Goal: Task Accomplishment & Management: Manage account settings

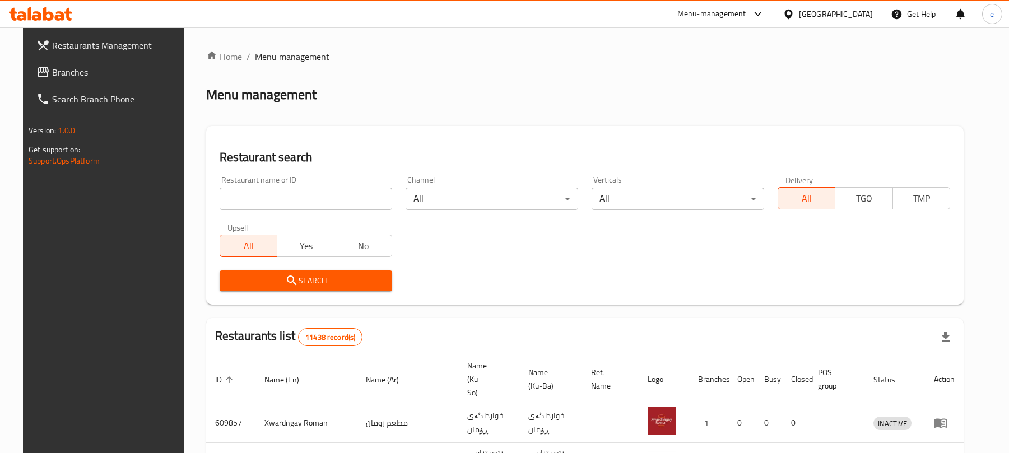
scroll to position [126, 0]
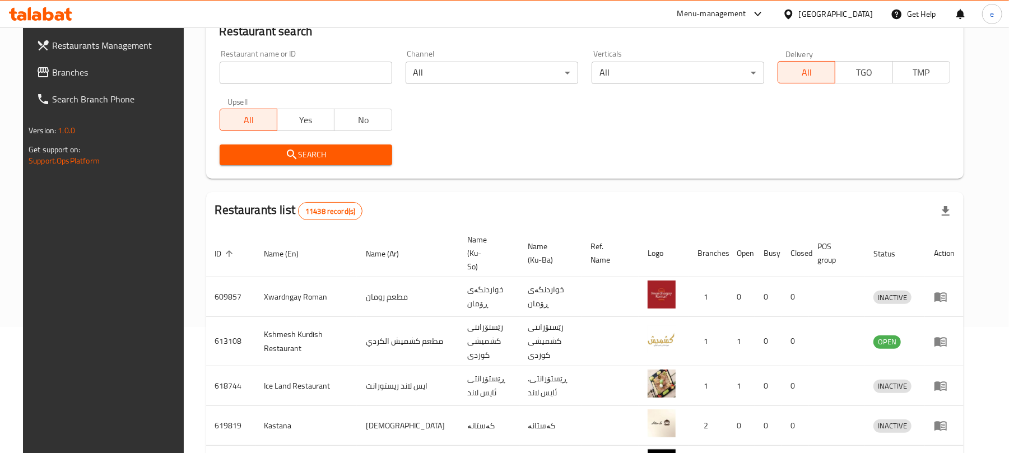
click at [301, 82] on input "search" at bounding box center [306, 73] width 173 height 22
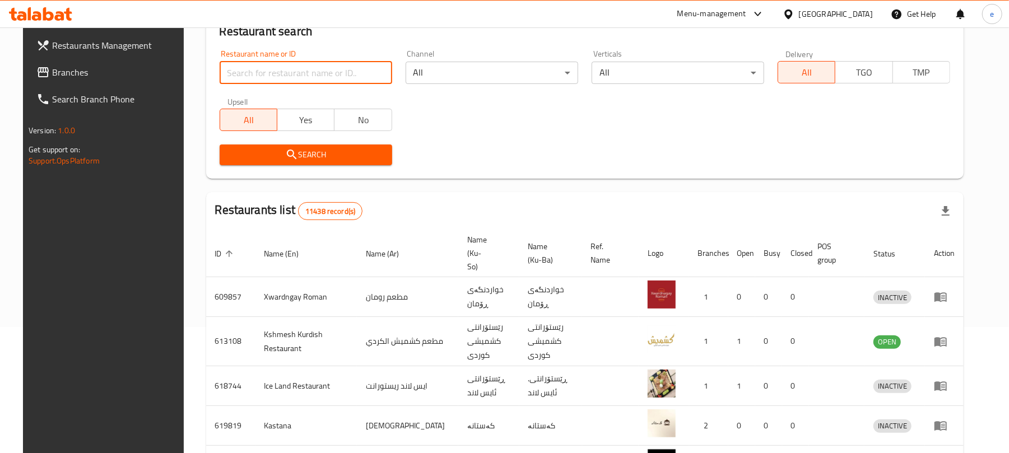
paste input "Safra bakery"
type input "Safra bakery"
click button "Search" at bounding box center [306, 155] width 173 height 21
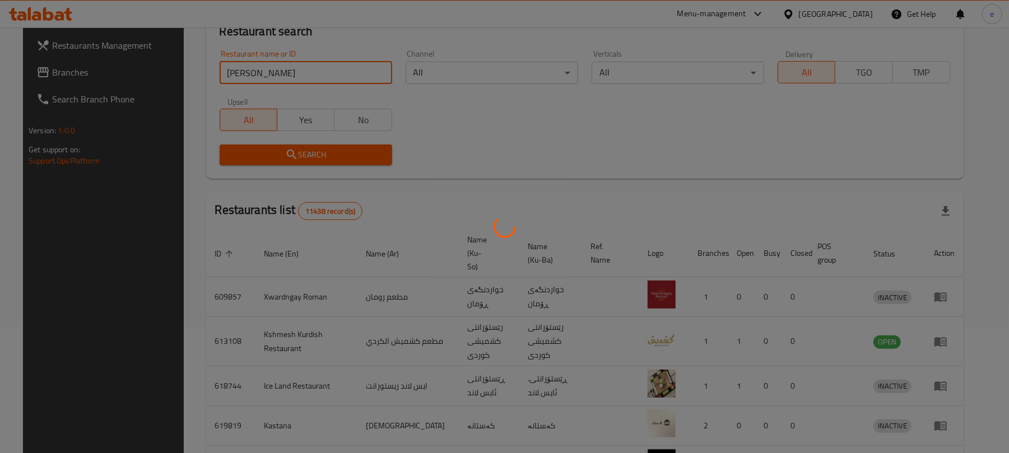
scroll to position [25, 0]
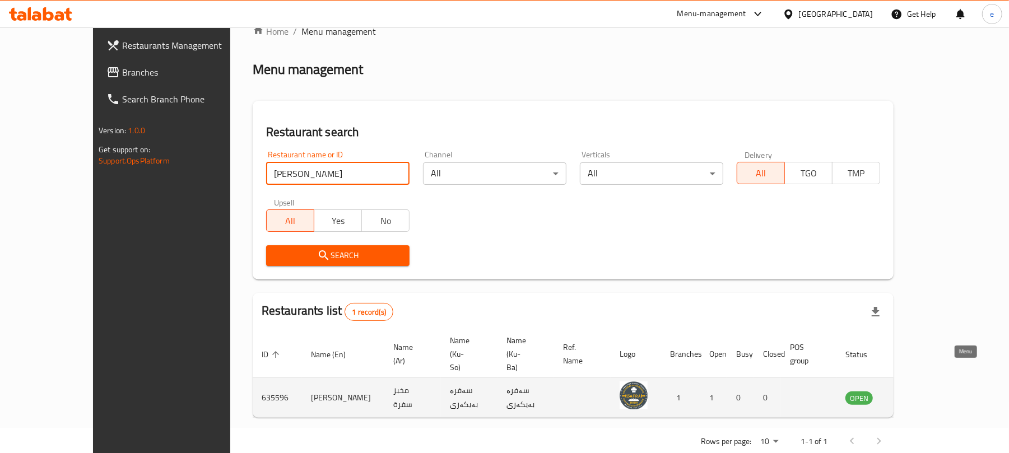
click at [916, 396] on icon "enhanced table" at bounding box center [914, 398] width 4 height 4
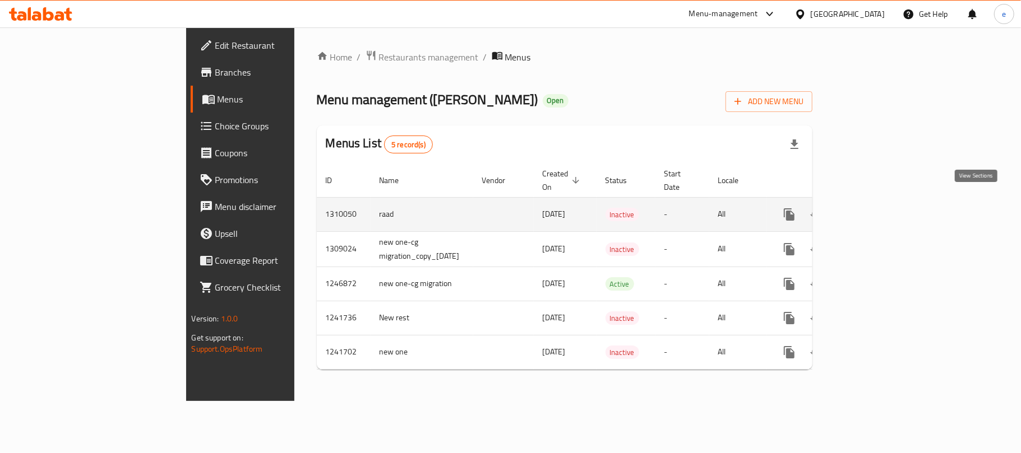
click at [877, 208] on icon "enhanced table" at bounding box center [869, 214] width 13 height 13
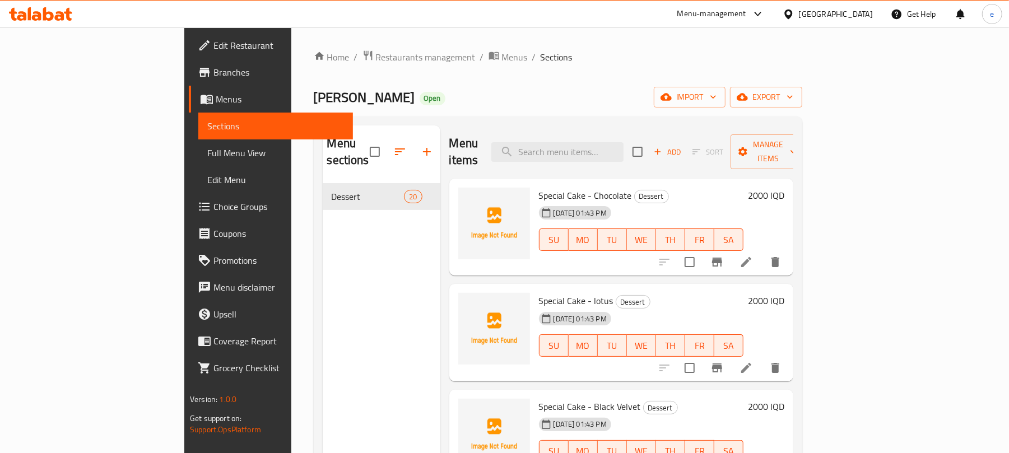
click at [207, 149] on span "Full Menu View" at bounding box center [275, 152] width 137 height 13
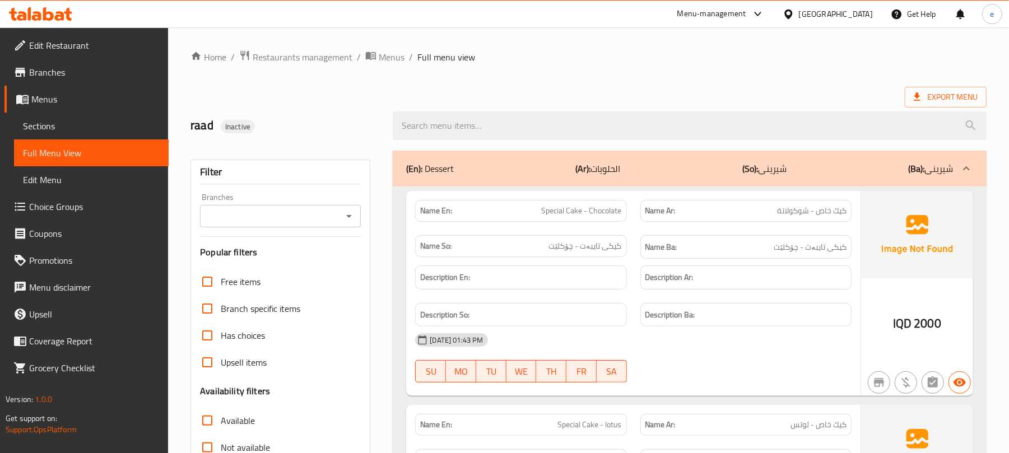
click at [351, 216] on icon "Open" at bounding box center [349, 216] width 6 height 3
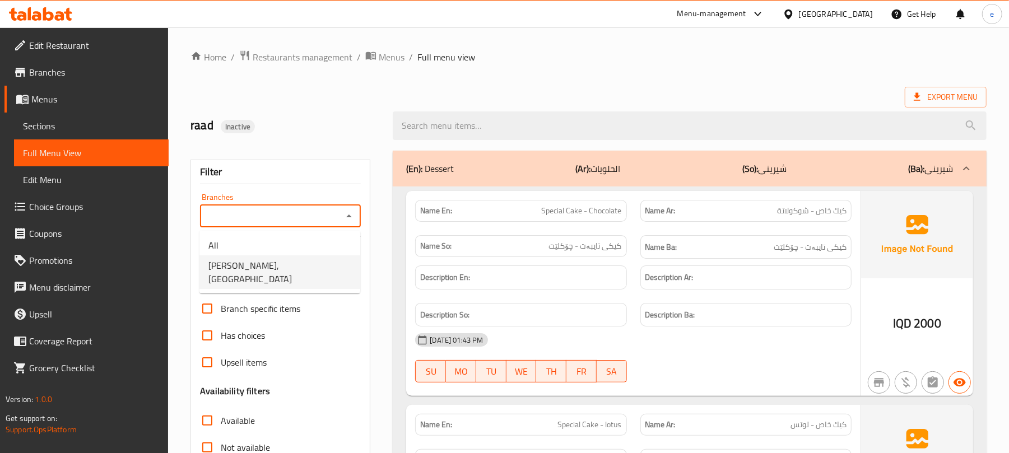
click at [296, 263] on li "[PERSON_NAME], [GEOGRAPHIC_DATA]" at bounding box center [280, 273] width 161 height 34
click at [346, 215] on icon "Open" at bounding box center [348, 216] width 13 height 13
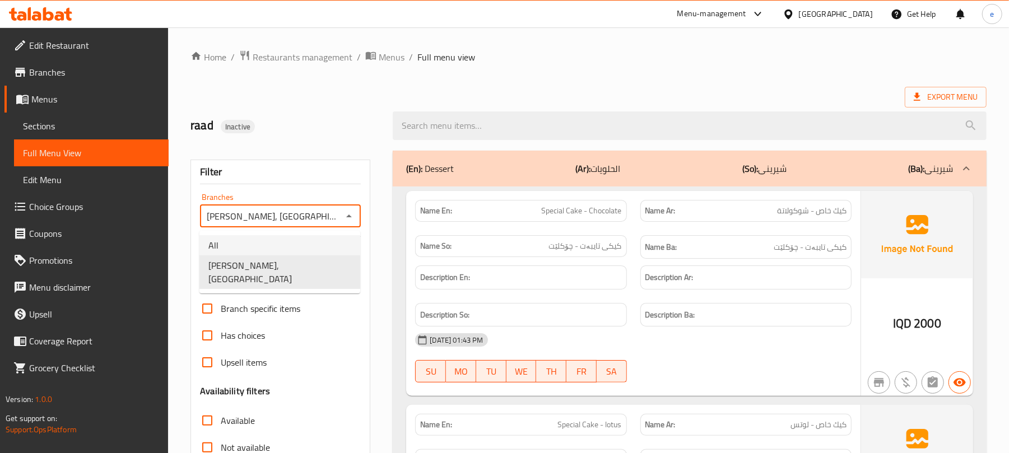
click at [271, 245] on li "All" at bounding box center [280, 245] width 161 height 20
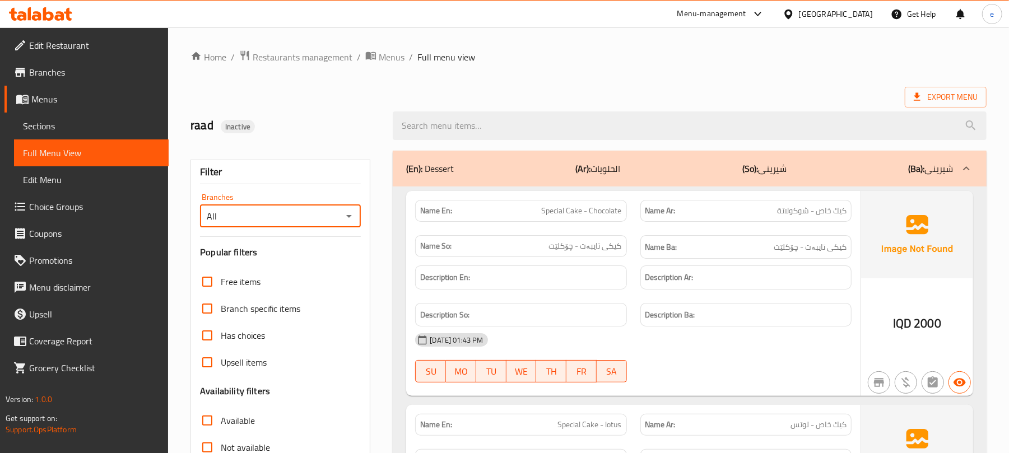
click at [339, 218] on input "All" at bounding box center [271, 216] width 136 height 16
click at [350, 216] on icon "Open" at bounding box center [349, 216] width 6 height 3
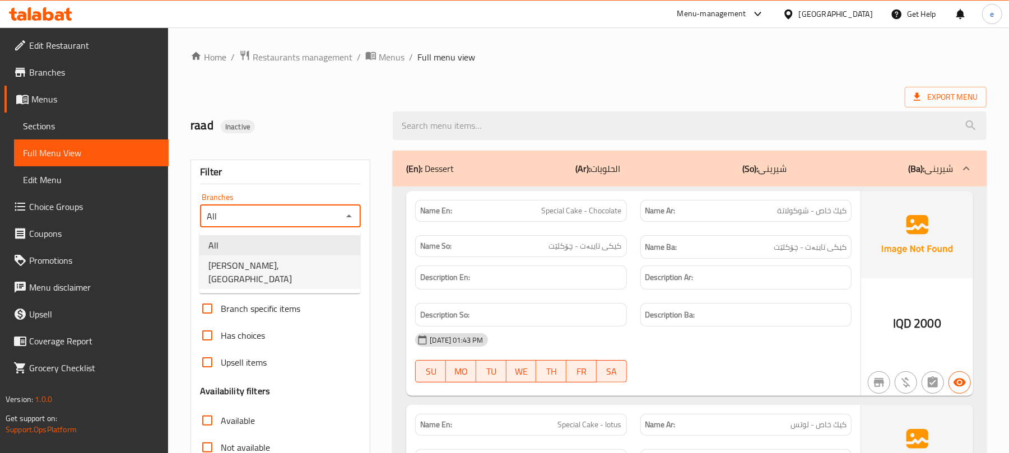
click at [284, 262] on span "[PERSON_NAME], [GEOGRAPHIC_DATA]" at bounding box center [279, 272] width 143 height 27
type input "[PERSON_NAME], [GEOGRAPHIC_DATA]"
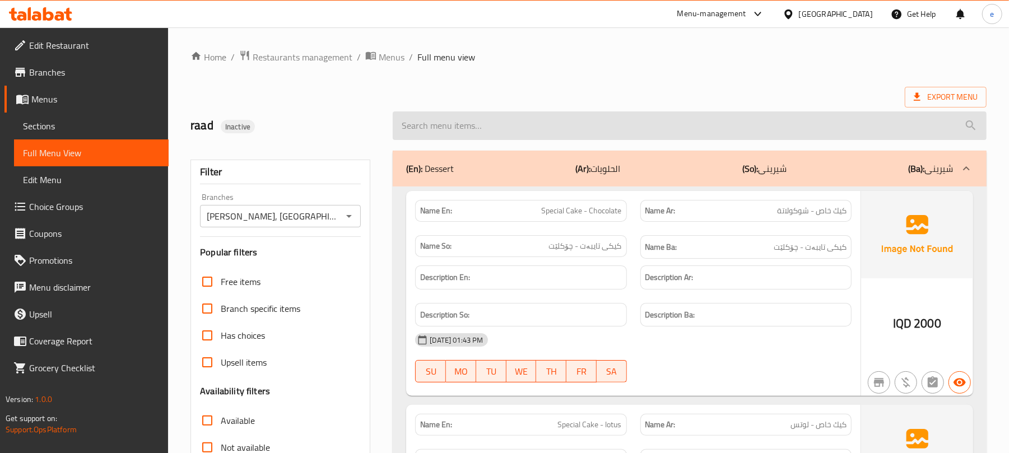
click at [458, 128] on input "search" at bounding box center [690, 126] width 594 height 29
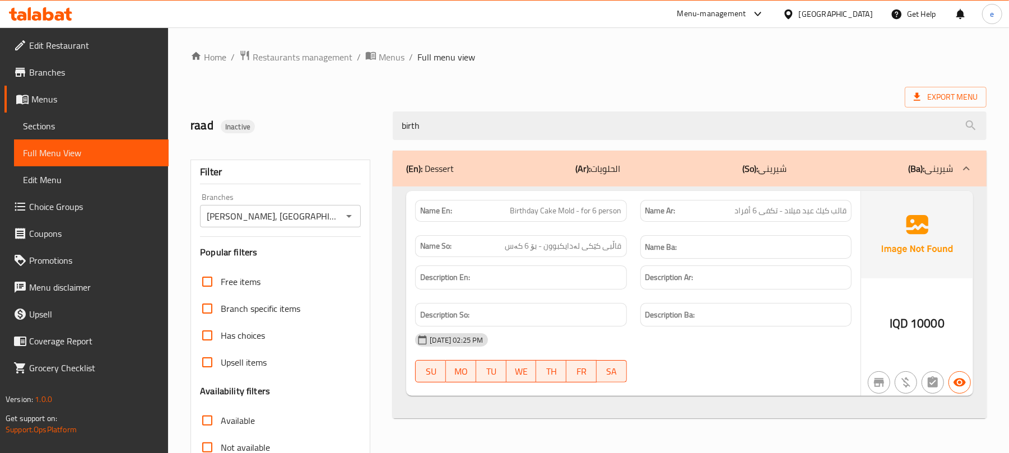
type input "birth"
click at [591, 221] on div "Name En: Birthday Cake Mold - for 6 person" at bounding box center [520, 211] width 211 height 22
click at [591, 216] on span "Birthday Cake Mold - for 6 person" at bounding box center [567, 211] width 112 height 12
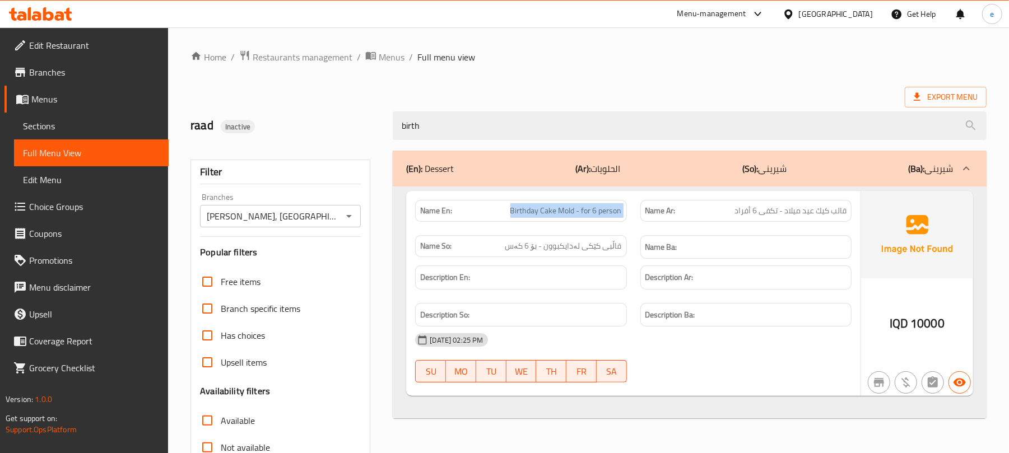
copy span "Birthday Cake Mold - for 6 person"
click at [603, 244] on span "قاڵبی کێکی لەدایکبوون - بۆ 6 کەس" at bounding box center [564, 246] width 117 height 12
copy span "قاڵبی کێکی لەدایکبوون - بۆ 6 کەس"
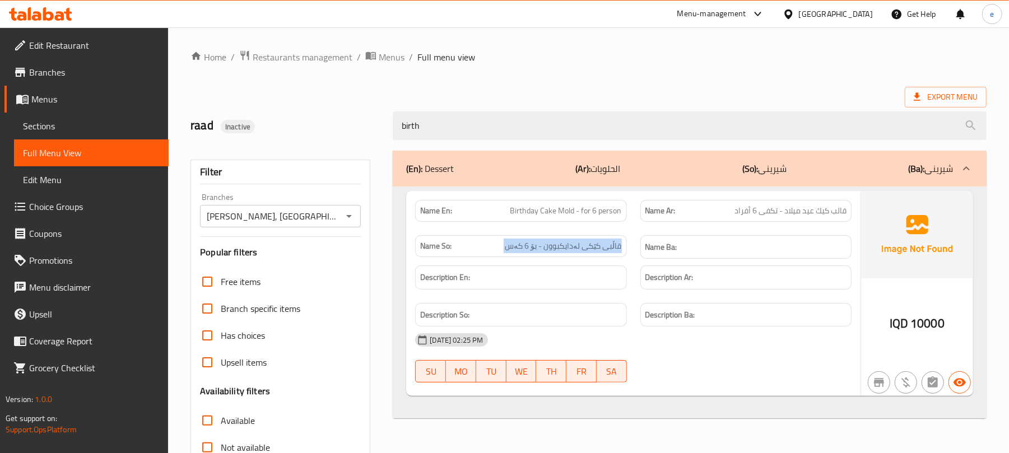
click at [774, 200] on div "Name Ar: قالب كيك عيد ميلاد - تكفى 6 أفراد" at bounding box center [746, 210] width 225 height 35
click at [777, 211] on span "قالب كيك عيد ميلاد - تكفى 6 أفراد" at bounding box center [791, 211] width 112 height 12
copy span "قالب كيك عيد ميلاد - تكفى 6 أفراد"
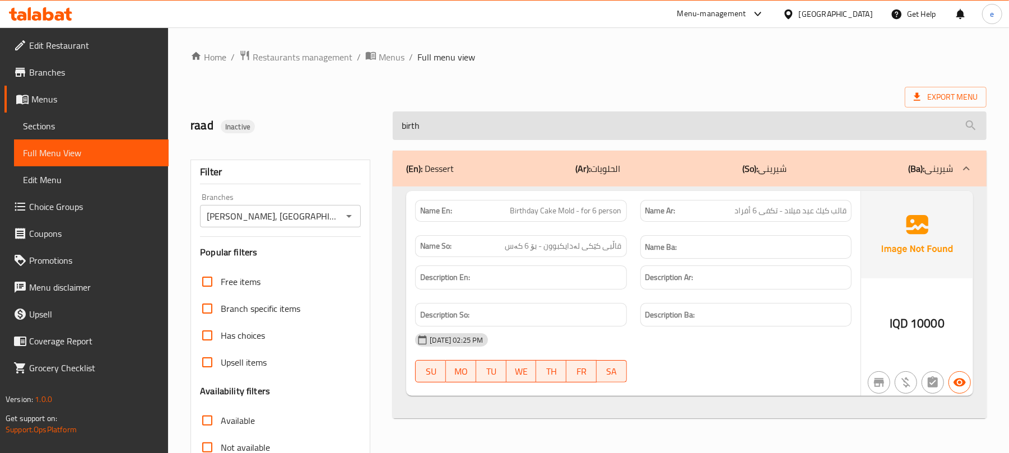
click at [452, 133] on input "birth" at bounding box center [690, 126] width 594 height 29
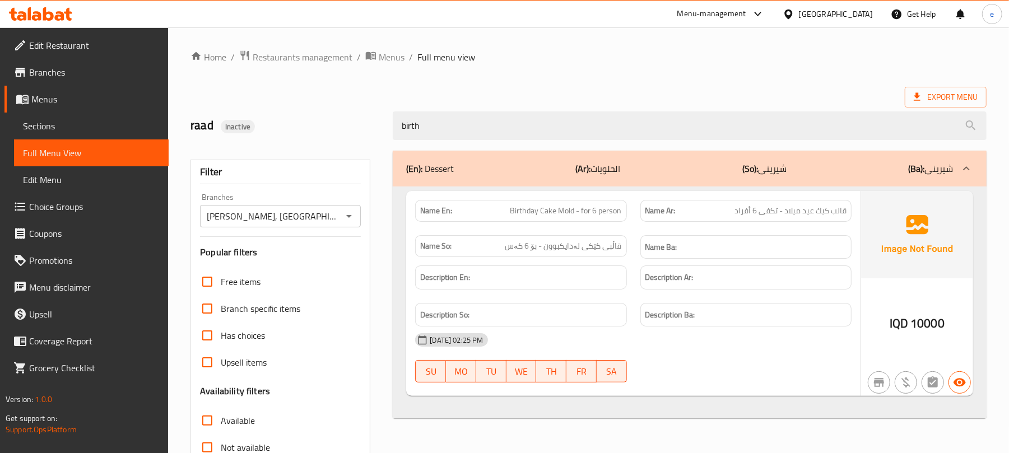
click at [330, 217] on input "[PERSON_NAME], [GEOGRAPHIC_DATA]" at bounding box center [271, 216] width 136 height 16
click at [355, 221] on icon "Open" at bounding box center [348, 216] width 13 height 13
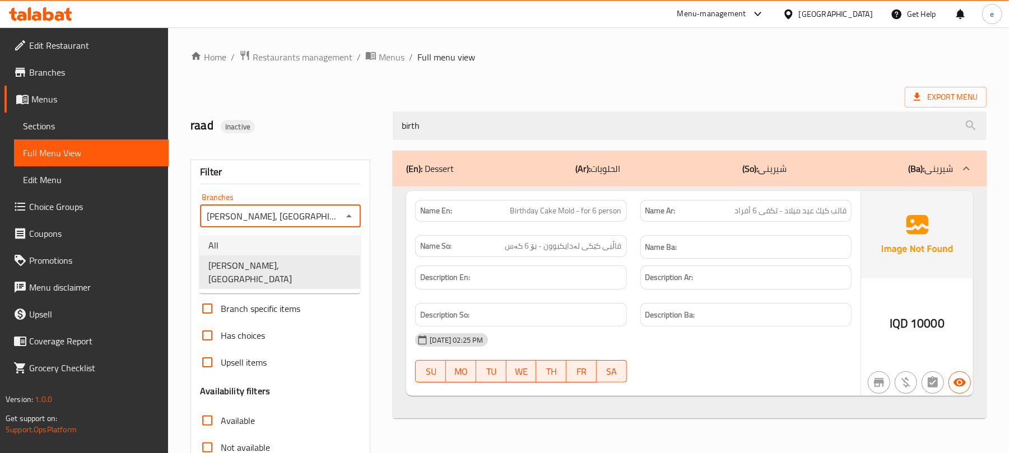
click at [312, 247] on li "All" at bounding box center [280, 245] width 161 height 20
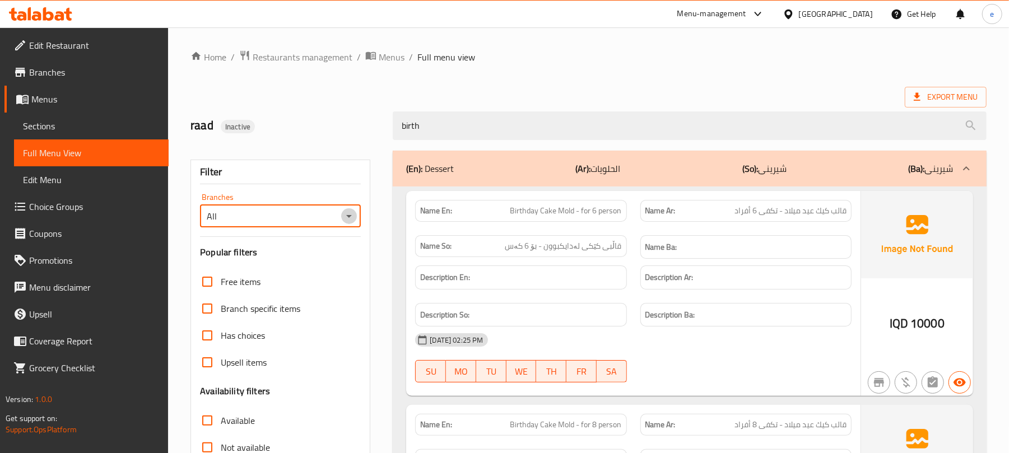
click at [345, 220] on icon "Open" at bounding box center [348, 216] width 13 height 13
click at [314, 261] on li "[PERSON_NAME], [GEOGRAPHIC_DATA]" at bounding box center [280, 273] width 161 height 34
type input "[PERSON_NAME], [GEOGRAPHIC_DATA]"
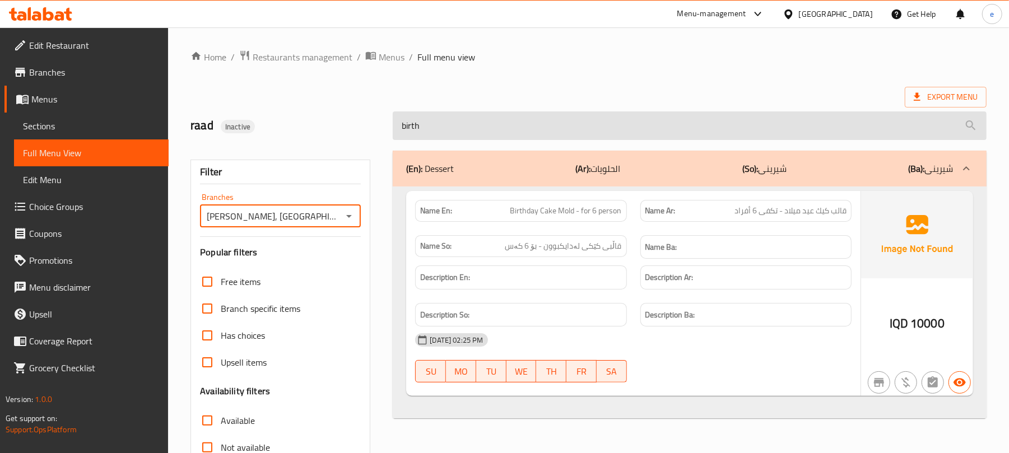
click at [433, 128] on input "birth" at bounding box center [690, 126] width 594 height 29
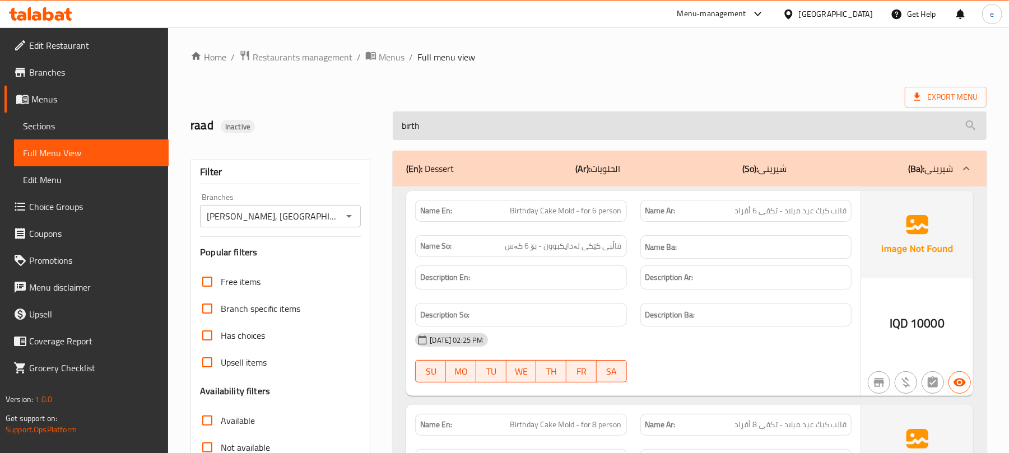
paste input "Cinnamon roll"
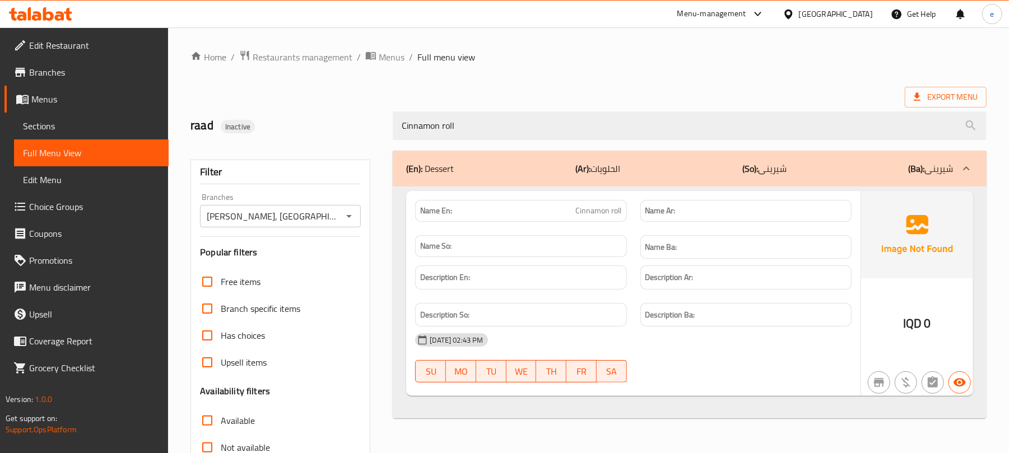
type input "Cinnamon roll"
click at [586, 209] on span "Cinnamon roll" at bounding box center [599, 211] width 46 height 12
copy span "Cinnamon roll"
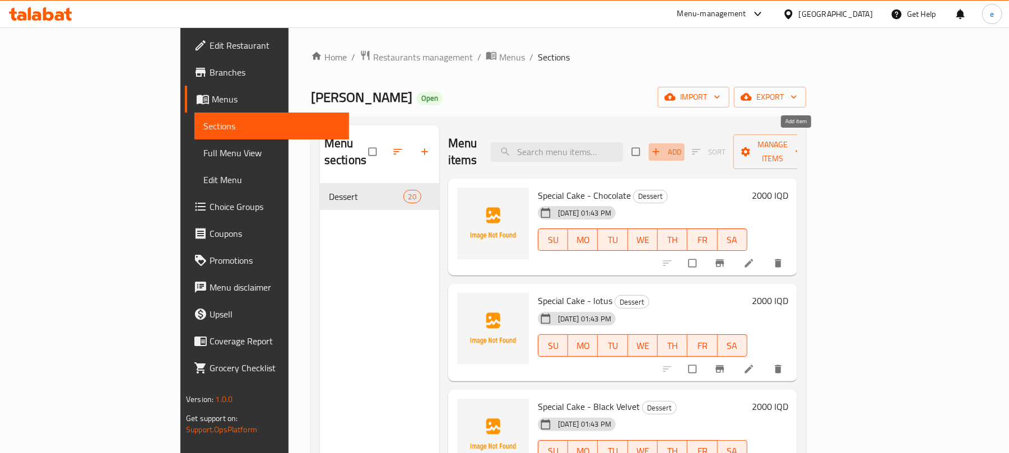
click at [664, 146] on span "button" at bounding box center [657, 151] width 13 height 11
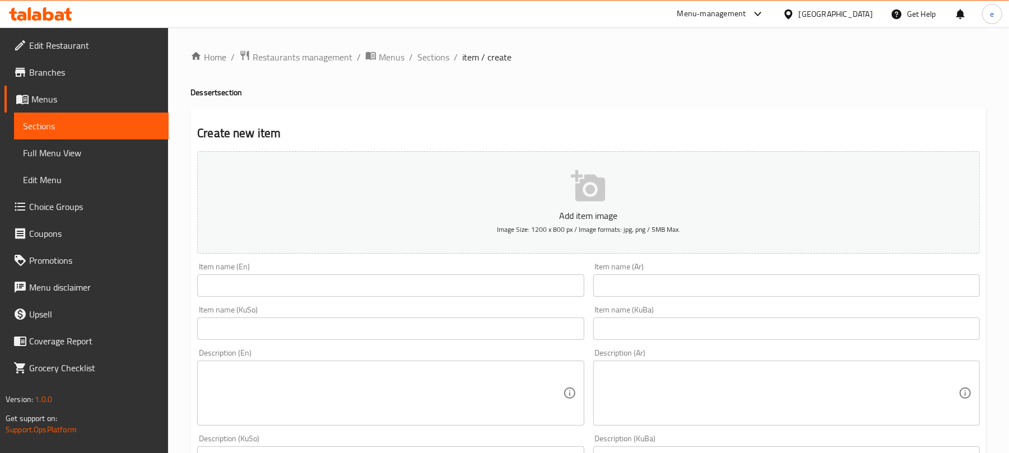
click at [439, 331] on input "text" at bounding box center [390, 329] width 387 height 22
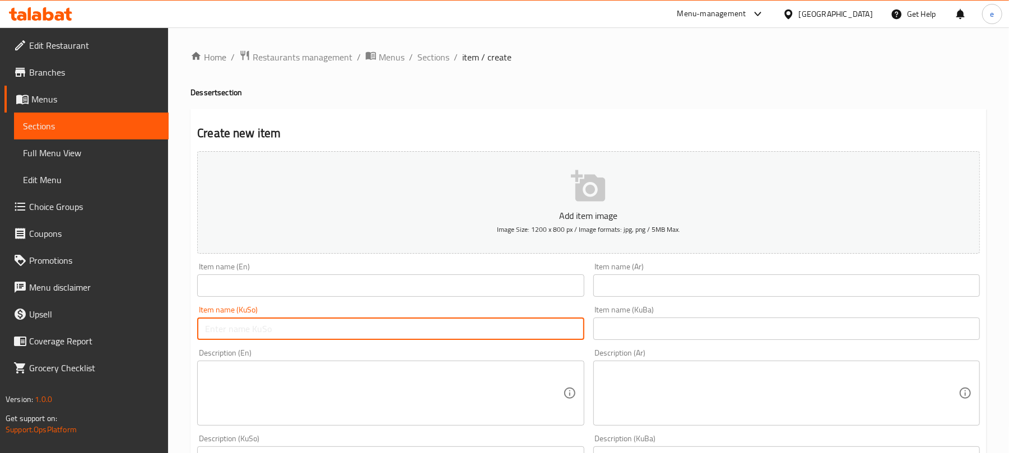
paste input "توورتە"
type input "توورتە"
click at [257, 274] on div "Item name (En) Item name (En)" at bounding box center [390, 280] width 387 height 34
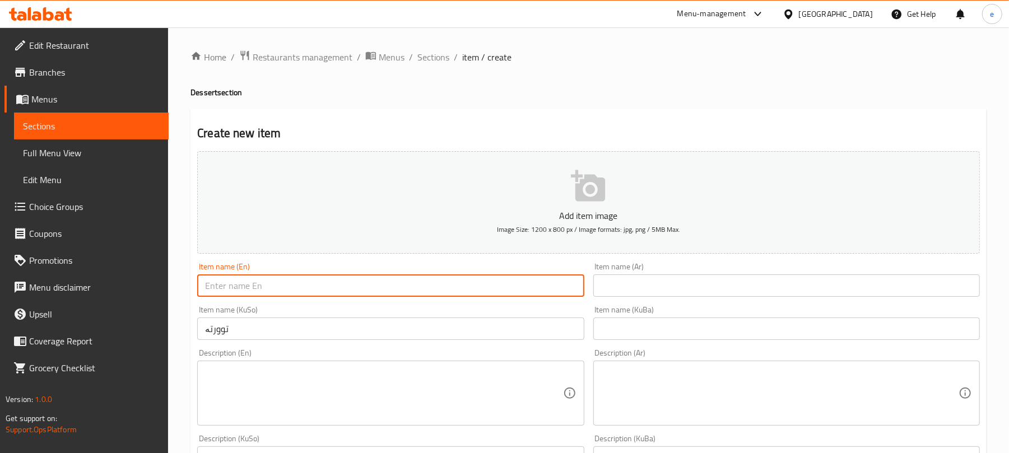
click at [257, 281] on input "text" at bounding box center [390, 286] width 387 height 22
paste input "Torte"
type input "Torte"
click at [729, 300] on div "Item name (Ar) Item name (Ar)" at bounding box center [787, 279] width 396 height 43
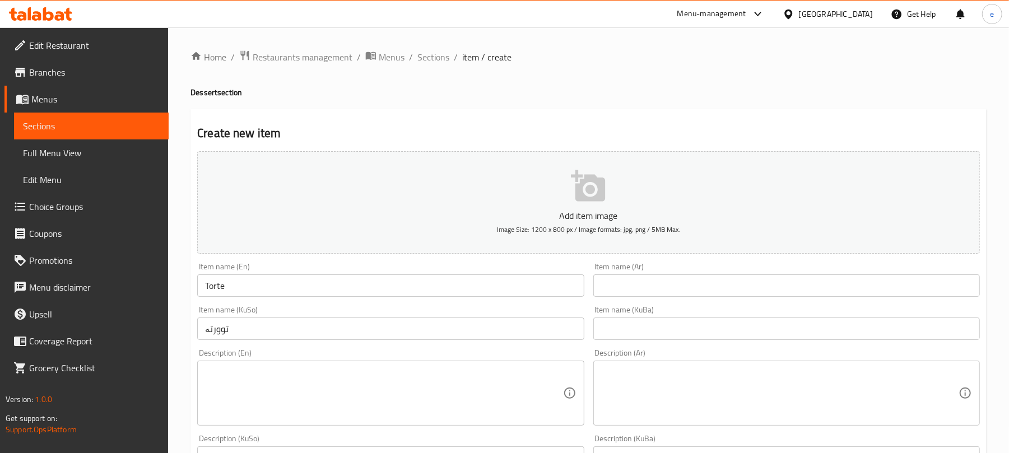
click at [716, 292] on input "text" at bounding box center [787, 286] width 387 height 22
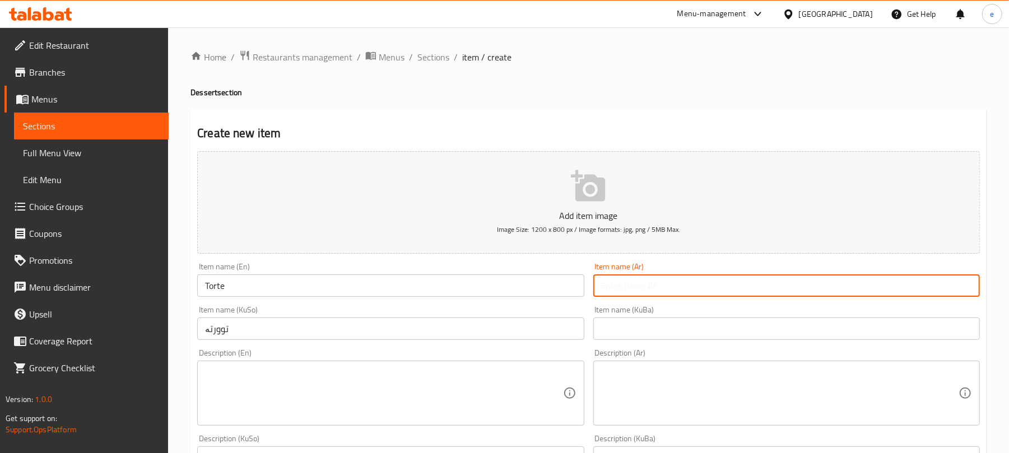
paste input "تورتة"
type input "تورتة"
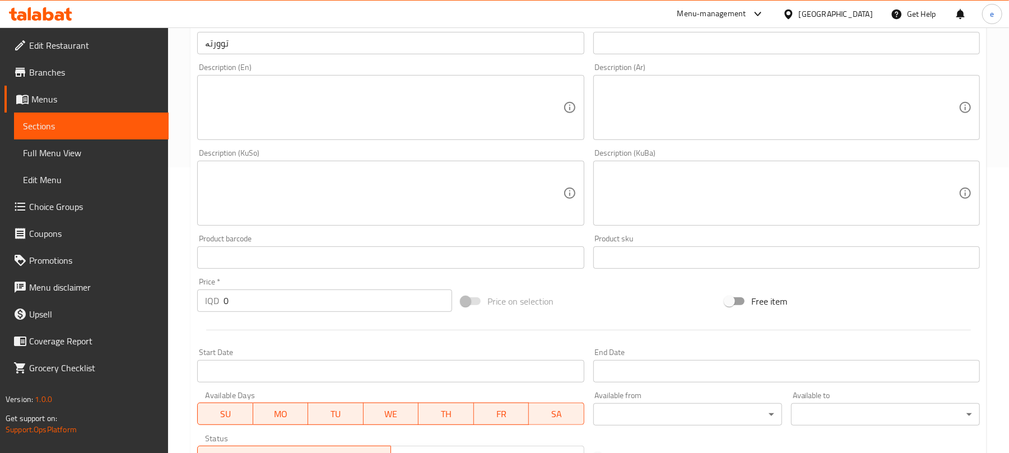
scroll to position [299, 0]
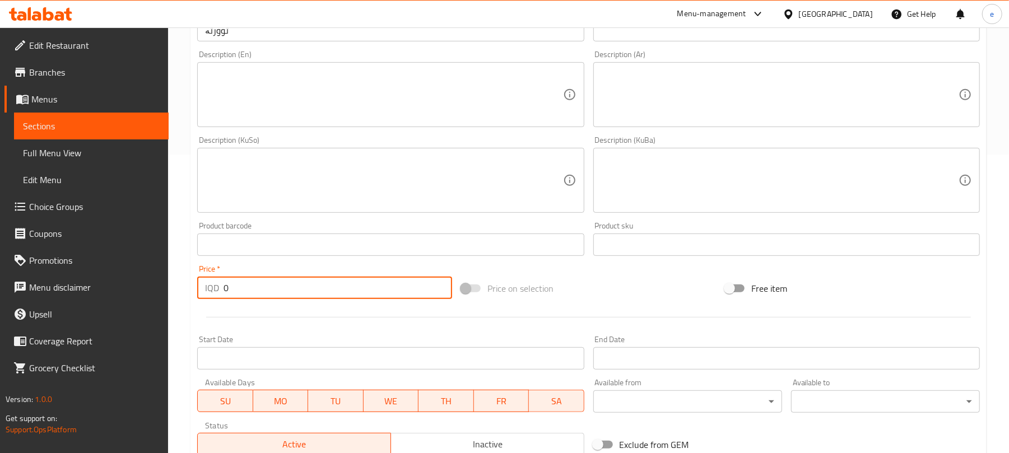
drag, startPoint x: 173, startPoint y: 279, endPoint x: 161, endPoint y: 280, distance: 11.3
click at [162, 280] on div "Edit Restaurant Branches Menus Sections Full Menu View Edit Menu Choice Groups …" at bounding box center [504, 175] width 1009 height 893
paste input "150"
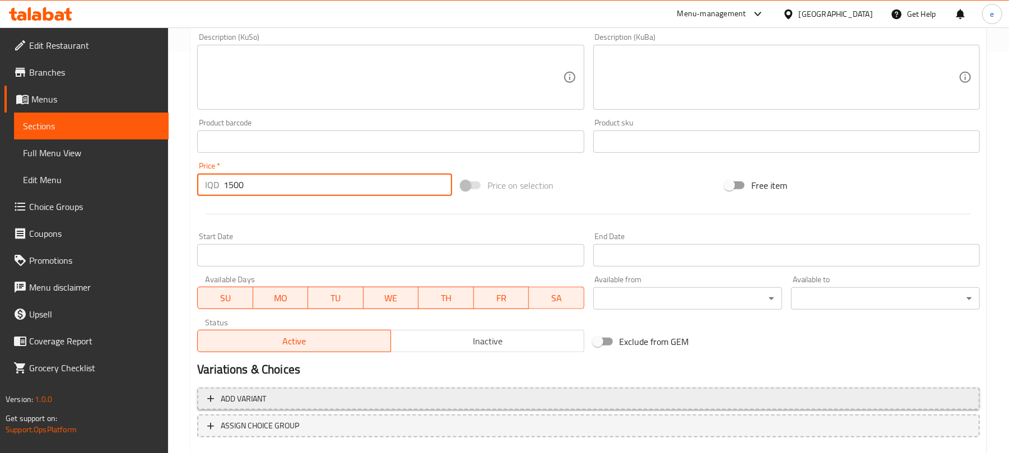
scroll to position [467, 0]
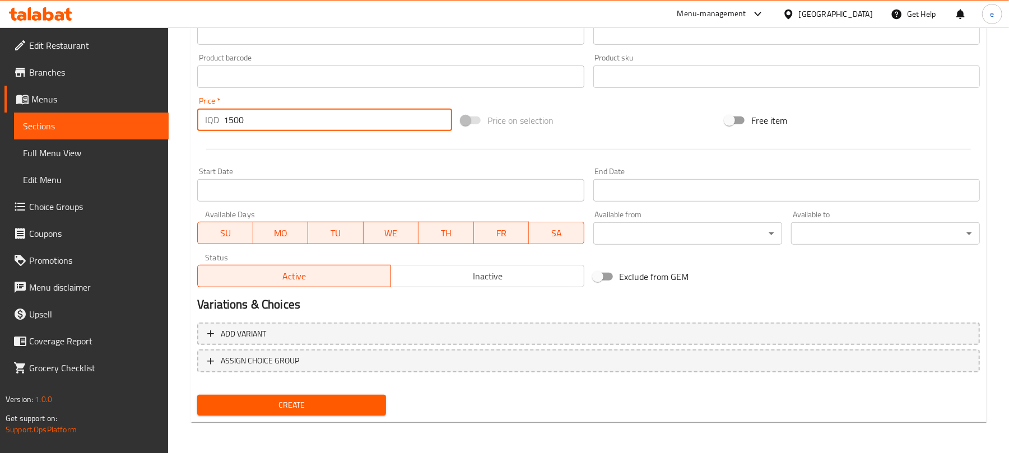
type input "1500"
click at [328, 395] on button "Create" at bounding box center [291, 405] width 189 height 21
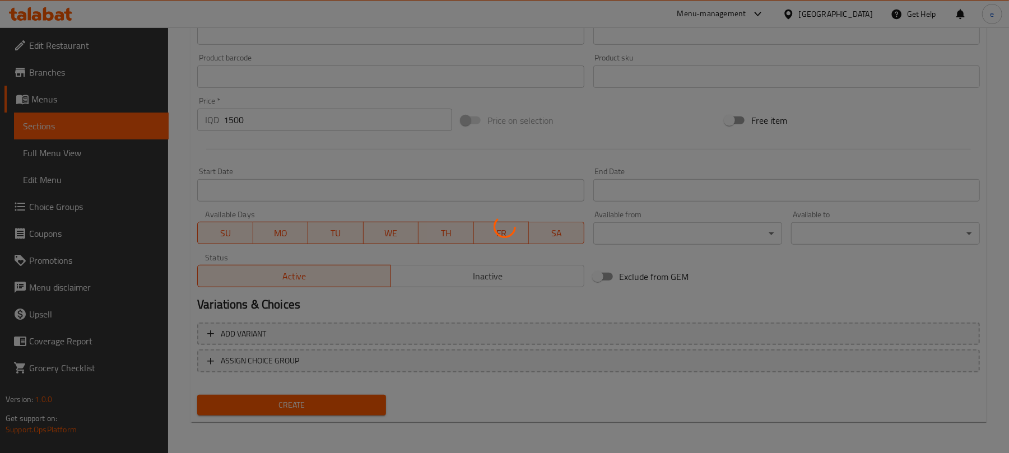
type input "0"
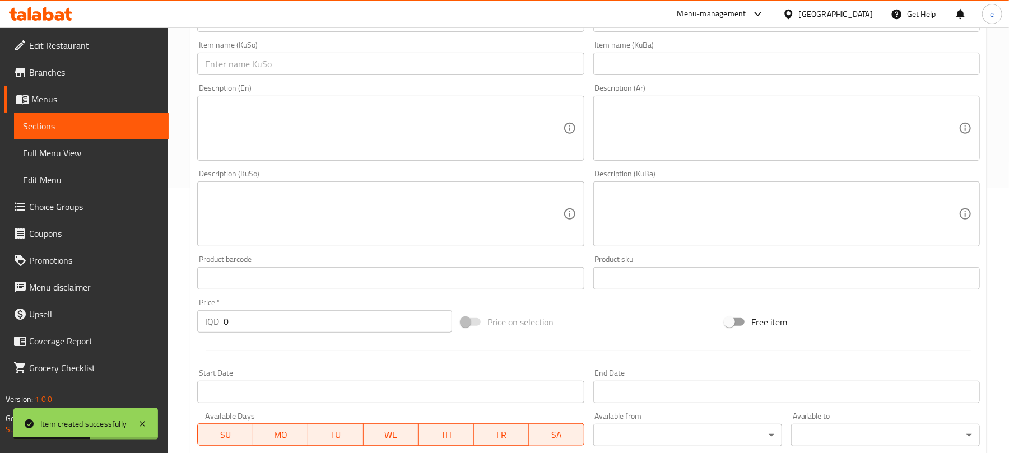
scroll to position [168, 0]
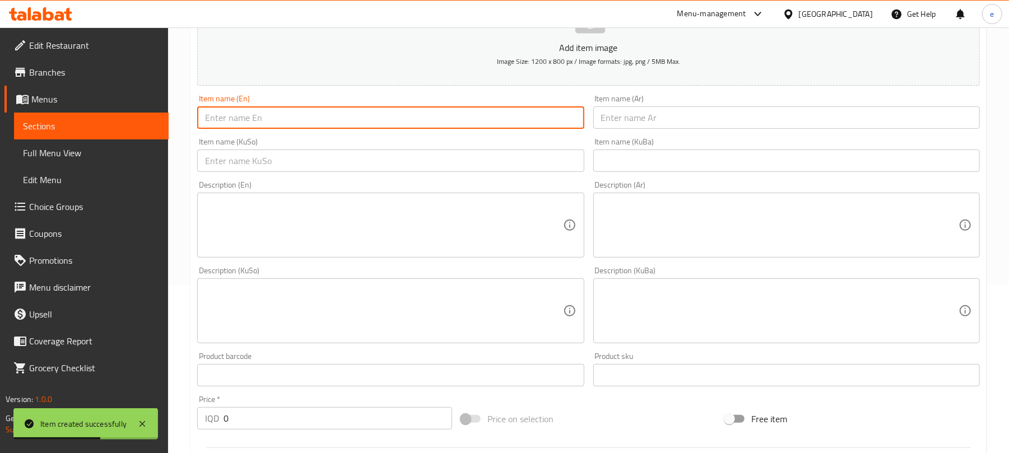
click at [367, 129] on input "text" at bounding box center [390, 117] width 387 height 22
paste input "Classic Brownies"
type input "Classic Brownies"
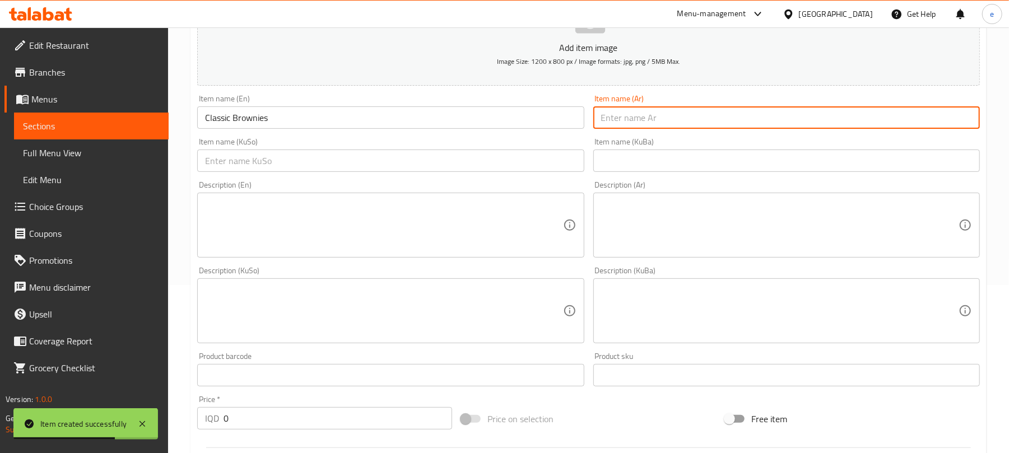
click at [636, 117] on input "text" at bounding box center [787, 117] width 387 height 22
paste input "[PERSON_NAME]"
type input "[PERSON_NAME]"
click at [548, 159] on input "text" at bounding box center [390, 161] width 387 height 22
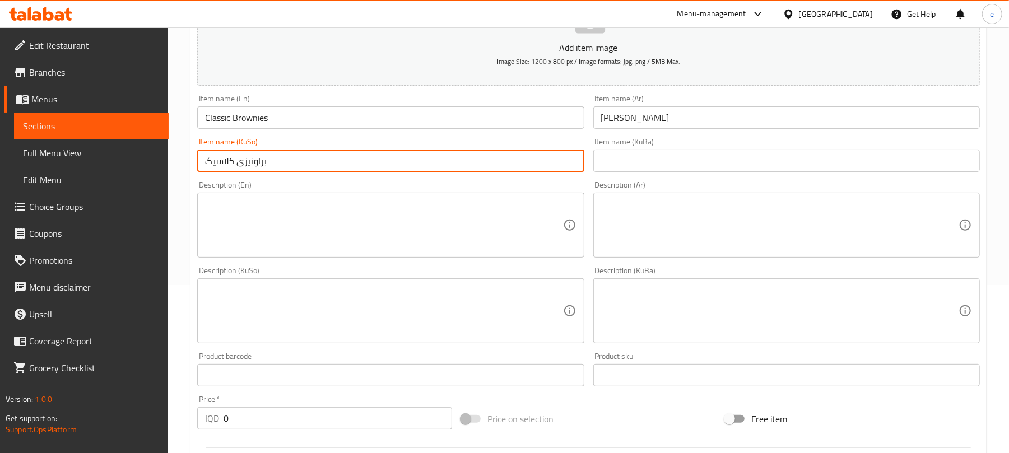
type input "براونیزی کلاسیک"
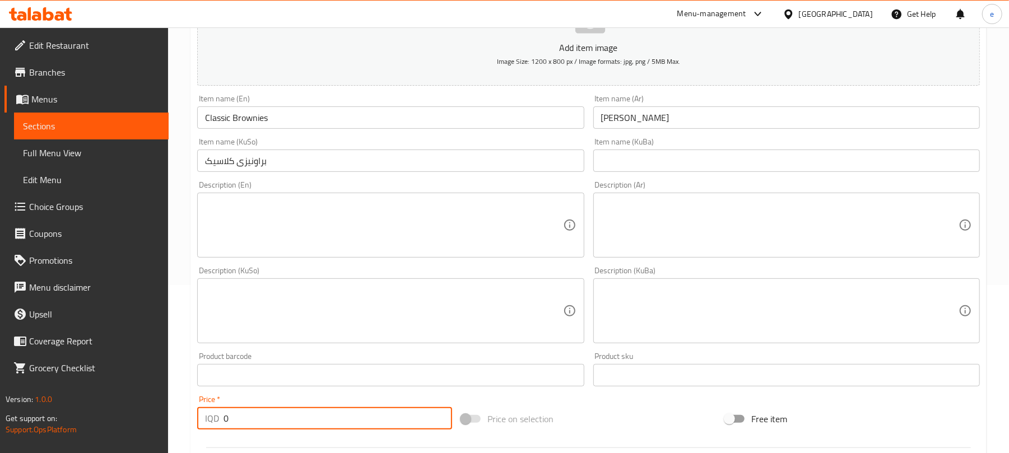
click at [203, 406] on div "Price   * IQD 0 Price *" at bounding box center [324, 413] width 255 height 34
paste input "400"
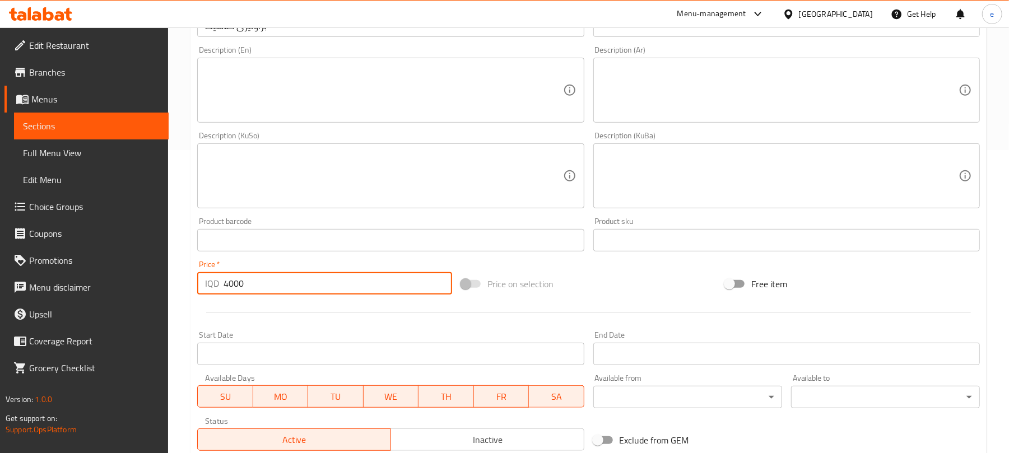
scroll to position [467, 0]
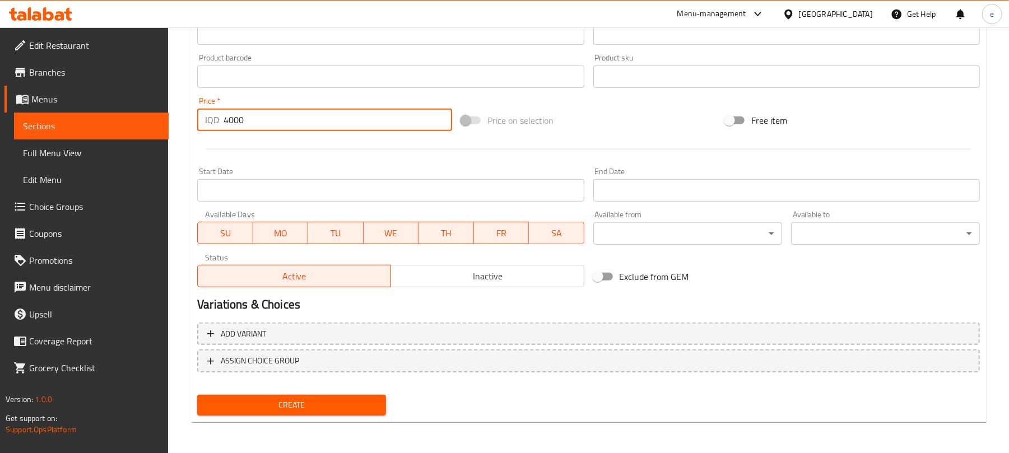
type input "4000"
click at [290, 402] on span "Create" at bounding box center [291, 405] width 171 height 14
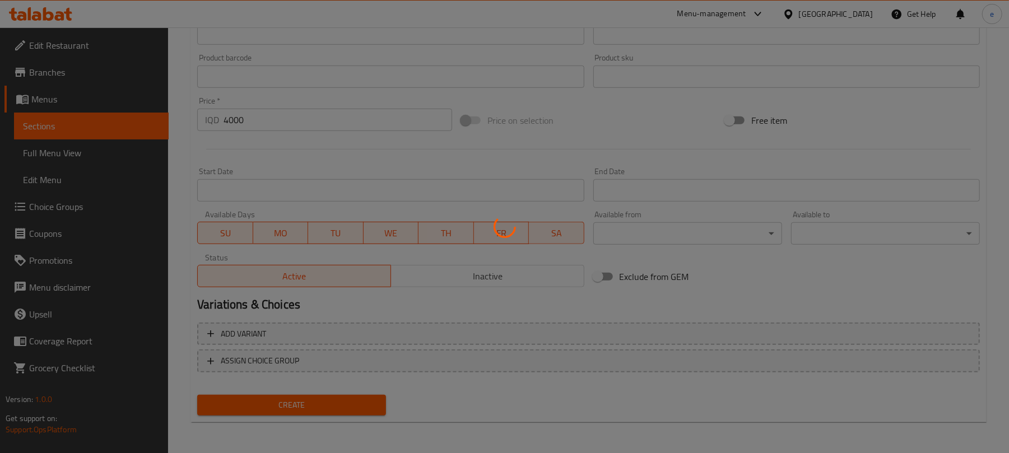
type input "0"
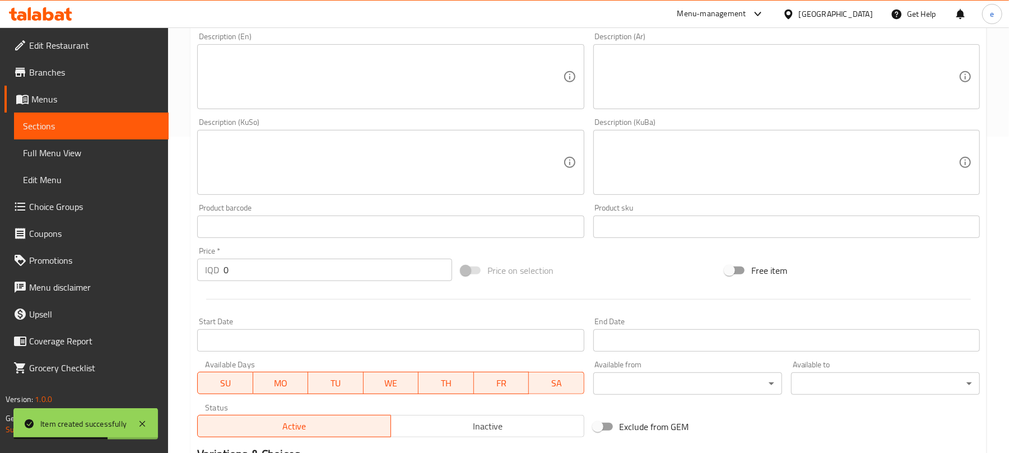
scroll to position [168, 0]
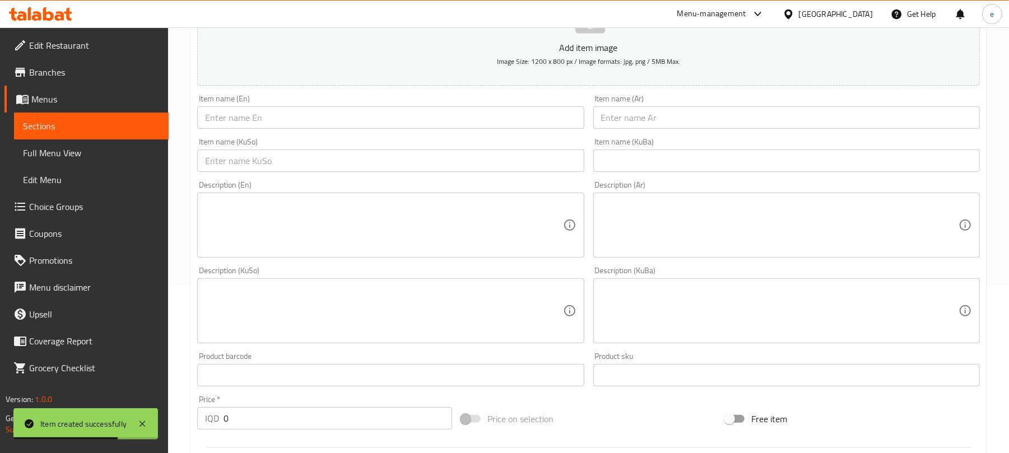
click at [670, 119] on input "text" at bounding box center [787, 117] width 387 height 22
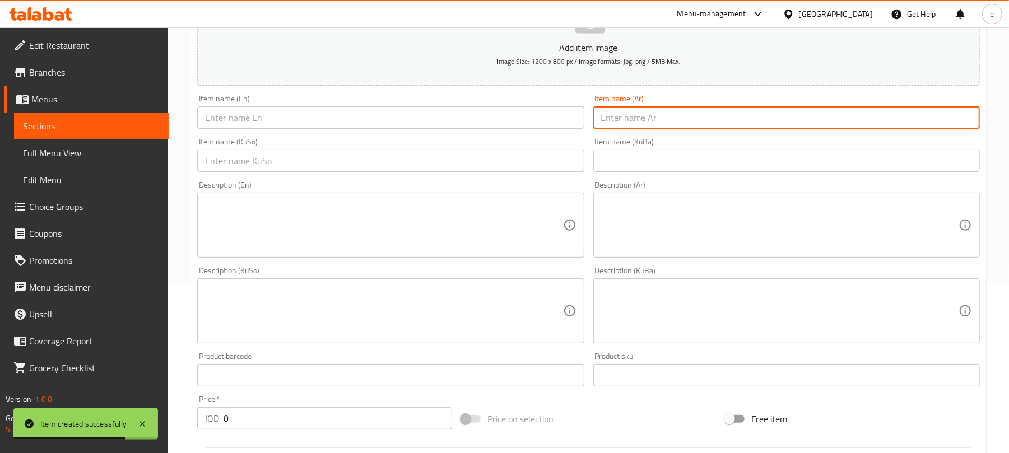
paste input "[PERSON_NAME]"
type input "[PERSON_NAME]"
click at [444, 119] on input "text" at bounding box center [390, 117] width 387 height 22
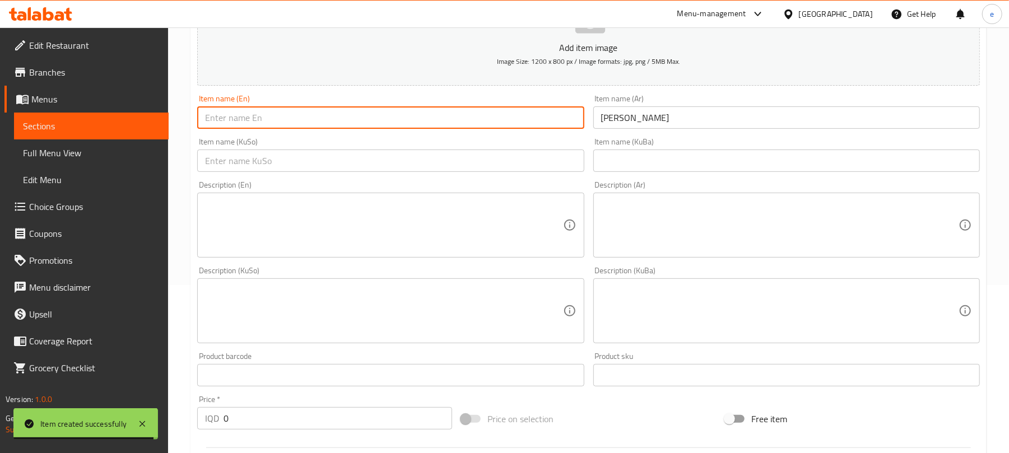
paste input "Mini Cake"
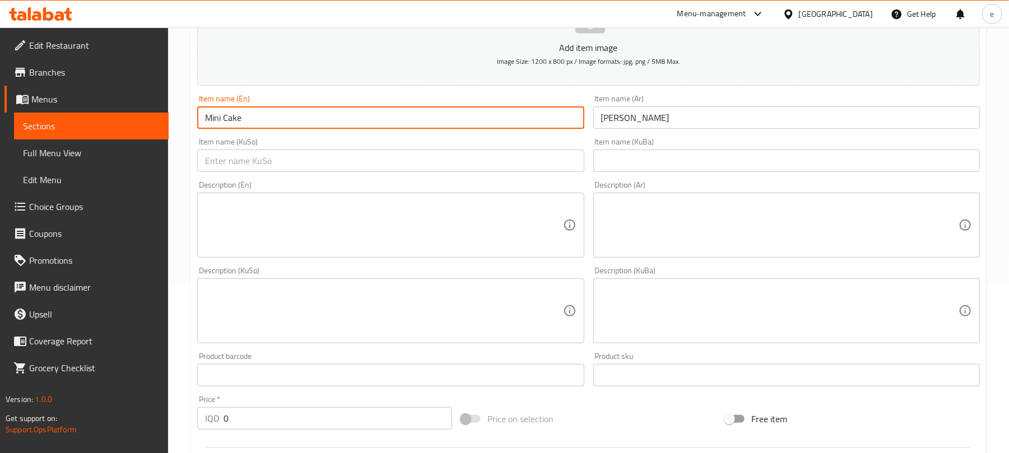
type input "Mini Cake"
click at [408, 171] on input "text" at bounding box center [390, 161] width 387 height 22
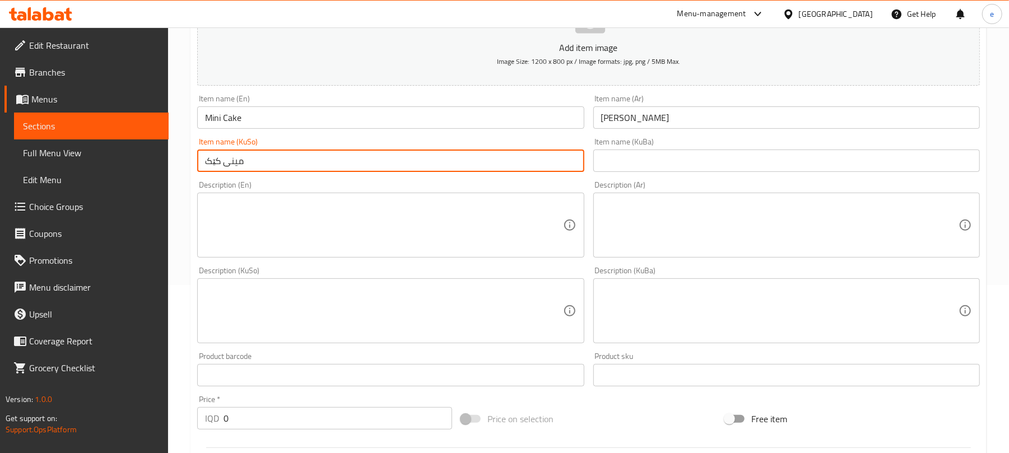
type input "مینی کێک"
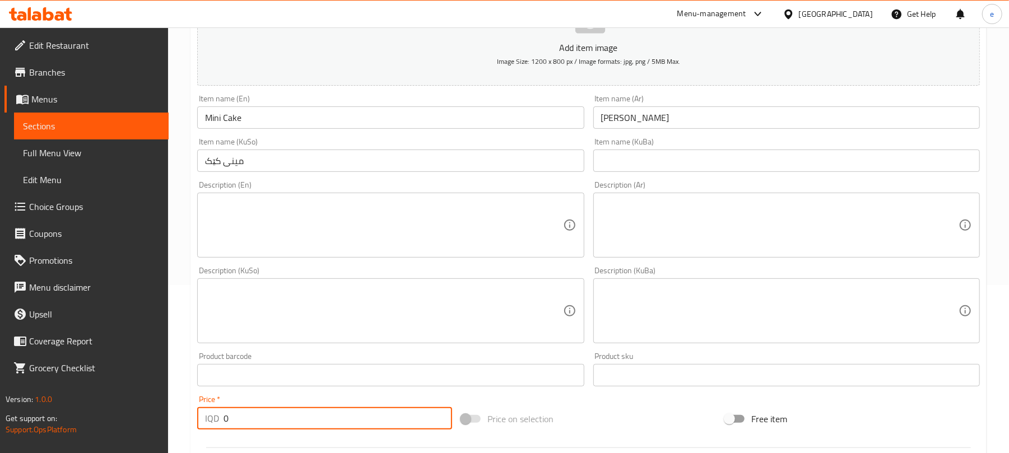
drag, startPoint x: 292, startPoint y: 424, endPoint x: 177, endPoint y: 426, distance: 114.9
click at [177, 426] on div "Home / Restaurants management / Menus / Sections / item / create Dessert sectio…" at bounding box center [588, 305] width 841 height 893
paste input "300"
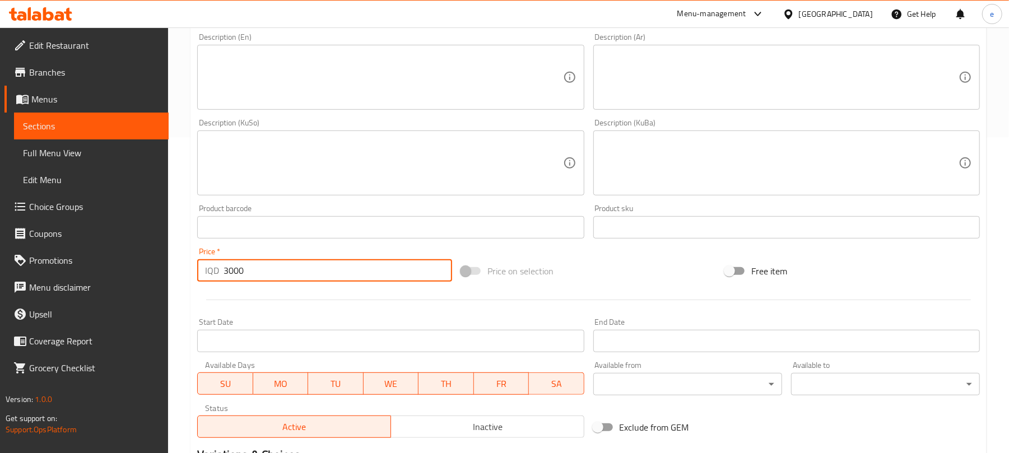
scroll to position [467, 0]
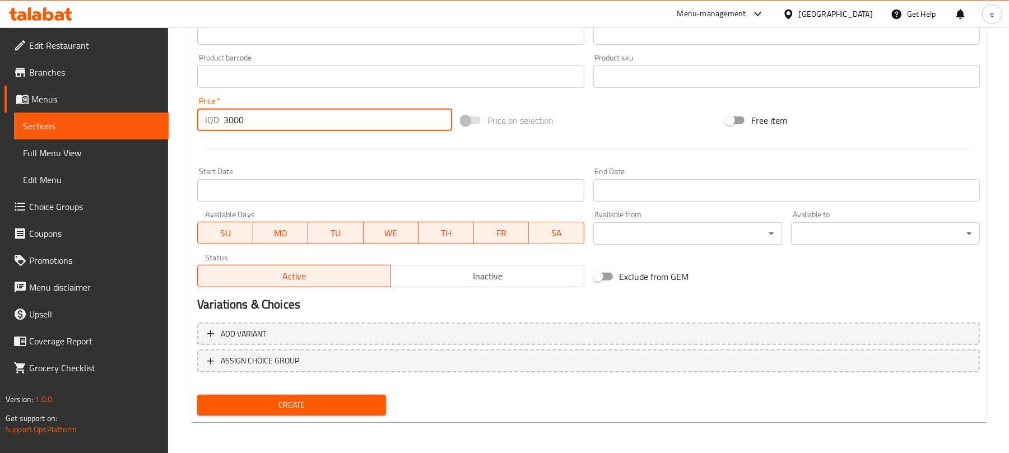
type input "3000"
click at [321, 414] on button "Create" at bounding box center [291, 405] width 189 height 21
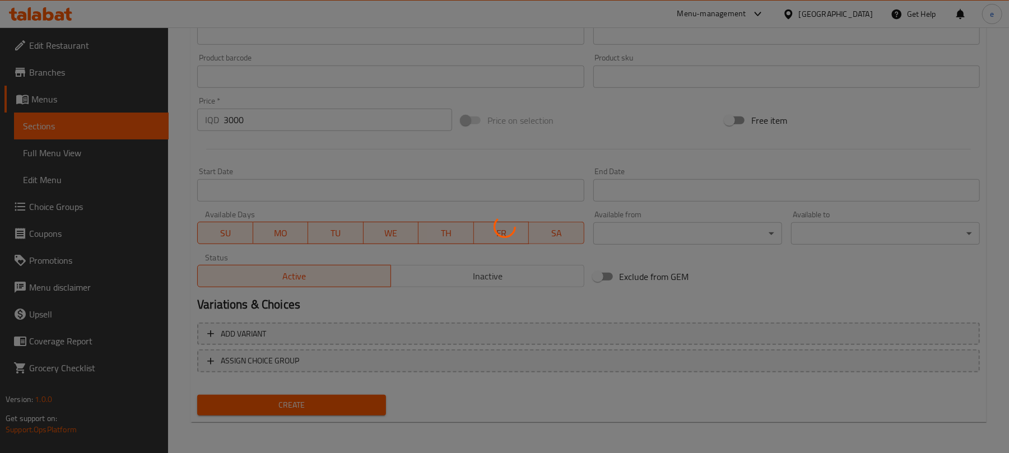
type input "0"
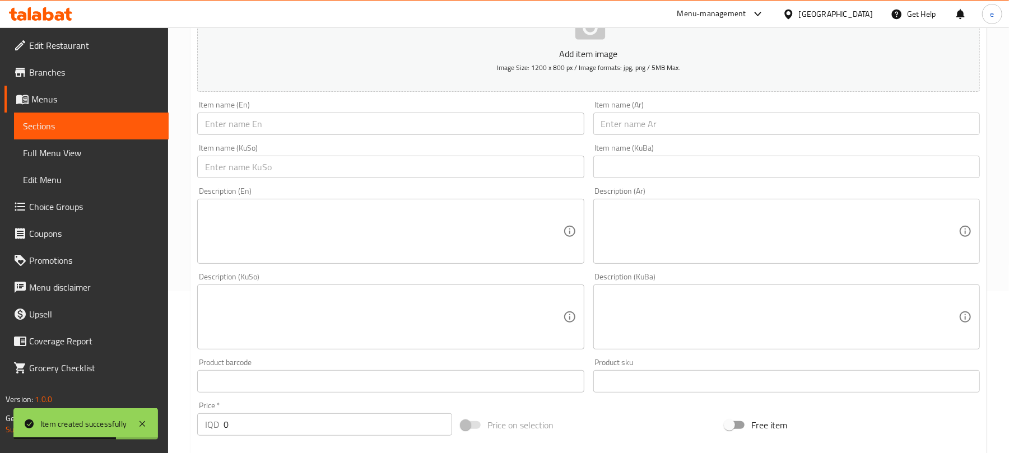
scroll to position [18, 0]
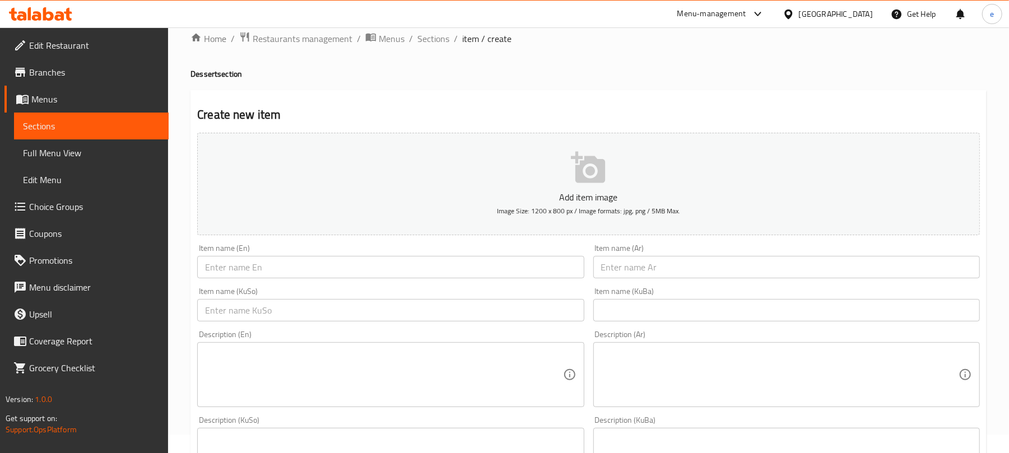
click at [304, 270] on input "text" at bounding box center [390, 267] width 387 height 22
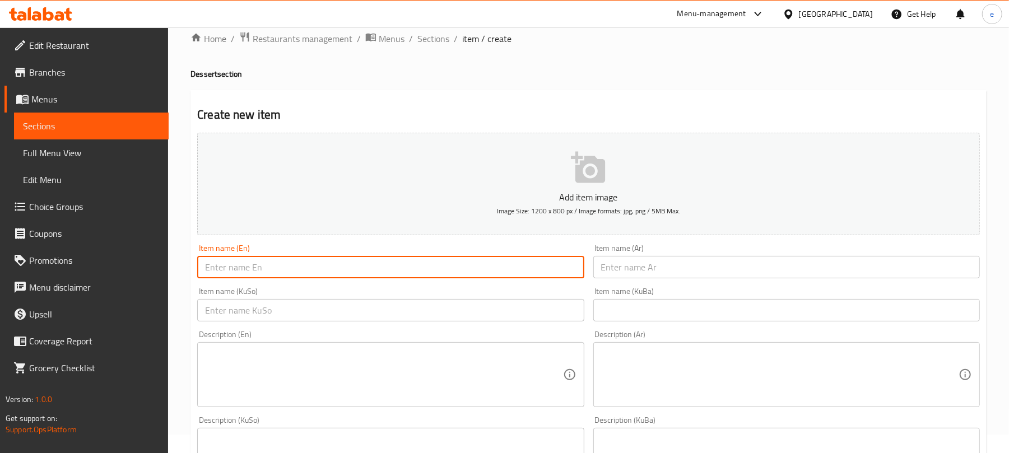
paste input "Ladybird Cake"
type input "Ladybird Cake"
click at [681, 268] on input "text" at bounding box center [787, 267] width 387 height 22
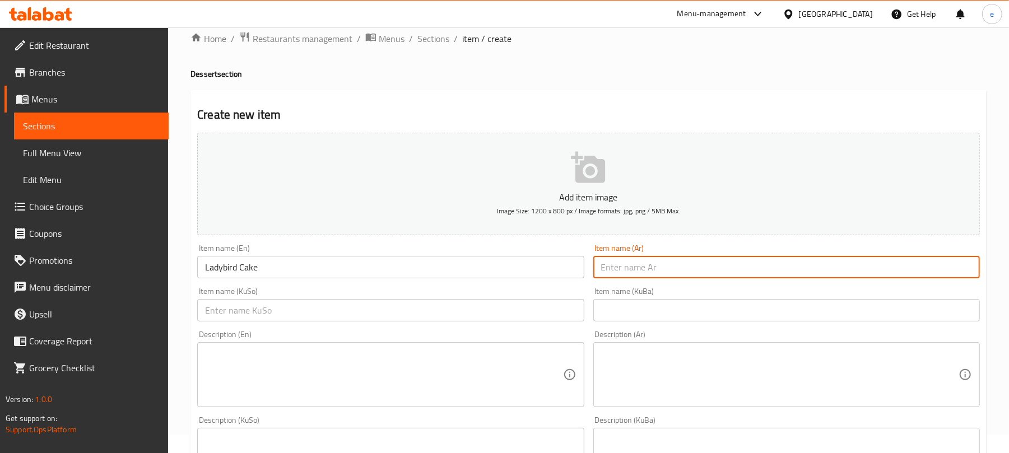
paste input "كيك دعسوقة"
type input "كيك دعسوقة"
click at [493, 310] on input "text" at bounding box center [390, 310] width 387 height 22
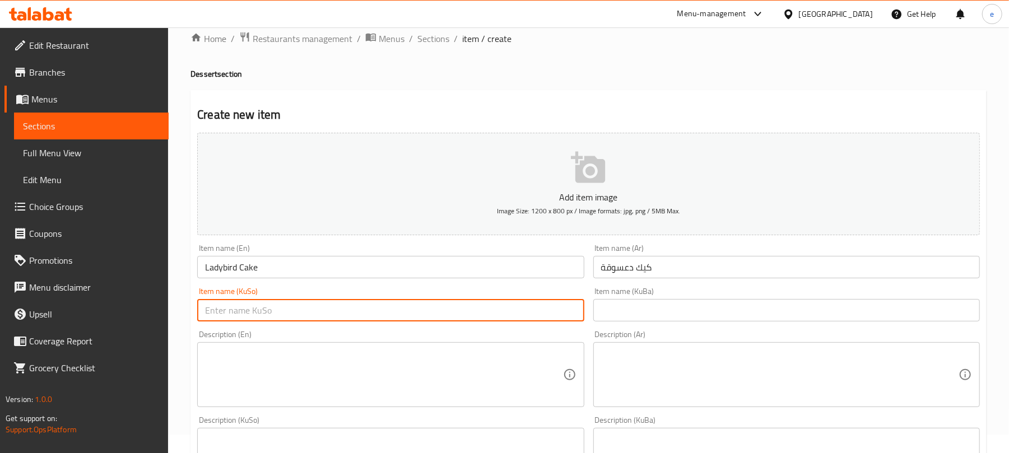
paste input "کێکی خاڵخاڵۆکە"
type input "کێکی خاڵخاڵۆکە"
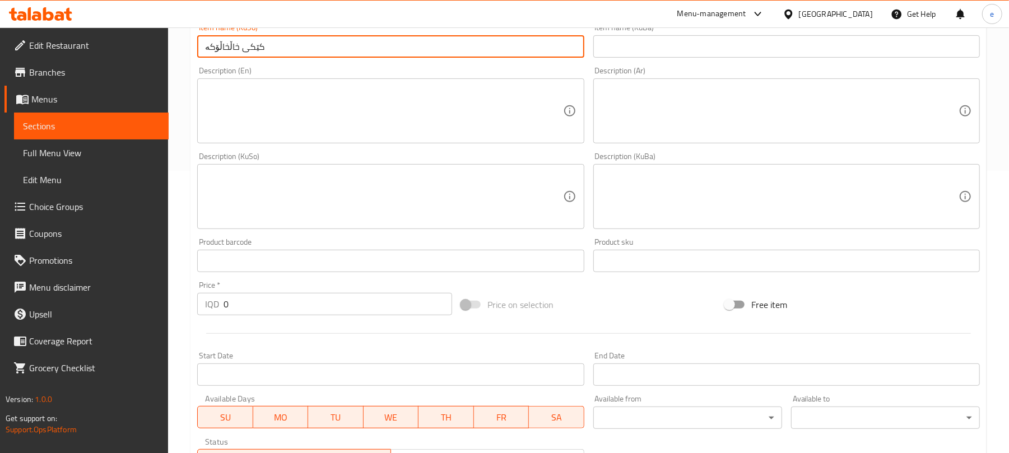
scroll to position [317, 0]
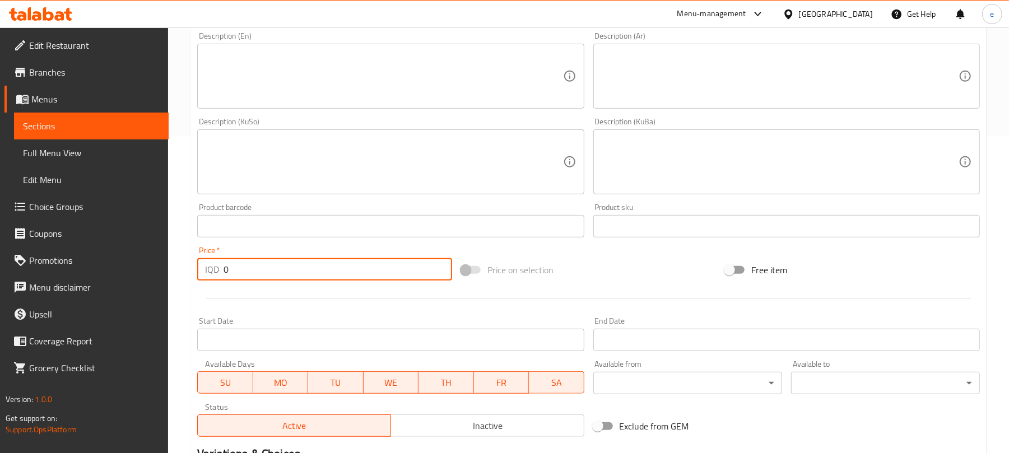
drag, startPoint x: 303, startPoint y: 267, endPoint x: 243, endPoint y: 261, distance: 60.3
click at [193, 263] on div "Price   * IQD 0 Price *" at bounding box center [325, 263] width 264 height 43
paste input "300"
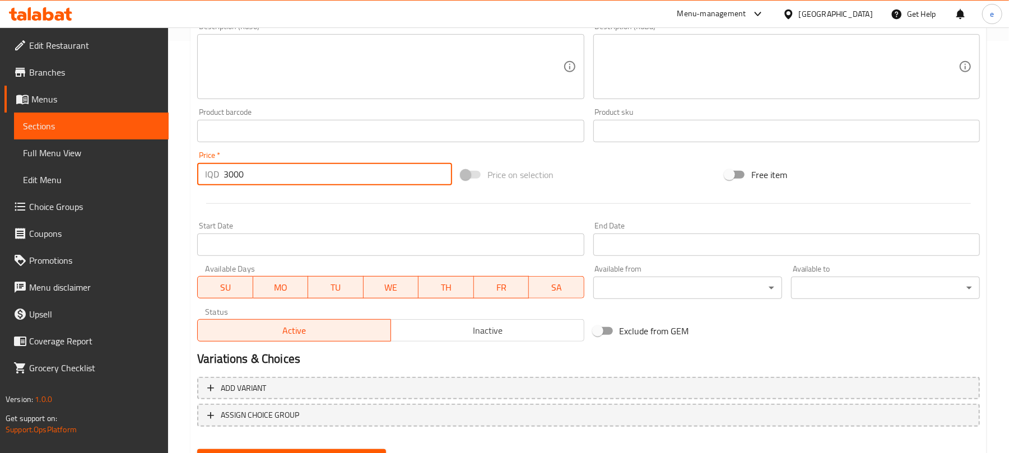
scroll to position [467, 0]
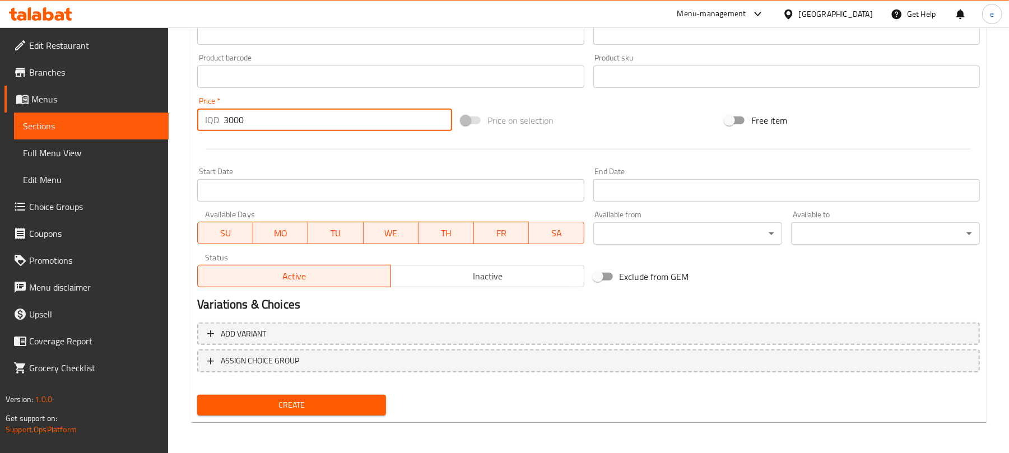
type input "3000"
click at [333, 398] on span "Create" at bounding box center [291, 405] width 171 height 14
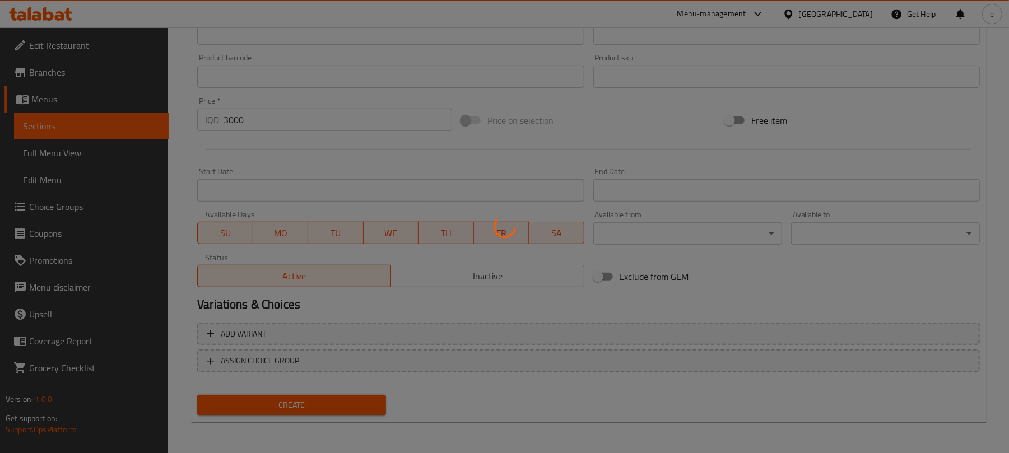
type input "0"
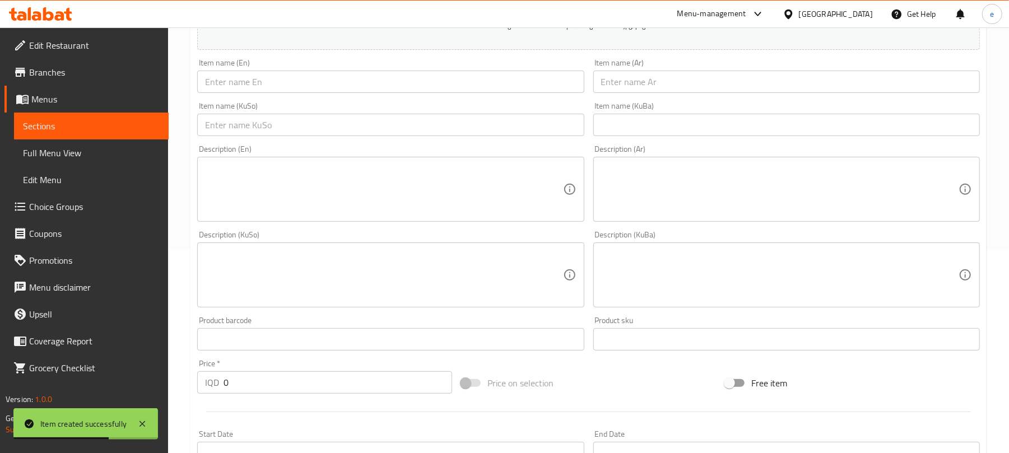
scroll to position [168, 0]
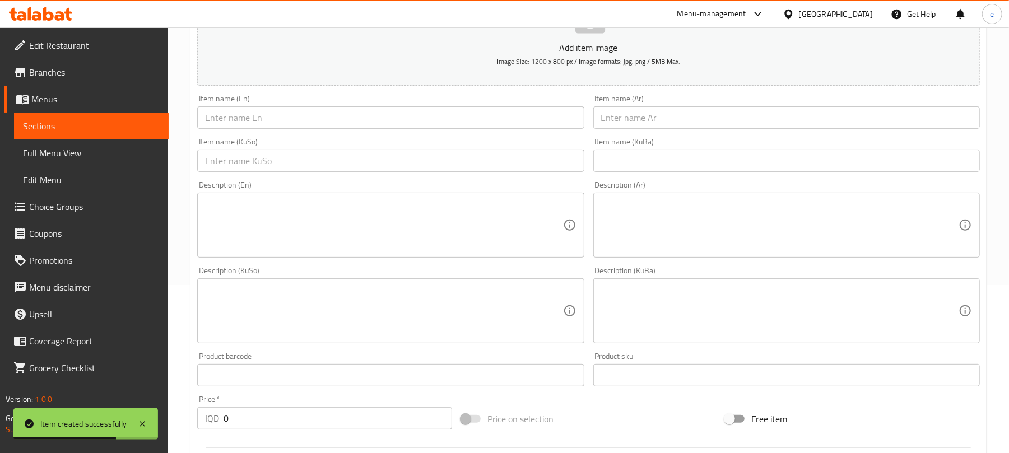
click at [418, 169] on input "text" at bounding box center [390, 161] width 387 height 22
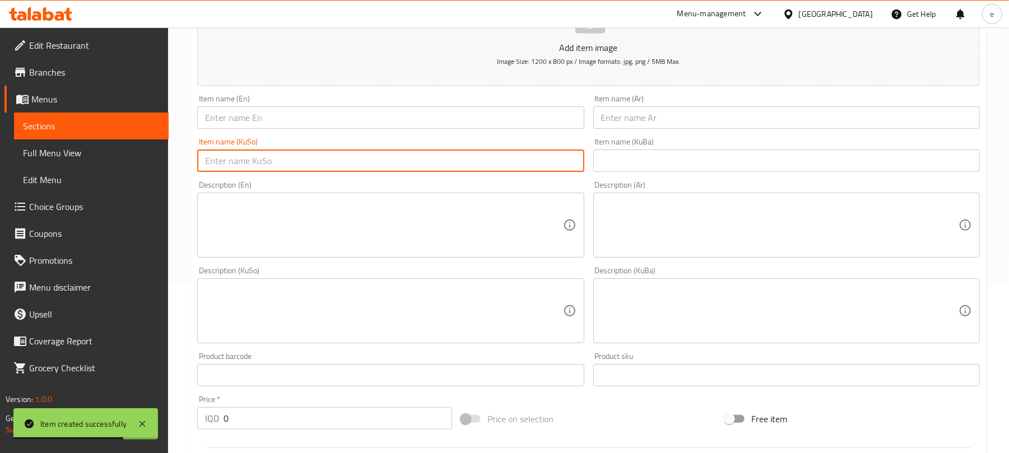
paste input "مینی کێکی شیرینی بە شەکر"
type input "مینی کێکی شیرینی بە شەکر"
click at [331, 124] on input "text" at bounding box center [390, 117] width 387 height 22
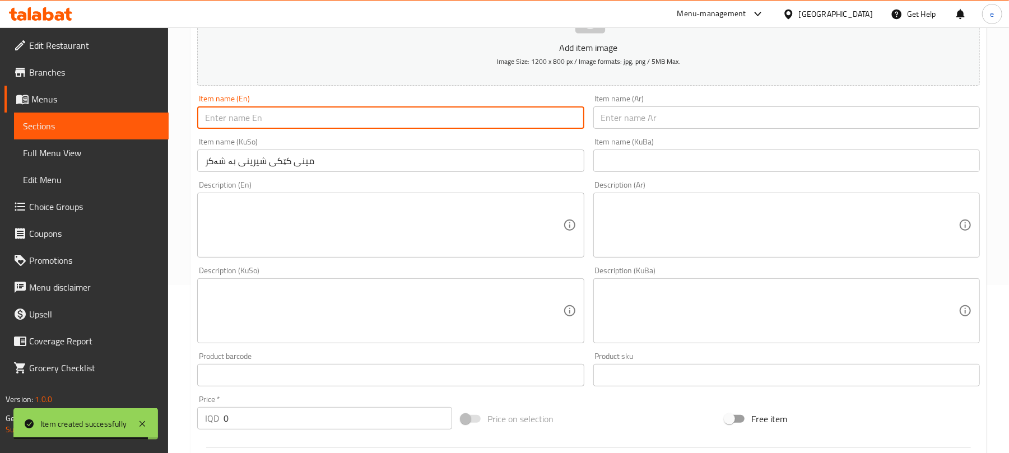
paste input "Mini Pastry Cake with Sugar"
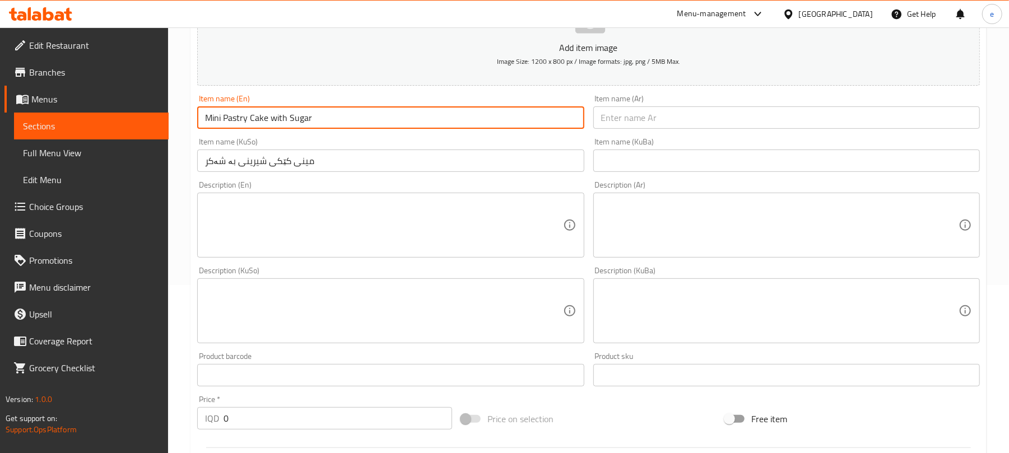
type input "Mini Pastry Cake with Sugar"
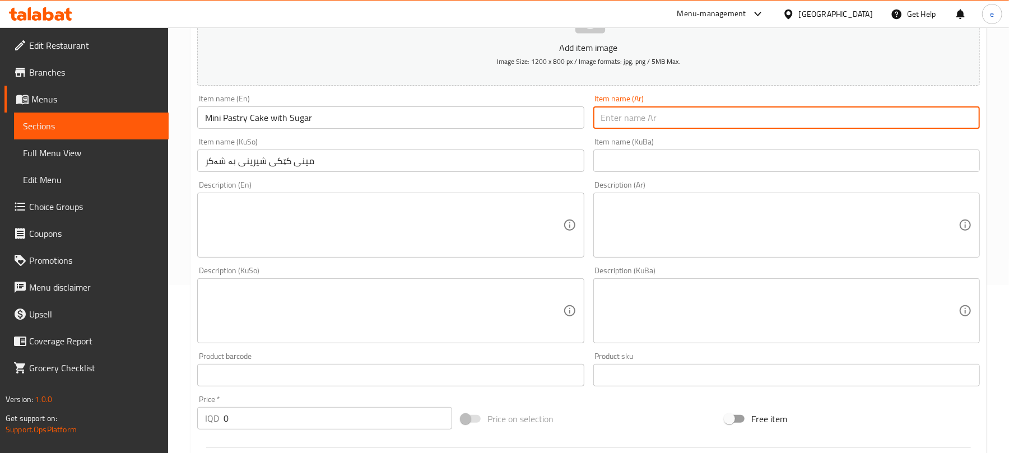
click at [807, 124] on input "text" at bounding box center [787, 117] width 387 height 22
paste input "كيك معجنات صغير بالسكر"
type input "كيك معجنات صغير بالسكر"
click at [428, 162] on input "مینی کێکی شیرینی بە شەکر" at bounding box center [390, 161] width 387 height 22
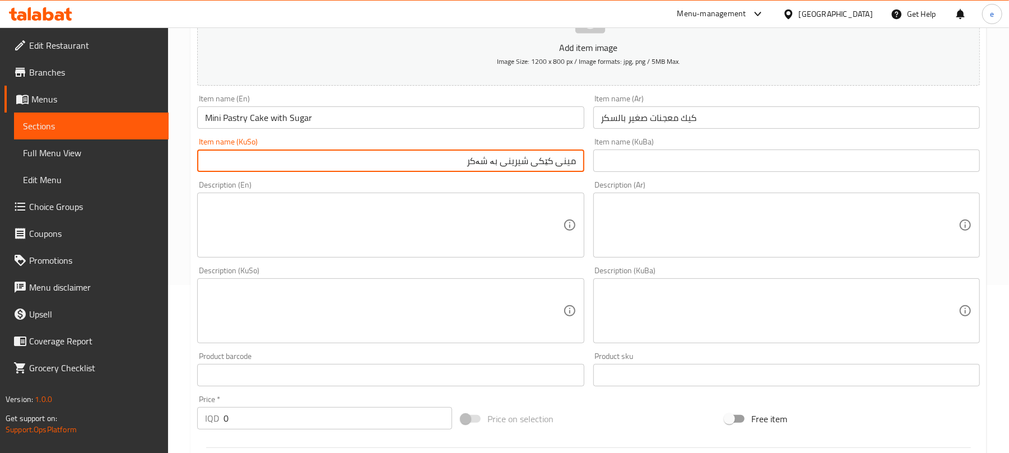
click at [727, 124] on input "كيك معجنات صغير بالسكر" at bounding box center [787, 117] width 387 height 22
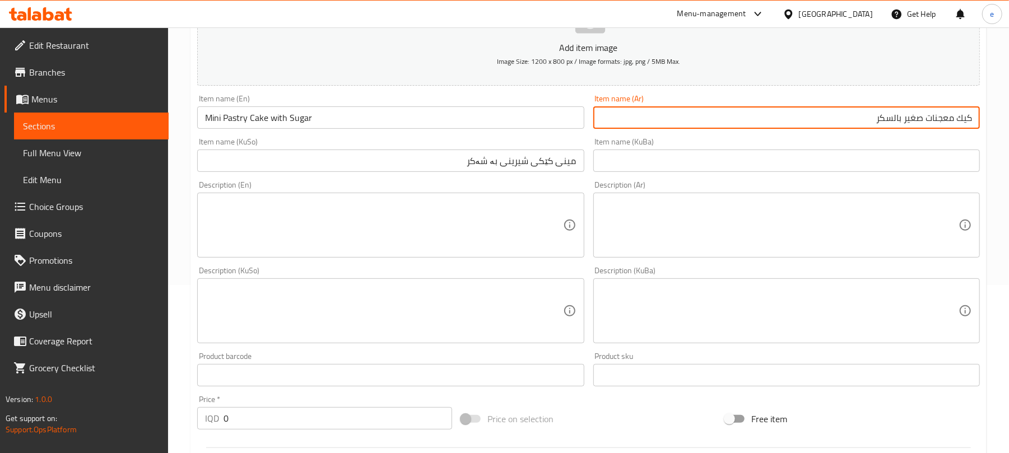
click at [572, 161] on input "مینی کێکی شیرینی بە شەکر" at bounding box center [390, 161] width 387 height 22
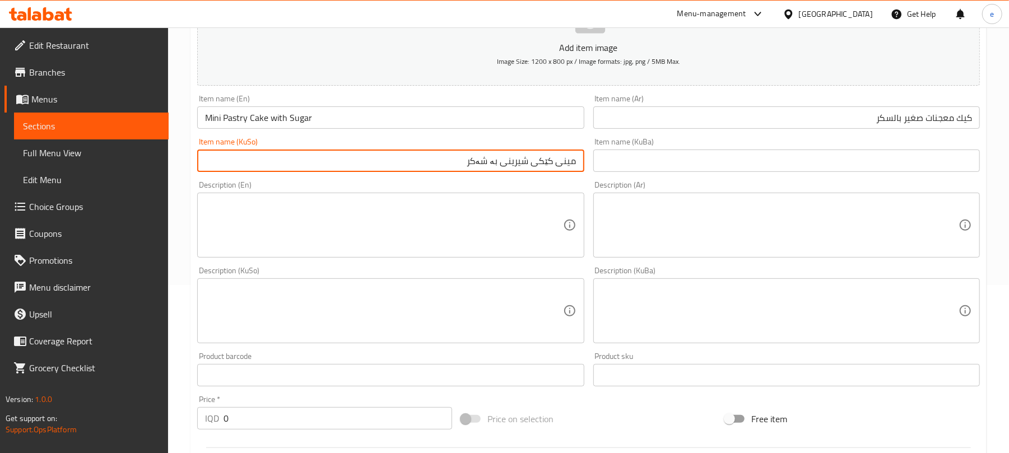
click at [572, 161] on input "مینی کێکی شیرینی بە شەکر" at bounding box center [390, 161] width 387 height 22
click at [541, 158] on input "کێکی شیرینی بە شەکر" at bounding box center [390, 161] width 387 height 22
type input "کێکی هەویرکاری بچووک بە شەکر"
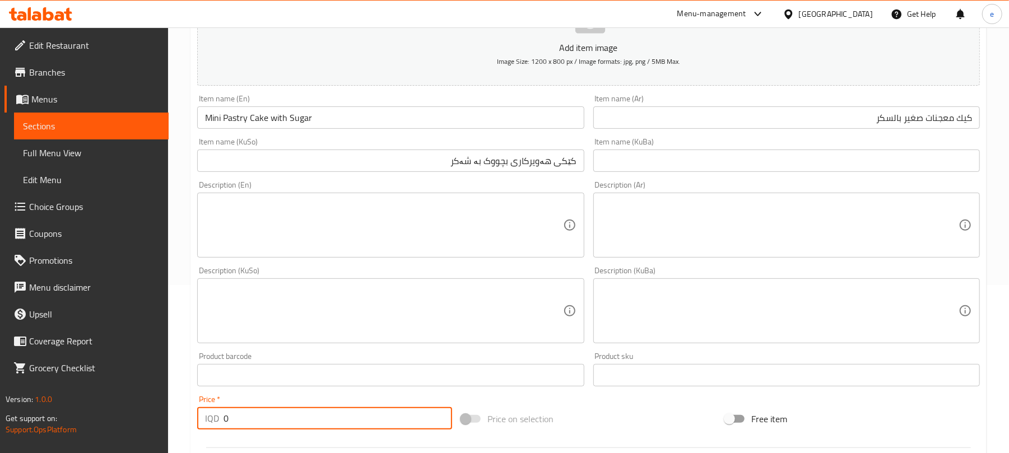
drag, startPoint x: 240, startPoint y: 415, endPoint x: 180, endPoint y: 406, distance: 60.2
click at [182, 415] on div "Home / Restaurants management / Menus / Sections / item / create Dessert sectio…" at bounding box center [588, 305] width 841 height 893
paste input "500"
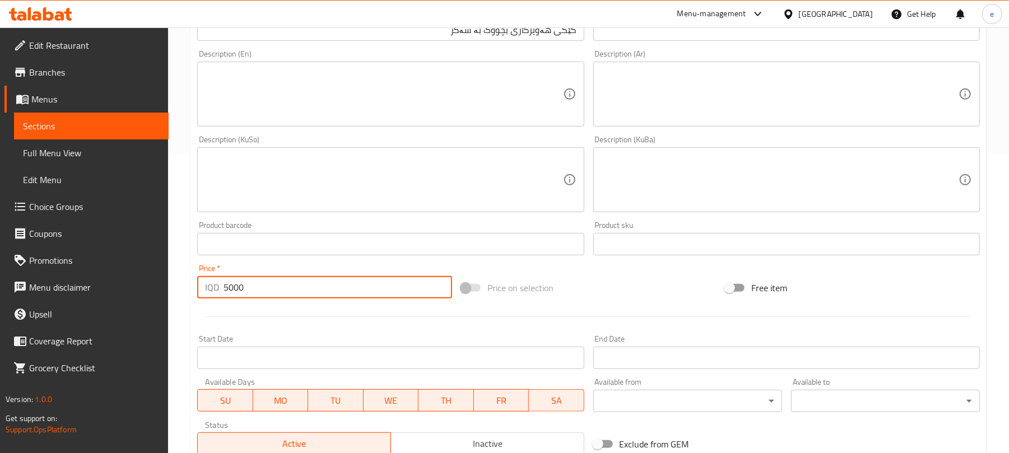
scroll to position [467, 0]
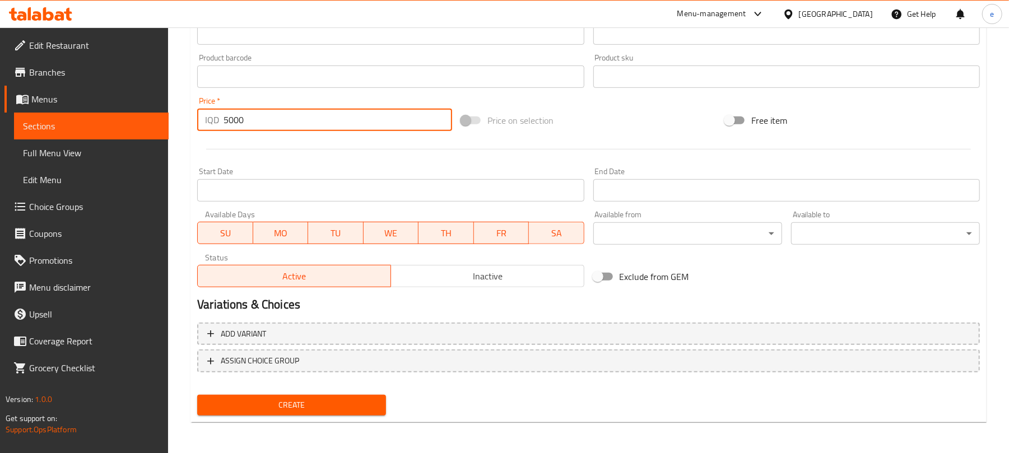
type input "5000"
click at [325, 410] on span "Create" at bounding box center [291, 405] width 171 height 14
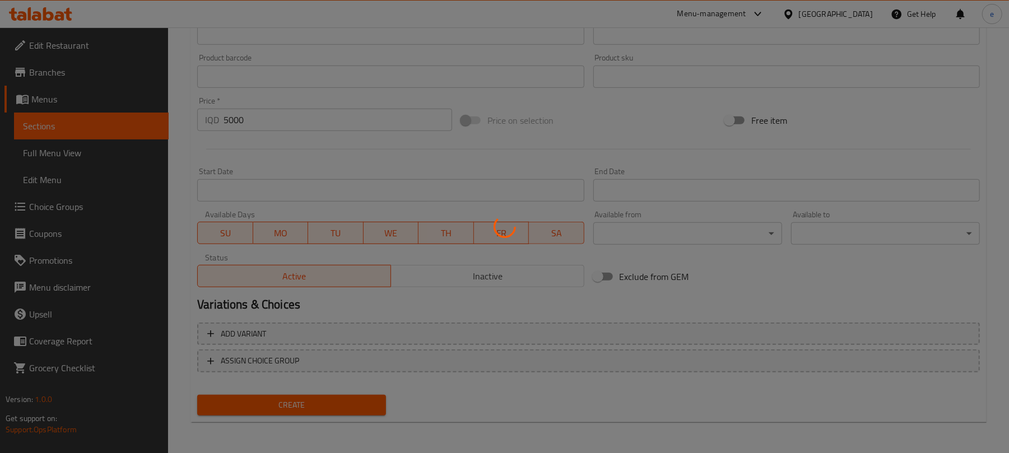
type input "0"
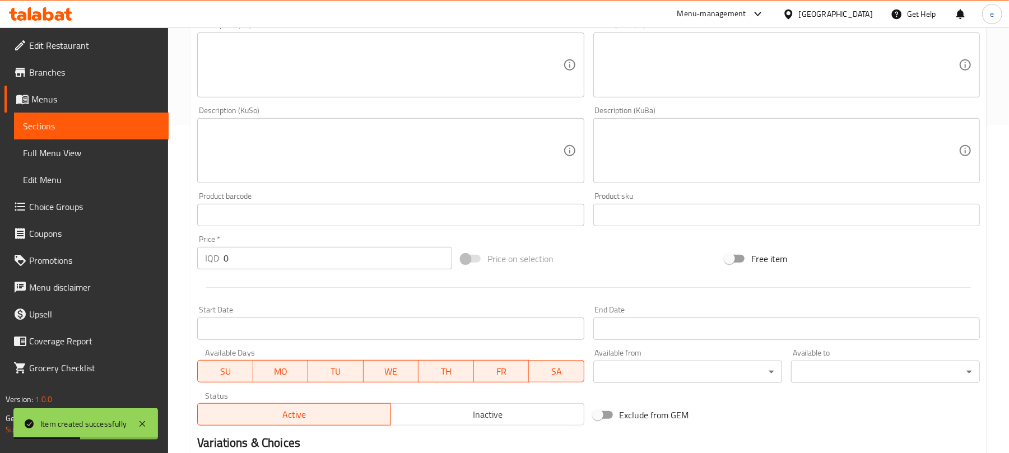
scroll to position [168, 0]
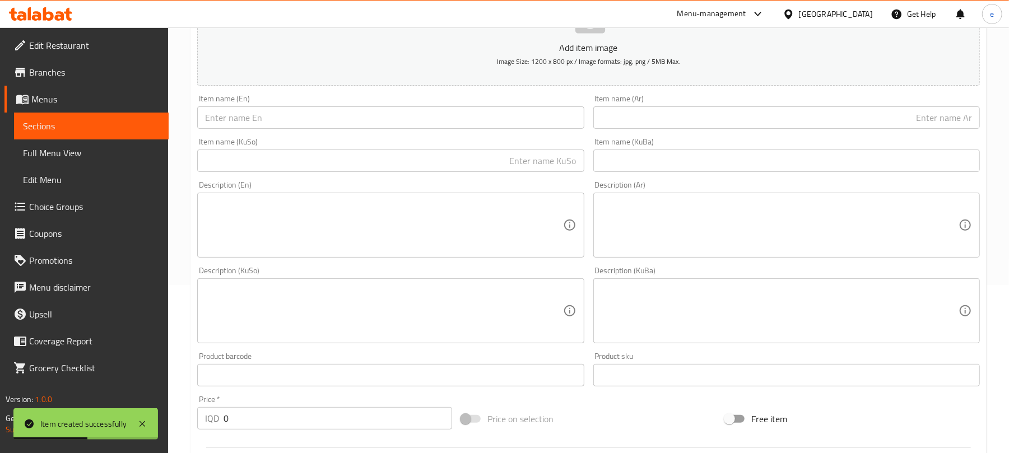
click at [667, 119] on input "text" at bounding box center [787, 117] width 387 height 22
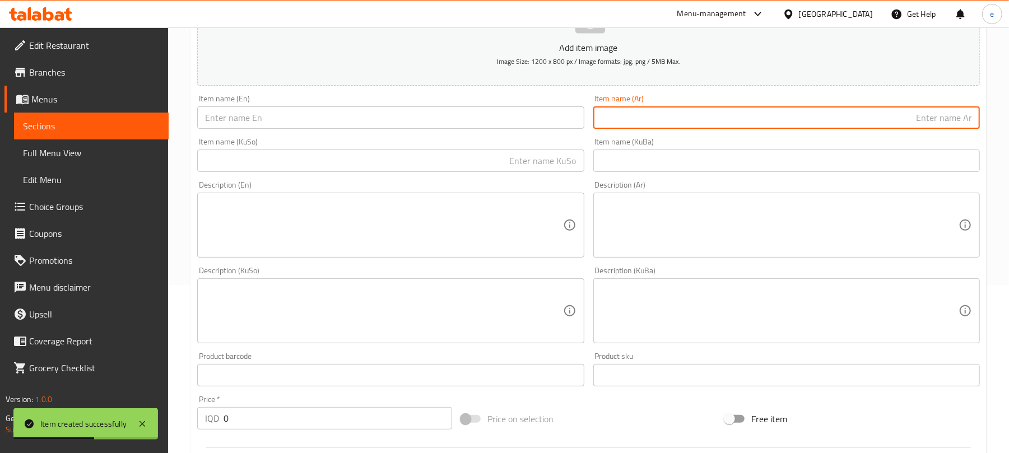
click at [512, 126] on input "text" at bounding box center [390, 117] width 387 height 22
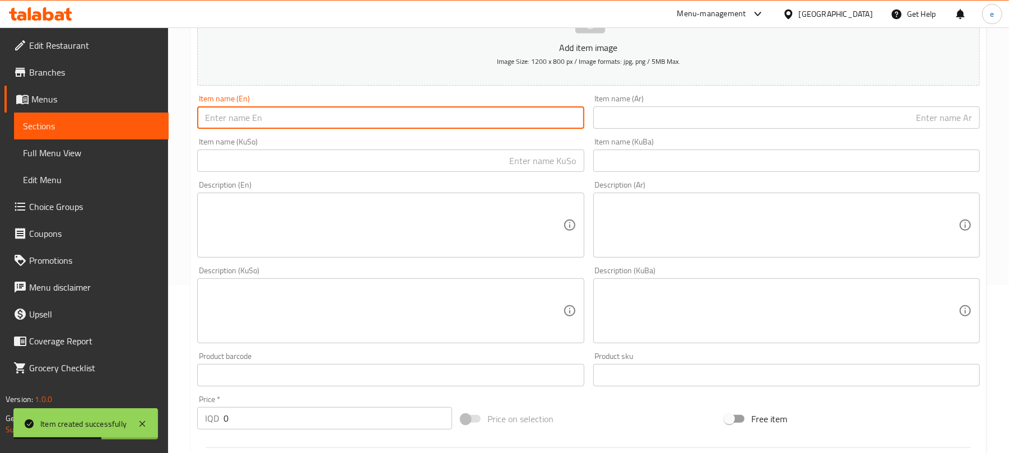
paste input "Crunchy Chocopop"
type input "Crunchy Chocopop"
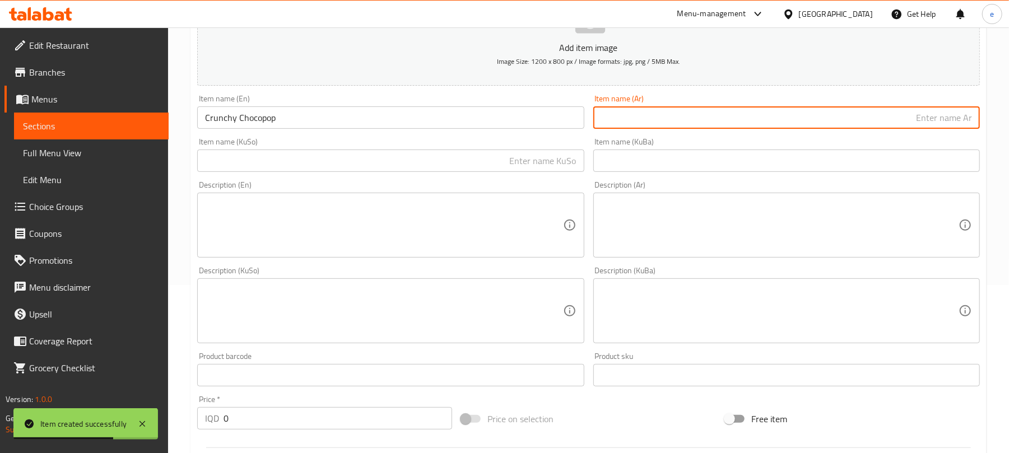
click at [691, 108] on input "text" at bounding box center [787, 117] width 387 height 22
paste input "شوكوبوب كرانشي"
type input "شوكوبوب كرانشي"
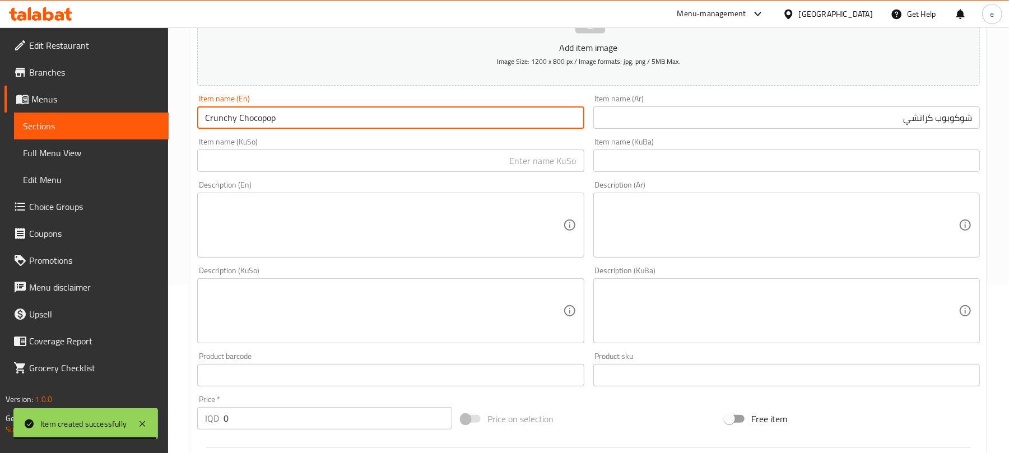
click at [247, 118] on input "Crunchy Chocopop" at bounding box center [390, 117] width 387 height 22
click at [541, 157] on input "text" at bounding box center [390, 161] width 387 height 22
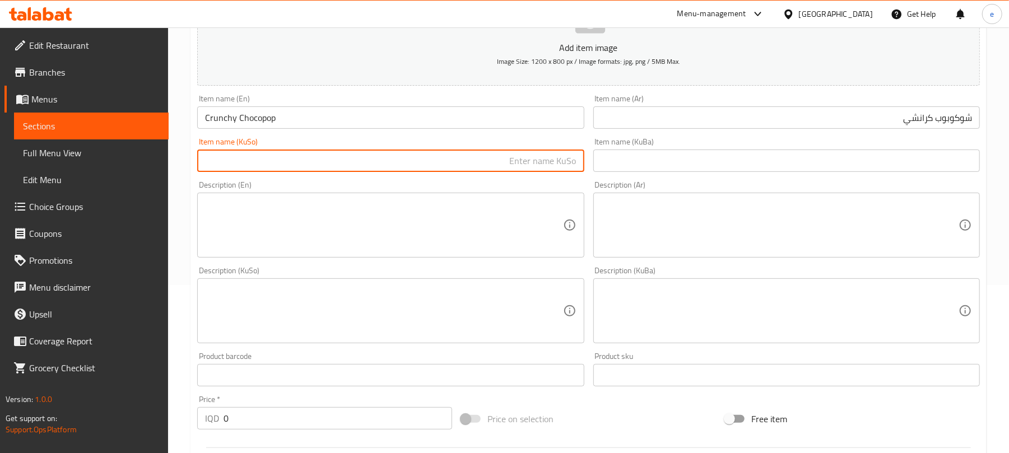
paste input "جۆکۆپۆپ"
type input "جۆکۆپۆپی کرانچی"
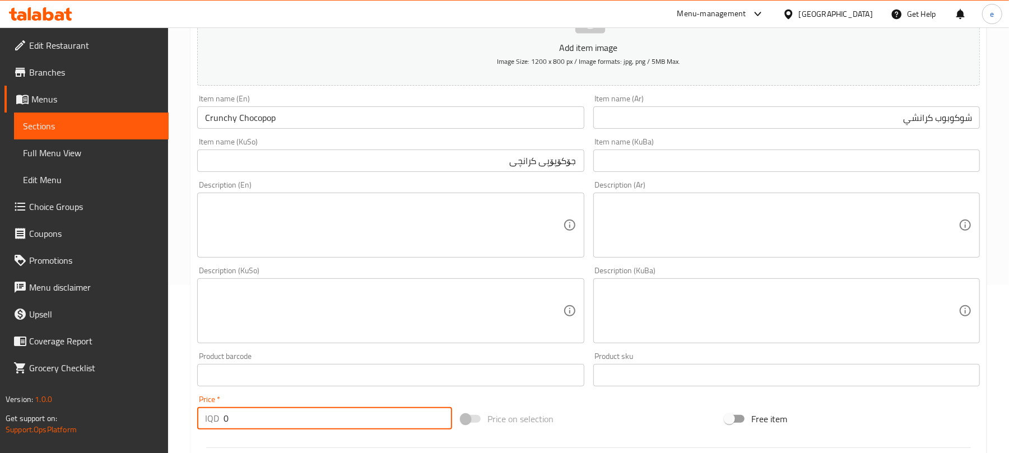
drag, startPoint x: 254, startPoint y: 415, endPoint x: 211, endPoint y: 415, distance: 43.7
click at [211, 415] on div "IQD 0 Price *" at bounding box center [324, 418] width 255 height 22
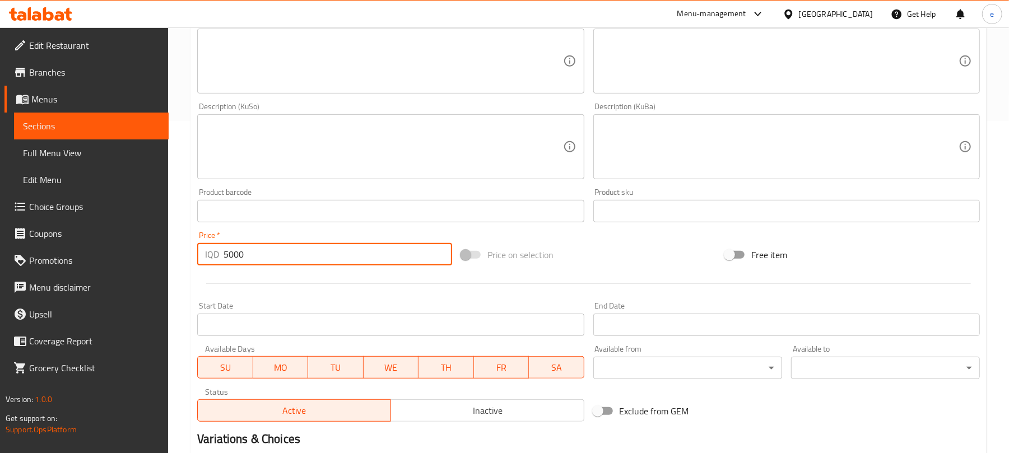
scroll to position [467, 0]
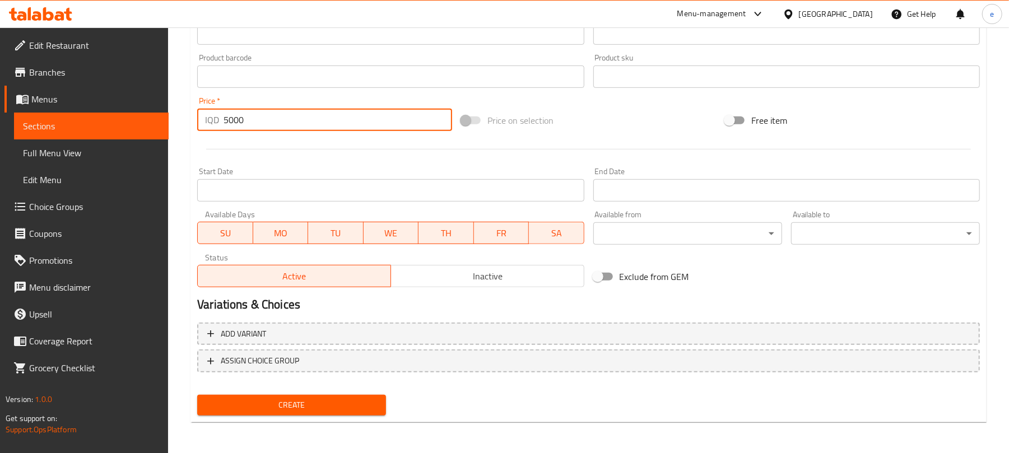
type input "5000"
click at [314, 415] on button "Create" at bounding box center [291, 405] width 189 height 21
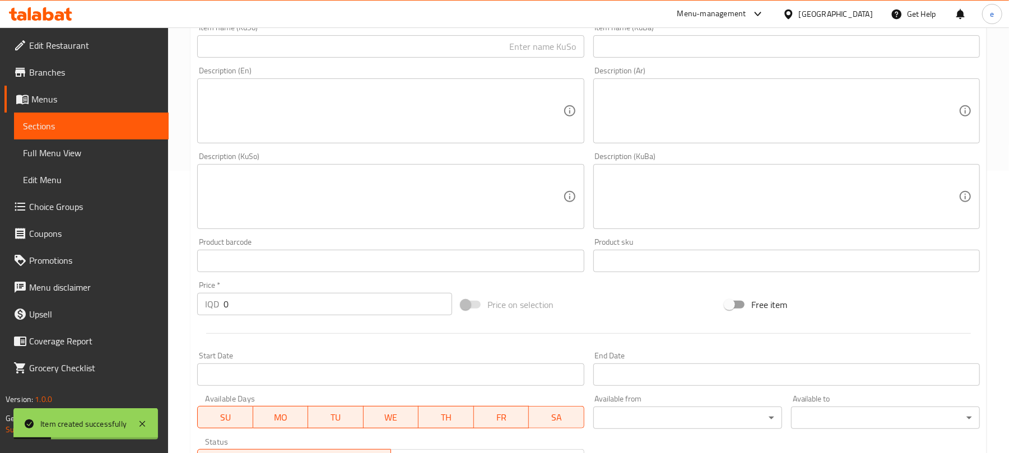
scroll to position [317, 0]
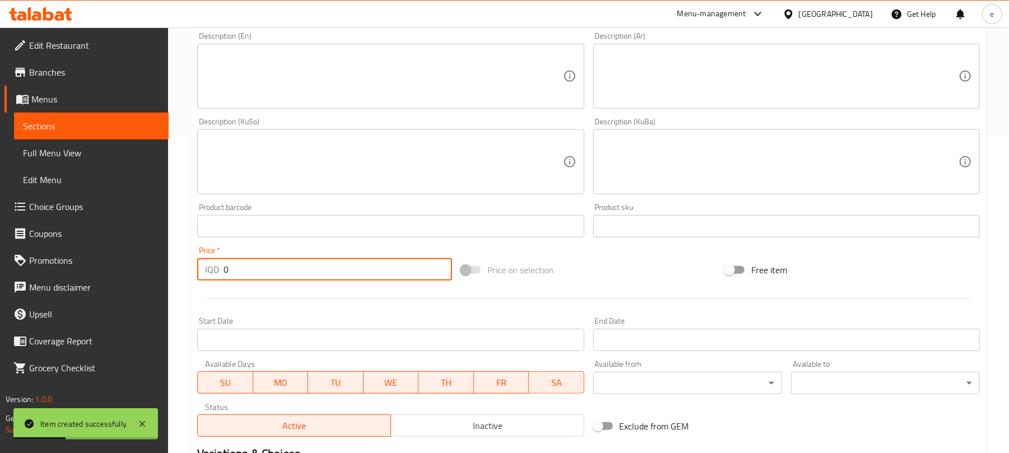
drag, startPoint x: 263, startPoint y: 272, endPoint x: 189, endPoint y: 265, distance: 74.3
click at [191, 266] on div "Create new item Add item image Image Size: 1200 x 800 px / Image formats: jpg, …" at bounding box center [589, 182] width 796 height 781
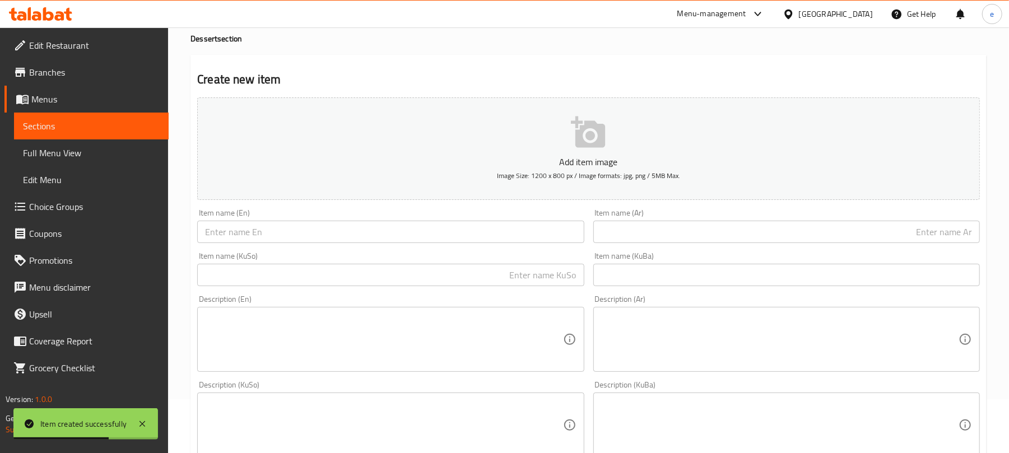
scroll to position [18, 0]
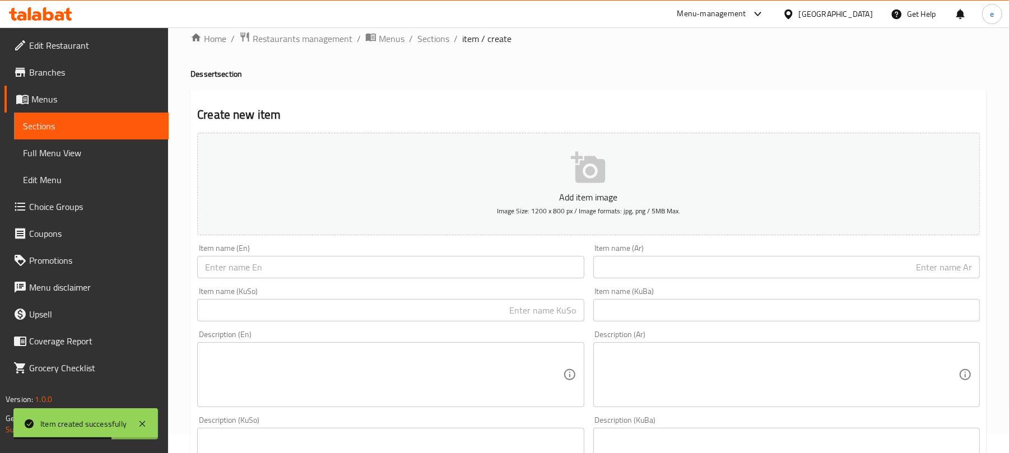
type input "750"
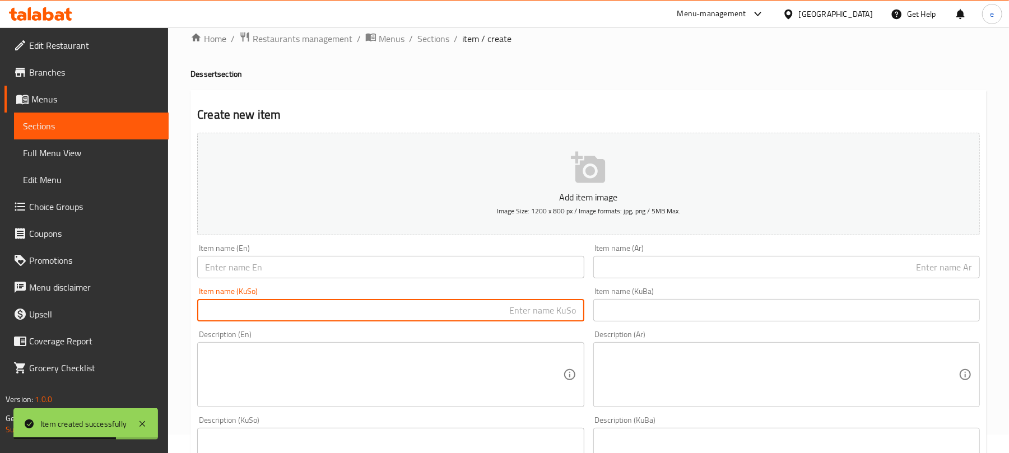
click at [444, 308] on input "text" at bounding box center [390, 310] width 387 height 22
paste input "دۆنەت"
type input "دۆنەت"
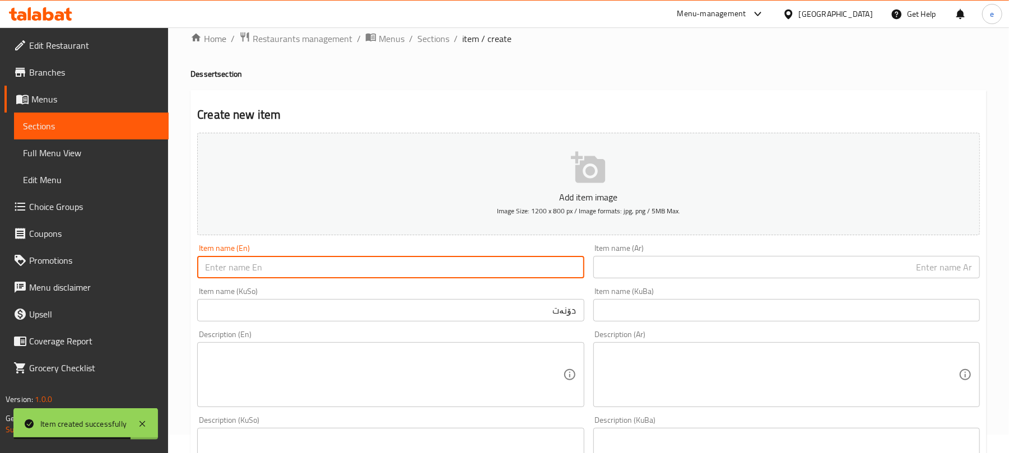
click at [346, 263] on input "text" at bounding box center [390, 267] width 387 height 22
paste input "Donut"
type input "Donut"
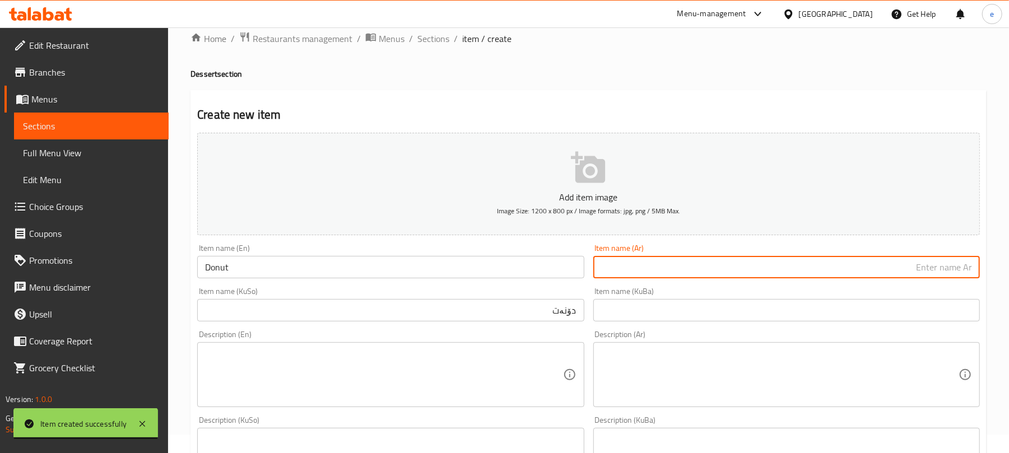
click at [686, 271] on input "text" at bounding box center [787, 267] width 387 height 22
paste input "دونات"
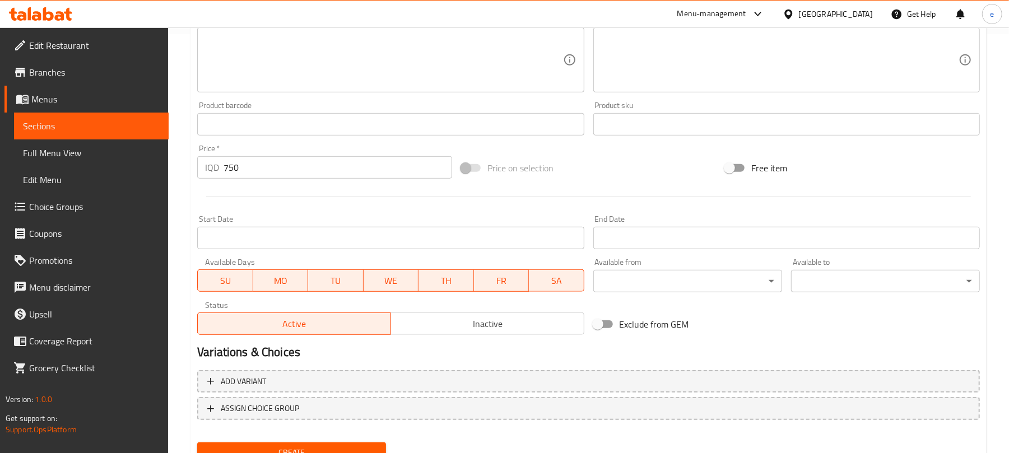
scroll to position [467, 0]
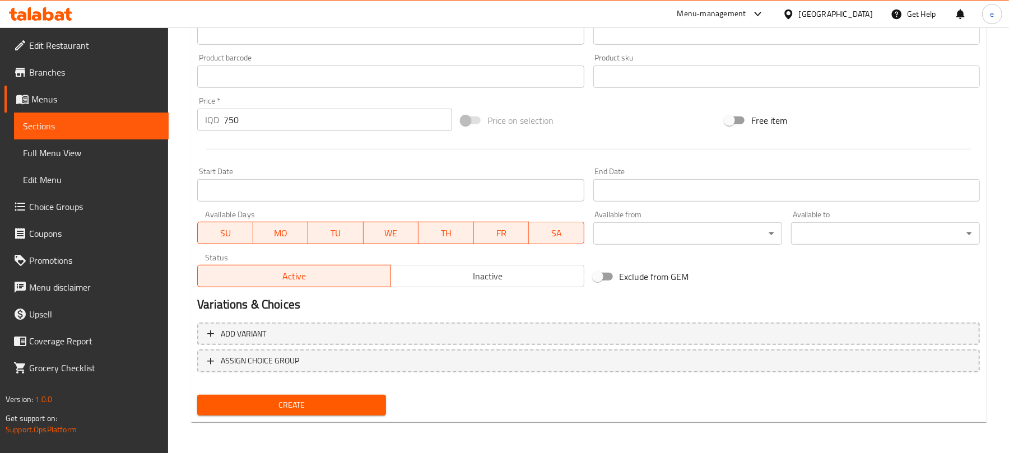
type input "دونات"
click at [308, 395] on button "Create" at bounding box center [291, 405] width 189 height 21
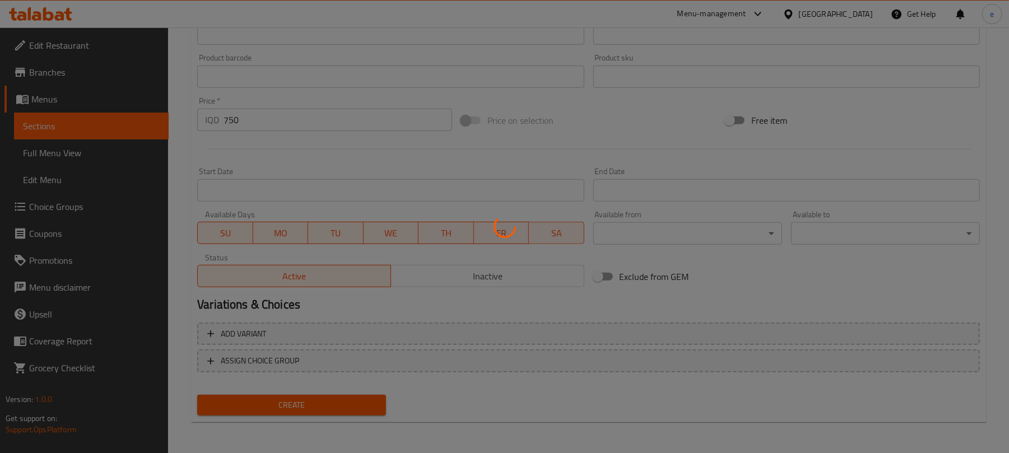
type input "0"
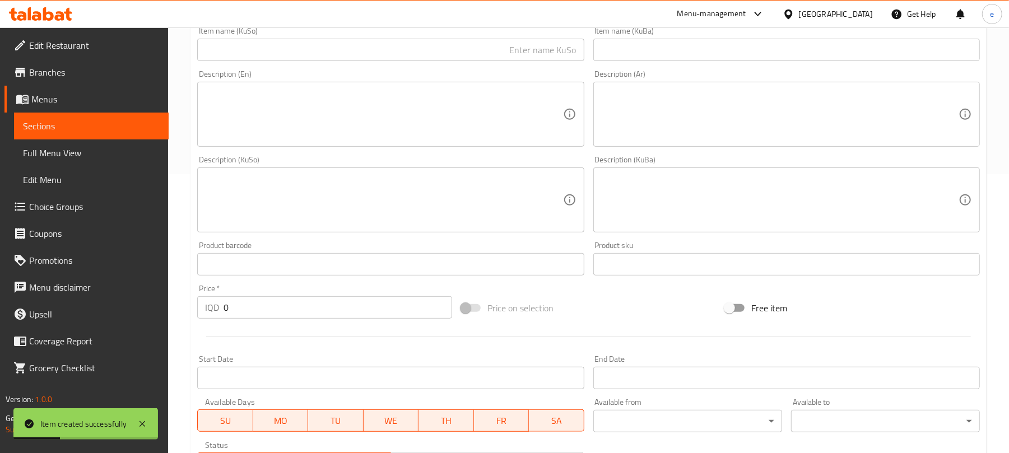
scroll to position [168, 0]
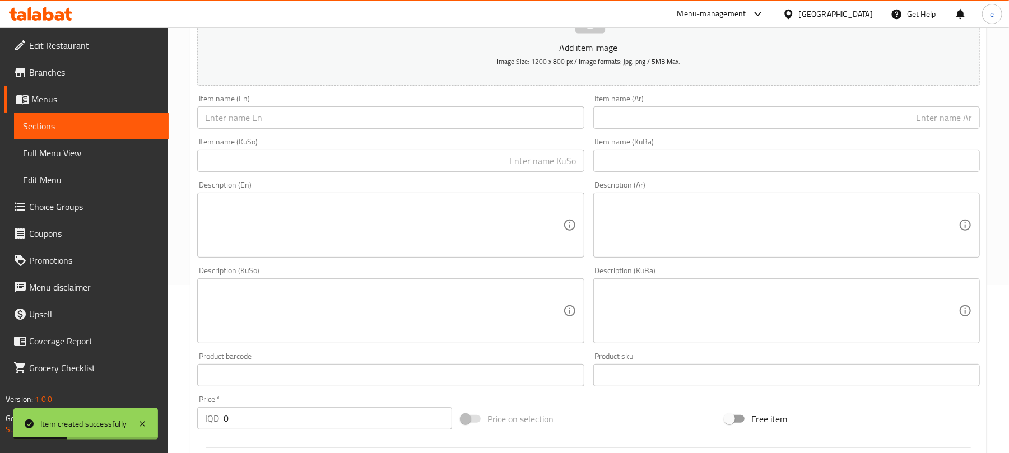
drag, startPoint x: 477, startPoint y: 113, endPoint x: 479, endPoint y: 120, distance: 6.8
click at [477, 113] on input "text" at bounding box center [390, 117] width 387 height 22
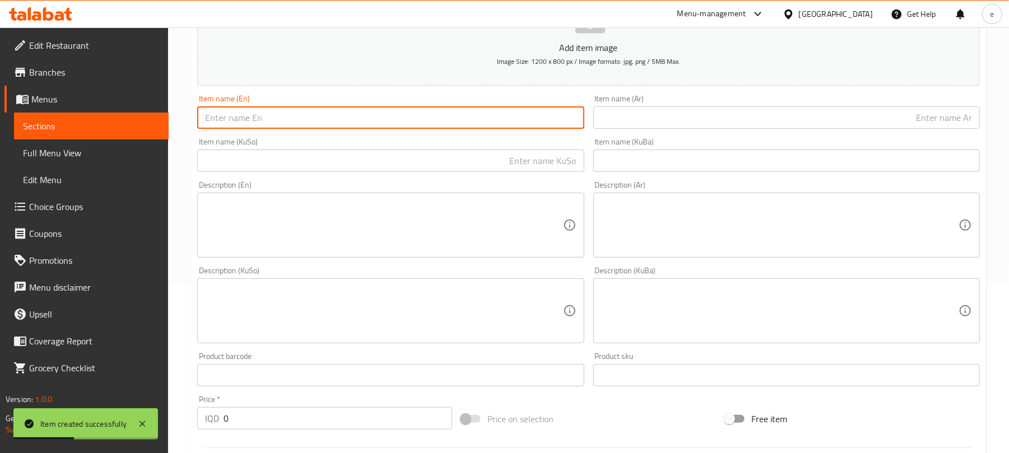
paste input "Croissant Rolls"
click at [261, 124] on input "Croissant Rolls" at bounding box center [390, 117] width 387 height 22
click at [253, 124] on input "Croissant Rolls" at bounding box center [390, 117] width 387 height 22
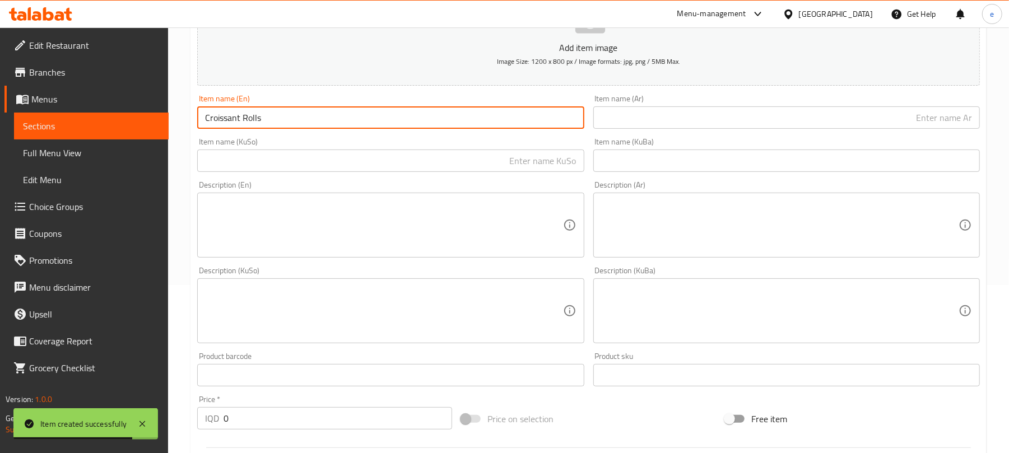
type input "Croissant Rolls"
click at [541, 160] on input "text" at bounding box center [390, 161] width 387 height 22
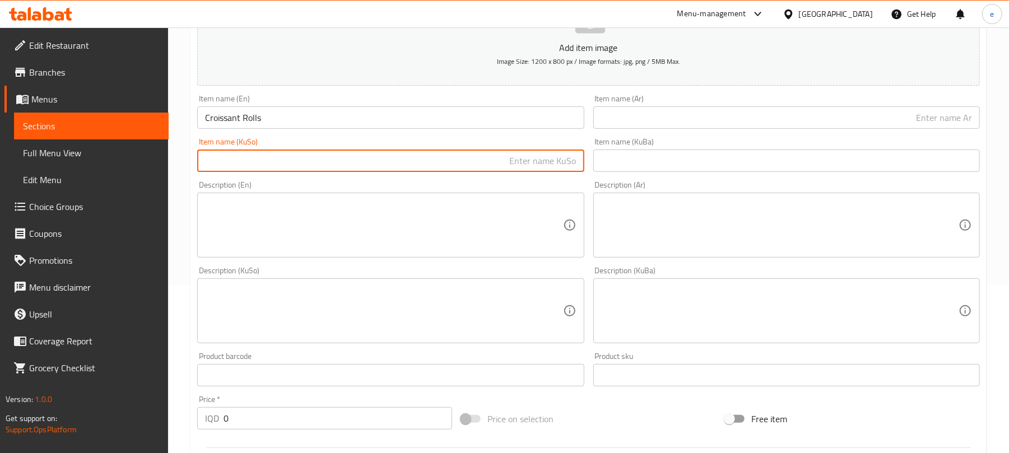
paste input "رۆلز"
type input "رۆلزی"
click at [877, 128] on input "text" at bounding box center [787, 117] width 387 height 22
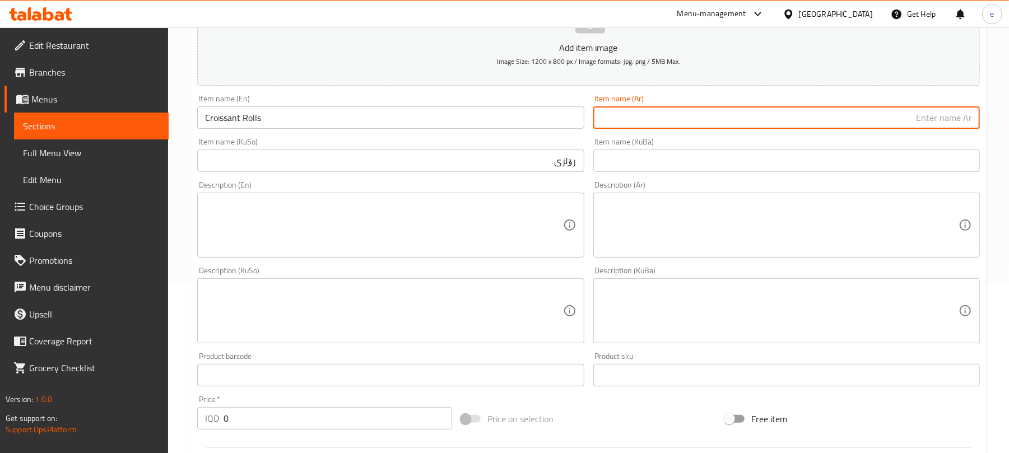
paste input "رولز"
type input "رولز"
click at [220, 120] on input "Croissant Rolls" at bounding box center [390, 117] width 387 height 22
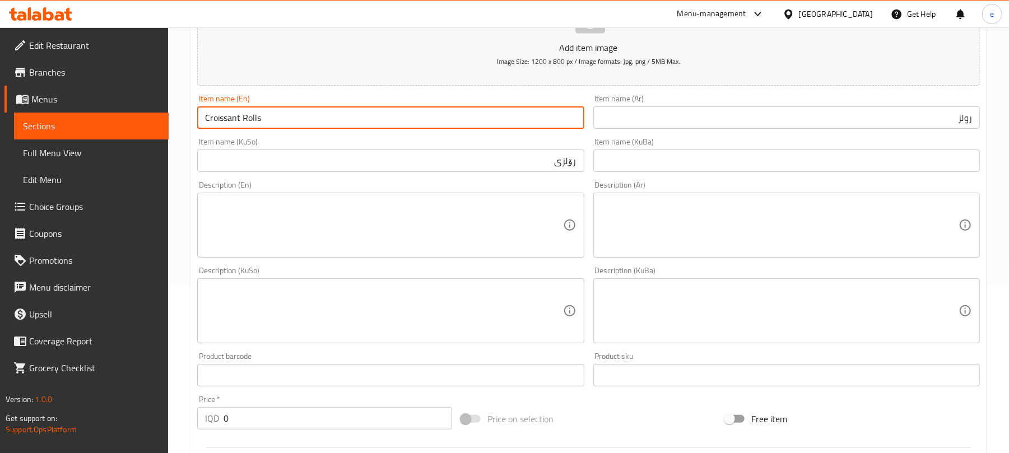
click at [220, 120] on input "Croissant Rolls" at bounding box center [390, 117] width 387 height 22
click at [541, 170] on input "رۆلزی" at bounding box center [390, 161] width 387 height 22
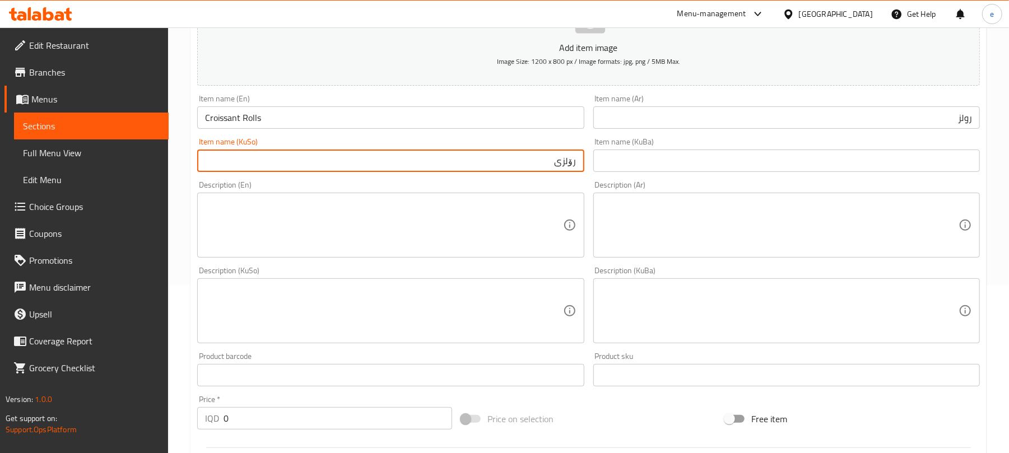
paste input "کرواسۆن"
type input "رۆلزی کرواسۆن"
click at [880, 120] on input "رولز" at bounding box center [787, 117] width 387 height 22
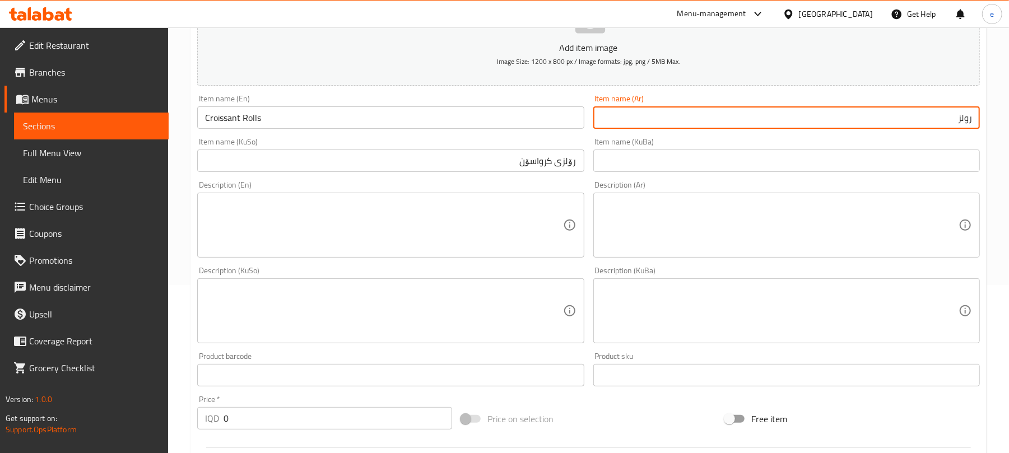
paste input "كرواسون"
type input "رولز كرواسون"
drag, startPoint x: 282, startPoint y: 413, endPoint x: 180, endPoint y: 419, distance: 102.7
click at [182, 419] on div "Home / Restaurants management / Menus / Sections / item / create Dessert sectio…" at bounding box center [588, 305] width 841 height 893
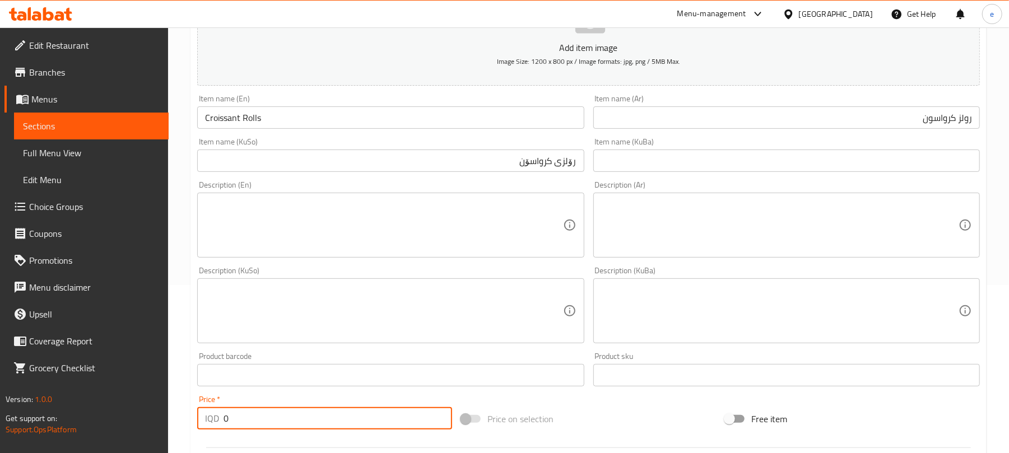
paste input "200"
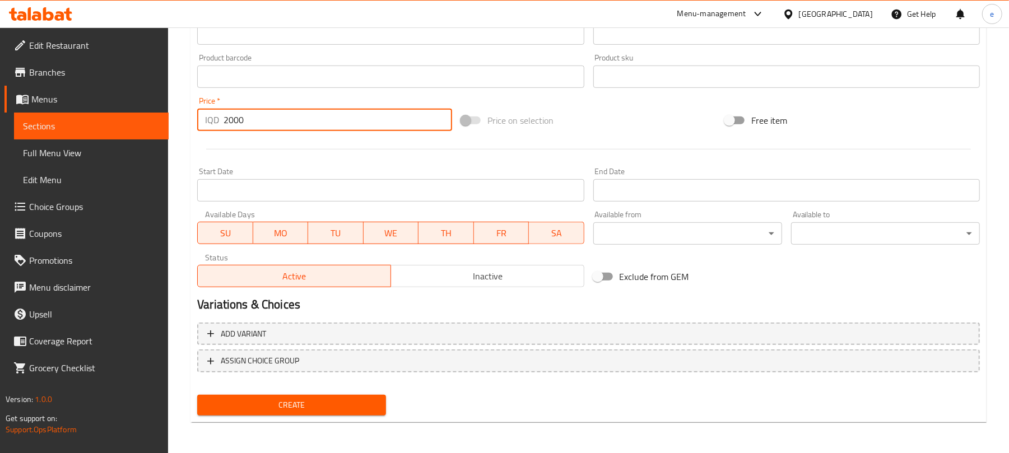
type input "2000"
click at [359, 404] on span "Create" at bounding box center [291, 405] width 171 height 14
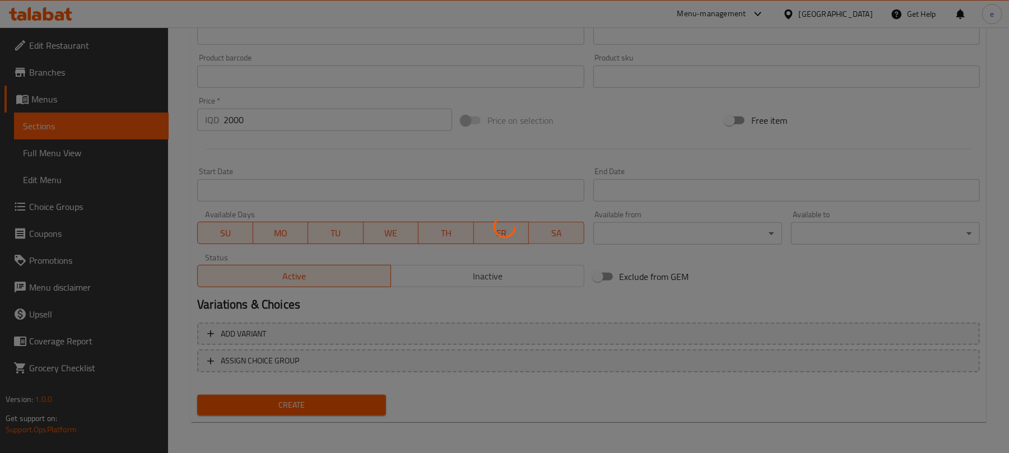
type input "0"
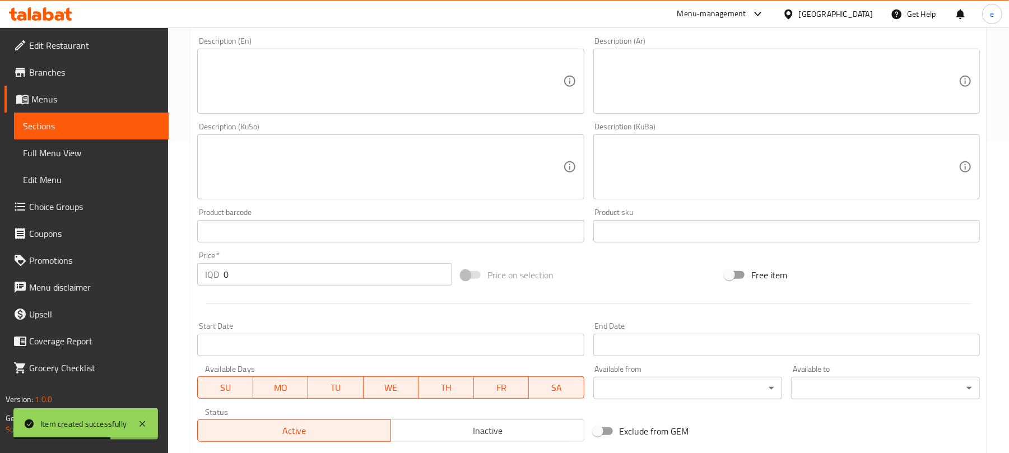
scroll to position [168, 0]
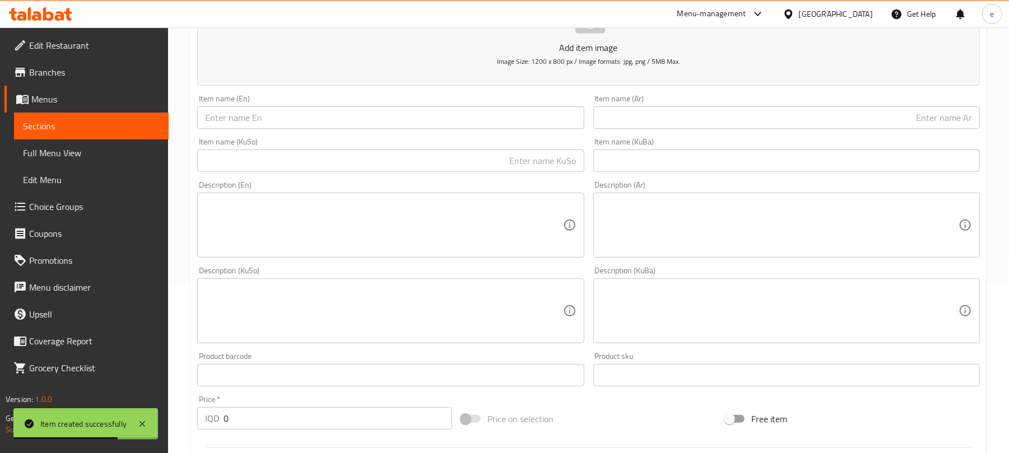
click at [330, 120] on input "text" at bounding box center [390, 117] width 387 height 22
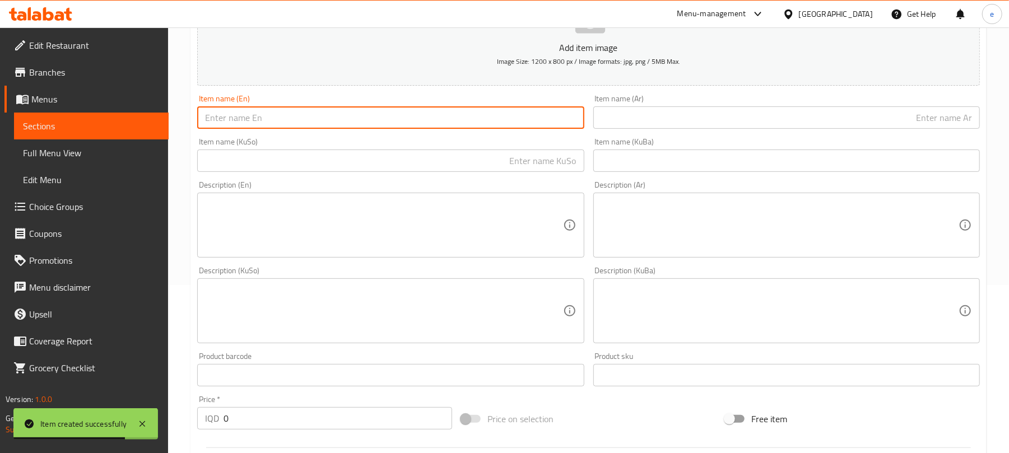
paste input "Birthday Cake Mold - for 6 person"
type input "Birthday Cake Mold - for 6 person"
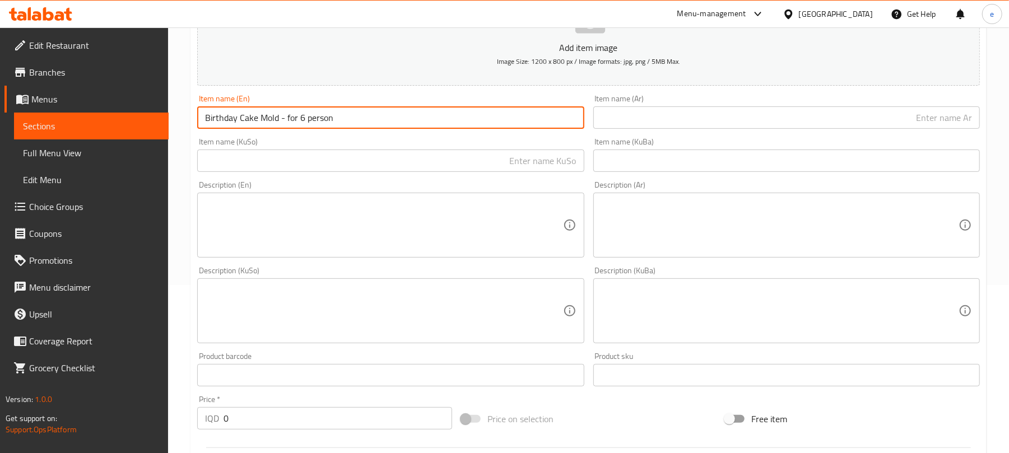
click at [678, 117] on input "text" at bounding box center [787, 117] width 387 height 22
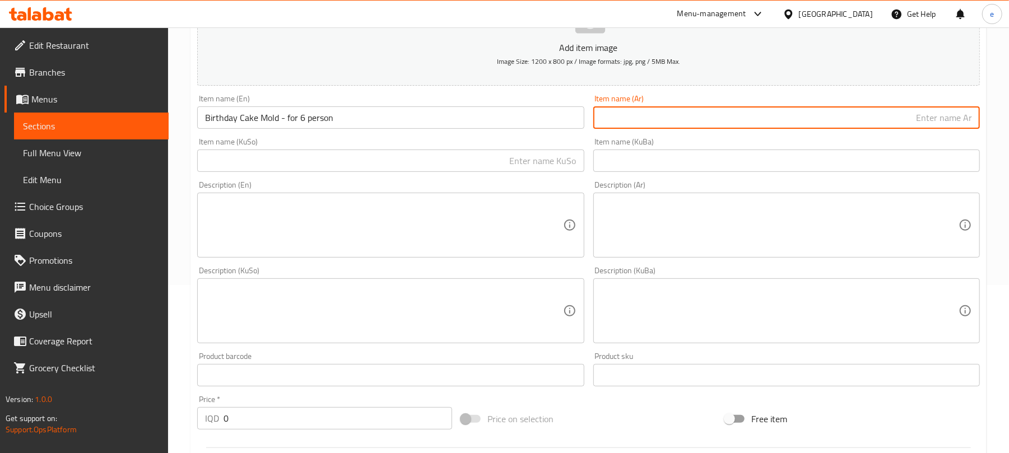
paste input "قالب كيك عيد ميلاد - تكفى 6 أفراد"
type input "قالب كيك عيد ميلاد - تكفى 6 أفراد"
click at [506, 164] on input "text" at bounding box center [390, 161] width 387 height 22
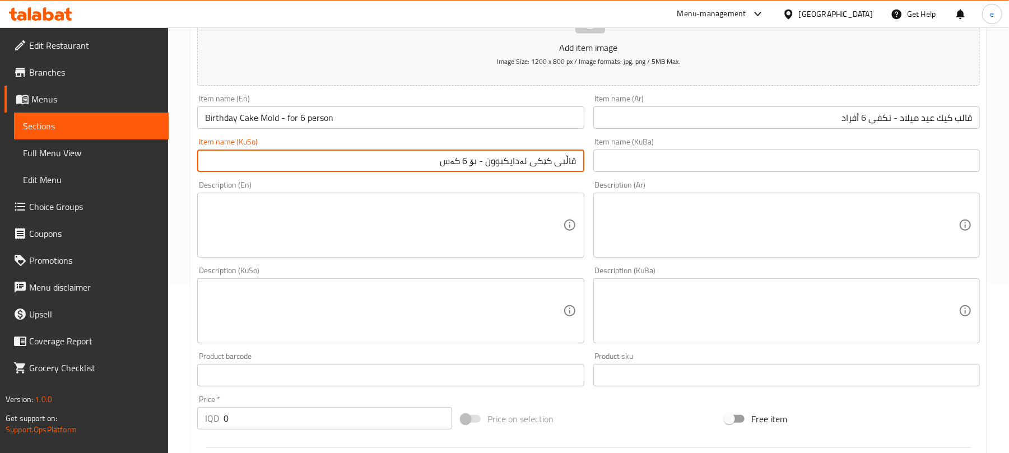
type input "قاڵبی کێکی لەدایکبوون - بۆ 6 کەس"
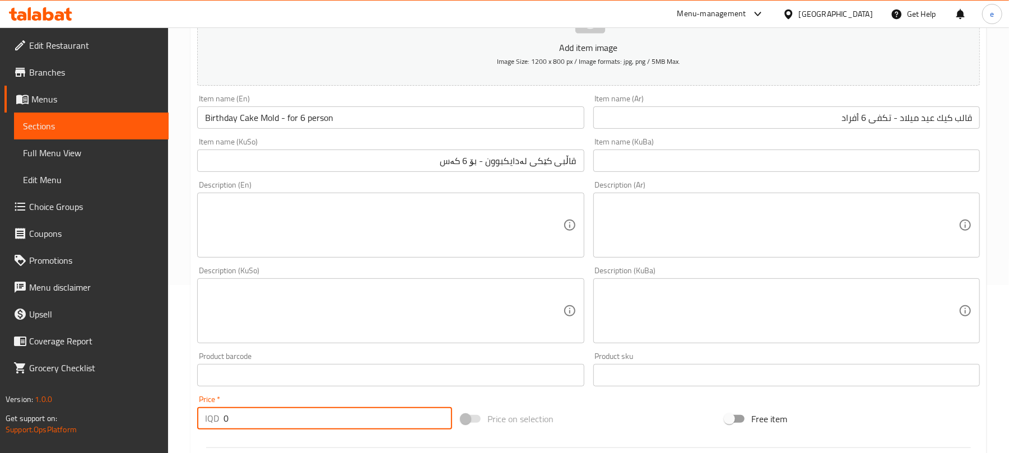
drag, startPoint x: 312, startPoint y: 411, endPoint x: 187, endPoint y: 437, distance: 127.7
click at [187, 437] on div "Home / Restaurants management / Menus / Sections / item / create Dessert sectio…" at bounding box center [588, 305] width 841 height 893
paste input "1000"
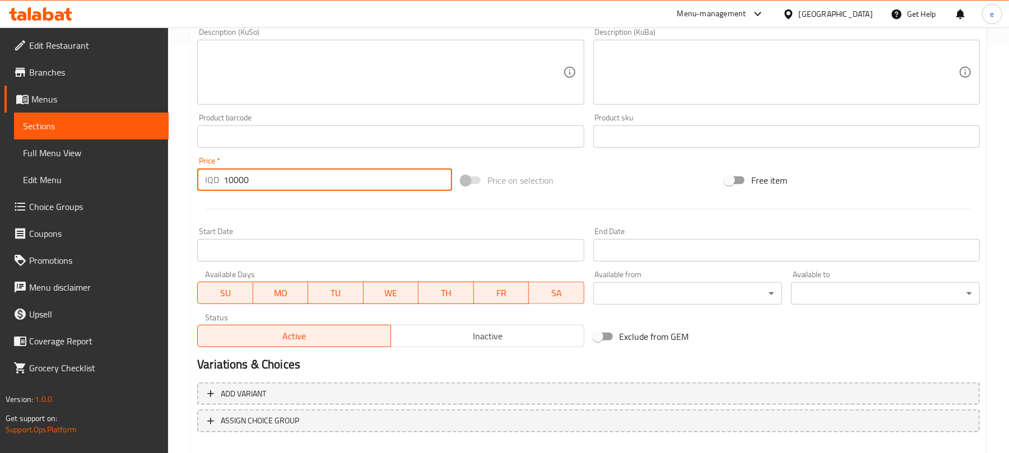
scroll to position [467, 0]
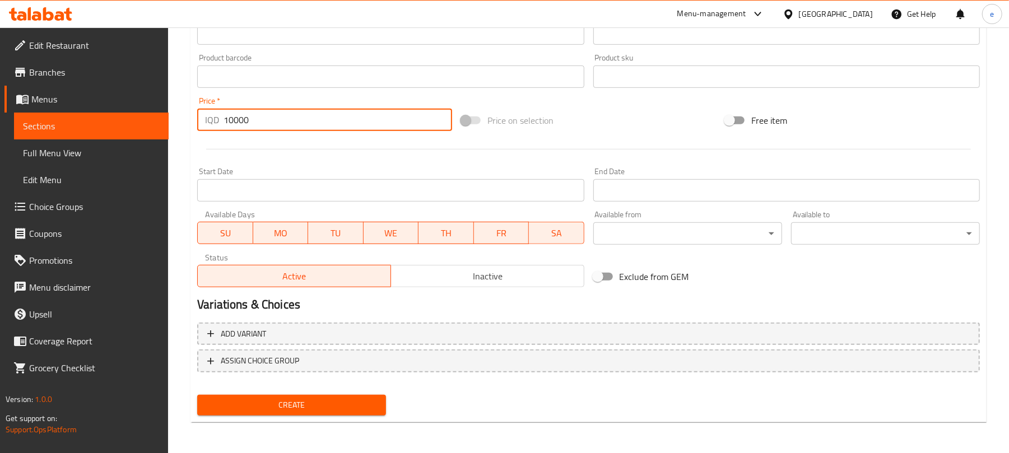
type input "10000"
click at [290, 418] on div "Create" at bounding box center [292, 406] width 198 height 30
click at [303, 411] on span "Create" at bounding box center [291, 405] width 171 height 14
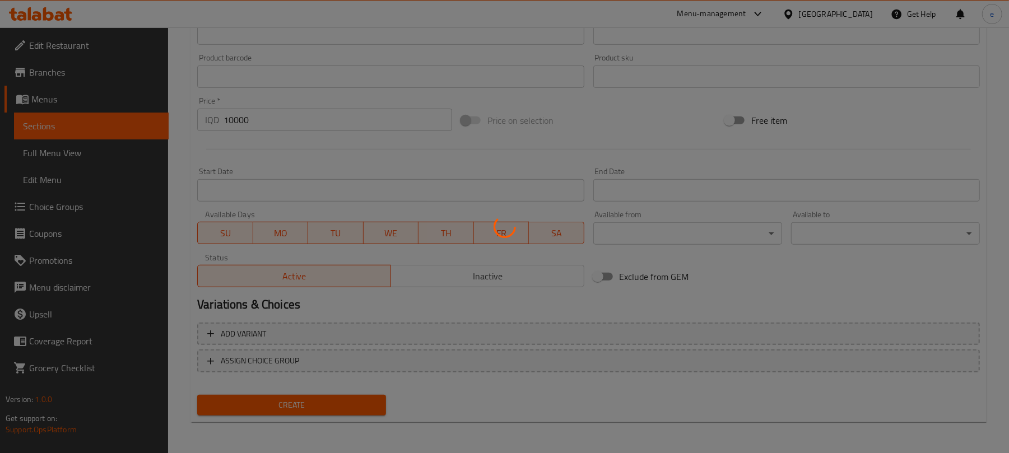
type input "0"
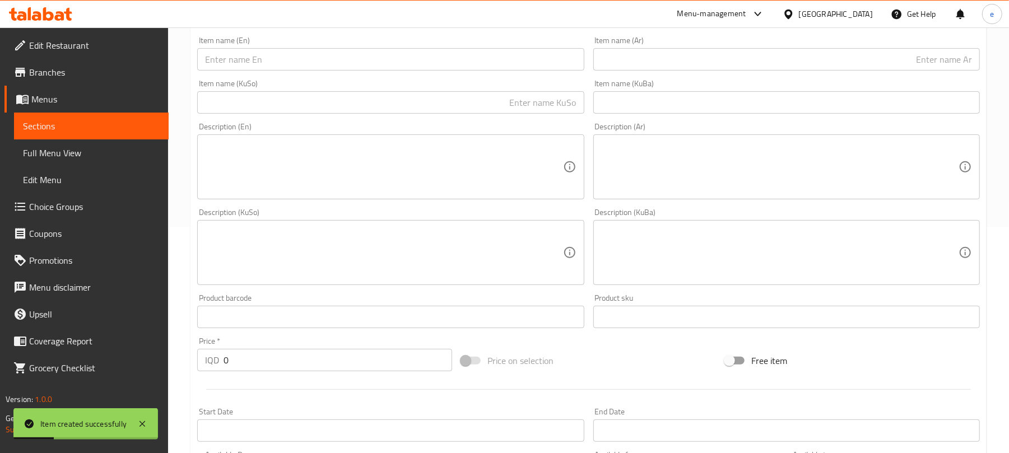
scroll to position [168, 0]
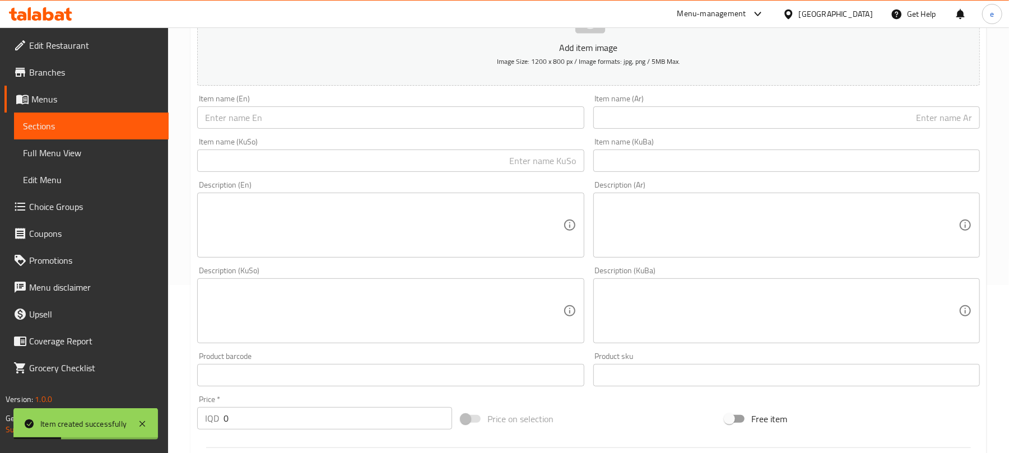
click at [738, 132] on div "Item name (Ar) Item name (Ar)" at bounding box center [787, 111] width 396 height 43
click at [738, 124] on input "text" at bounding box center [787, 117] width 387 height 22
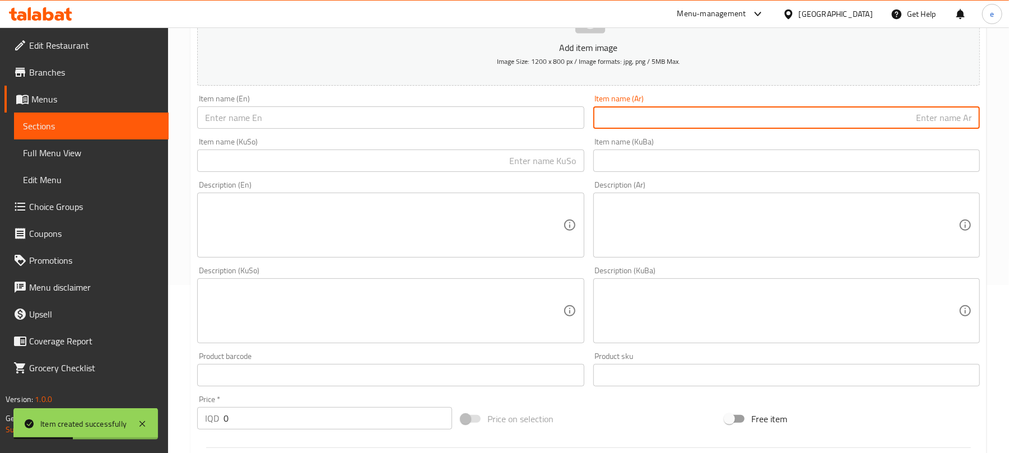
paste input "قالب كيك عيد ميلاد - تكفى 6 أفراد"
type input "قالب كيك عيد ميلاد - تكفى 6 أفراد"
click at [410, 164] on input "text" at bounding box center [390, 161] width 387 height 22
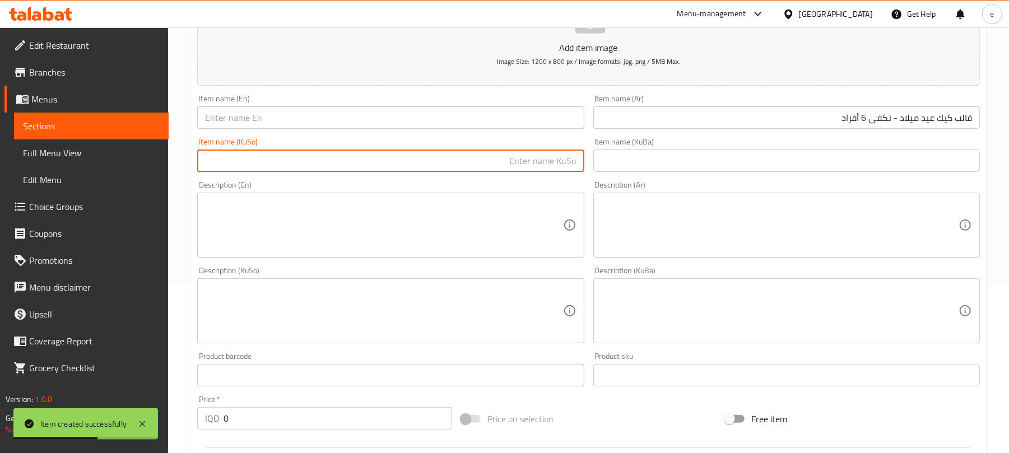
paste input "قاڵبی کێکی لەدایکبوون - بۆ 6 کەس"
type input "قاڵبی کێکی لەدایکبوون - بۆ 6 کەس"
click at [389, 146] on div "Item name (KuSo) قاڵبی کێکی لەدایکبوون - بۆ 6 کەس Item name (KuSo)" at bounding box center [390, 155] width 387 height 34
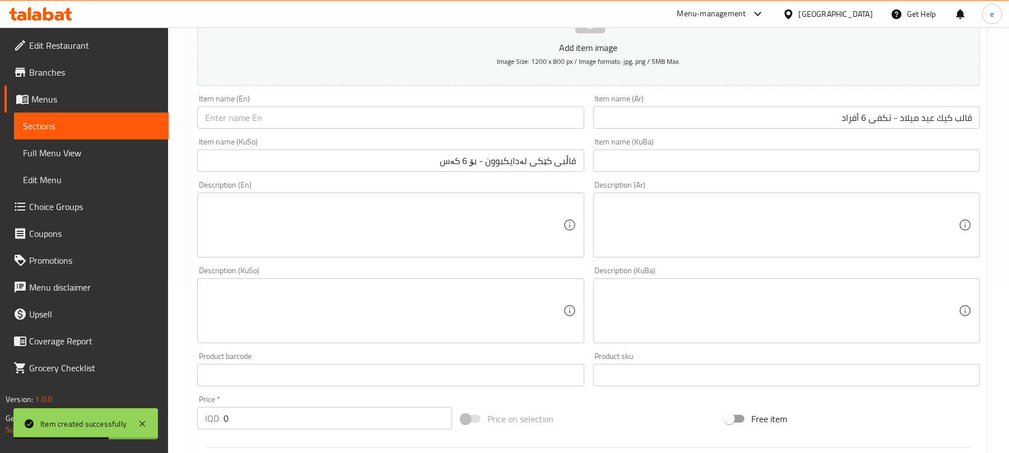
click at [378, 135] on div "Item name (KuSo) قاڵبی کێکی لەدایکبوون - بۆ 6 کەس Item name (KuSo)" at bounding box center [391, 154] width 396 height 43
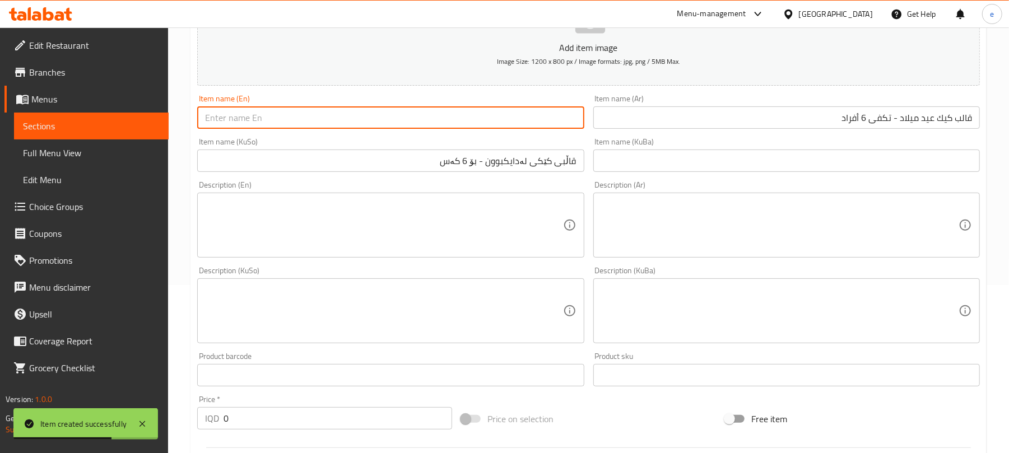
click at [375, 128] on input "text" at bounding box center [390, 117] width 387 height 22
paste input "Birthday Cake Mold - for 6 person"
type input "Birthday Cake Mold - for 6 person"
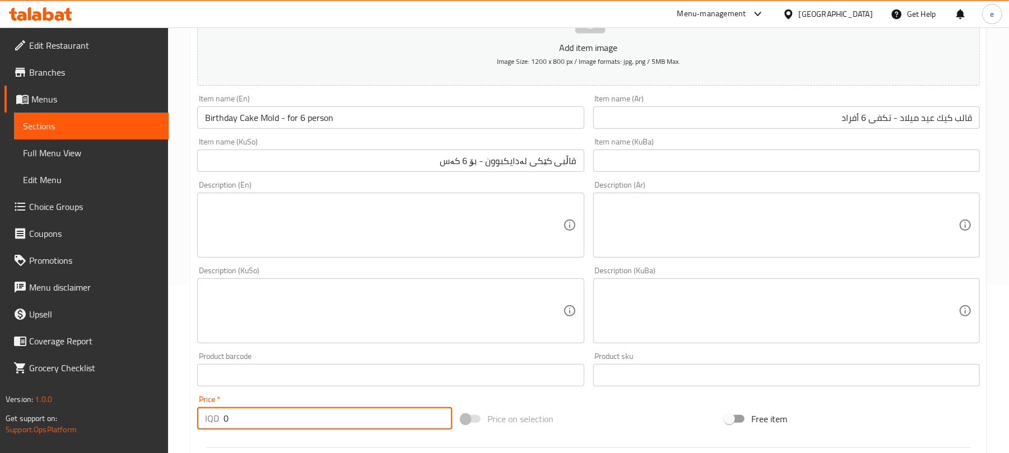
drag, startPoint x: 268, startPoint y: 411, endPoint x: 212, endPoint y: 406, distance: 56.3
click at [217, 406] on div "Price   * IQD 0 Price *" at bounding box center [324, 413] width 255 height 34
paste input "1500"
type input "15000"
click at [303, 121] on input "Birthday Cake Mold - for 6 person" at bounding box center [390, 117] width 387 height 22
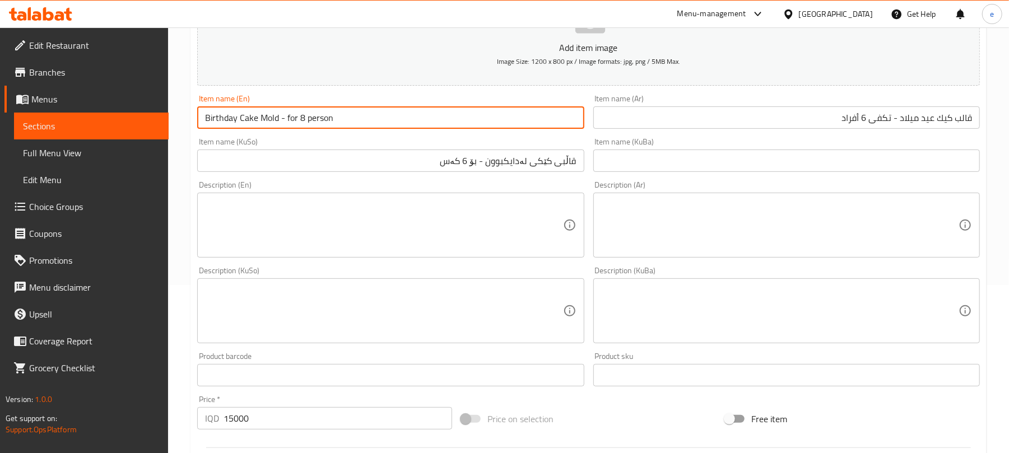
type input "Birthday Cake Mold - for 8 person"
click at [469, 164] on input "قاڵبی کێکی لەدایکبوون - بۆ 6 کەس" at bounding box center [390, 161] width 387 height 22
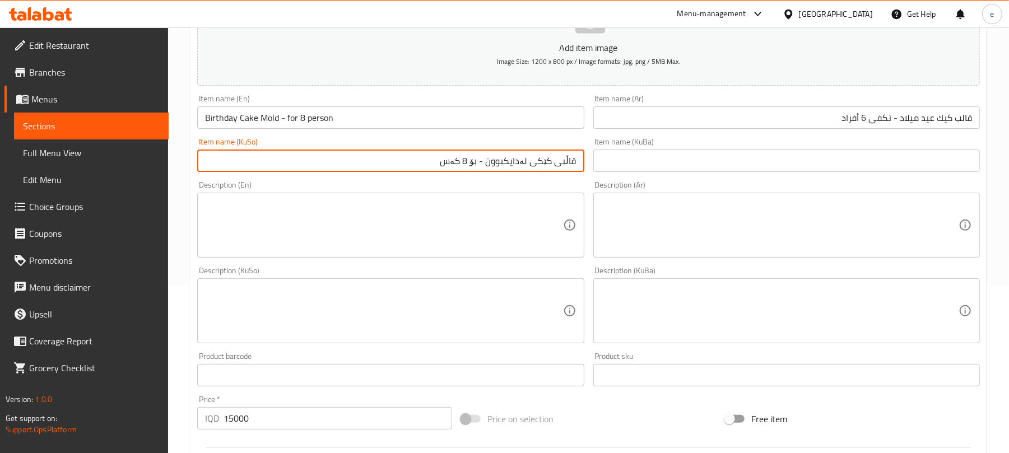
type input "قاڵبی کێکی لەدایکبوون - بۆ 8 کەس"
click at [863, 117] on input "قالب كيك عيد ميلاد - تكفى 6 أفراد" at bounding box center [787, 117] width 387 height 22
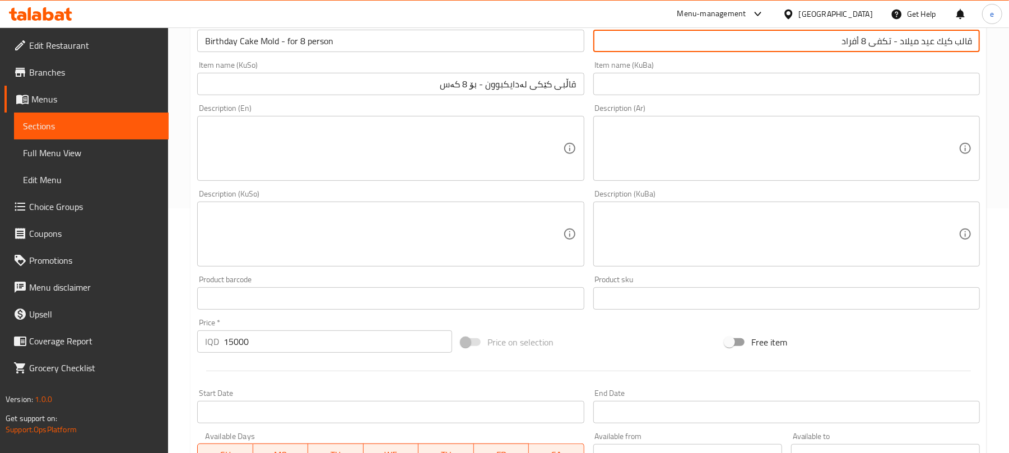
scroll to position [467, 0]
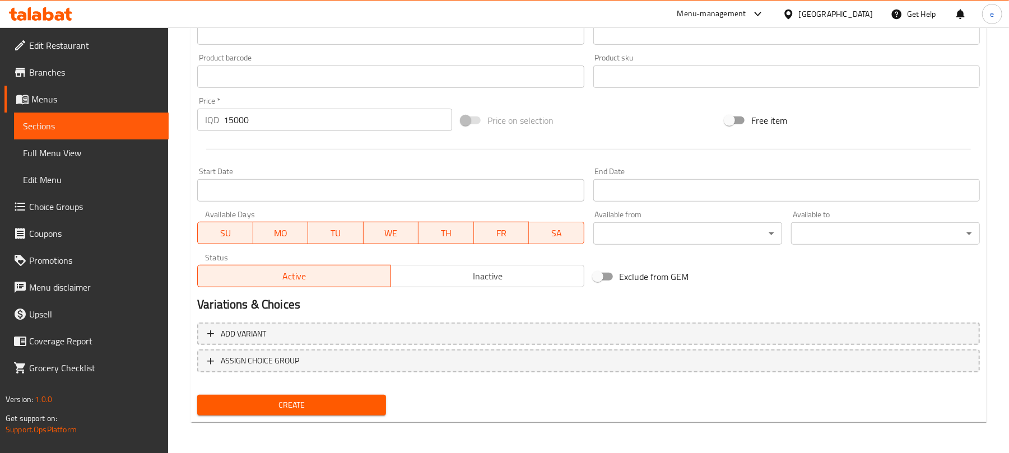
type input "قالب كيك عيد ميلاد - تكفى 8 أفراد"
click at [312, 397] on button "Create" at bounding box center [291, 405] width 189 height 21
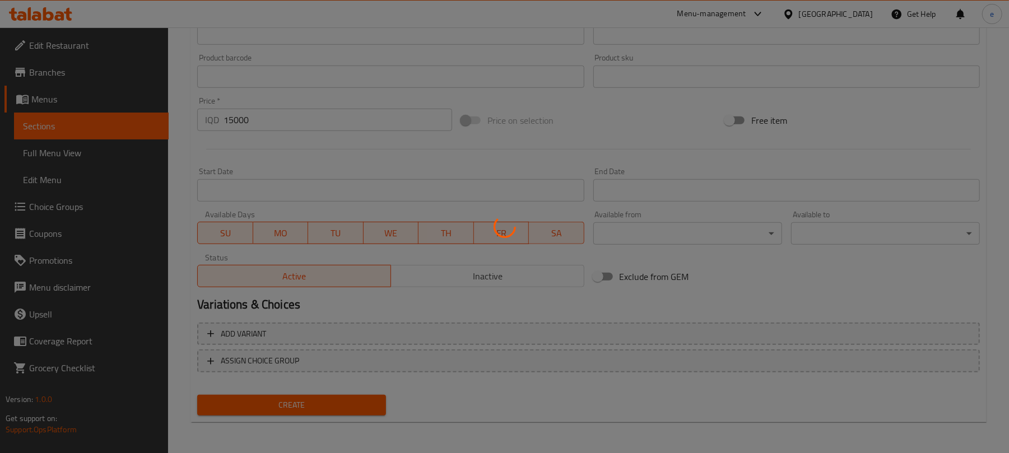
type input "0"
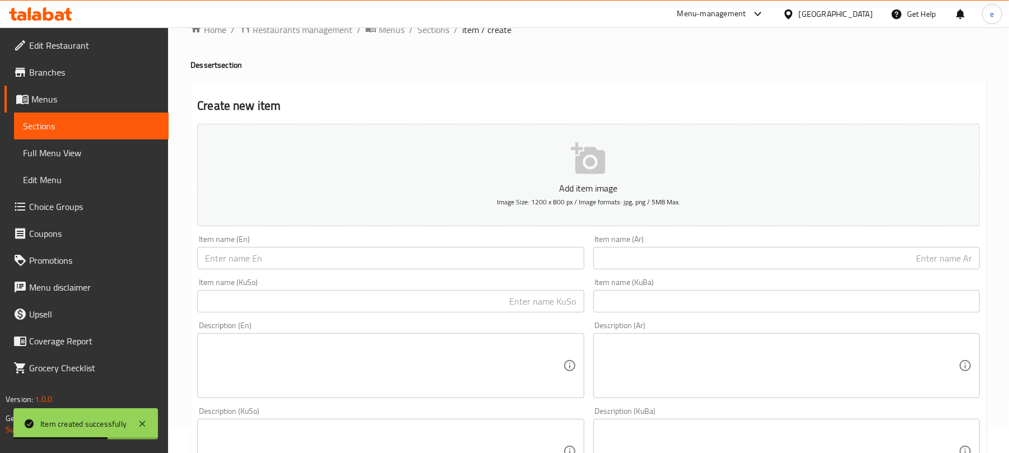
scroll to position [18, 0]
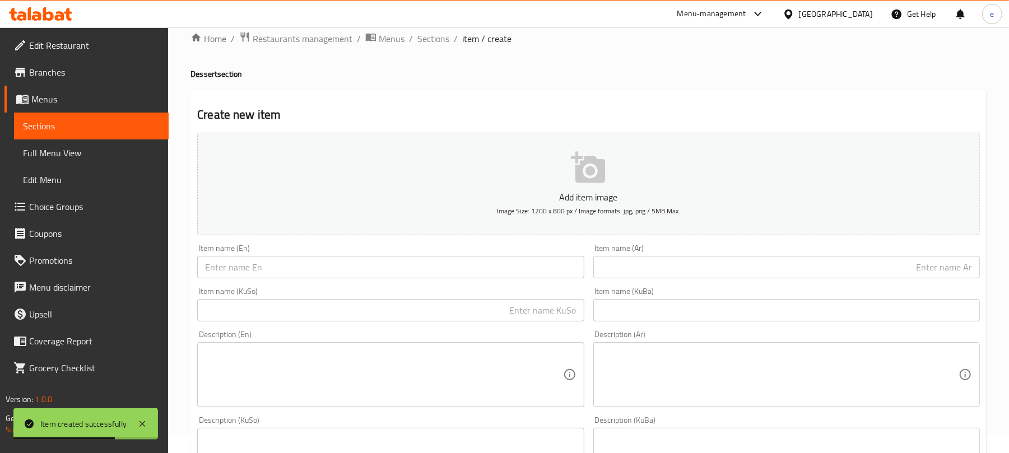
click at [377, 265] on input "text" at bounding box center [390, 267] width 387 height 22
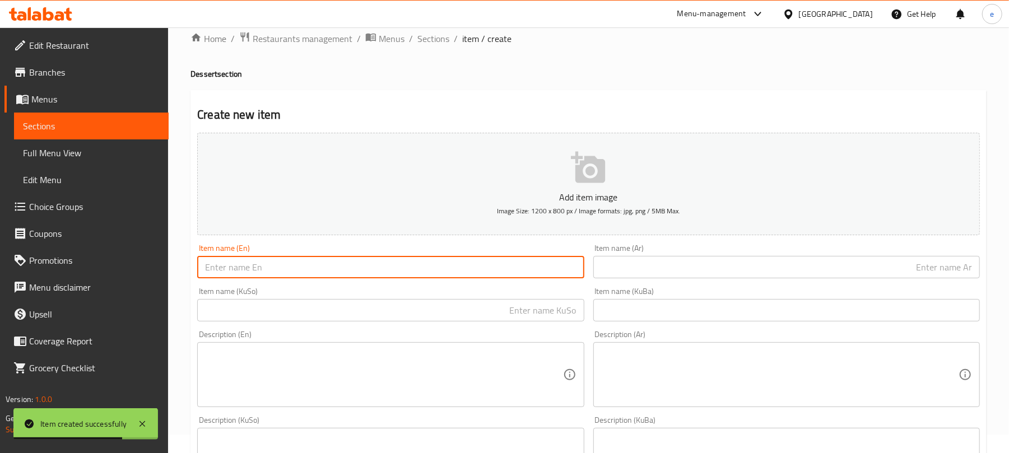
paste input "Birthday Cake with Natural Flowers"
type input "Birthday Cake with Natural Flowers"
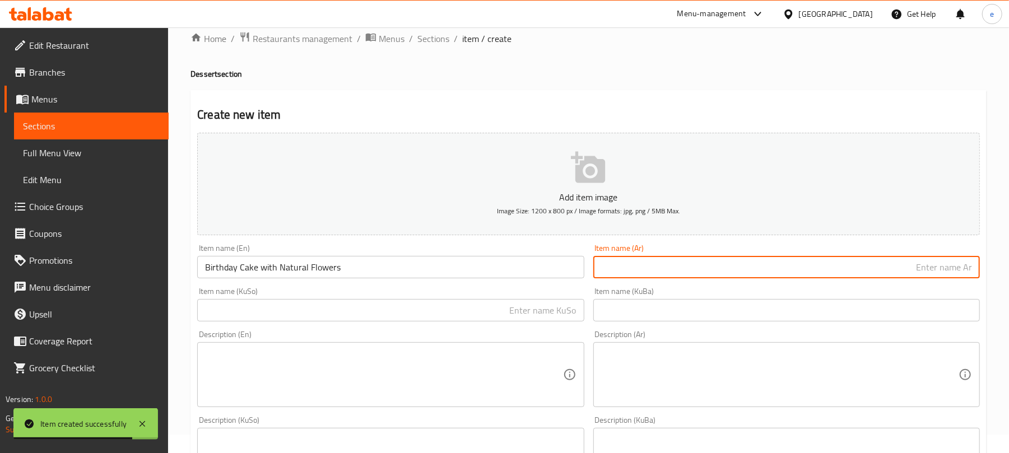
click at [725, 270] on input "text" at bounding box center [787, 267] width 387 height 22
paste input "كيك عيد ميلاد مع زهور طبيعية"
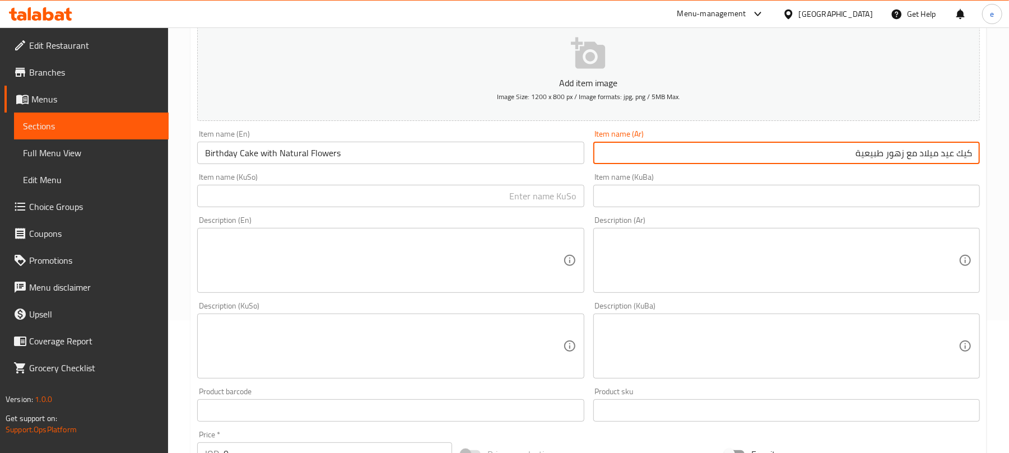
scroll to position [168, 0]
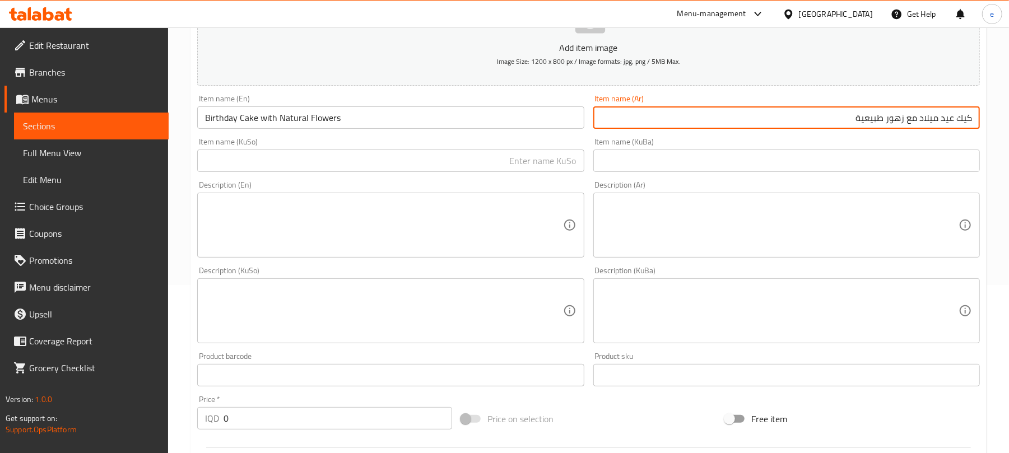
type input "كيك عيد ميلاد مع زهور طبيعية"
click at [532, 164] on input "text" at bounding box center [390, 161] width 387 height 22
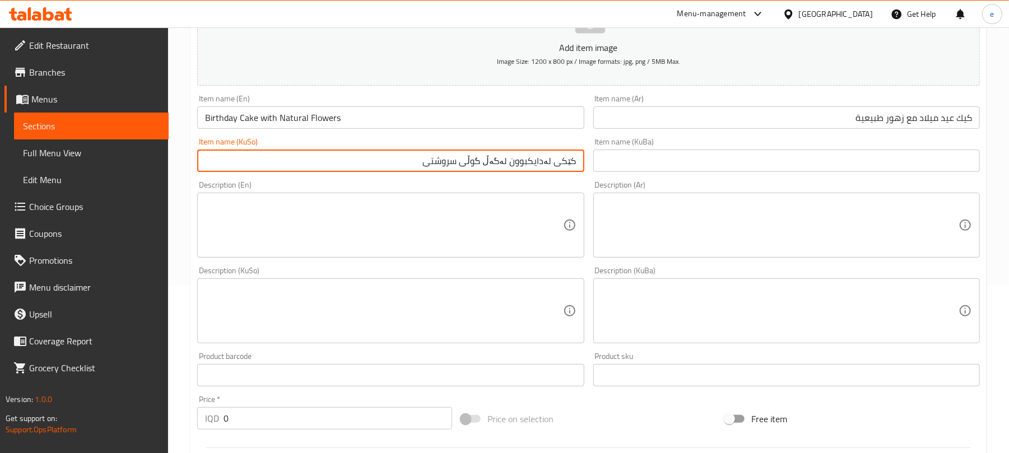
type input "کێکی لەدایکبوون لەگەڵ گوڵی سروشتی"
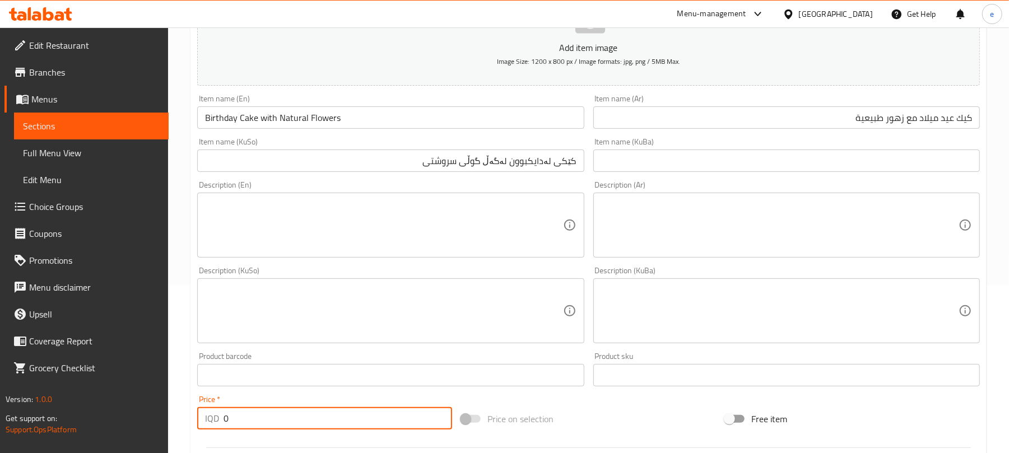
drag, startPoint x: 243, startPoint y: 418, endPoint x: 193, endPoint y: 416, distance: 50.5
click at [193, 416] on div "Price   * IQD 0 Price *" at bounding box center [325, 412] width 264 height 43
paste input "1500"
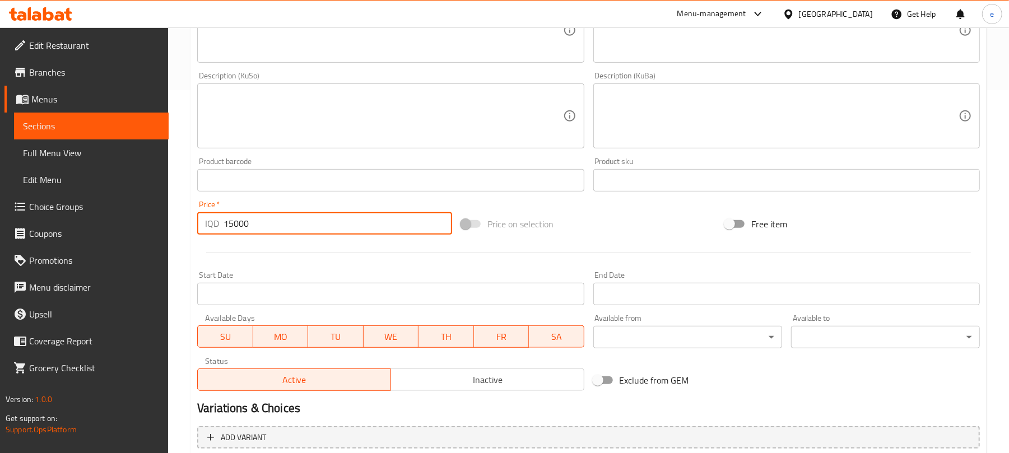
scroll to position [467, 0]
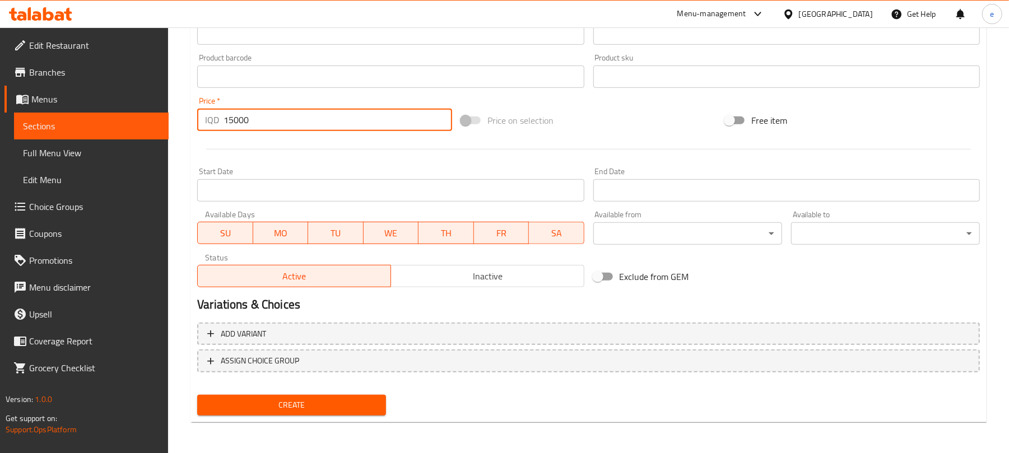
type input "15000"
click at [326, 393] on div "Create" at bounding box center [292, 406] width 198 height 30
click at [324, 399] on span "Create" at bounding box center [291, 405] width 171 height 14
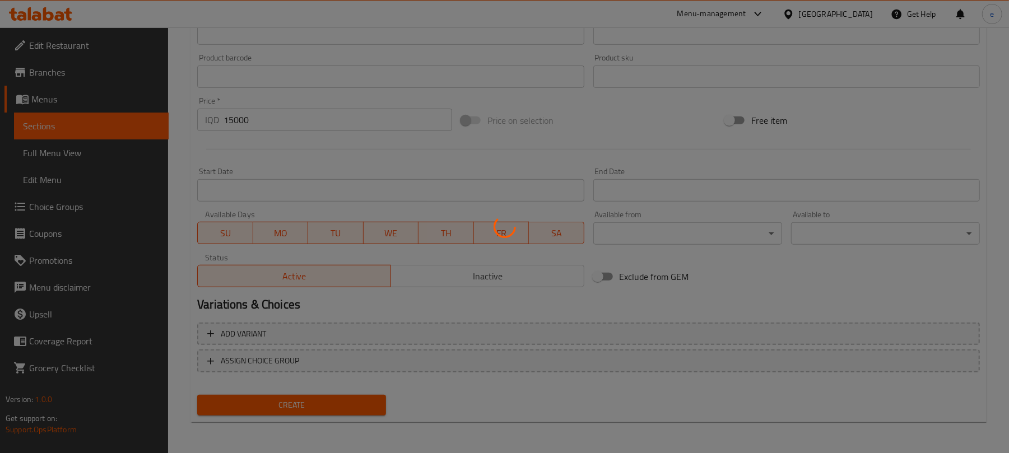
type input "0"
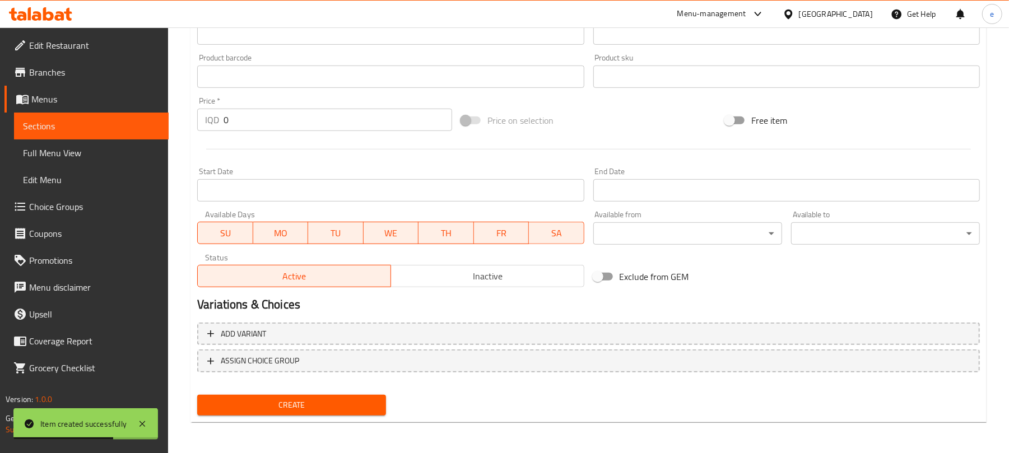
click at [88, 124] on span "Sections" at bounding box center [91, 125] width 137 height 13
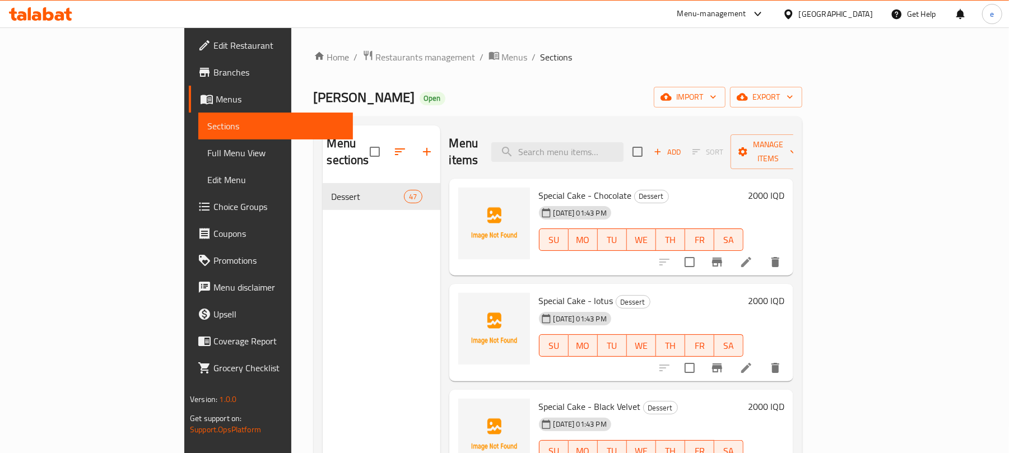
click at [414, 146] on button "button" at bounding box center [427, 151] width 27 height 27
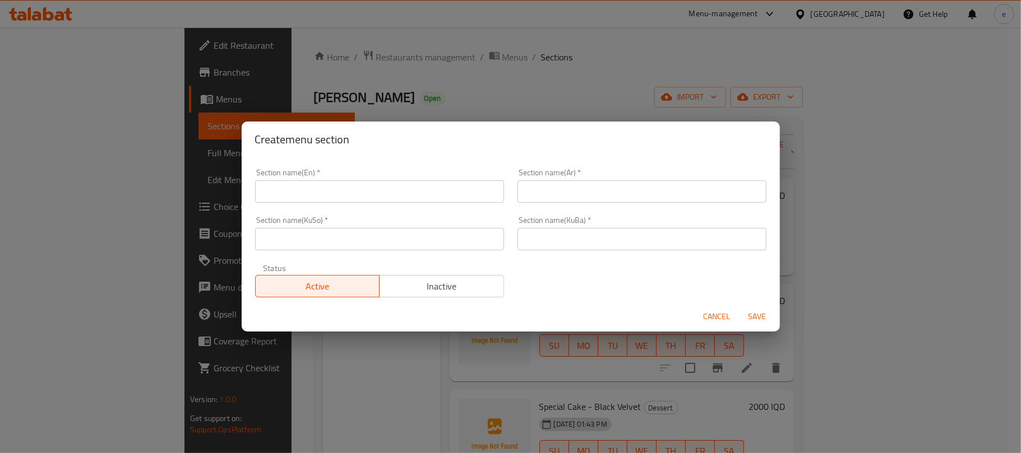
click at [353, 237] on input "text" at bounding box center [379, 239] width 249 height 22
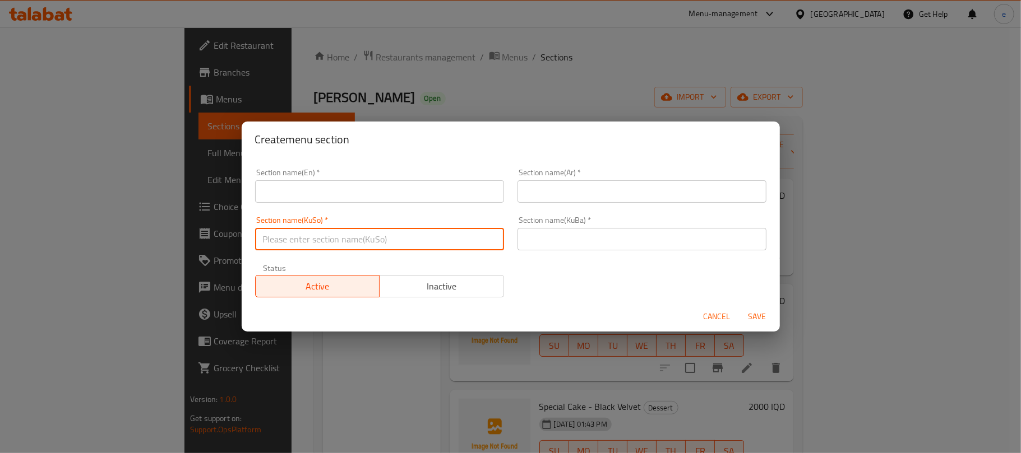
paste input "هەویرکاری"
type input "هەویرکاری"
click at [578, 239] on input "text" at bounding box center [641, 239] width 249 height 22
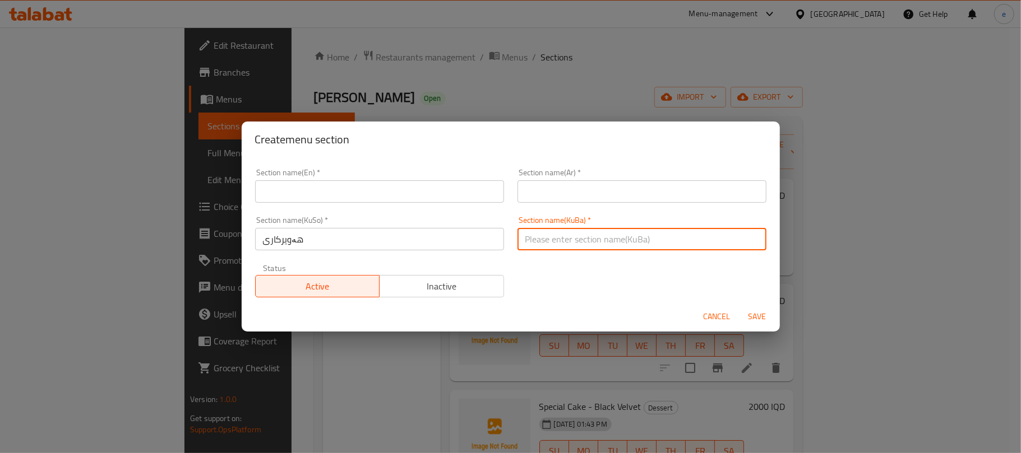
paste input "هەویرکاری"
type input "هەویرکاری"
click at [369, 189] on input "text" at bounding box center [379, 191] width 249 height 22
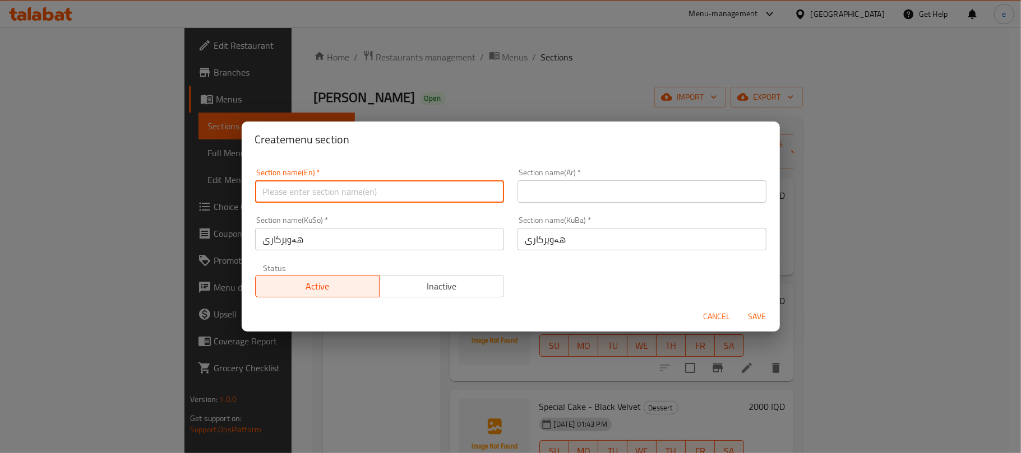
paste input "Pastries"
type input "Pastries"
click at [526, 193] on input "text" at bounding box center [641, 191] width 249 height 22
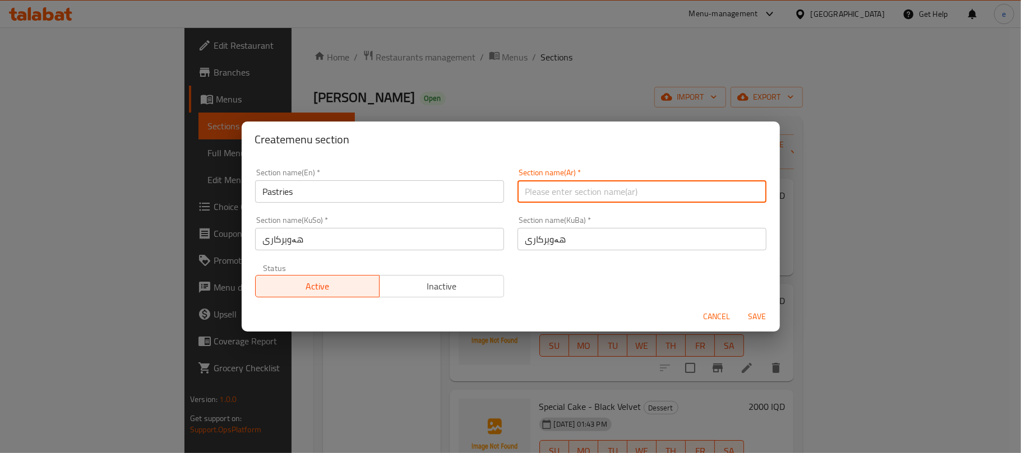
paste input "المعجنات"
type input "المعجنات"
click at [755, 318] on span "Save" at bounding box center [757, 317] width 27 height 14
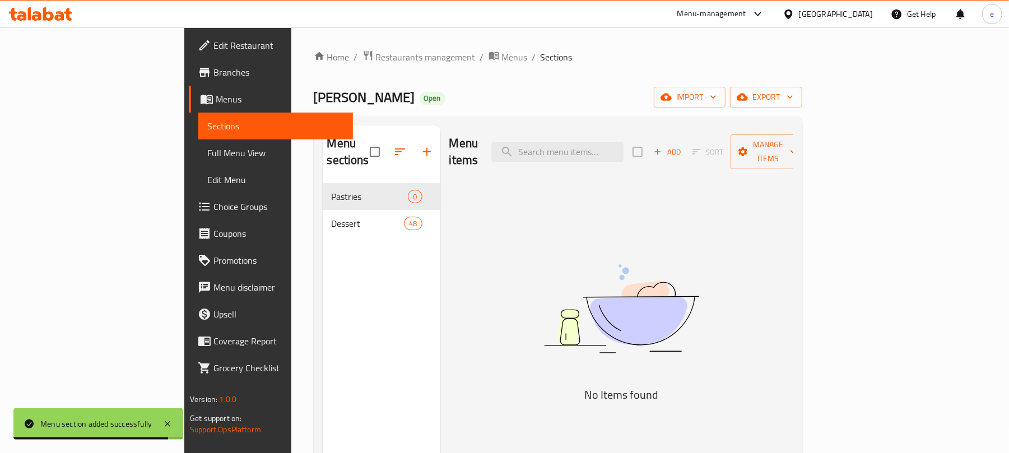
click at [683, 146] on span "Add" at bounding box center [667, 152] width 30 height 13
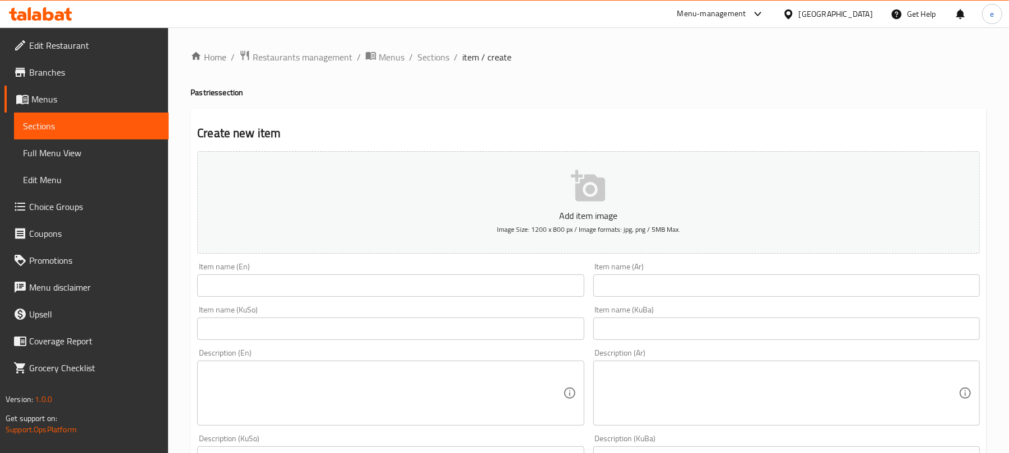
click at [472, 276] on input "text" at bounding box center [390, 286] width 387 height 22
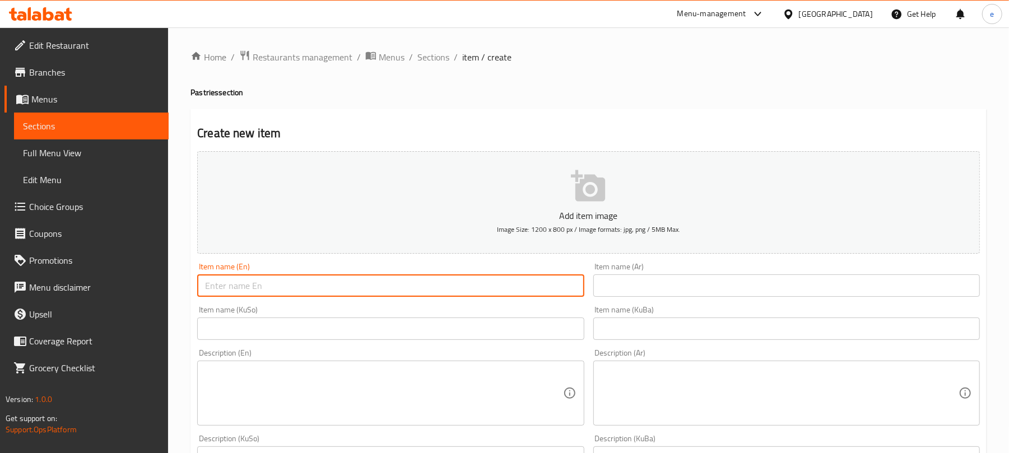
paste input "Pastry with Olive"
type input "Pastry with Olive"
click at [752, 285] on input "text" at bounding box center [787, 286] width 387 height 22
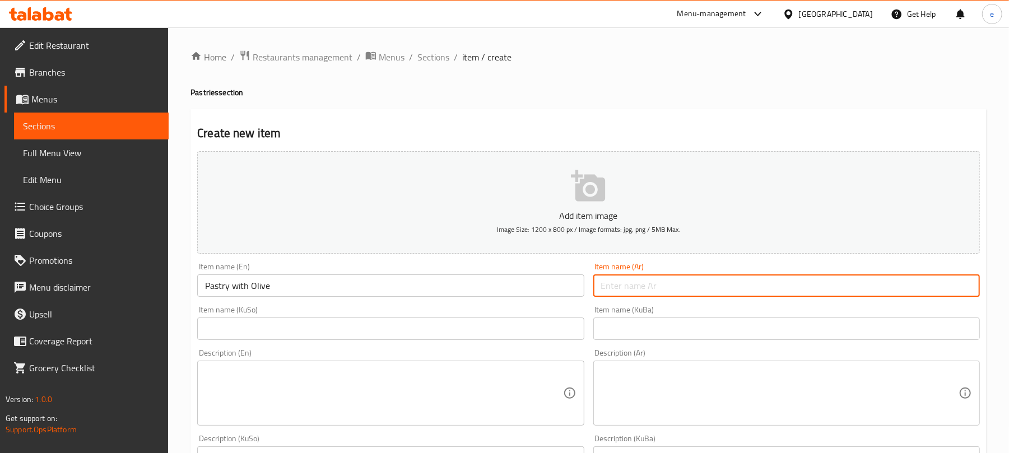
paste input "معجنات بالزيتون"
type input "معجنات بالزيتون"
drag, startPoint x: 545, startPoint y: 333, endPoint x: 568, endPoint y: 248, distance: 88.2
click at [545, 333] on input "text" at bounding box center [390, 329] width 387 height 22
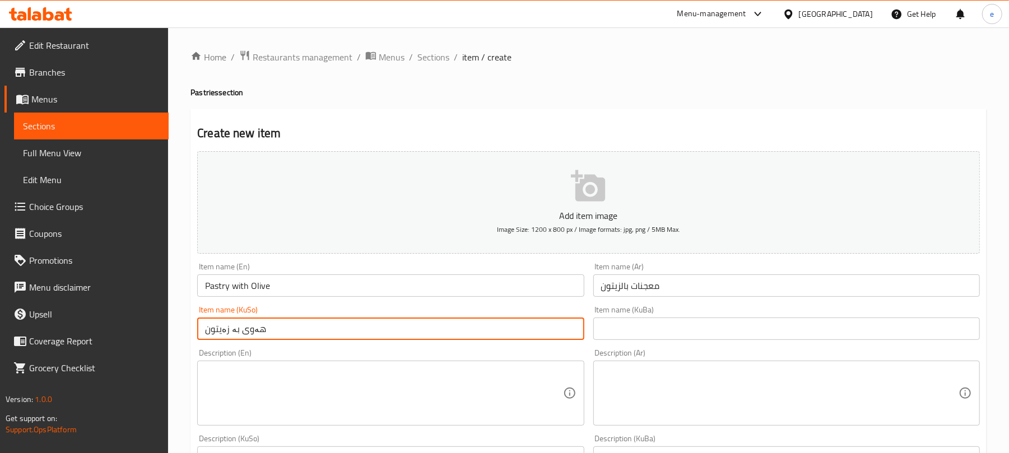
click at [240, 332] on input "هەوی بە زەیتون" at bounding box center [390, 329] width 387 height 22
click at [283, 333] on input "هەویر بە زەیتون" at bounding box center [390, 329] width 387 height 22
type input "هەویر بە زەیتون"
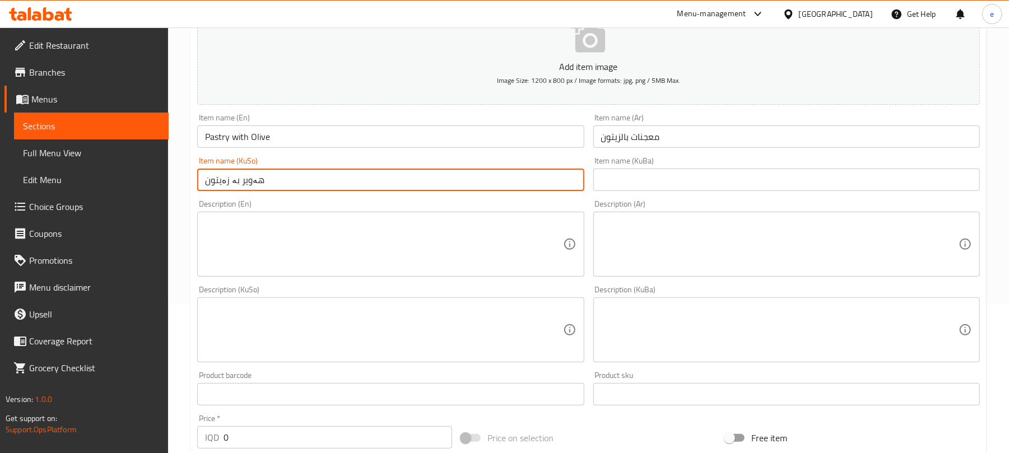
scroll to position [299, 0]
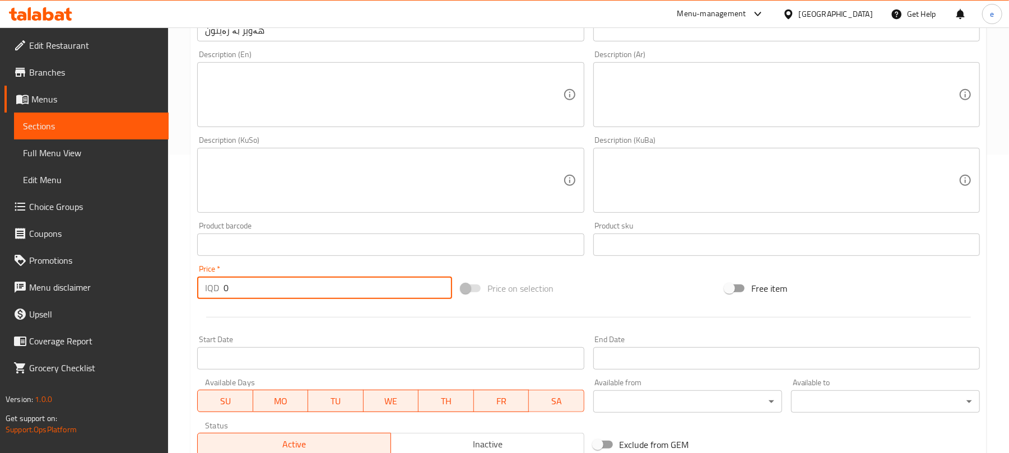
drag, startPoint x: 240, startPoint y: 290, endPoint x: 191, endPoint y: 289, distance: 49.9
click at [152, 290] on div "Edit Restaurant Branches Menus Sections Full Menu View Edit Menu Choice Groups …" at bounding box center [504, 175] width 1009 height 893
paste input "100"
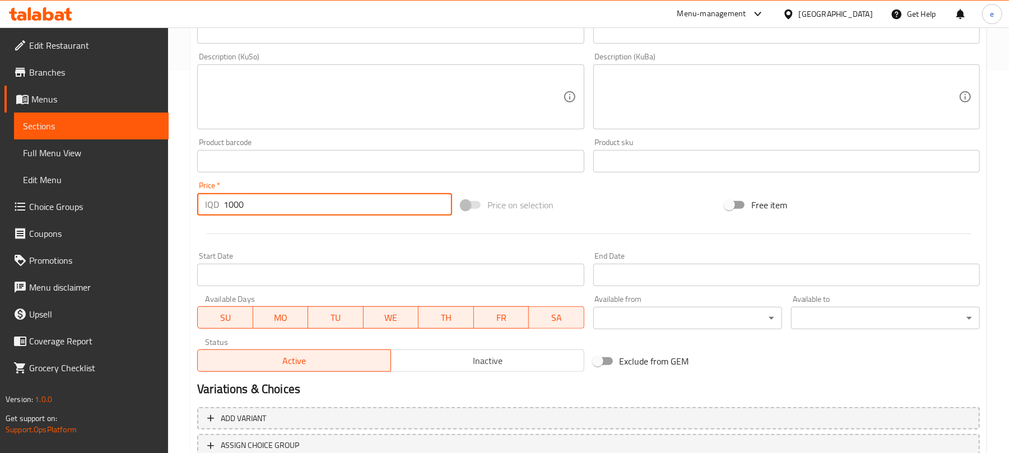
scroll to position [467, 0]
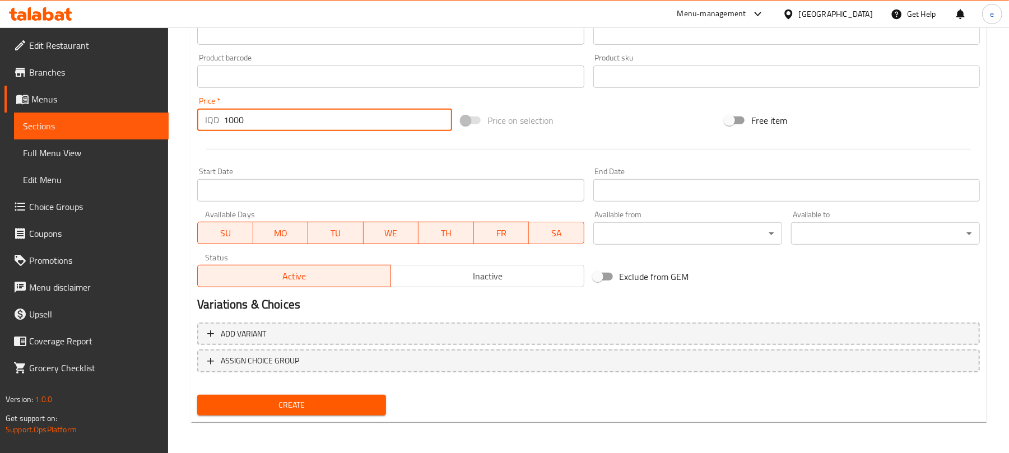
type input "1000"
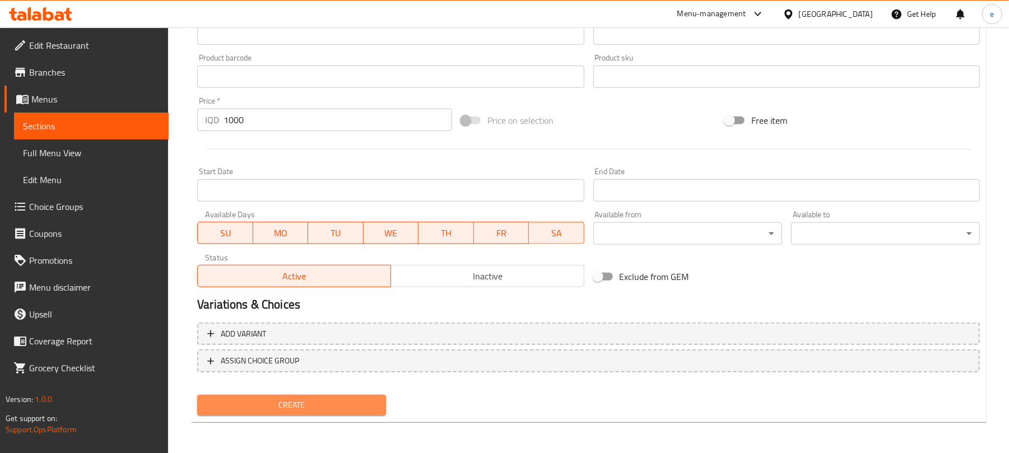
click at [334, 398] on span "Create" at bounding box center [291, 405] width 171 height 14
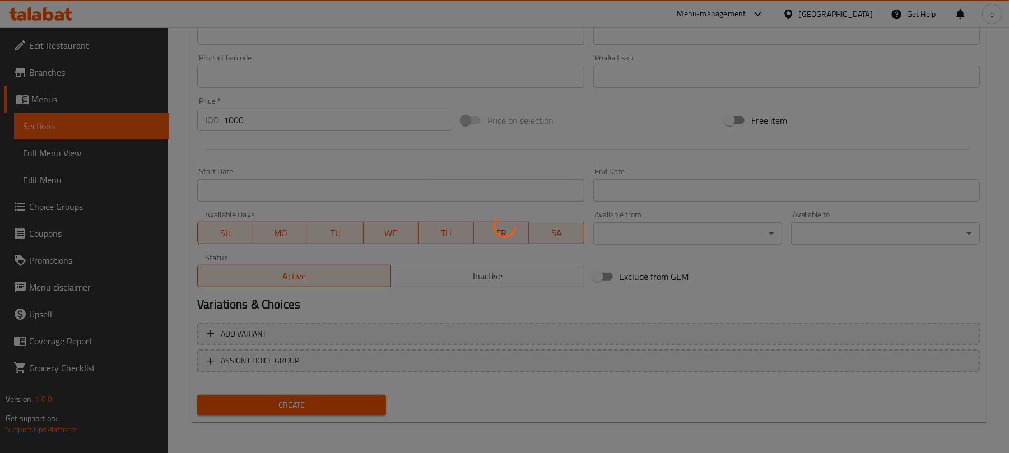
type input "0"
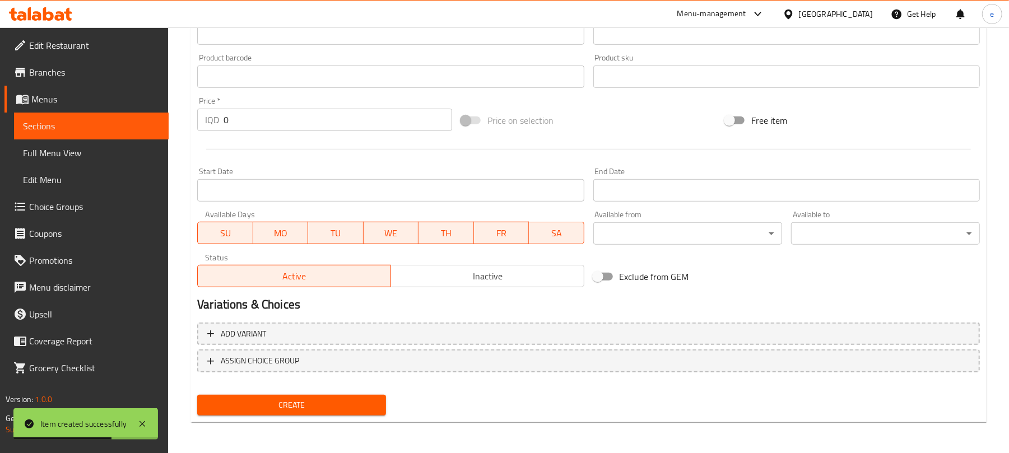
scroll to position [168, 0]
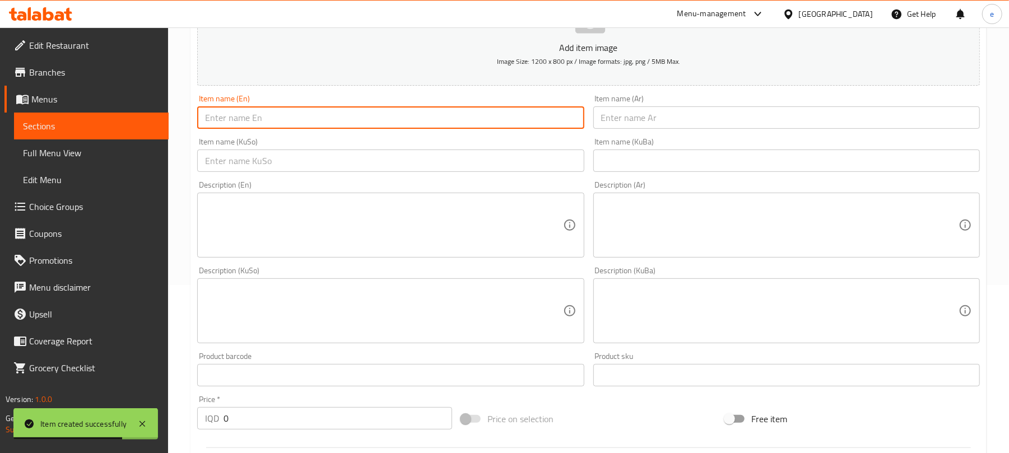
click at [328, 118] on input "text" at bounding box center [390, 117] width 387 height 22
paste input "Dates Maamoul - 1Kg"
click at [249, 118] on input "Dates Maamoul - 1Kg" at bounding box center [390, 117] width 387 height 22
paste input "Maamoul"
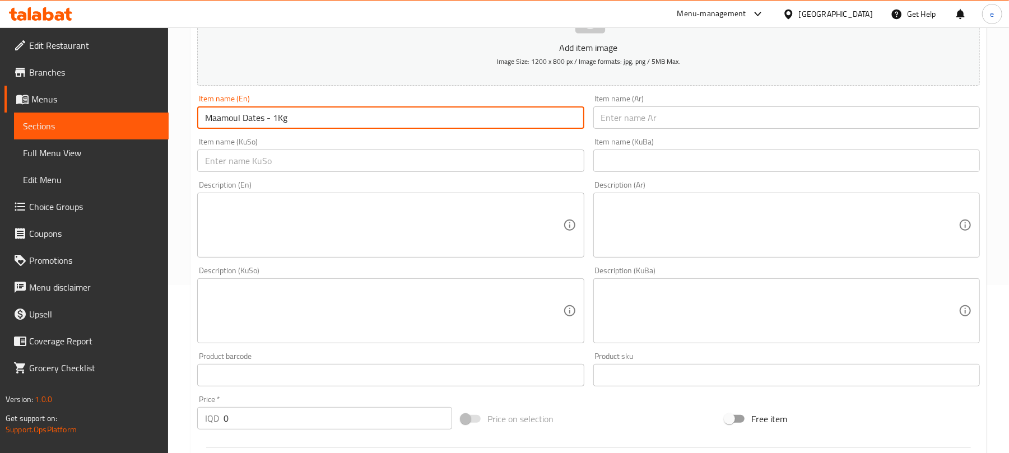
click at [303, 119] on input "Maamoul Dates - 1Kg" at bounding box center [390, 117] width 387 height 22
type input "Maamoul Dates - 1Kg"
click at [726, 122] on input "text" at bounding box center [787, 117] width 387 height 22
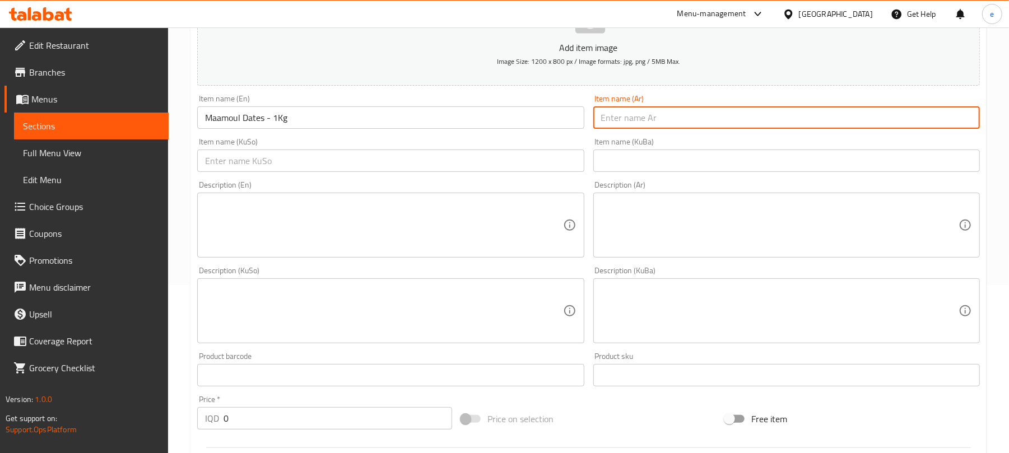
paste input "معمول تمر - 1 كجم"
type input "معمول تمر - 1 كجم"
click at [489, 166] on input "text" at bounding box center [390, 161] width 387 height 22
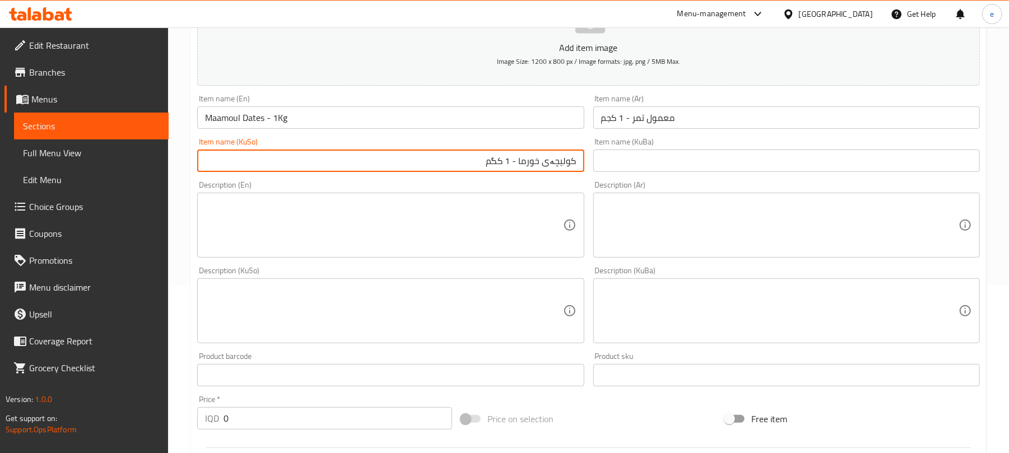
type input "کولیچەی خورما - 1 کگم"
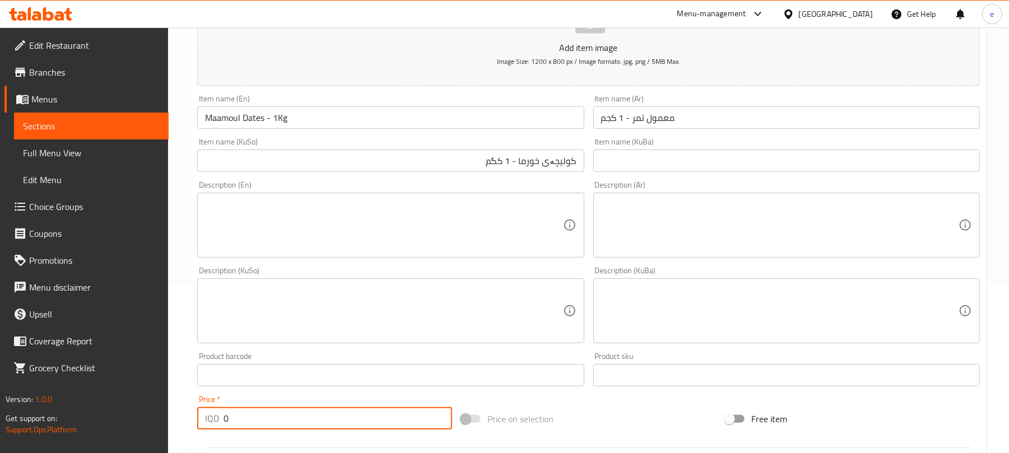
drag, startPoint x: 211, startPoint y: 421, endPoint x: 200, endPoint y: 418, distance: 11.7
click at [195, 423] on div "Price   * IQD 0 Price *" at bounding box center [325, 412] width 264 height 43
paste input "1000"
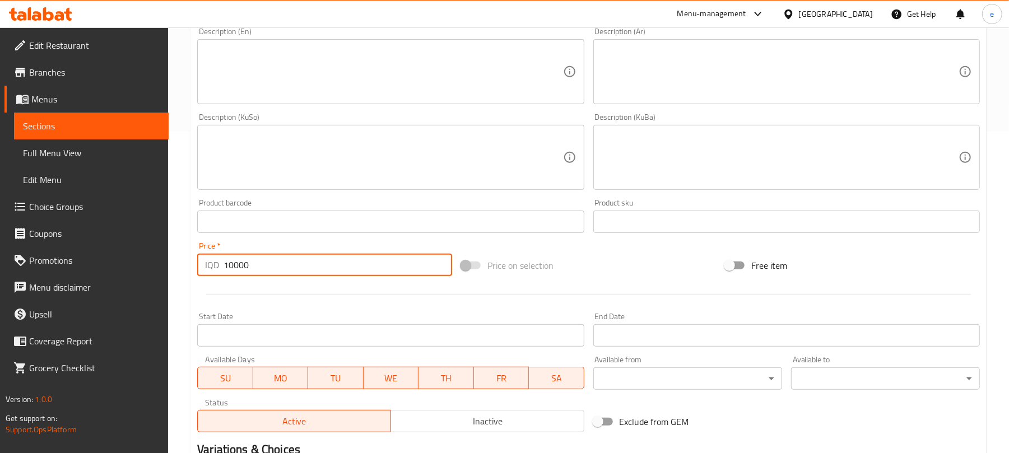
scroll to position [467, 0]
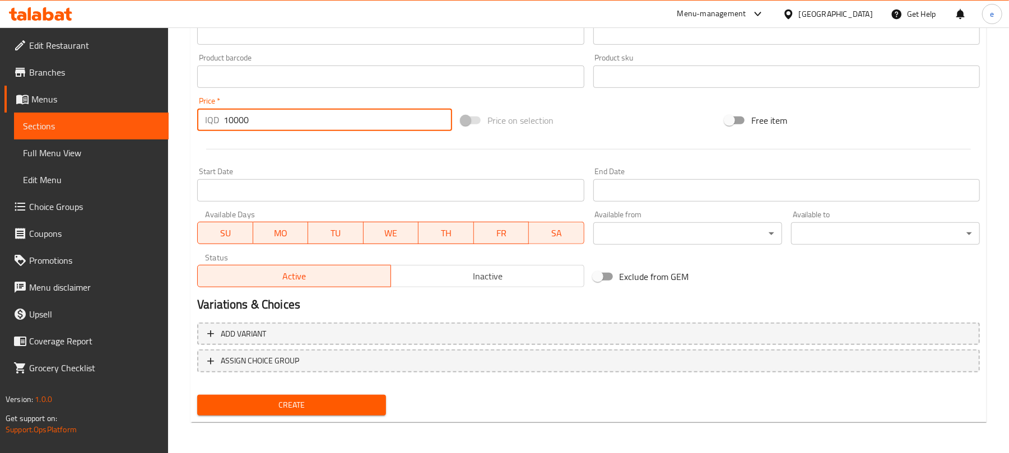
type input "10000"
click at [334, 406] on span "Create" at bounding box center [291, 405] width 171 height 14
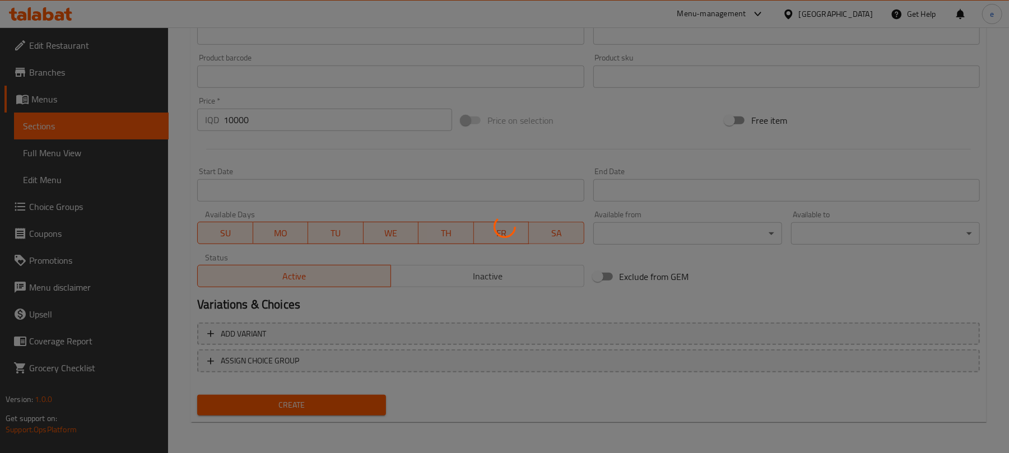
type input "0"
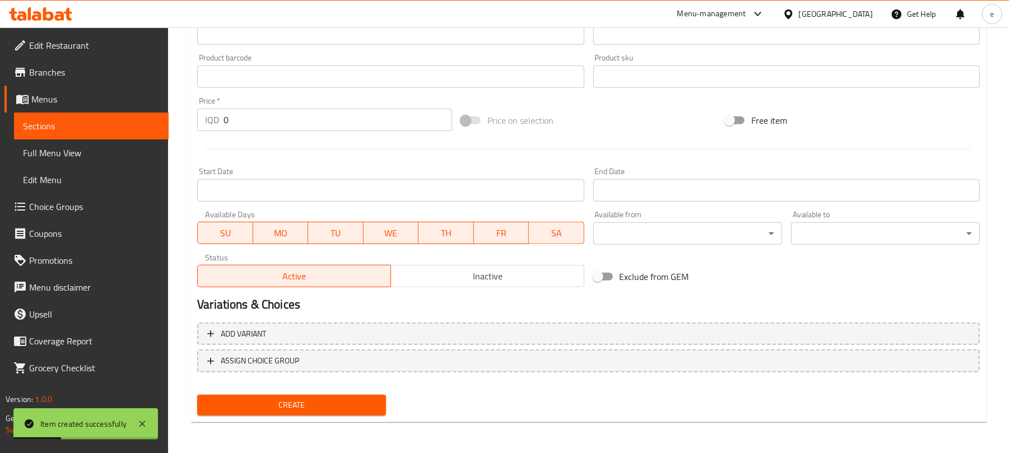
click at [120, 122] on span "Sections" at bounding box center [91, 125] width 137 height 13
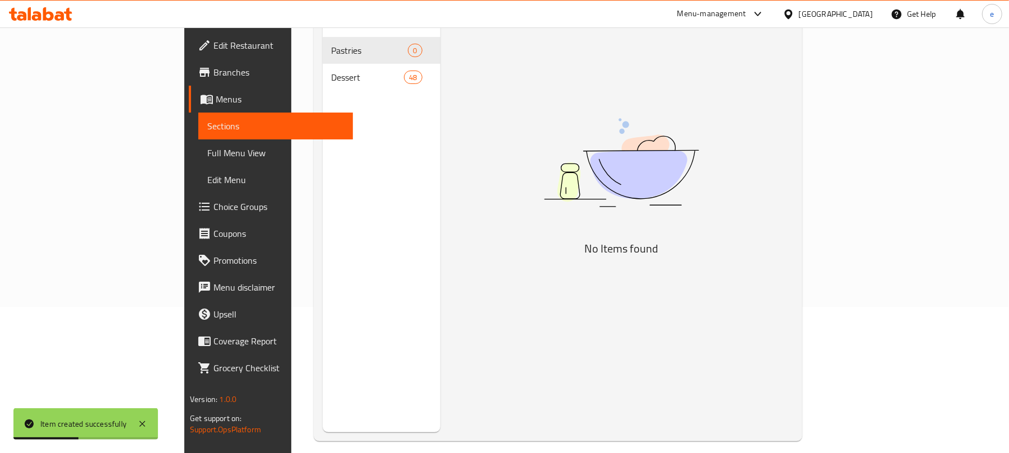
scroll to position [8, 0]
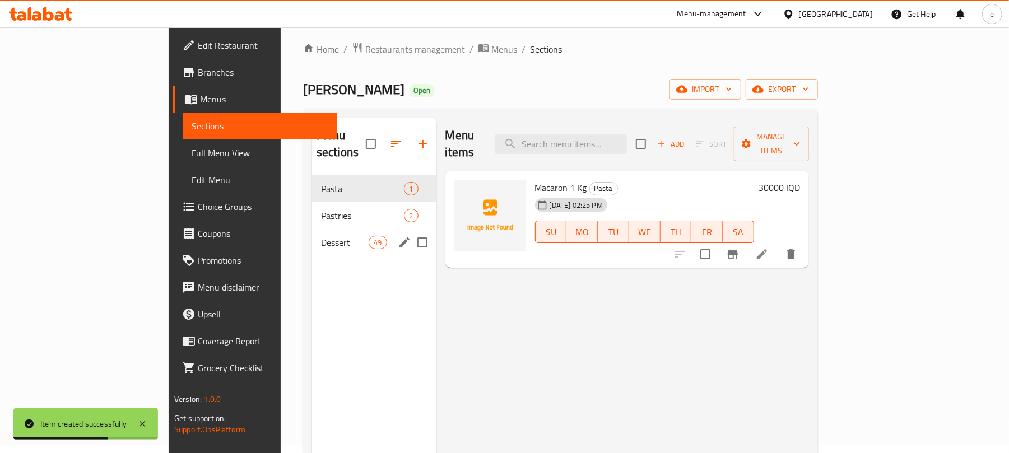
click at [312, 233] on div "Dessert 49" at bounding box center [374, 242] width 124 height 27
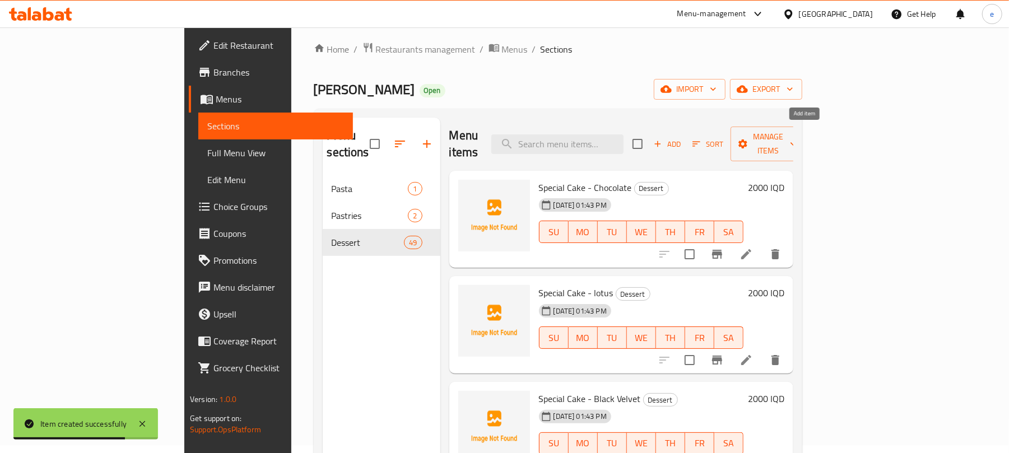
click at [683, 140] on span "Add" at bounding box center [667, 144] width 30 height 13
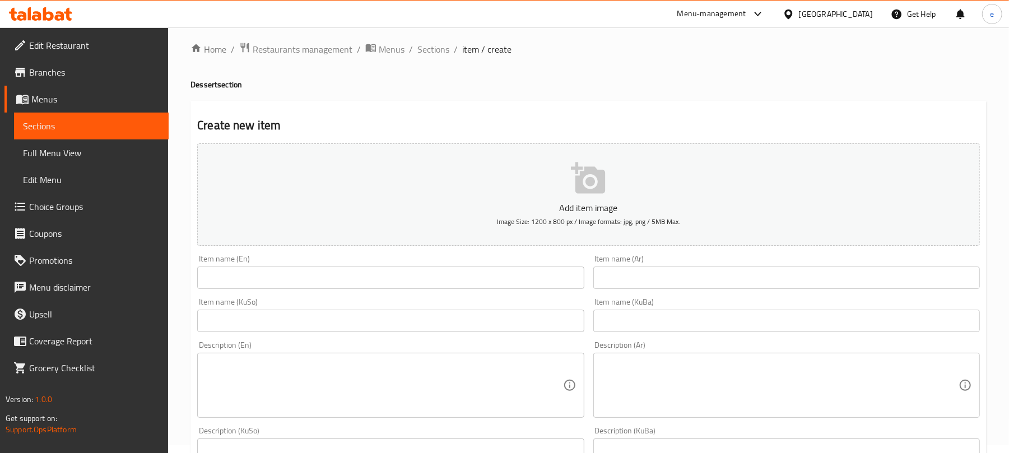
drag, startPoint x: 471, startPoint y: 326, endPoint x: 474, endPoint y: 333, distance: 7.3
click at [471, 326] on input "text" at bounding box center [390, 321] width 387 height 22
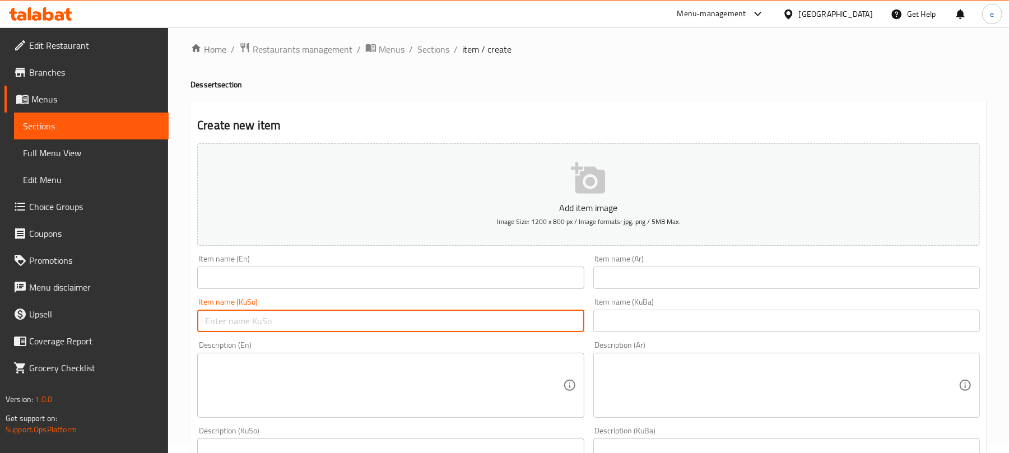
paste input "کرواسۆن"
type input "کرواسۆن"
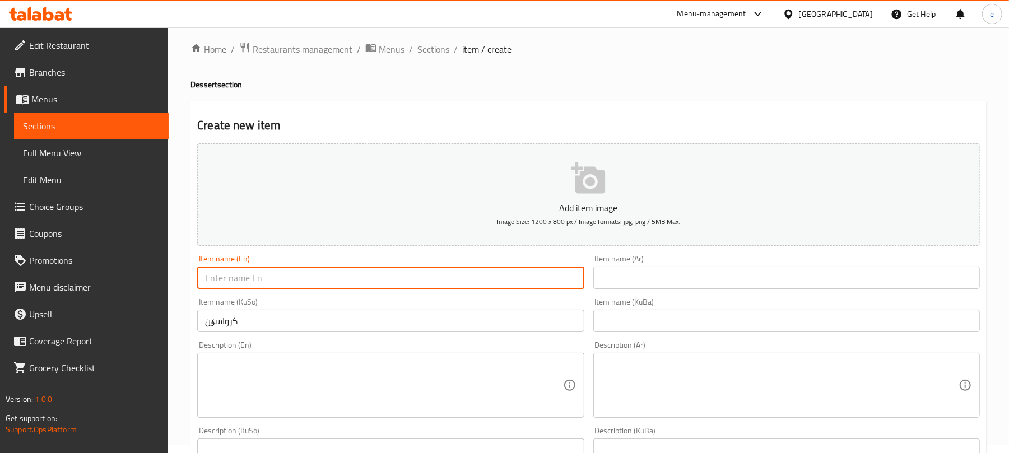
click at [442, 276] on input "text" at bounding box center [390, 278] width 387 height 22
paste input "Croissant"
type input "Croissant"
click at [700, 287] on input "text" at bounding box center [787, 278] width 387 height 22
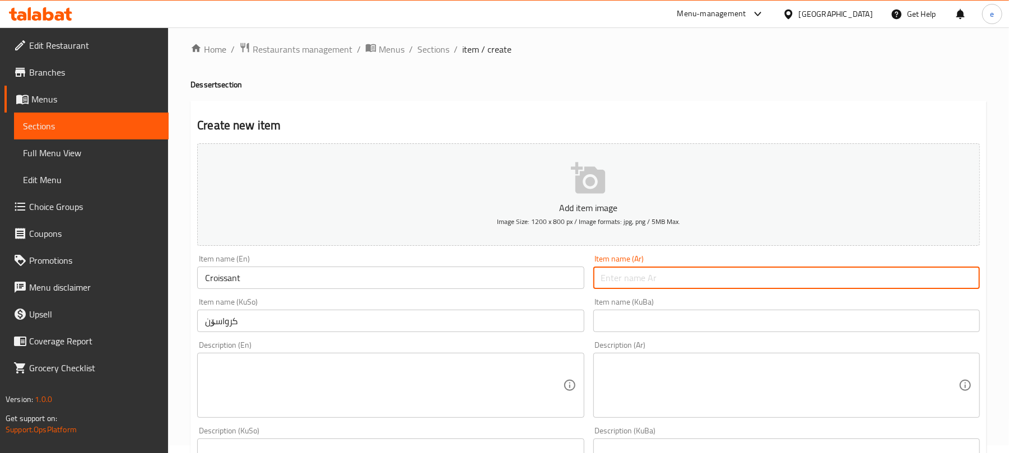
paste input "کرواسۆن"
click at [649, 275] on input "کرواسۆن" at bounding box center [787, 278] width 387 height 22
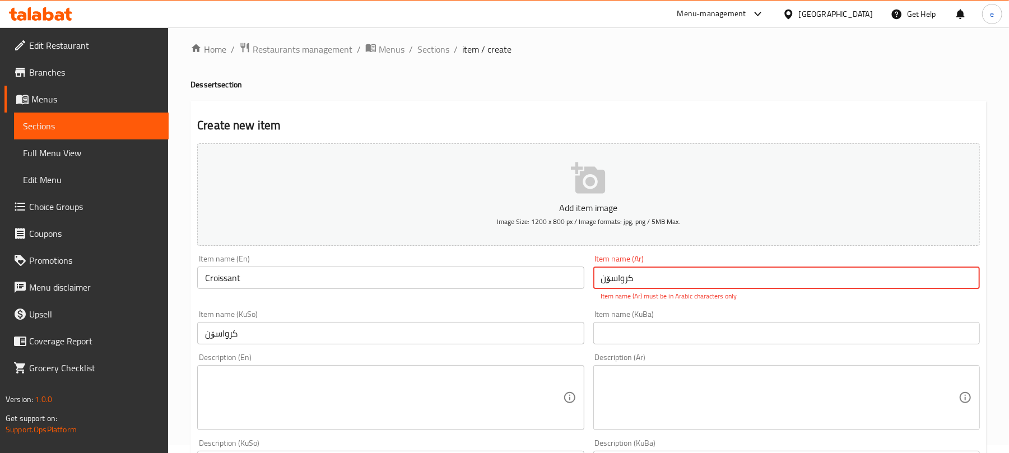
paste input "كرواسو"
type input "كرواسون"
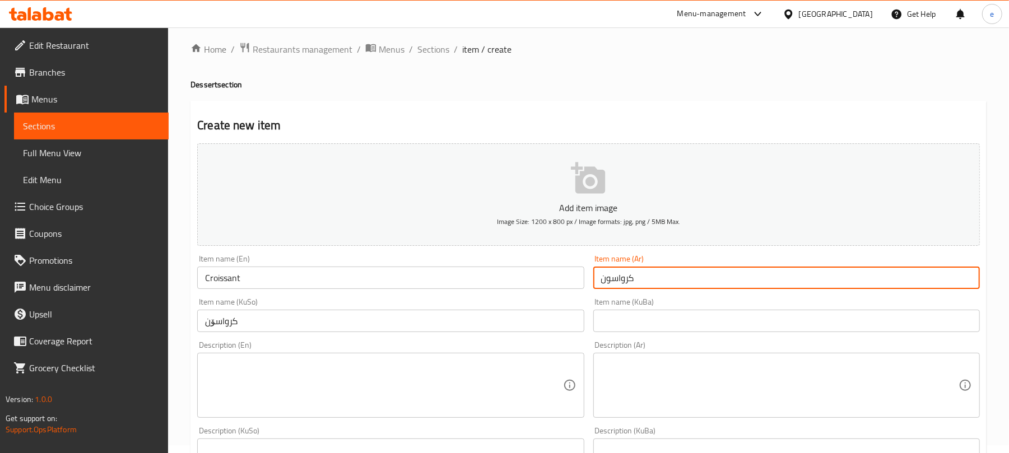
scroll to position [157, 0]
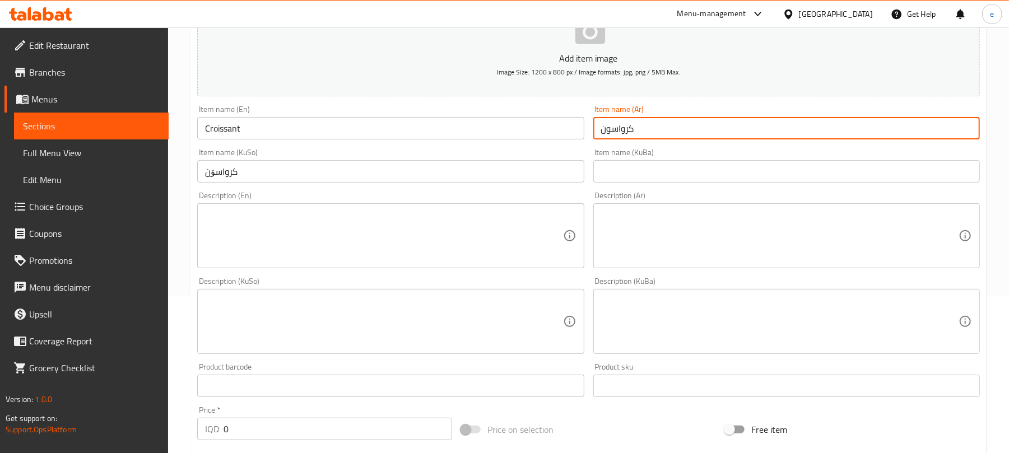
drag, startPoint x: 173, startPoint y: 435, endPoint x: 155, endPoint y: 435, distance: 17.9
click at [155, 435] on div "Edit Restaurant Branches Menus Sections Full Menu View Edit Menu Choice Groups …" at bounding box center [504, 316] width 1009 height 893
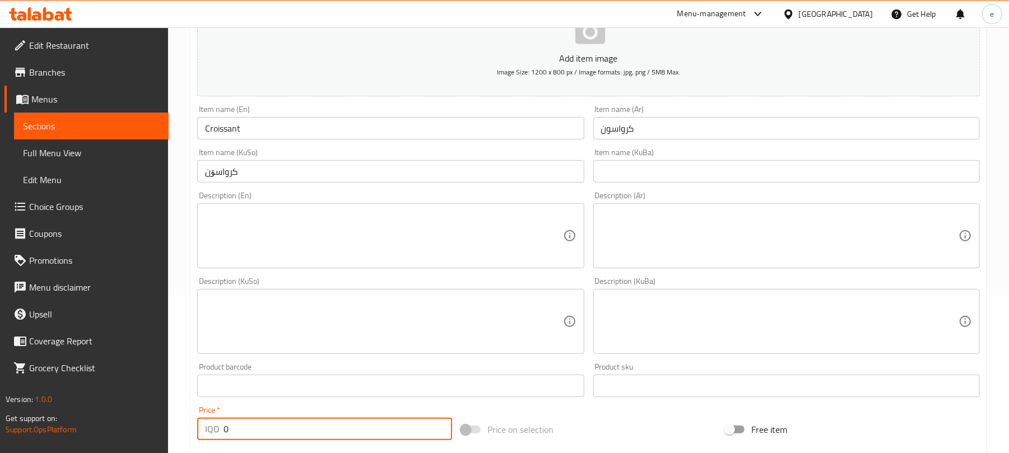
paste input "100"
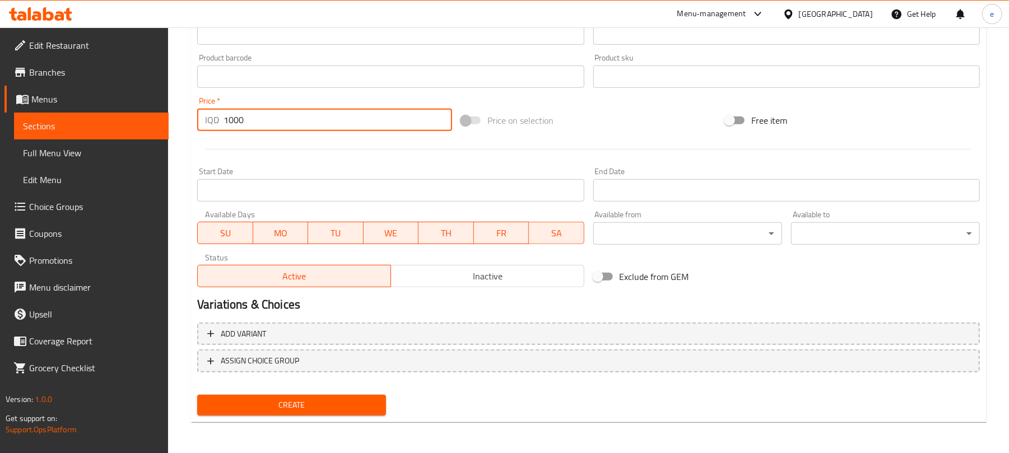
type input "1000"
click at [339, 411] on span "Create" at bounding box center [291, 405] width 171 height 14
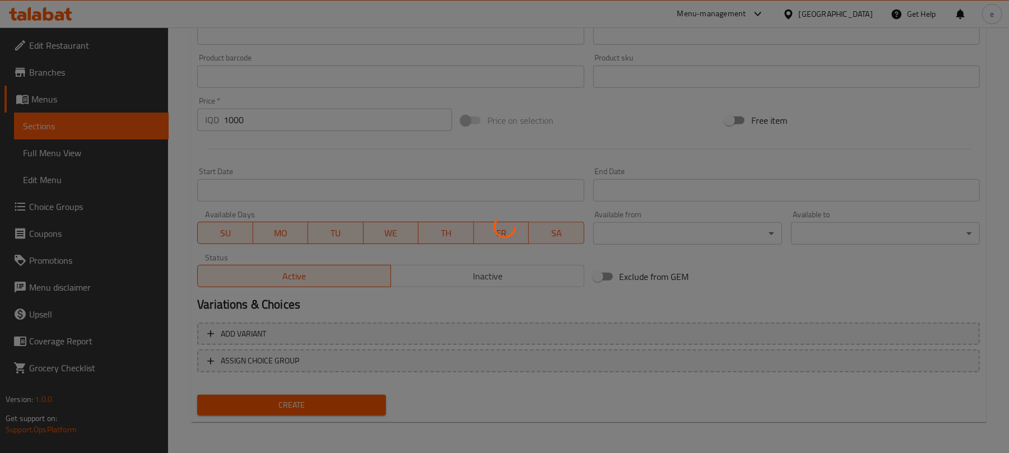
type input "0"
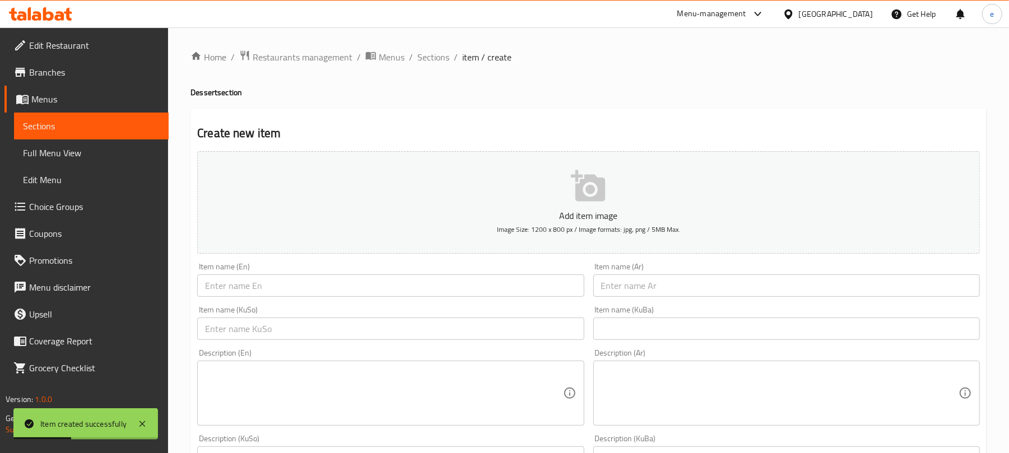
scroll to position [149, 0]
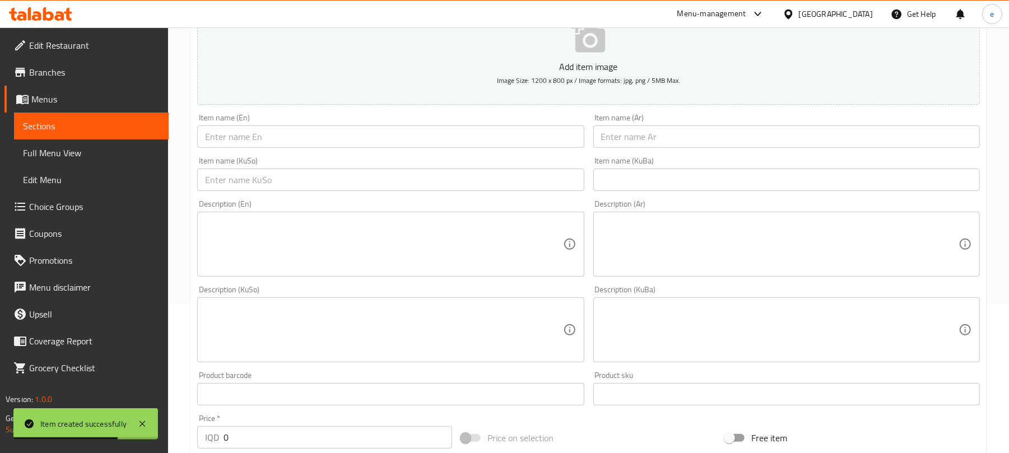
drag, startPoint x: 362, startPoint y: 155, endPoint x: 359, endPoint y: 141, distance: 14.4
click at [362, 154] on div "Item name (KuSo) Item name (KuSo)" at bounding box center [391, 173] width 396 height 43
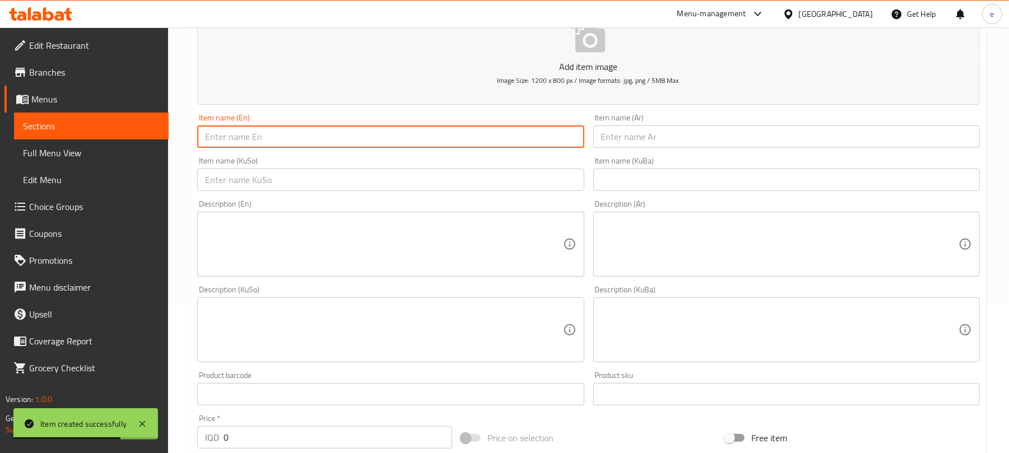
click at [359, 141] on input "text" at bounding box center [390, 137] width 387 height 22
paste input "Mini Cookies"
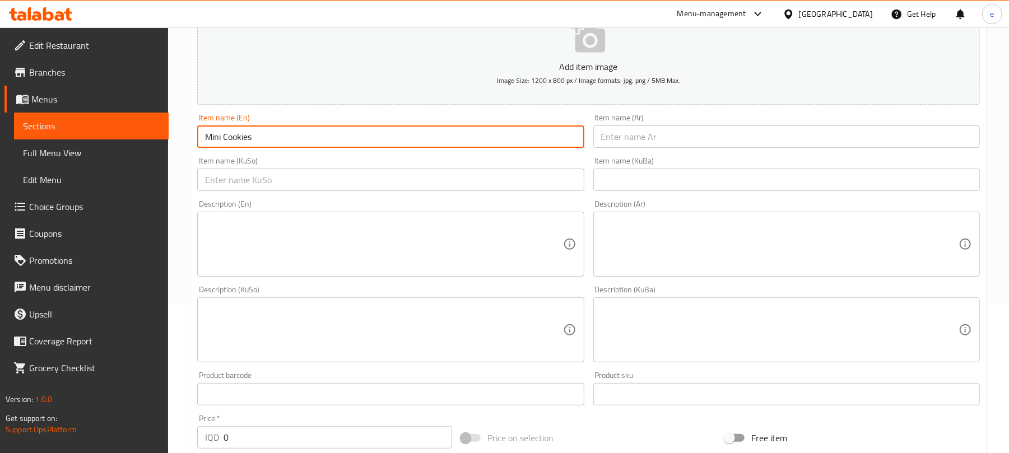
type input "Mini Cookies"
click at [758, 118] on div "Item name (Ar) Item name (Ar)" at bounding box center [787, 131] width 387 height 34
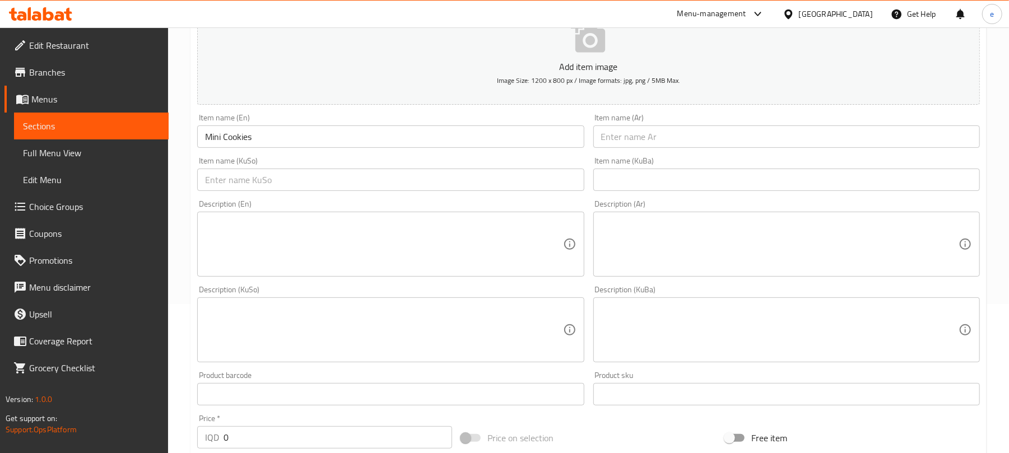
click at [774, 139] on input "text" at bounding box center [787, 137] width 387 height 22
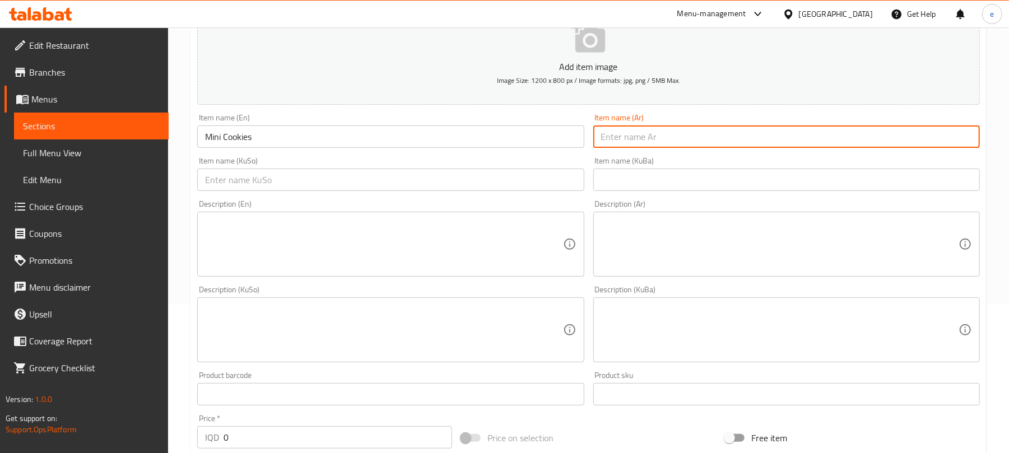
paste input "ميني كوكيز"
type input "ميني كوكيز"
click at [518, 180] on input "text" at bounding box center [390, 180] width 387 height 22
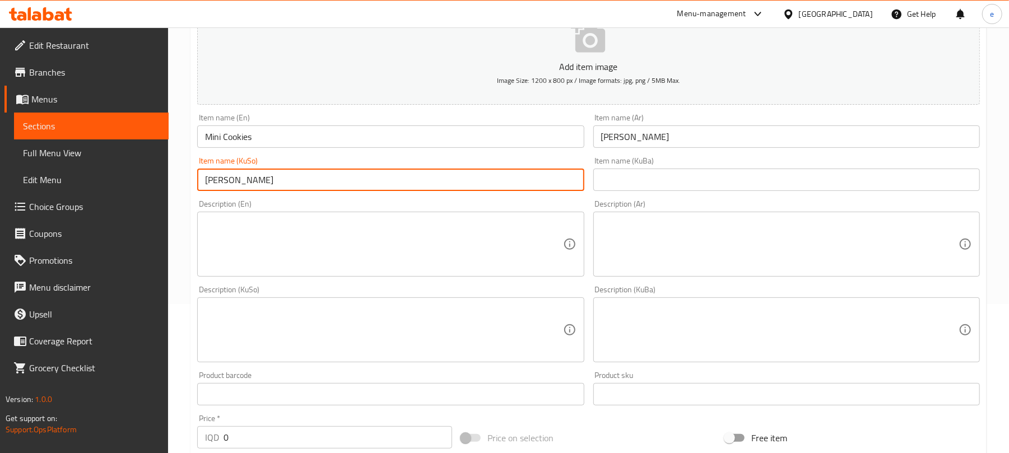
type input "مینی کوکیز"
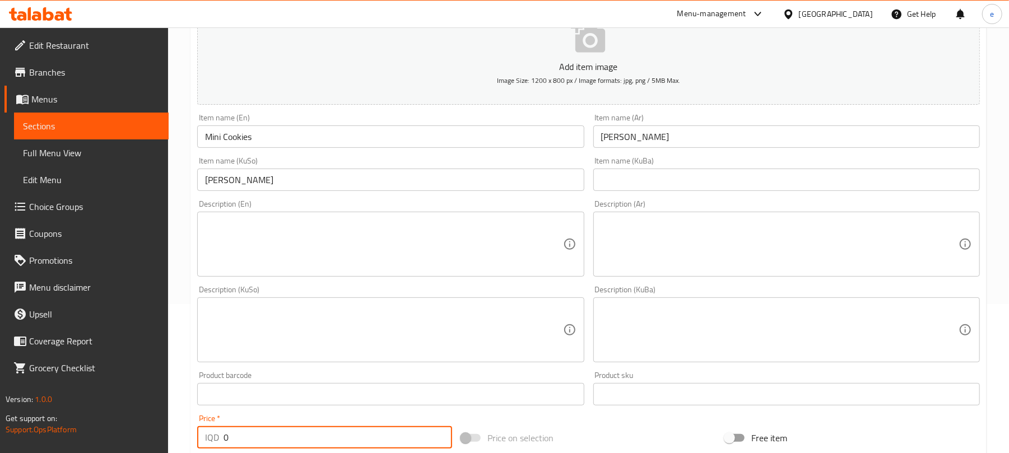
drag, startPoint x: 273, startPoint y: 435, endPoint x: 182, endPoint y: 436, distance: 91.9
click at [182, 436] on div "Home / Restaurants management / Menus / Sections / item / create Dessert sectio…" at bounding box center [588, 324] width 841 height 893
paste input "1500"
type input "15000"
click at [293, 178] on input "مینی کوکیز" at bounding box center [390, 180] width 387 height 22
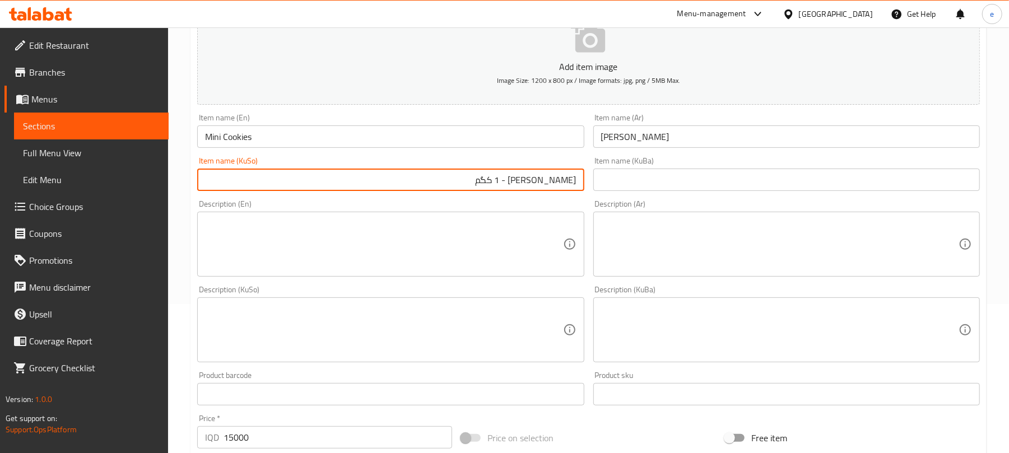
type input "مینی کوکیز - 1 کگم"
click at [720, 138] on input "ميني كوكيز" at bounding box center [787, 137] width 387 height 22
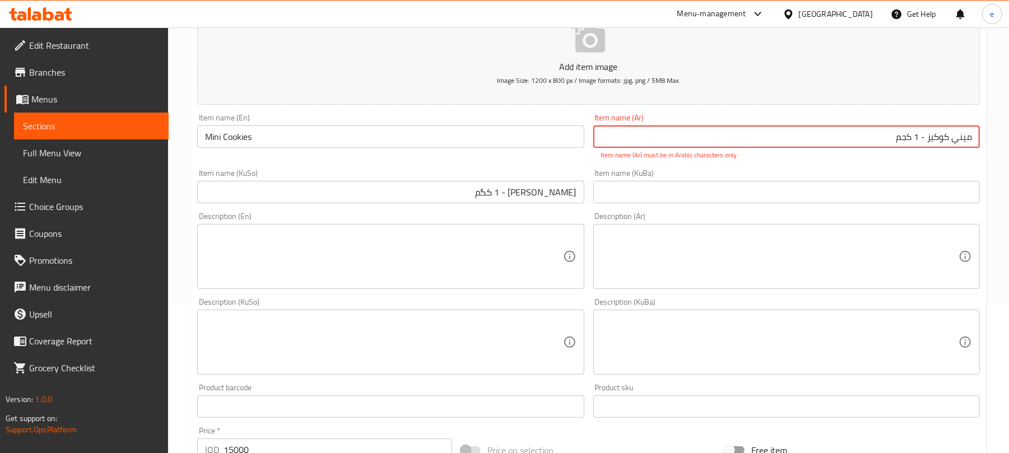
click at [911, 137] on input "ميني كوكيز - 1 کجم" at bounding box center [787, 137] width 387 height 22
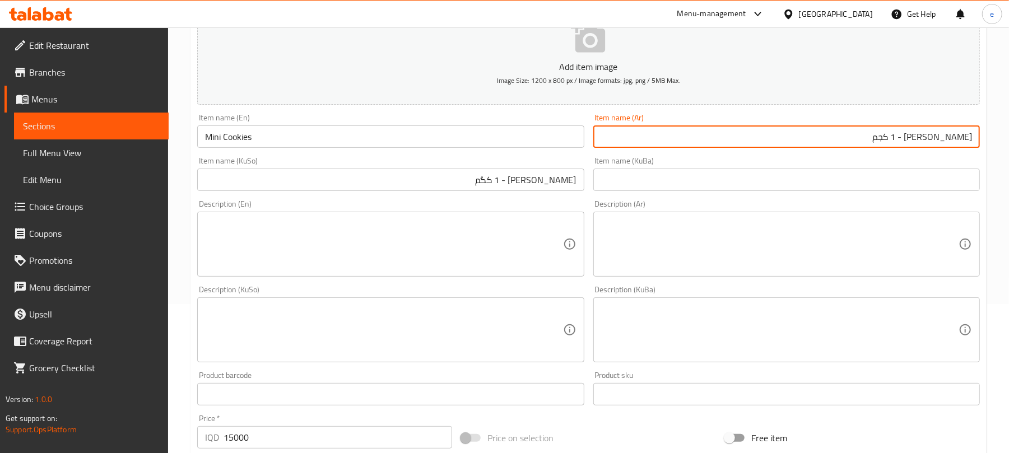
type input "ميني كوكيز - 1 كجم"
click at [341, 137] on input "Mini Cookies" at bounding box center [390, 137] width 387 height 22
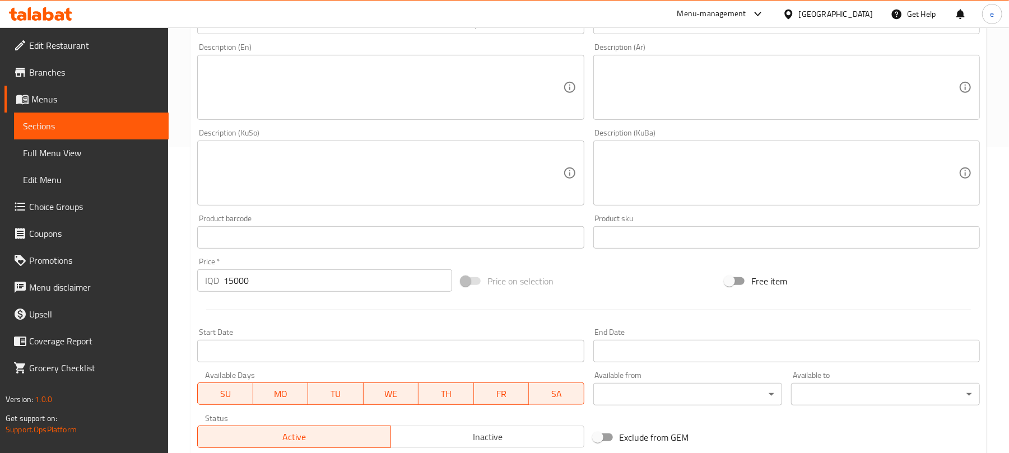
scroll to position [448, 0]
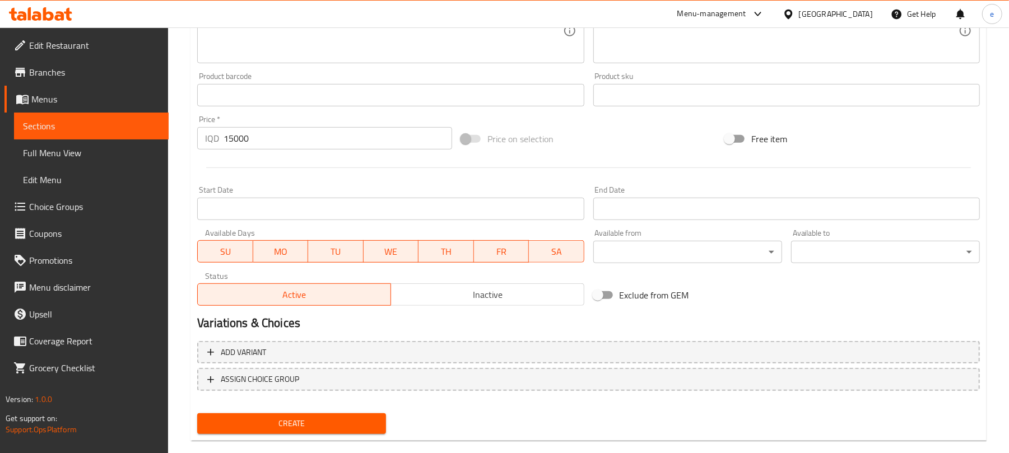
type input "Mini Cookies - 1 Kg"
click at [321, 428] on span "Create" at bounding box center [291, 424] width 171 height 14
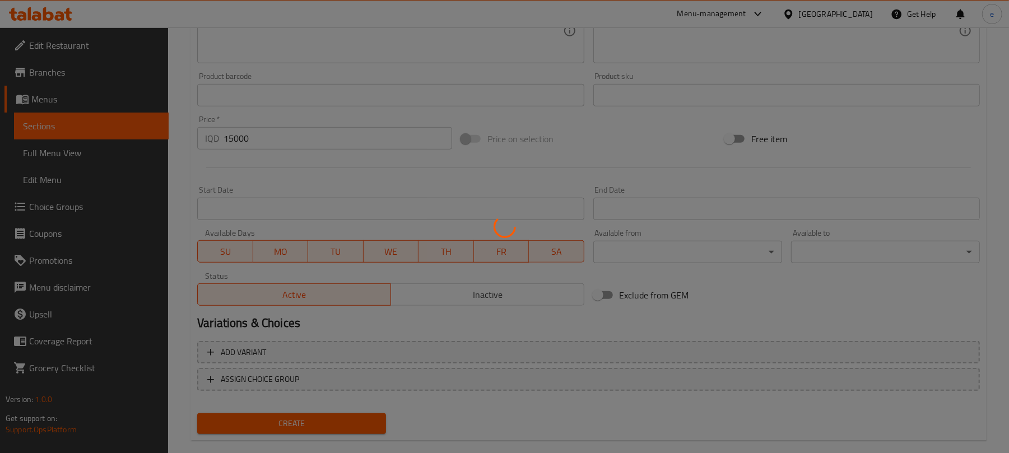
type input "0"
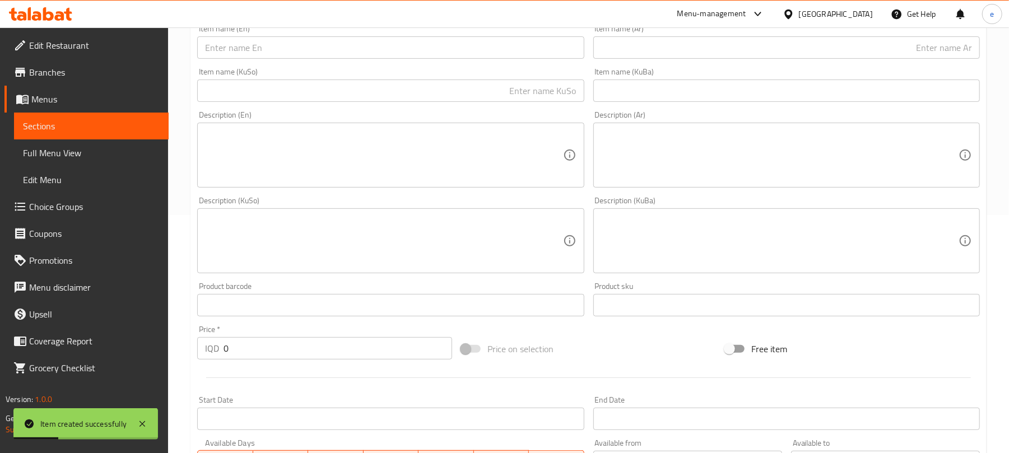
scroll to position [149, 0]
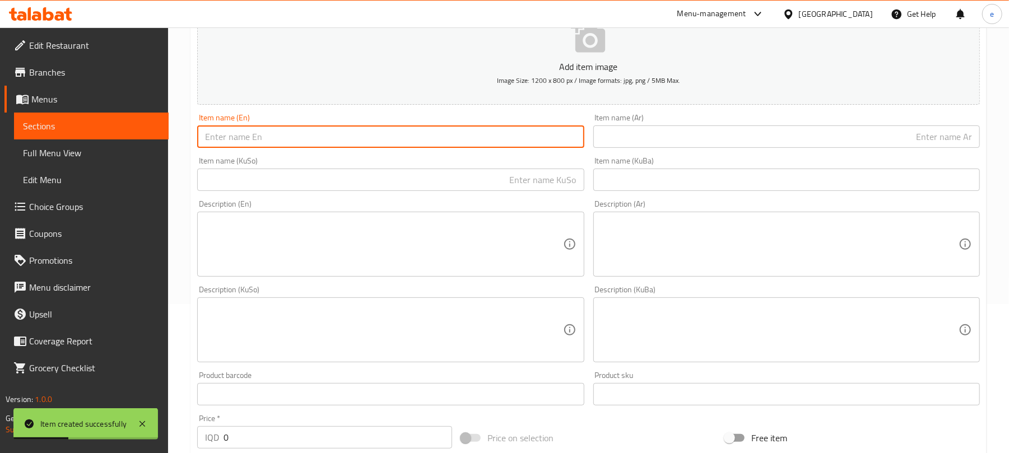
click at [335, 148] on input "text" at bounding box center [390, 137] width 387 height 22
click at [90, 124] on span "Sections" at bounding box center [91, 125] width 137 height 13
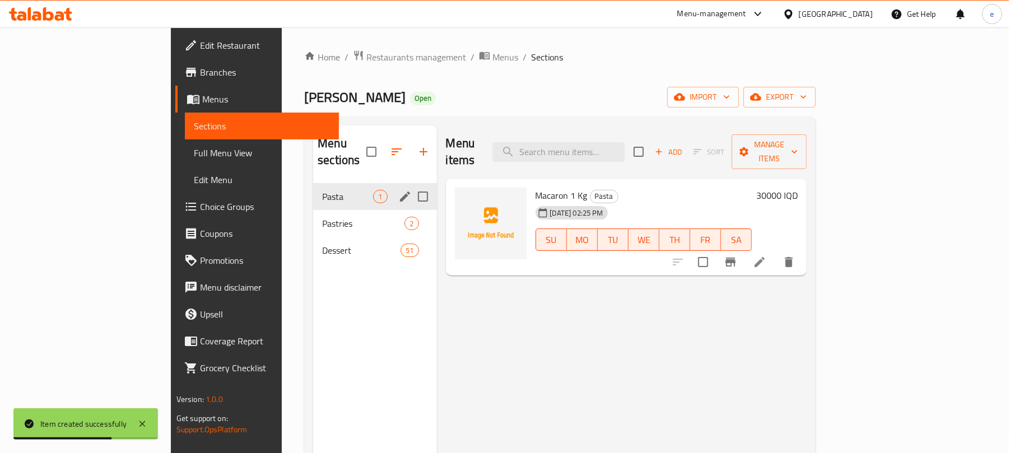
click at [322, 217] on span "Pastries" at bounding box center [363, 223] width 82 height 13
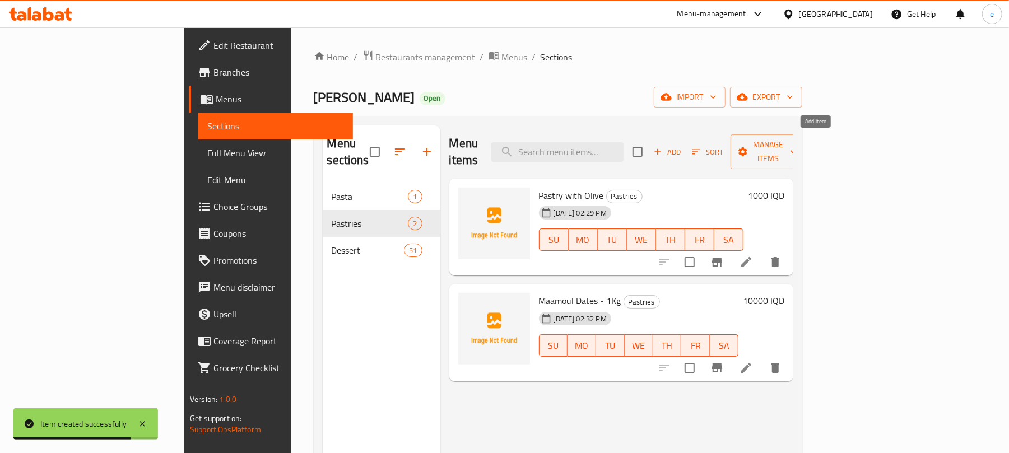
click at [663, 147] on icon "button" at bounding box center [658, 152] width 10 height 10
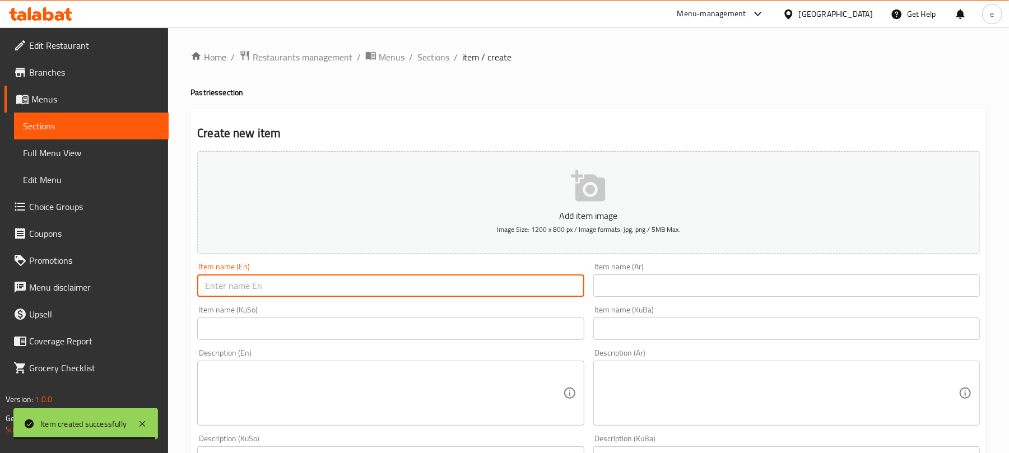
click at [291, 292] on input "text" at bounding box center [390, 286] width 387 height 22
paste input "Walnut Kulicha - 1 Kg"
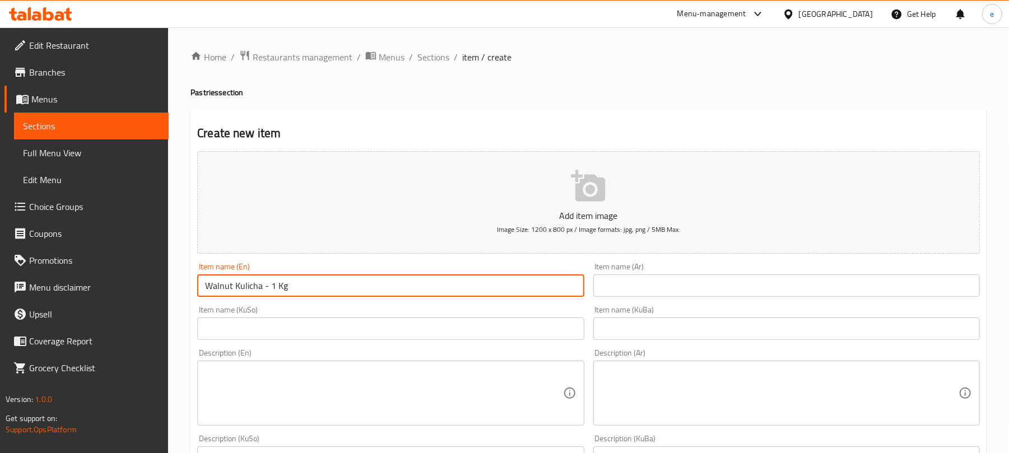
type input "Walnut Kulicha - 1 Kg"
drag, startPoint x: 769, startPoint y: 282, endPoint x: 776, endPoint y: 296, distance: 14.8
click at [769, 284] on input "text" at bounding box center [787, 286] width 387 height 22
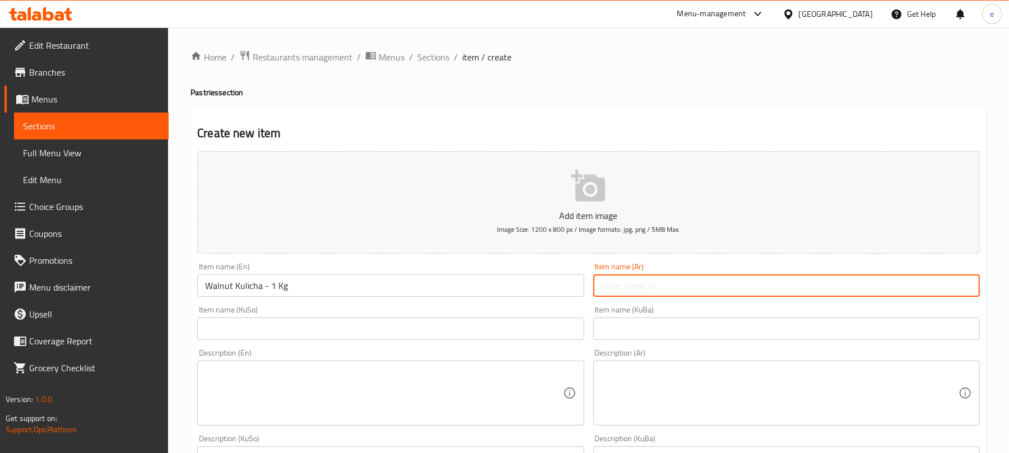
paste input "معمول بالجوز - 1 كجم"
type input "معمول بالجوز - 1 كجم"
click at [563, 331] on input "text" at bounding box center [390, 329] width 387 height 22
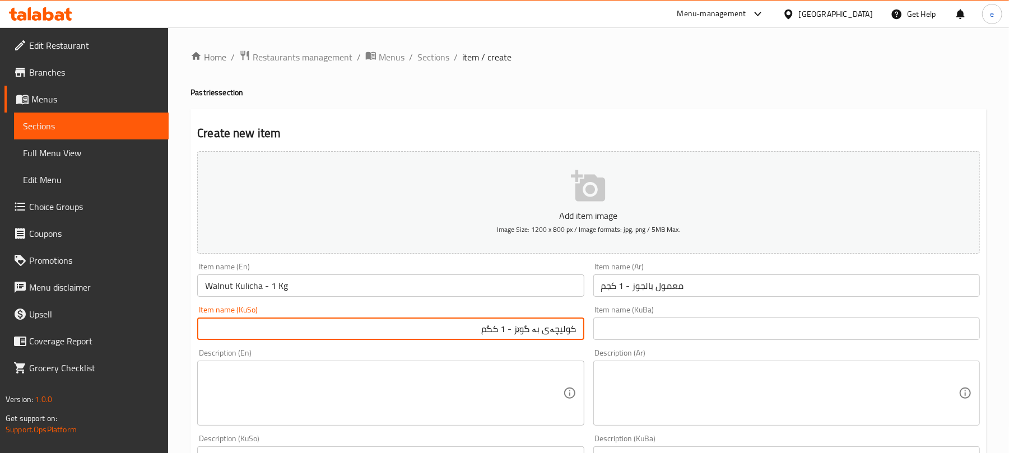
type input "کولیچەی بە گوێز - 1 کگم"
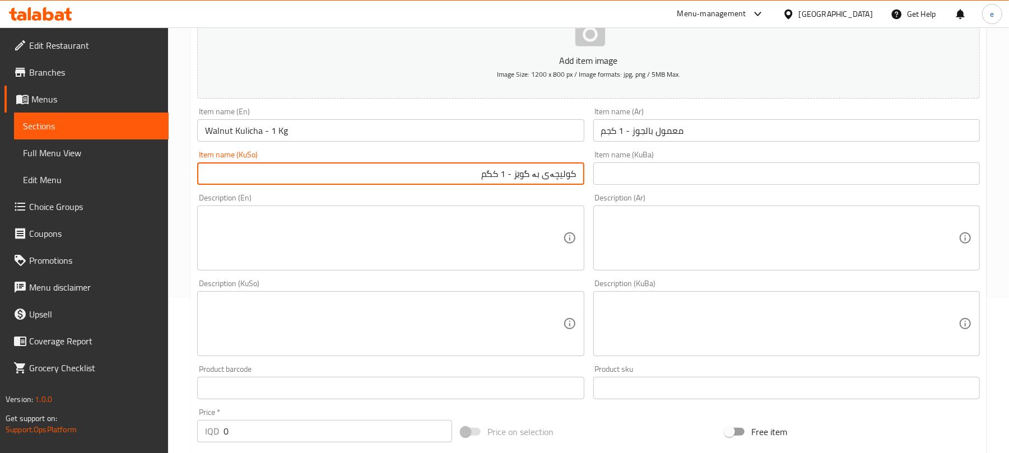
scroll to position [299, 0]
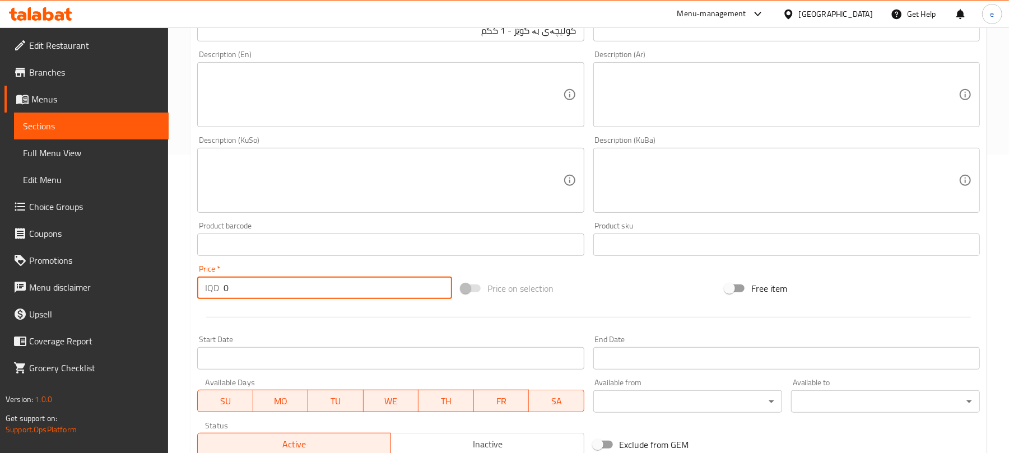
drag, startPoint x: 305, startPoint y: 286, endPoint x: 205, endPoint y: 290, distance: 100.4
click at [167, 292] on div "Edit Restaurant Branches Menus Sections Full Menu View Edit Menu Choice Groups …" at bounding box center [504, 175] width 1009 height 893
paste input "1000"
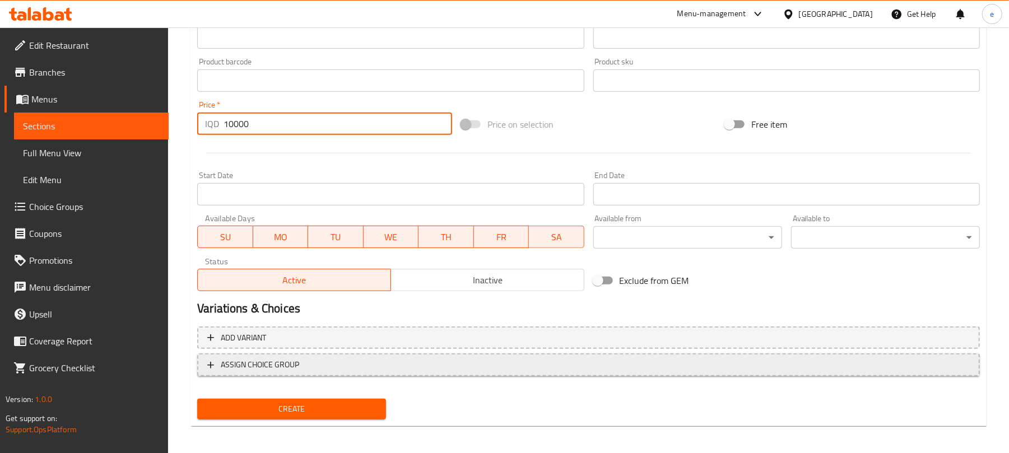
scroll to position [467, 0]
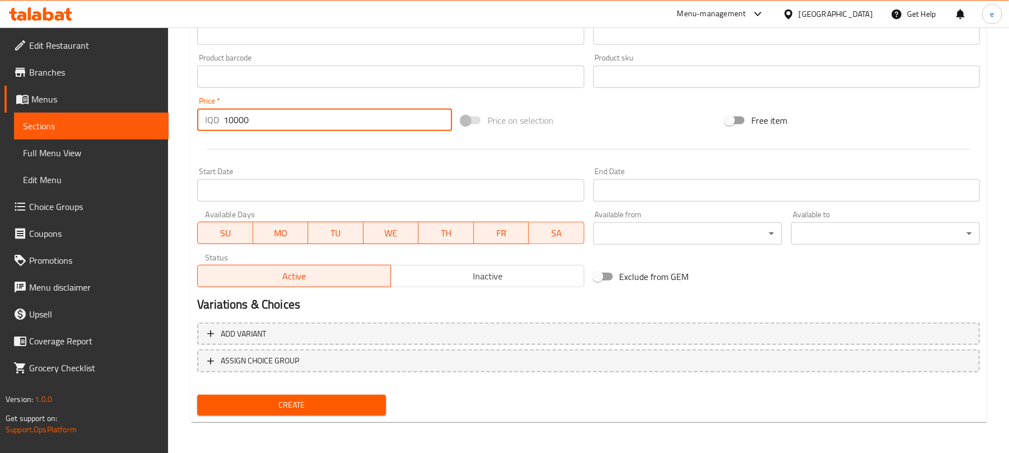
type input "10000"
click at [335, 398] on span "Create" at bounding box center [291, 405] width 171 height 14
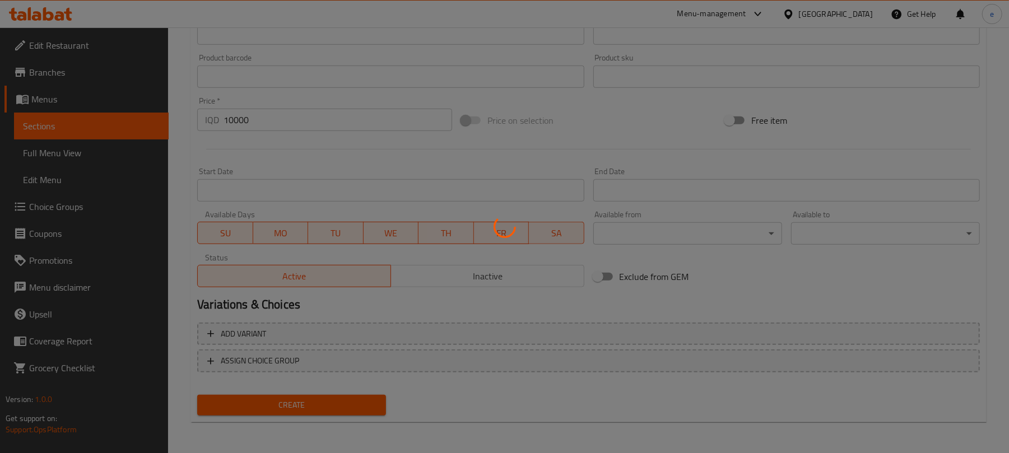
type input "0"
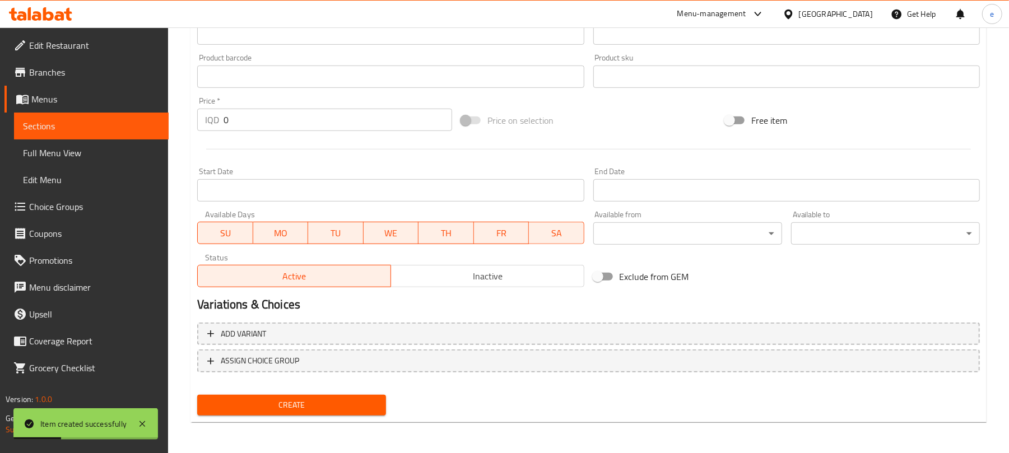
click at [61, 121] on span "Sections" at bounding box center [91, 125] width 137 height 13
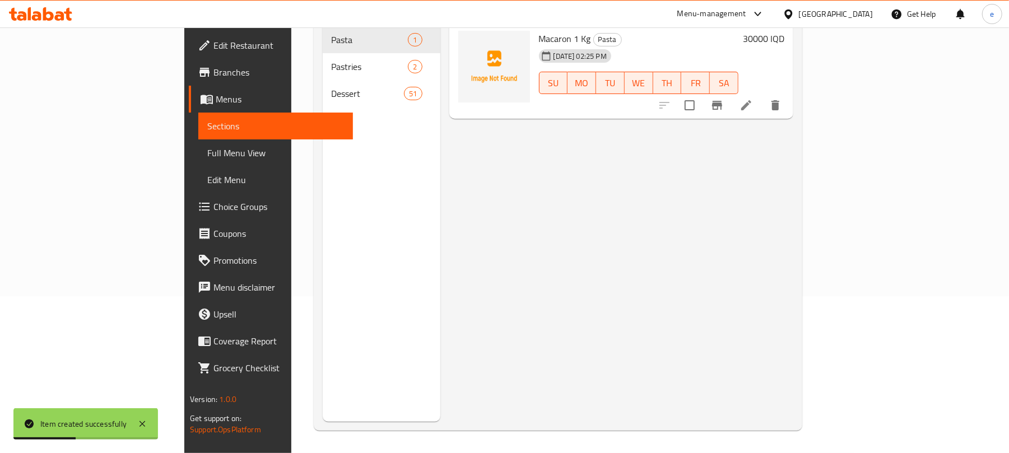
scroll to position [8, 0]
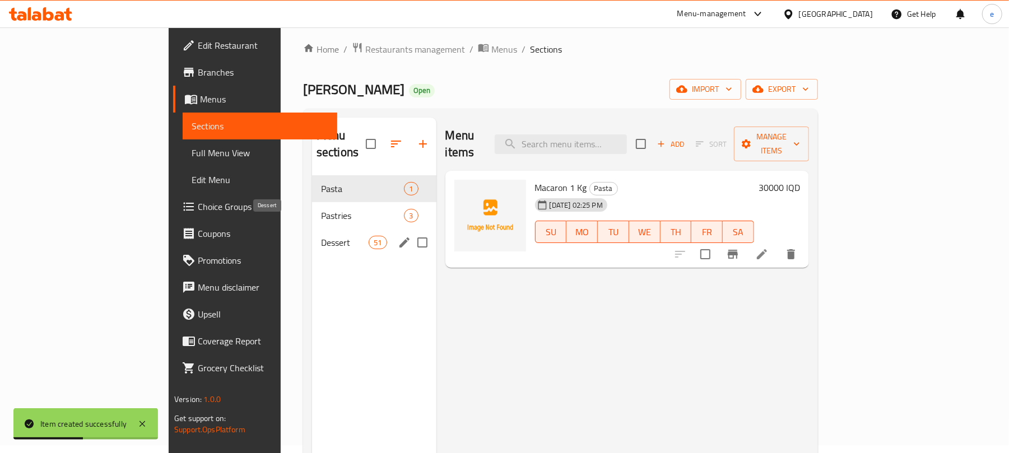
click at [321, 236] on span "Dessert" at bounding box center [345, 242] width 48 height 13
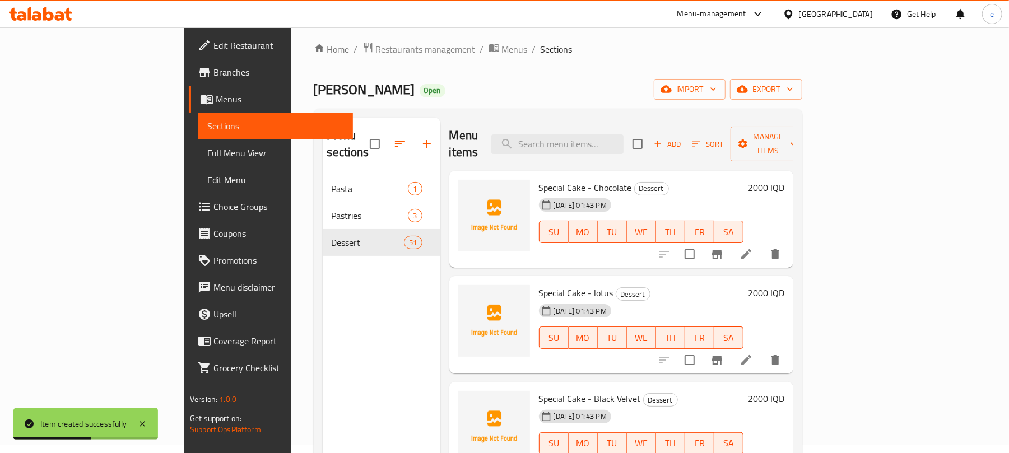
click at [685, 142] on button "Add" at bounding box center [668, 144] width 36 height 17
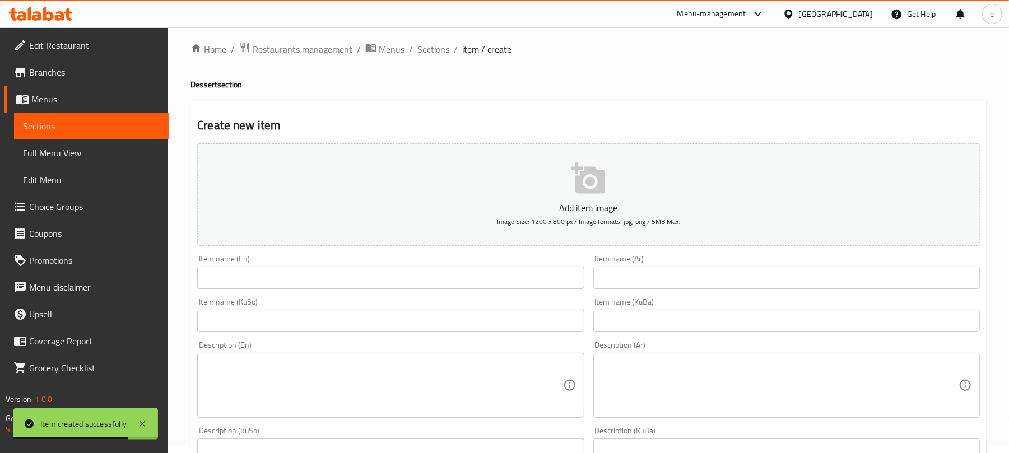
click at [322, 276] on input "text" at bounding box center [390, 278] width 387 height 22
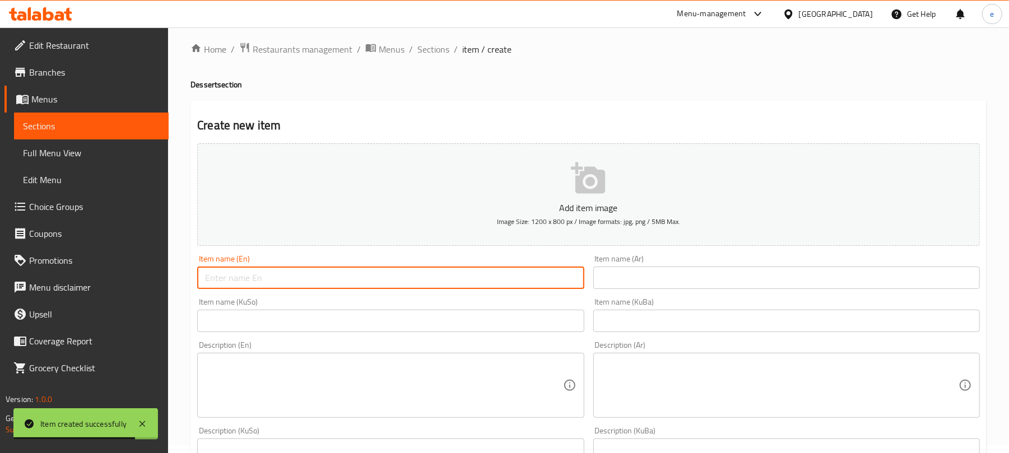
paste input "Classic Chocolate Croissant"
type input "Classic Chocolate Croissant"
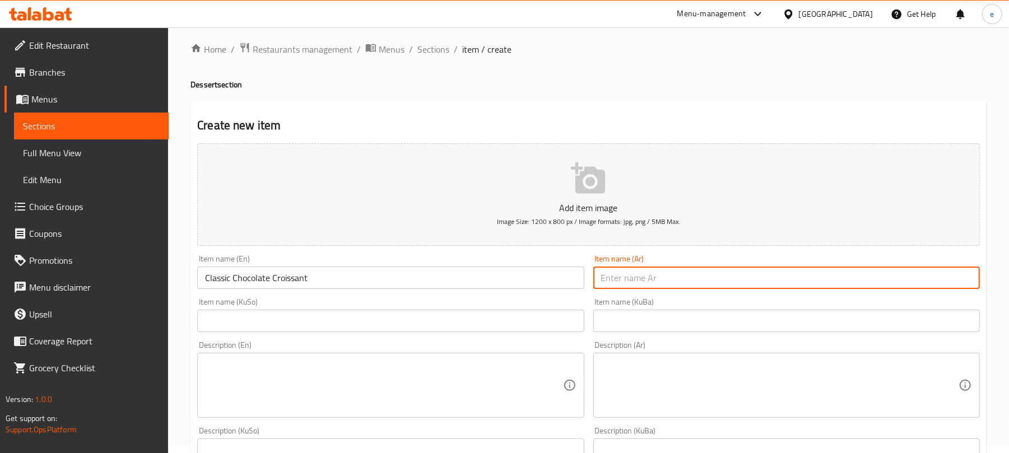
click at [669, 274] on input "text" at bounding box center [787, 278] width 387 height 22
paste input "كرواسون شوكولاتة كلاسيكي"
type input "كرواسون شوكولاتة كلاسيكي"
click at [518, 322] on input "text" at bounding box center [390, 321] width 387 height 22
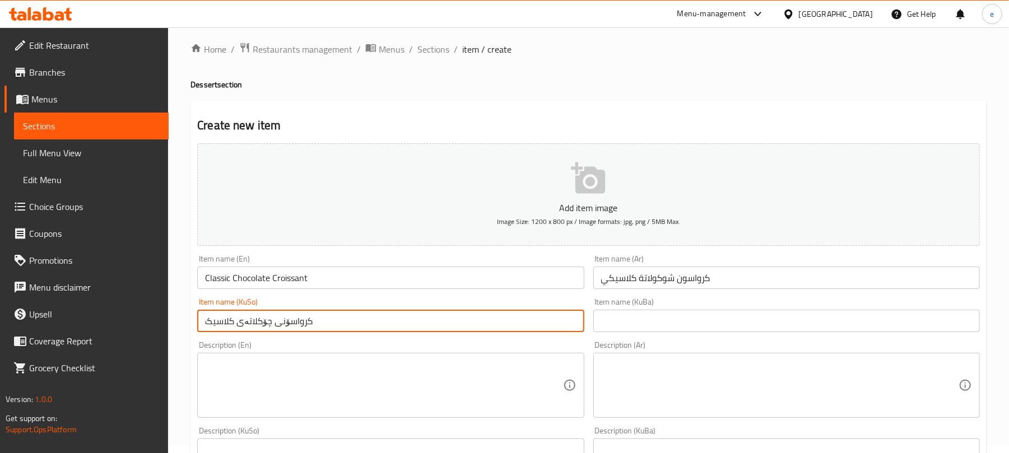
type input "کرواسۆنی چۆکلاتەی کلاسیک"
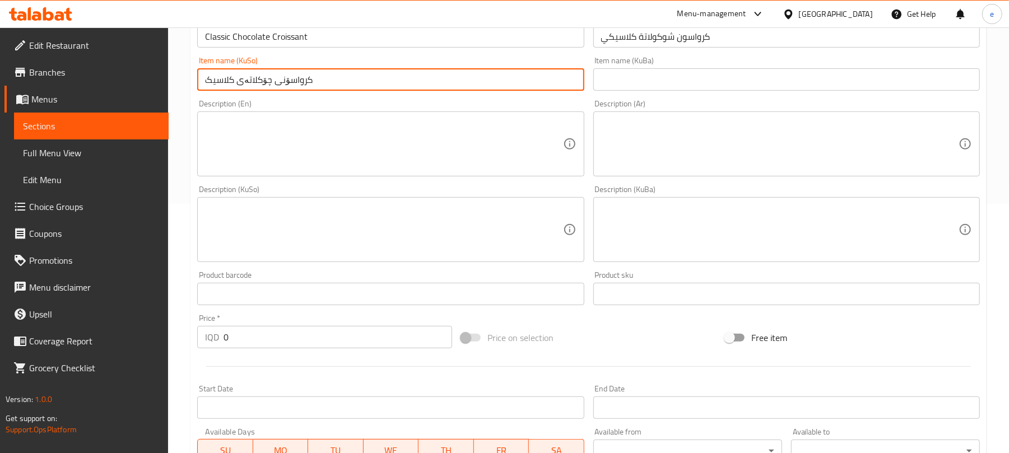
scroll to position [307, 0]
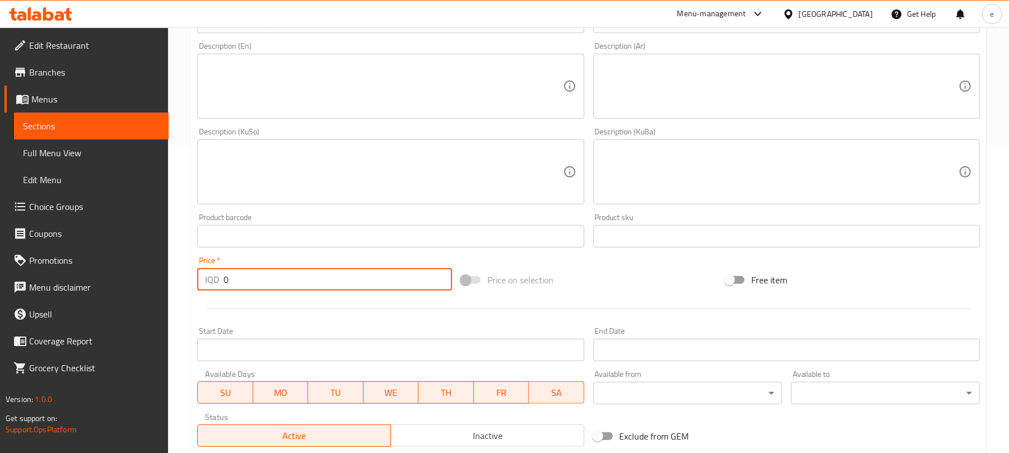
drag, startPoint x: 278, startPoint y: 281, endPoint x: 200, endPoint y: 285, distance: 78.0
click at [201, 285] on div "IQD 0 Price *" at bounding box center [324, 279] width 255 height 22
paste input "200"
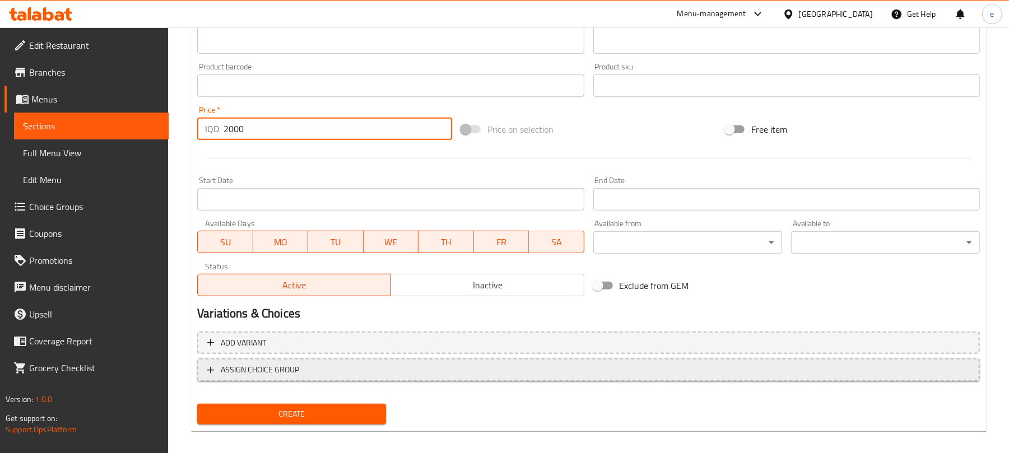
scroll to position [467, 0]
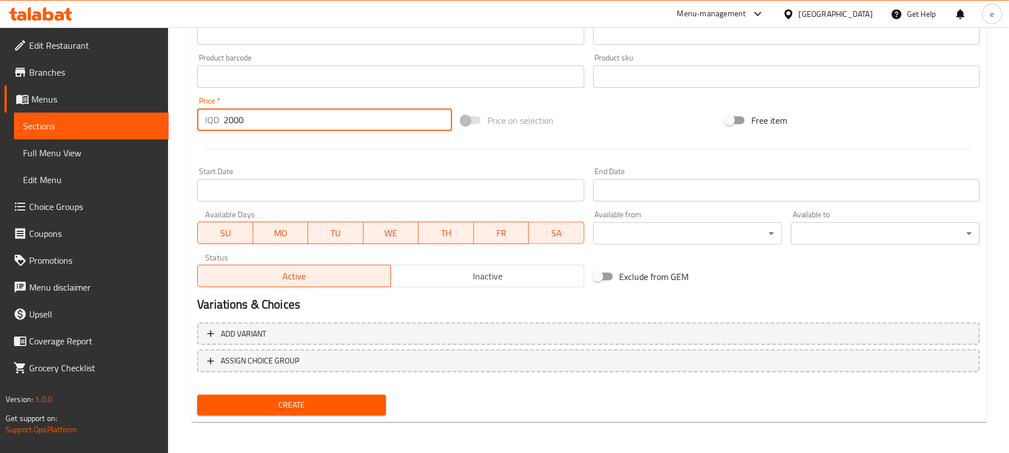
type input "2000"
click at [330, 402] on span "Create" at bounding box center [291, 405] width 171 height 14
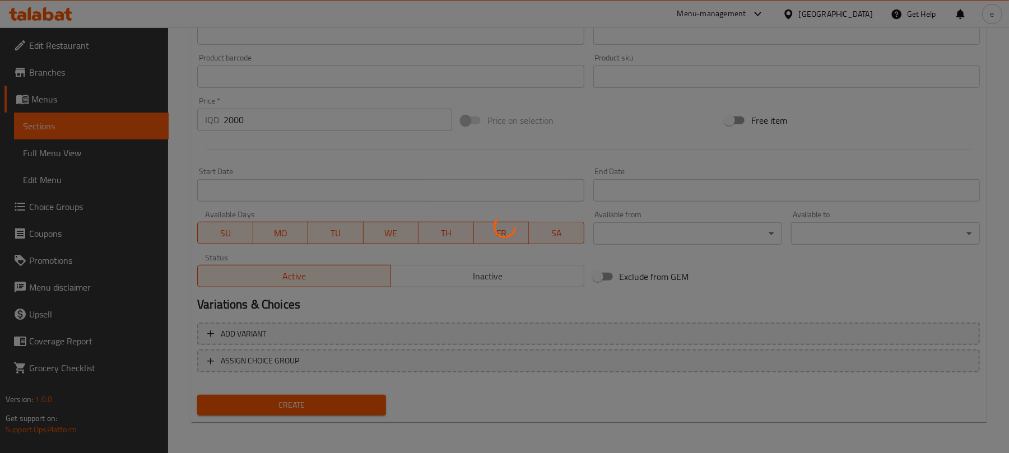
type input "0"
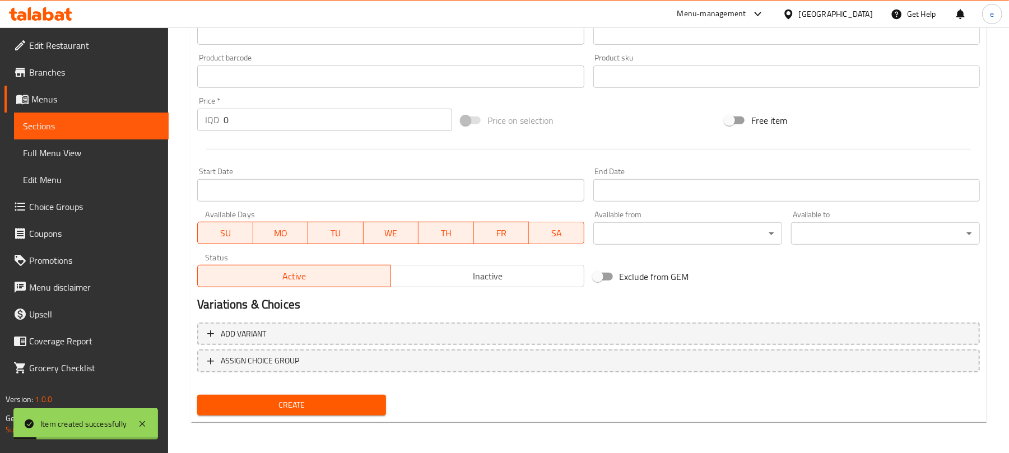
click at [95, 127] on span "Sections" at bounding box center [91, 125] width 137 height 13
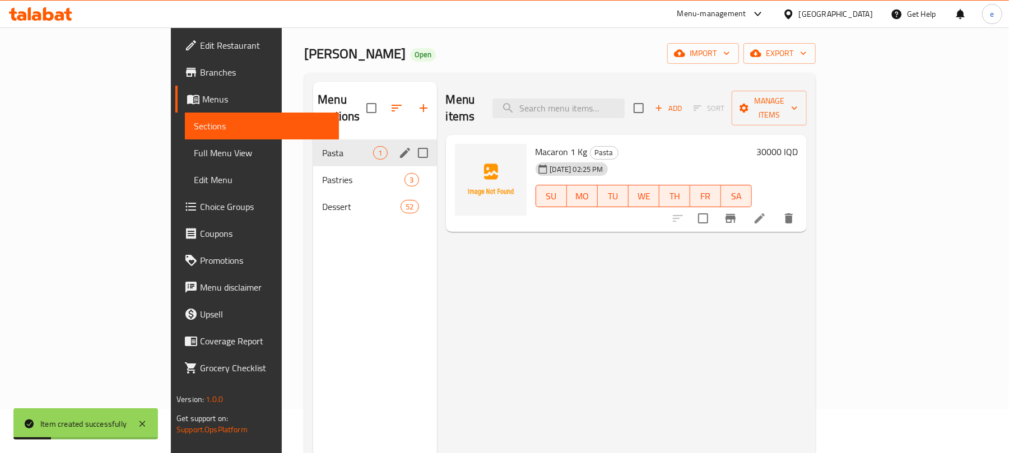
scroll to position [8, 0]
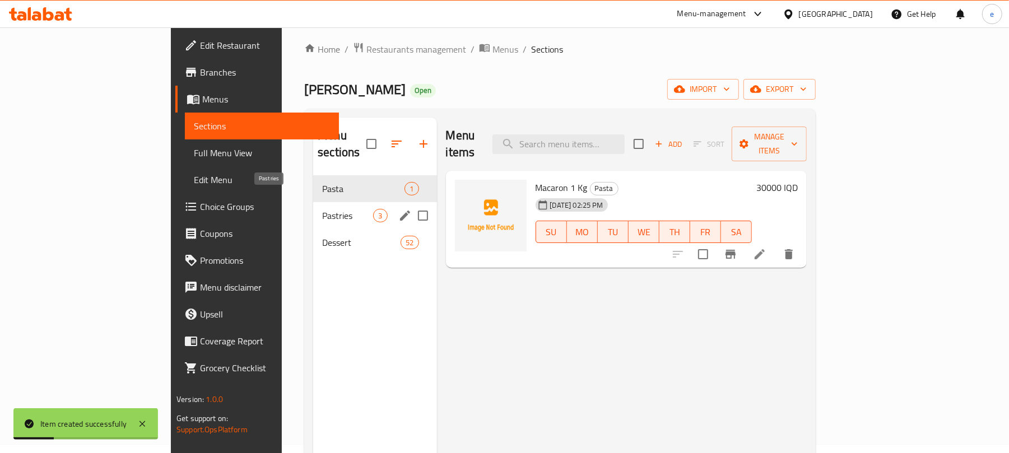
click at [322, 209] on span "Pastries" at bounding box center [347, 215] width 51 height 13
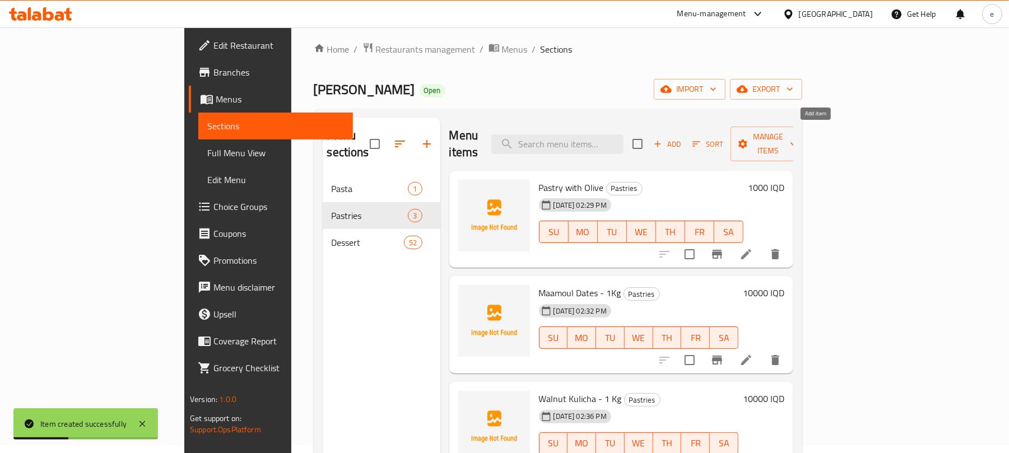
click at [663, 141] on icon "button" at bounding box center [658, 144] width 10 height 10
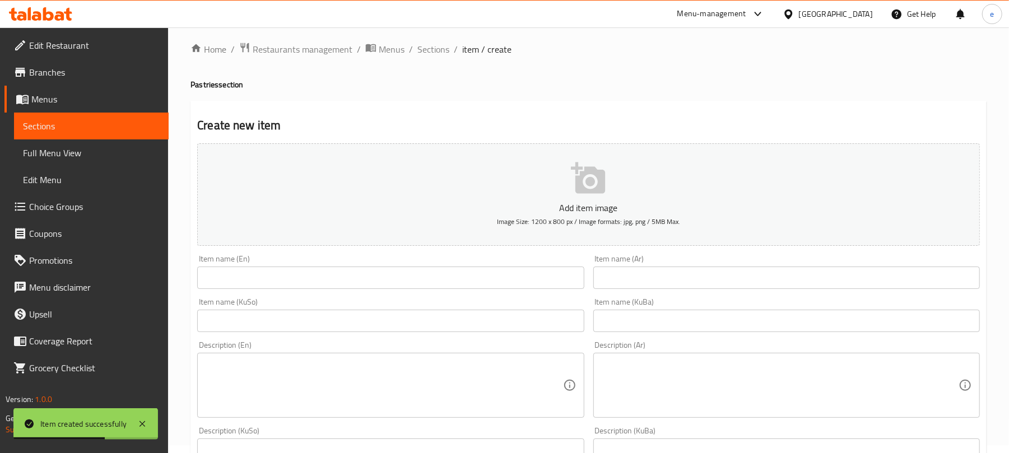
click at [392, 281] on input "text" at bounding box center [390, 278] width 387 height 22
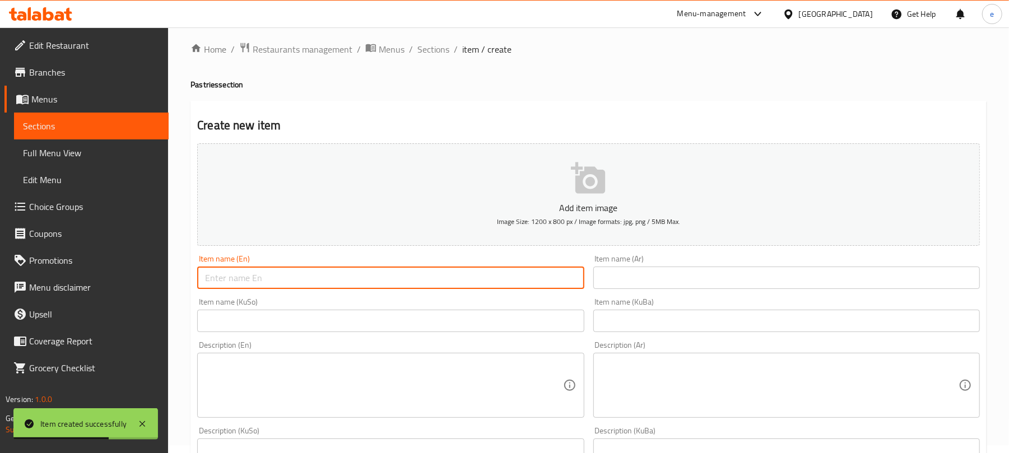
paste input "Turkish Simit - 3 pieces"
type input "Turkish Simit - 3 pieces"
click at [826, 281] on input "text" at bounding box center [787, 278] width 387 height 22
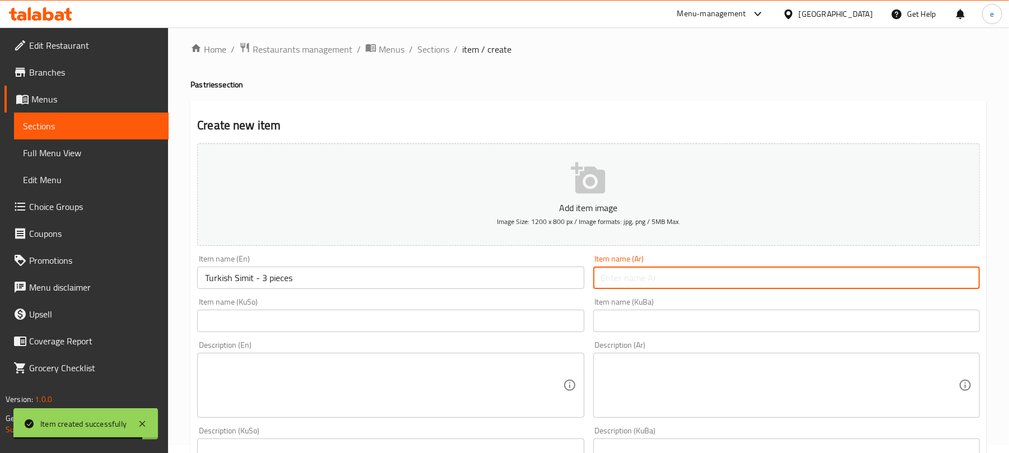
paste input "سيميت تركي - 3 قطع"
type input "سيميت تركي - 3 قطع"
click at [557, 321] on input "text" at bounding box center [390, 321] width 387 height 22
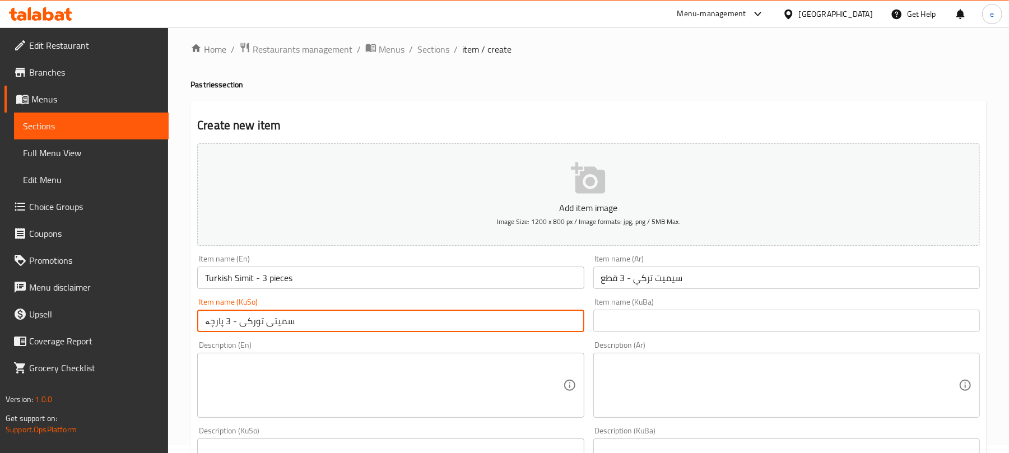
type input "سمیتی تورکی - 3 پارچە"
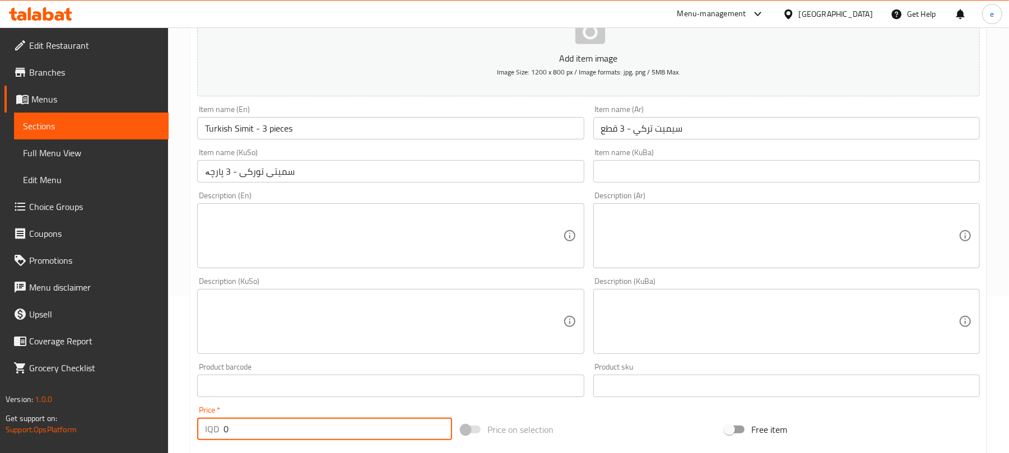
drag, startPoint x: 249, startPoint y: 420, endPoint x: 205, endPoint y: 427, distance: 44.8
click at [206, 427] on div "IQD 0 Price *" at bounding box center [324, 429] width 255 height 22
paste input "100"
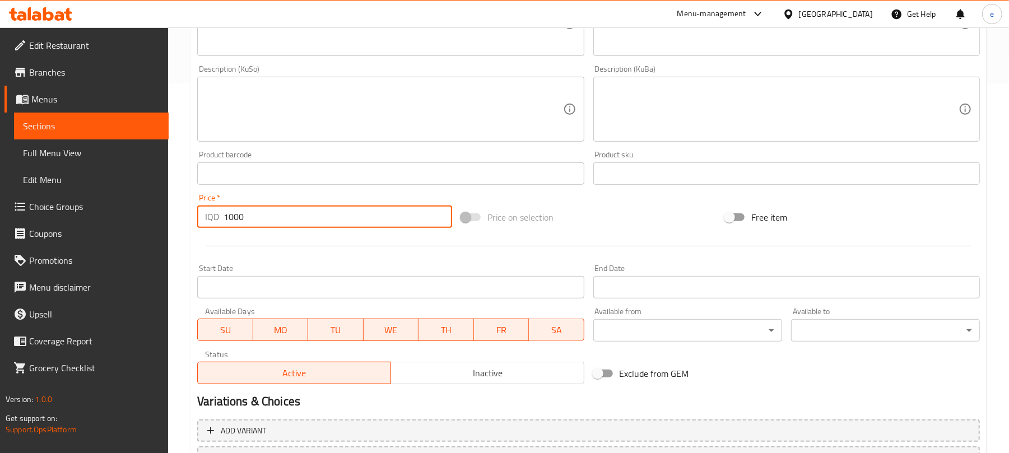
scroll to position [467, 0]
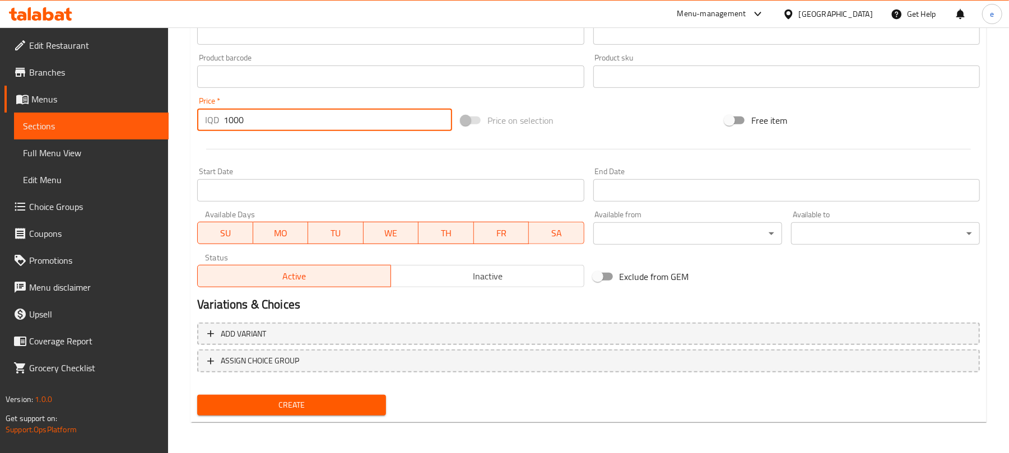
type input "1000"
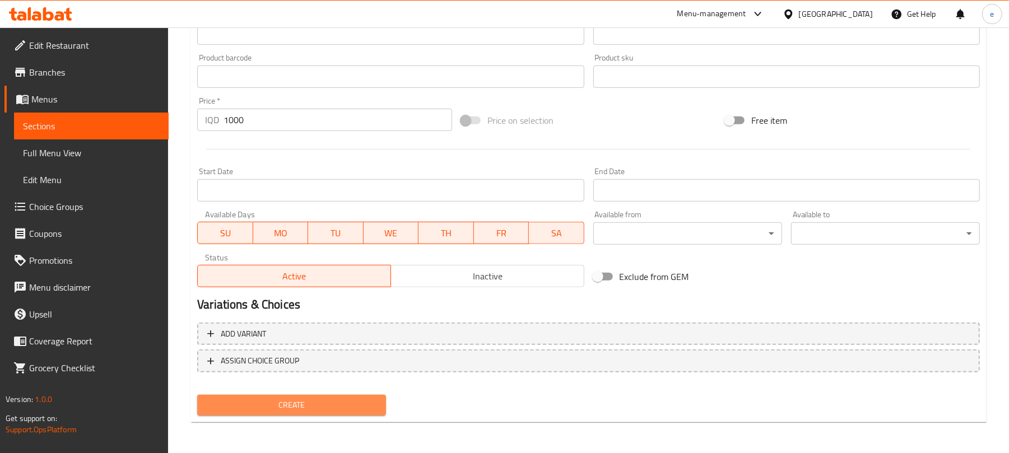
click at [331, 406] on span "Create" at bounding box center [291, 405] width 171 height 14
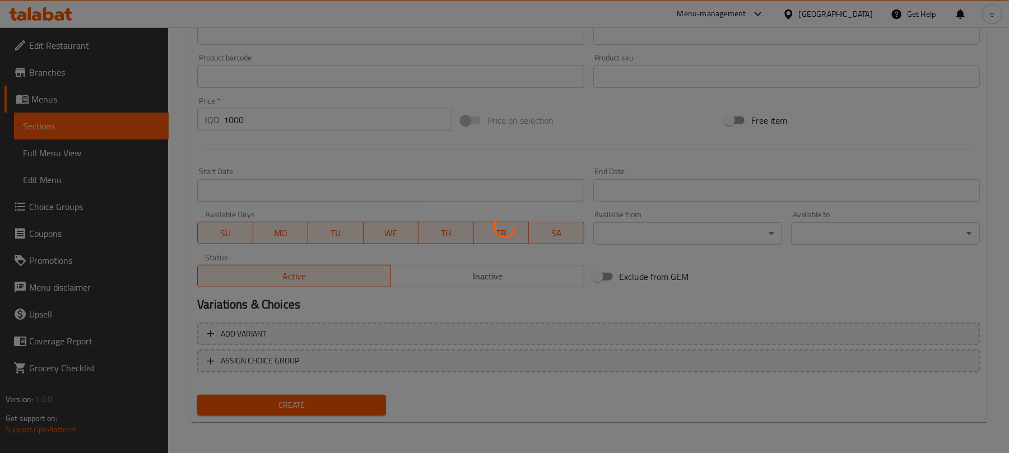
type input "0"
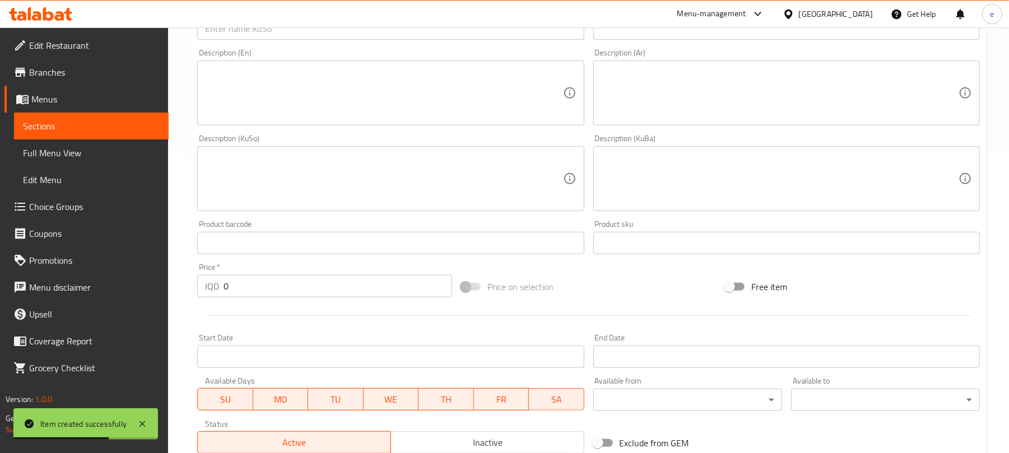
scroll to position [168, 0]
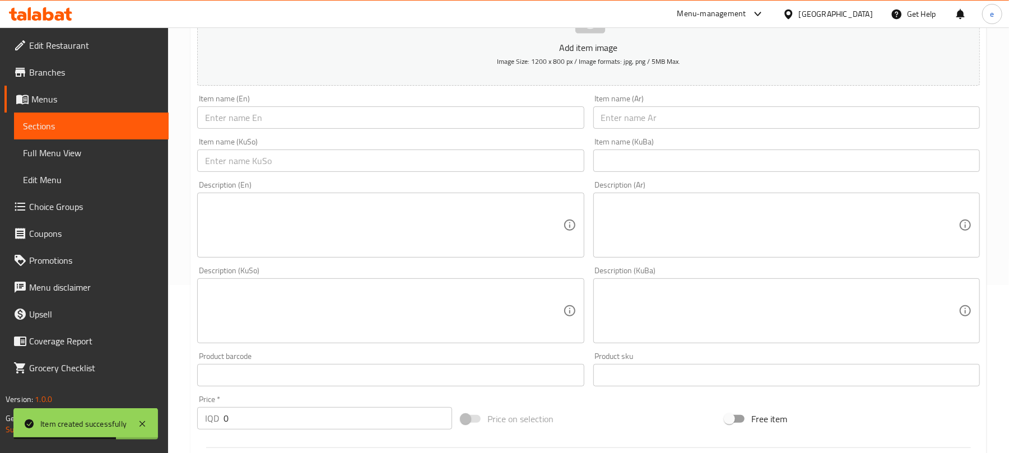
click at [305, 137] on div "Item name (KuSo) Item name (KuSo)" at bounding box center [391, 154] width 396 height 43
click at [305, 123] on input "text" at bounding box center [390, 117] width 387 height 22
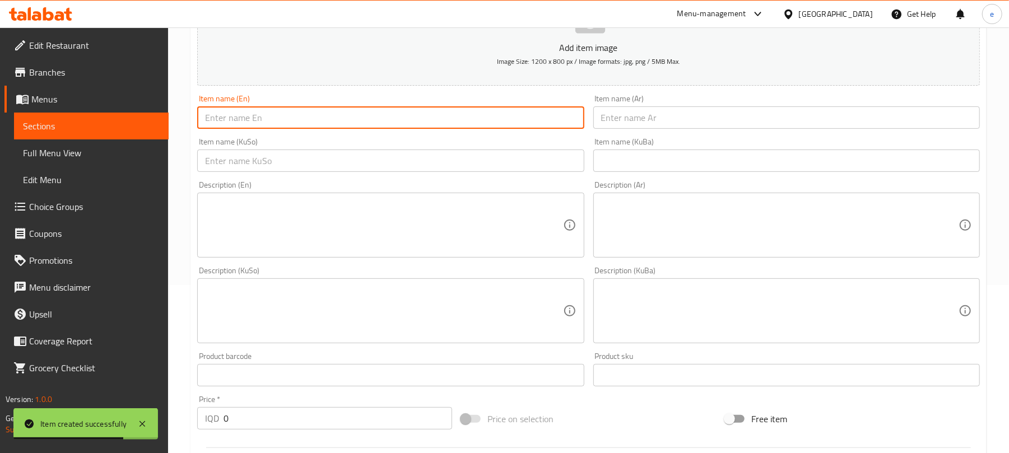
paste input "Galgali - 1KG"
type input "Galgali - 1KG"
click at [796, 123] on input "text" at bounding box center [787, 117] width 387 height 22
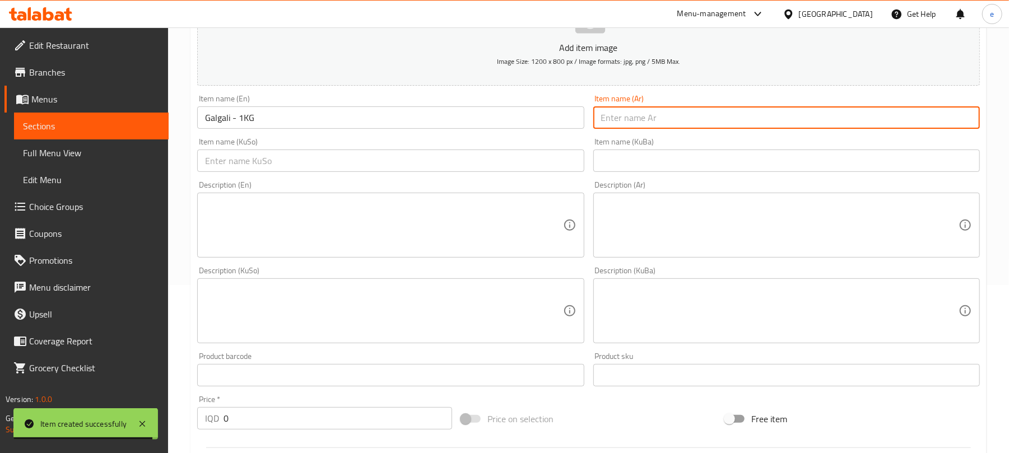
paste input "جالجالي - 1 كجم"
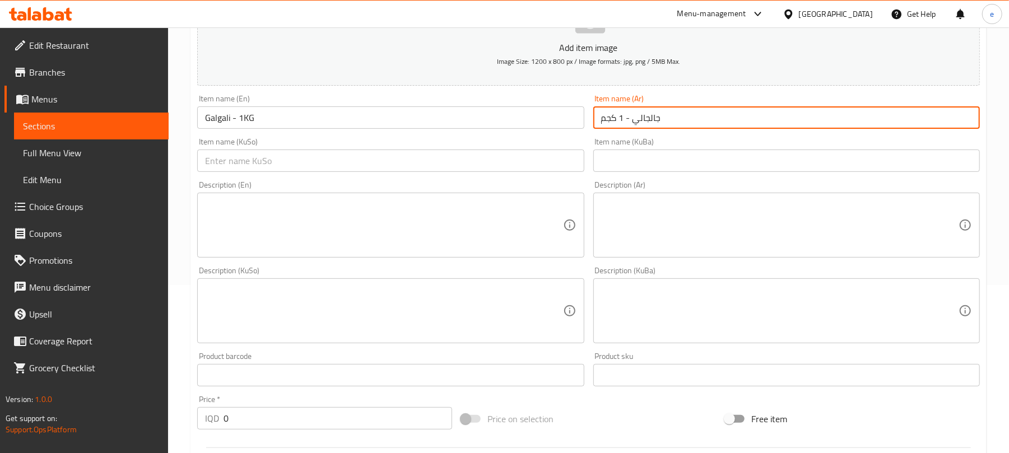
type input "جالجالي - 1 كجم"
click at [535, 169] on input "text" at bounding box center [390, 161] width 387 height 22
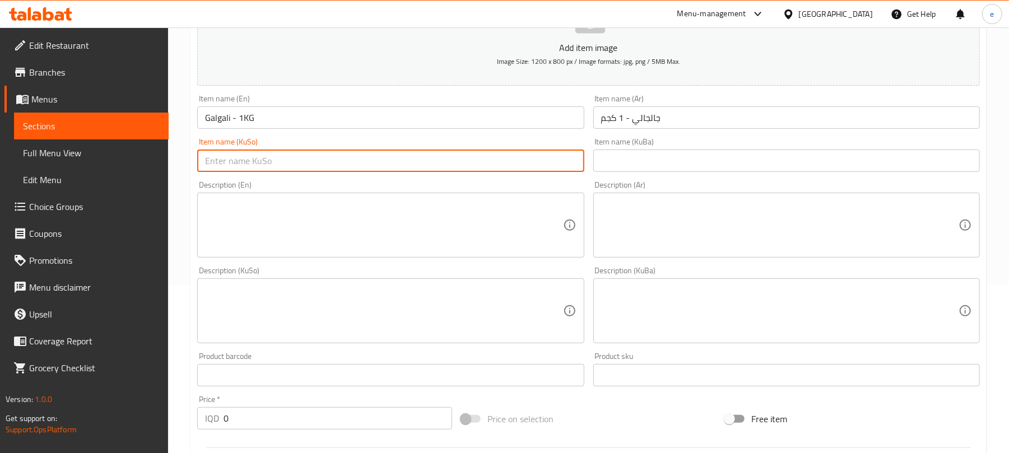
paste input "گاڵگاڵی"
type input "گاڵگاڵی - 1 کگم"
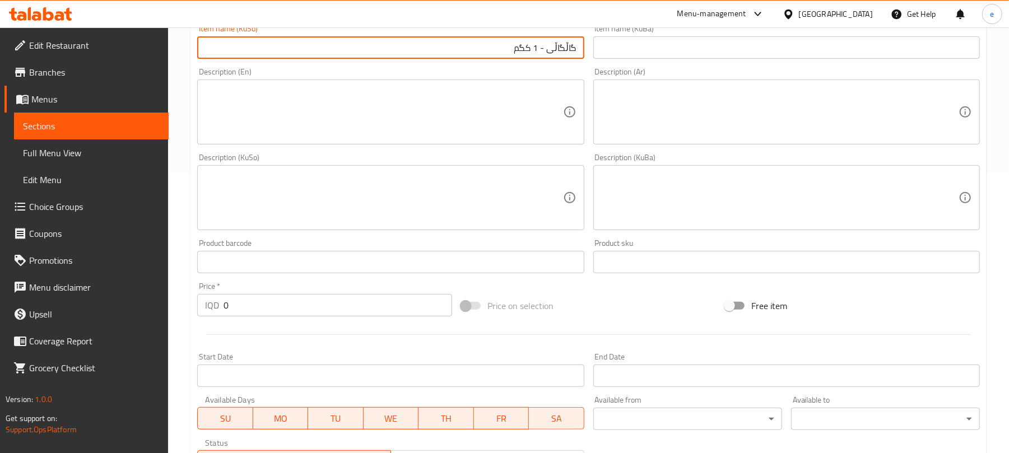
scroll to position [317, 0]
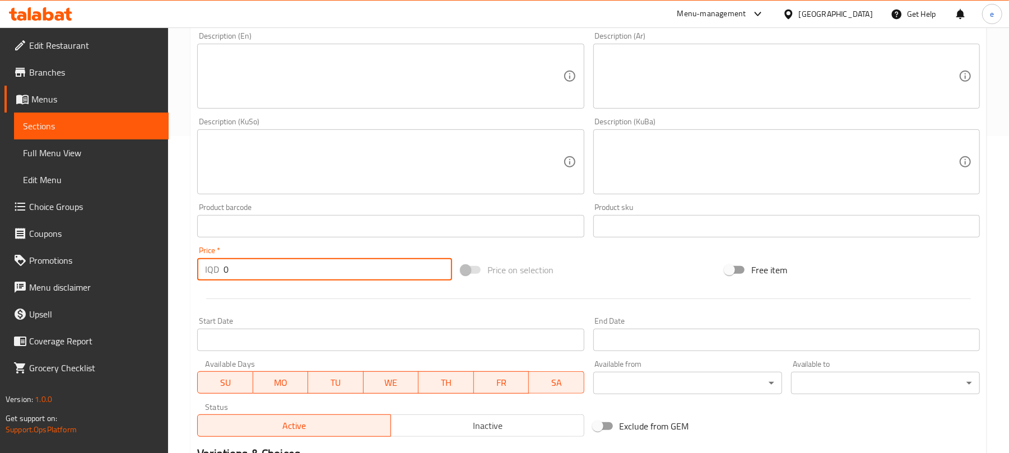
drag, startPoint x: 198, startPoint y: 271, endPoint x: 237, endPoint y: 284, distance: 40.6
click at [187, 273] on div "Home / Restaurants management / Menus / Sections / item / create Pastries secti…" at bounding box center [588, 156] width 841 height 893
paste input "800"
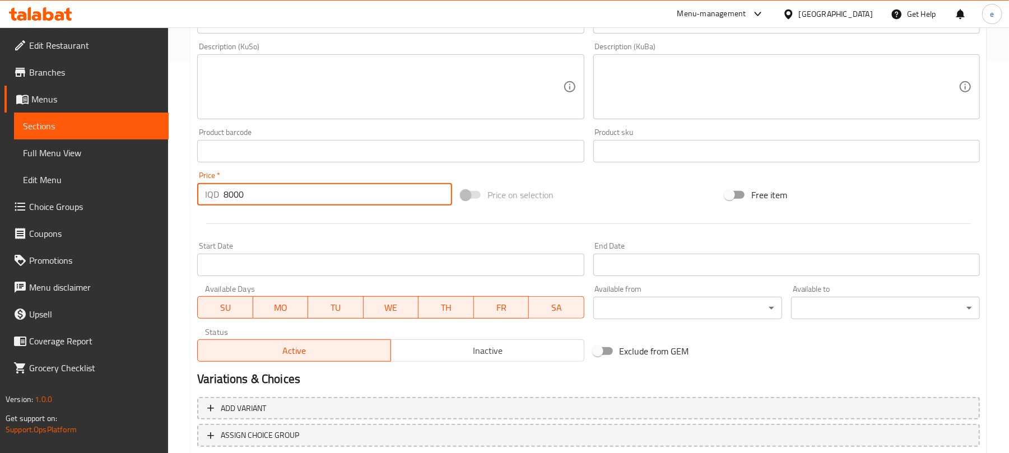
scroll to position [467, 0]
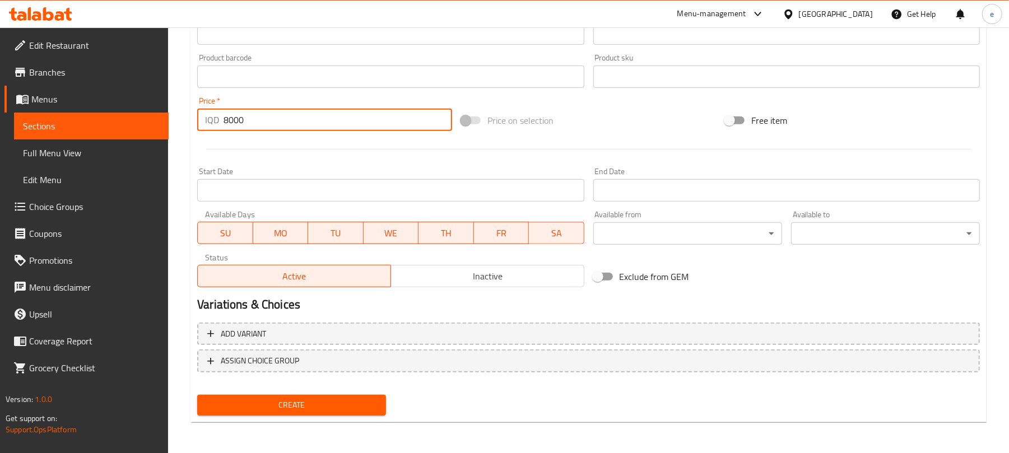
type input "8000"
click at [328, 397] on button "Create" at bounding box center [291, 405] width 189 height 21
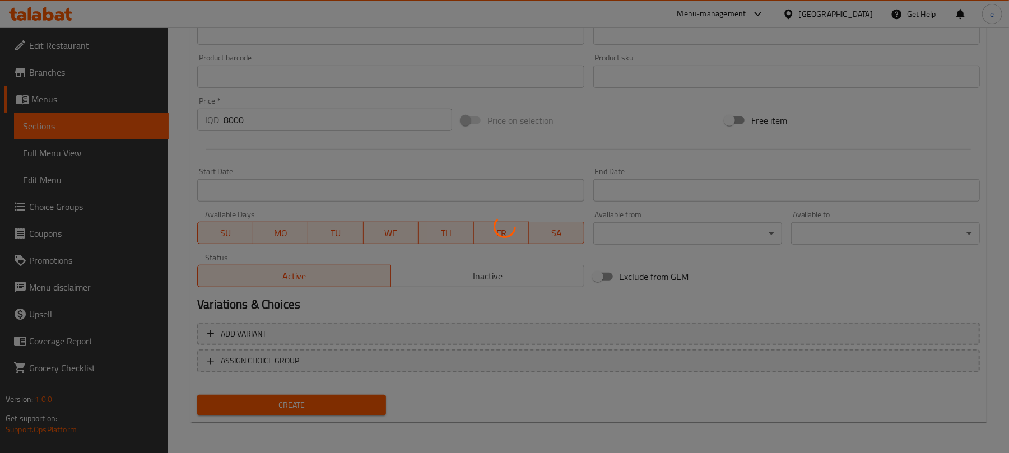
type input "0"
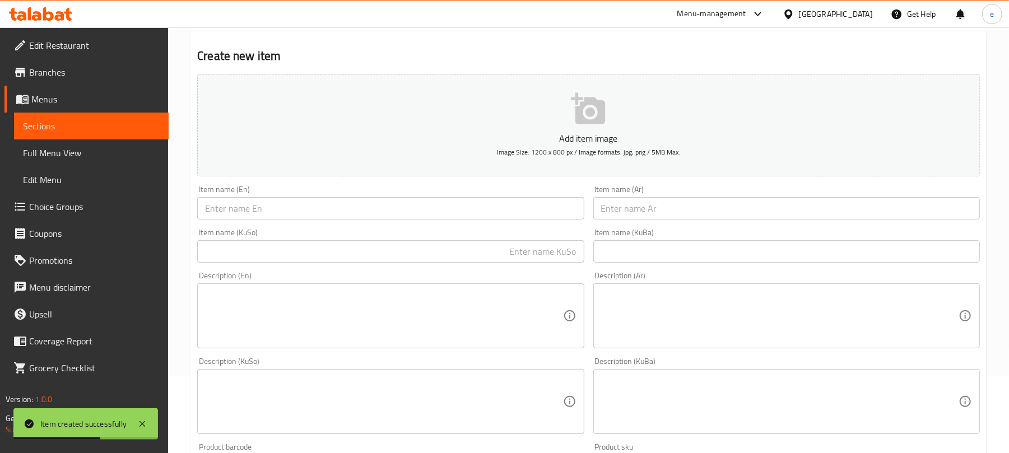
scroll to position [18, 0]
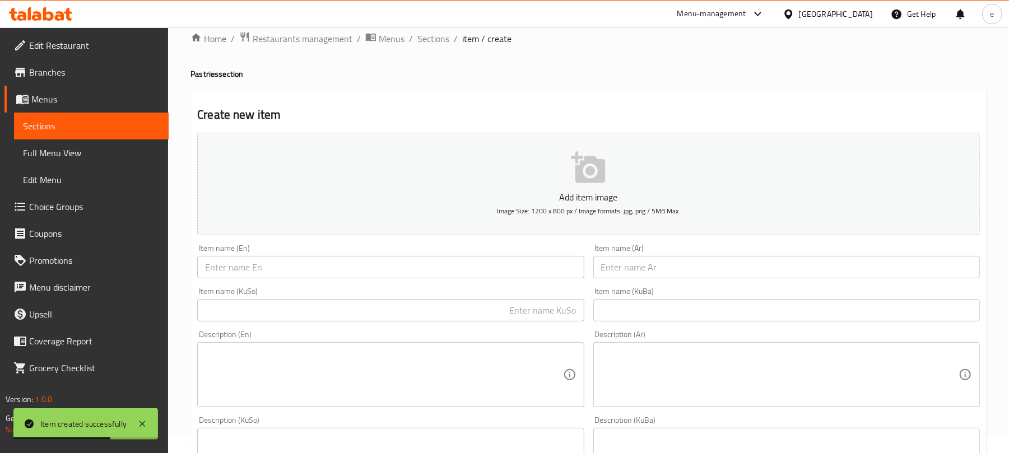
click at [717, 266] on input "text" at bounding box center [787, 267] width 387 height 22
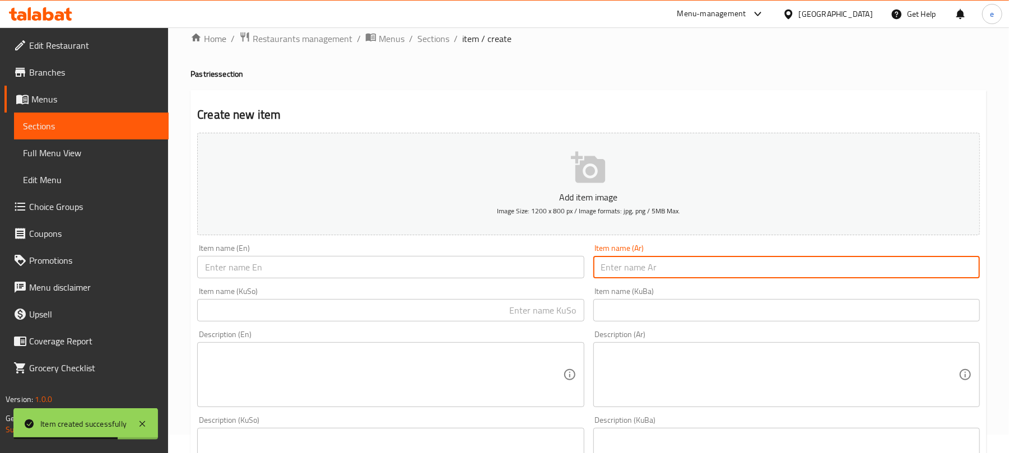
paste input "معجنات بالجبن"
type input "معجنات بالجبن"
click at [379, 286] on div "Item name (KuSo) Item name (KuSo)" at bounding box center [391, 304] width 396 height 43
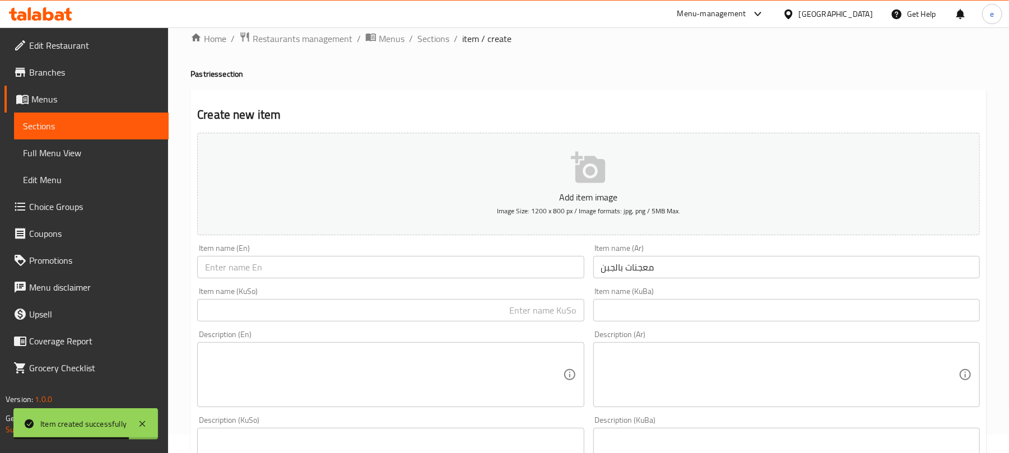
click at [378, 281] on div "Item name (En) Item name (En)" at bounding box center [391, 261] width 396 height 43
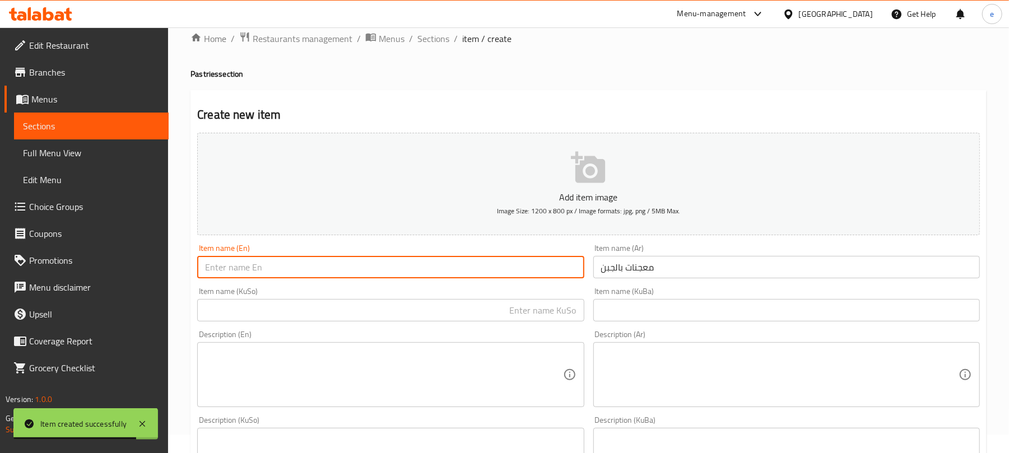
click at [377, 272] on input "text" at bounding box center [390, 267] width 387 height 22
paste input "Pastry with Cheese"
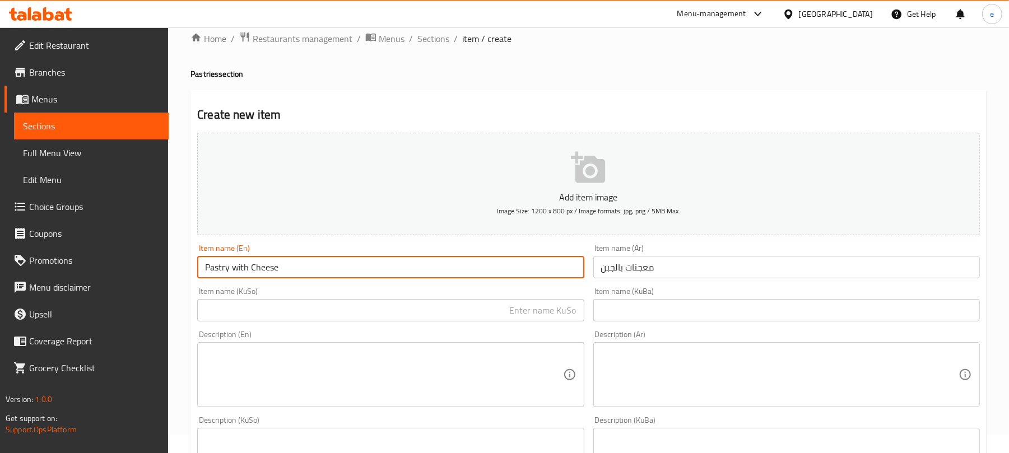
type input "Pastry with Cheese"
click at [518, 310] on input "text" at bounding box center [390, 310] width 387 height 22
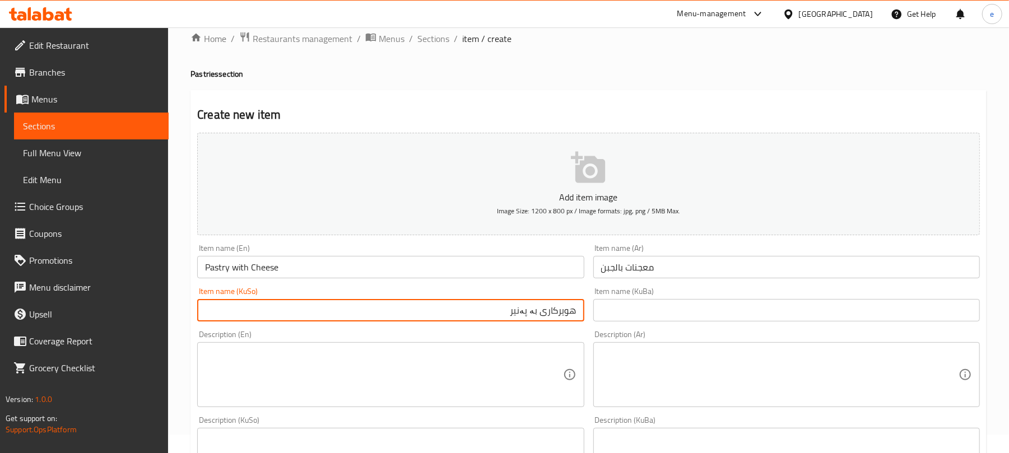
type input "هویرکاری بە پەنیر"
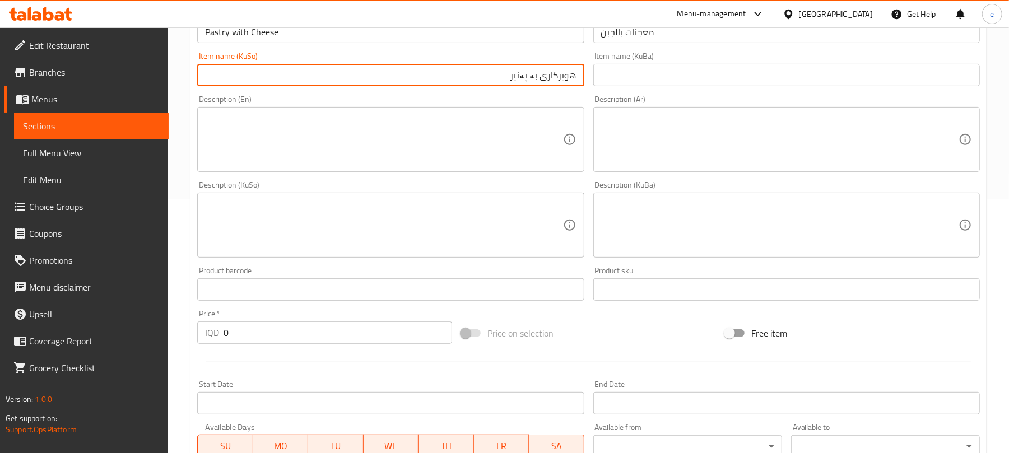
scroll to position [317, 0]
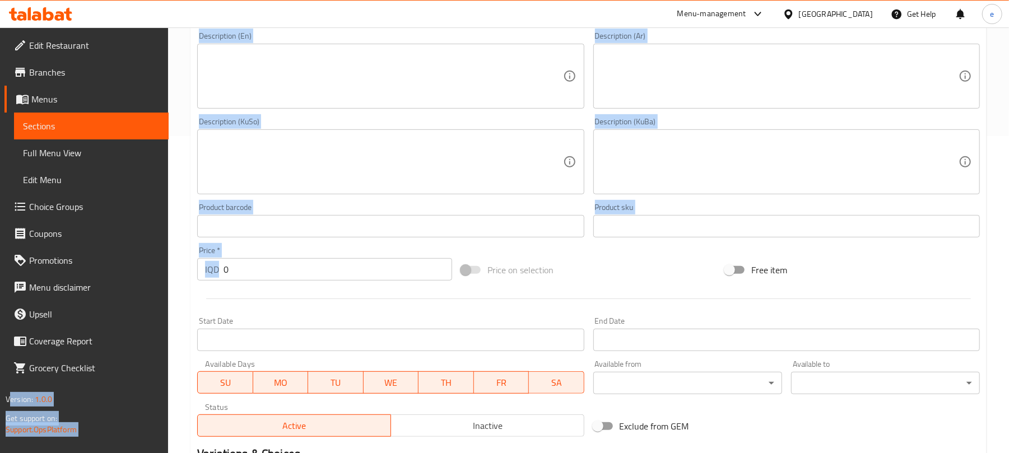
drag, startPoint x: 299, startPoint y: 283, endPoint x: 154, endPoint y: 275, distance: 145.4
click at [154, 275] on div "Edit Restaurant Branches Menus Sections Full Menu View Edit Menu Choice Groups …" at bounding box center [504, 156] width 1009 height 893
click at [294, 270] on input "0" at bounding box center [338, 269] width 229 height 22
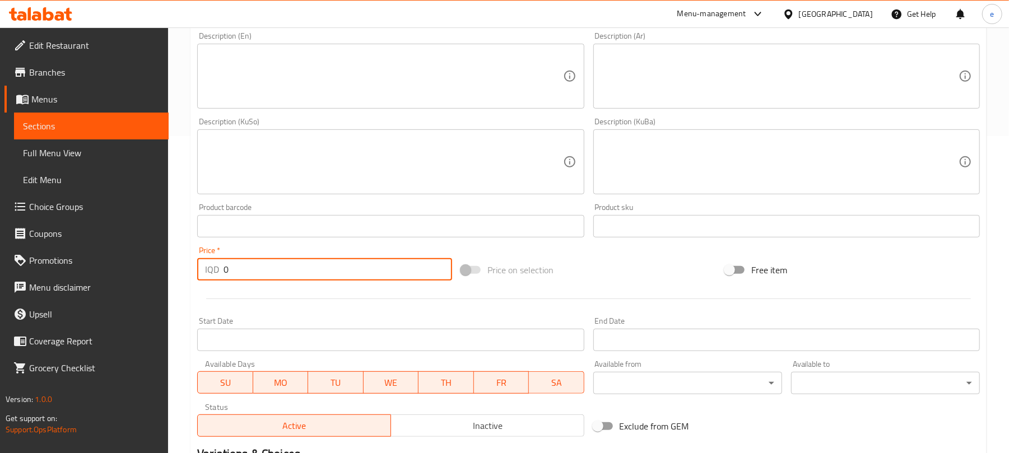
drag, startPoint x: 269, startPoint y: 270, endPoint x: 213, endPoint y: 270, distance: 56.0
click at [213, 270] on div "IQD 0 Price *" at bounding box center [324, 269] width 255 height 22
paste input "100"
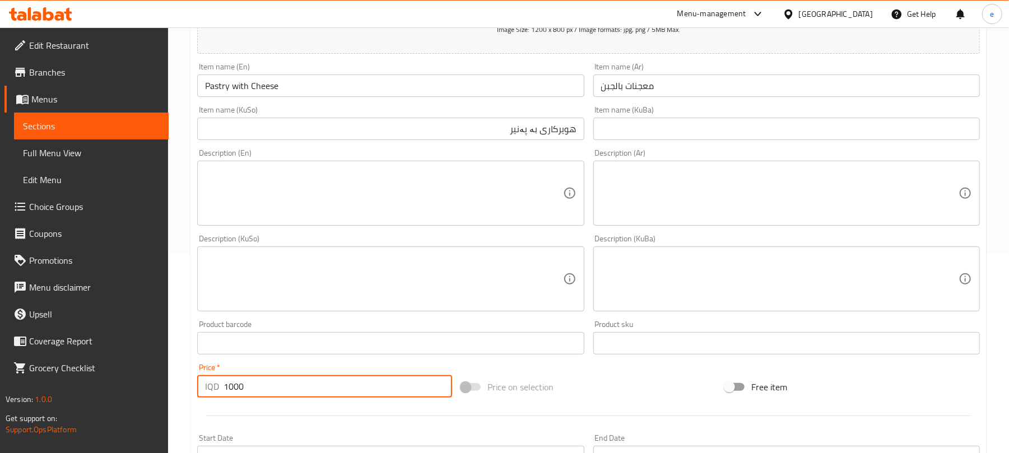
scroll to position [168, 0]
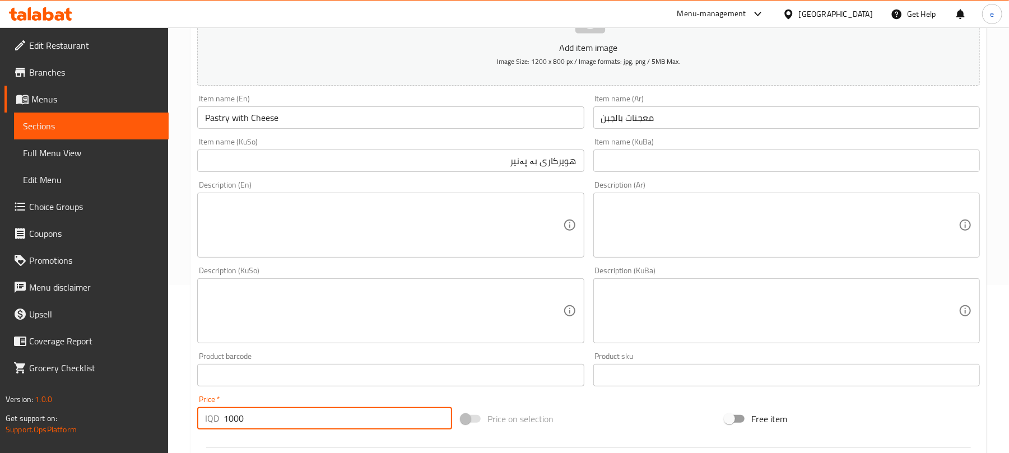
type input "1000"
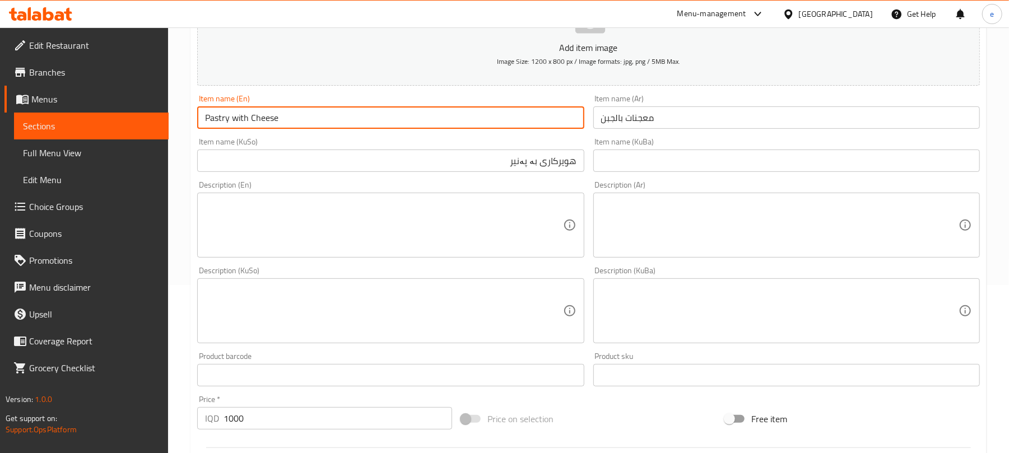
click at [236, 112] on input "Pastry with Cheese" at bounding box center [390, 117] width 387 height 22
click at [541, 164] on input "هویرکاری بە پەنیر" at bounding box center [390, 161] width 387 height 22
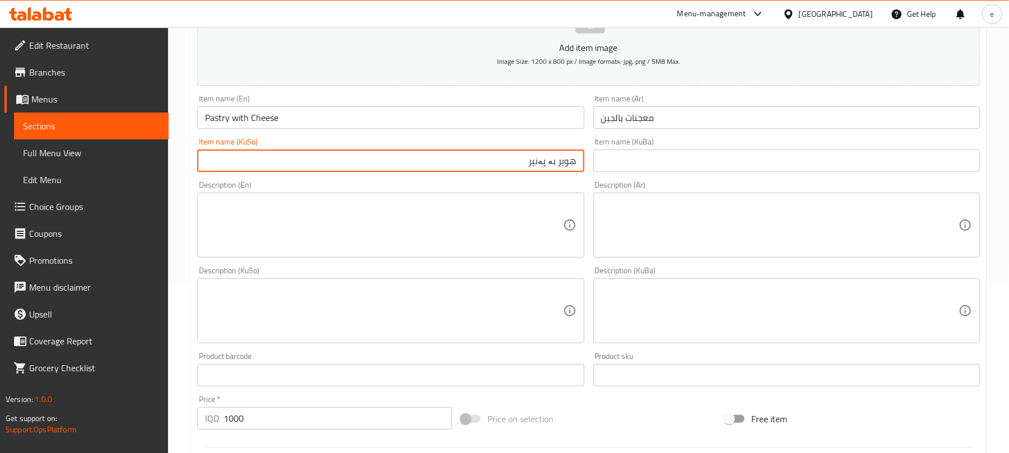
type input "هویر بە پەنیر"
click at [271, 118] on input "Pastry with Cheese" at bounding box center [390, 117] width 387 height 22
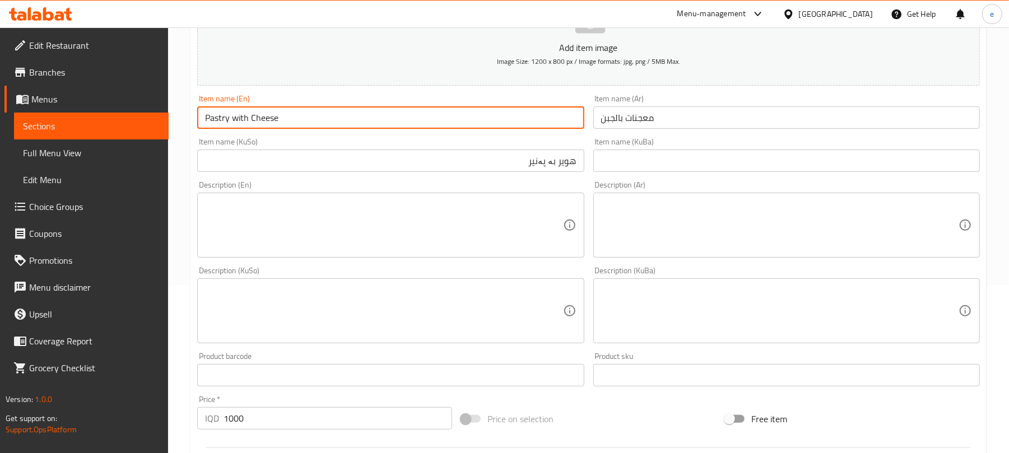
click at [271, 118] on input "Pastry with Cheese" at bounding box center [390, 117] width 387 height 22
click at [540, 166] on input "هویر بە پەنیر" at bounding box center [390, 161] width 387 height 22
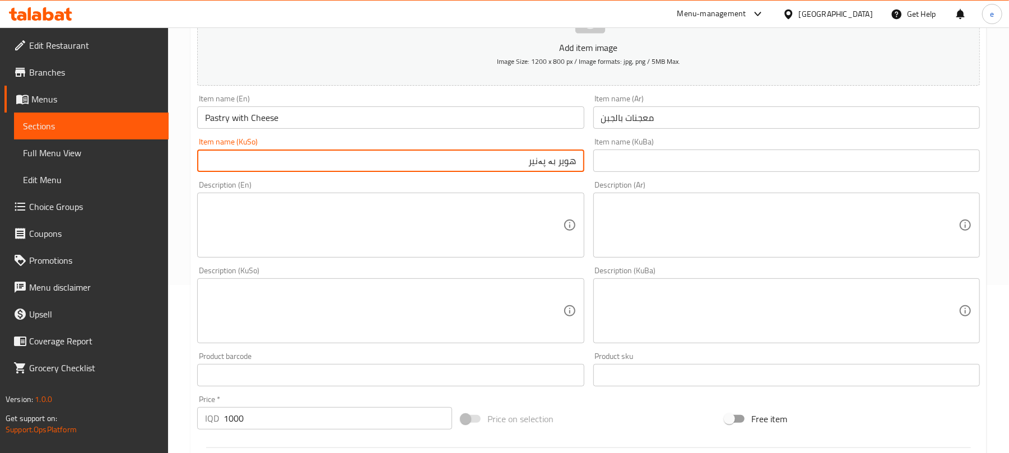
click at [540, 166] on input "هویر بە پەنیر" at bounding box center [390, 161] width 387 height 22
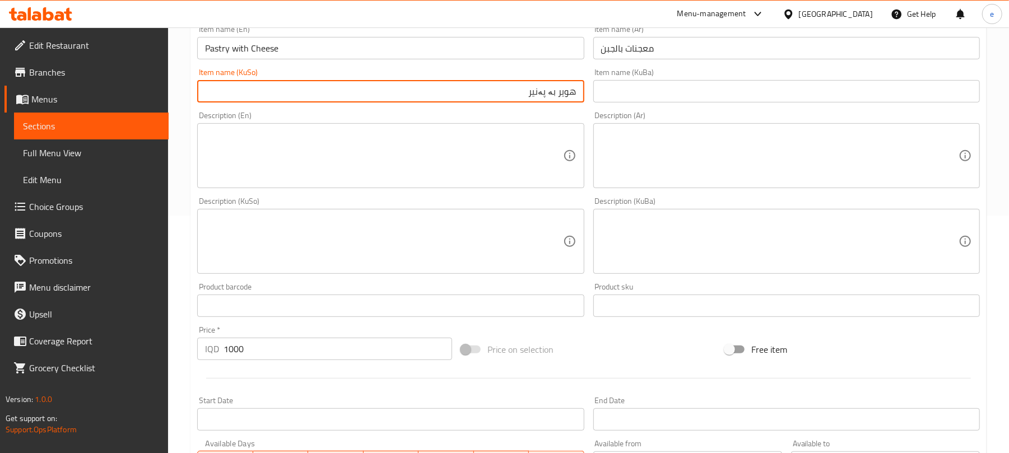
scroll to position [467, 0]
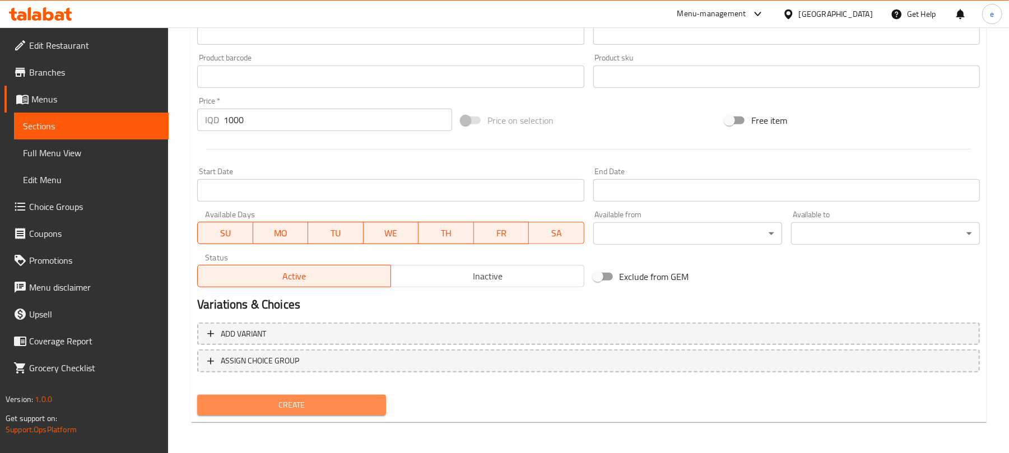
click at [321, 405] on span "Create" at bounding box center [291, 405] width 171 height 14
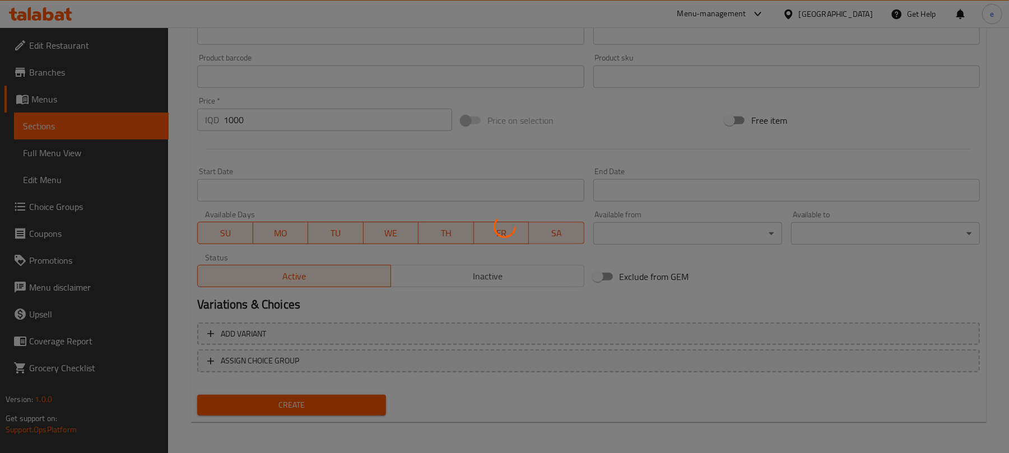
type input "0"
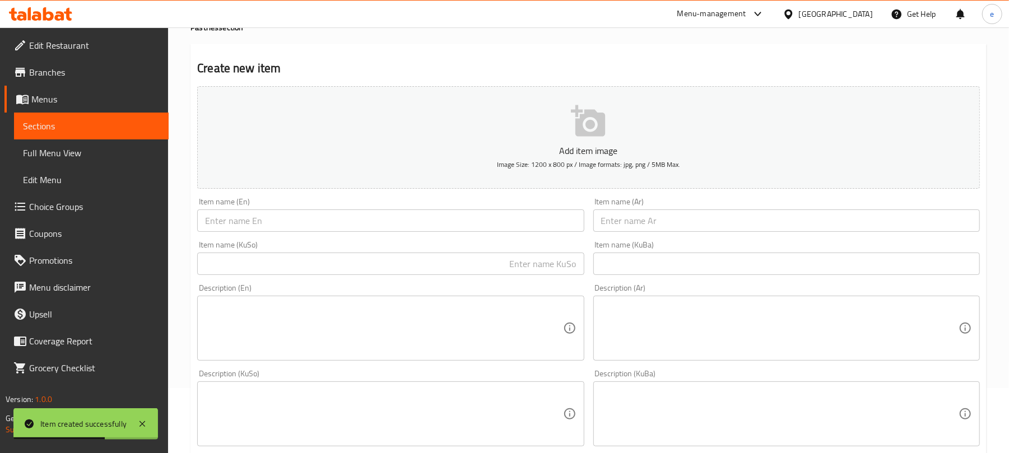
scroll to position [0, 0]
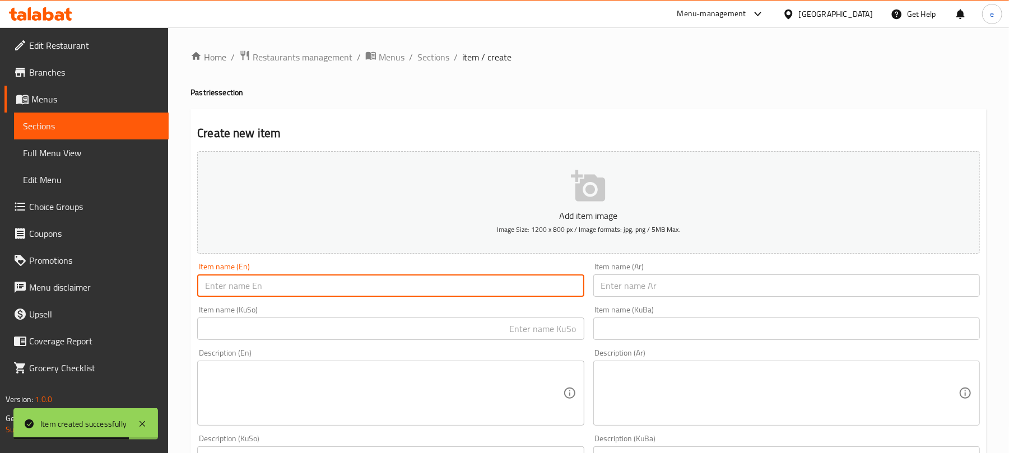
click at [357, 278] on input "text" at bounding box center [390, 286] width 387 height 22
paste input "Mawalih - 1KG"
type input "Mawalih - 1KG"
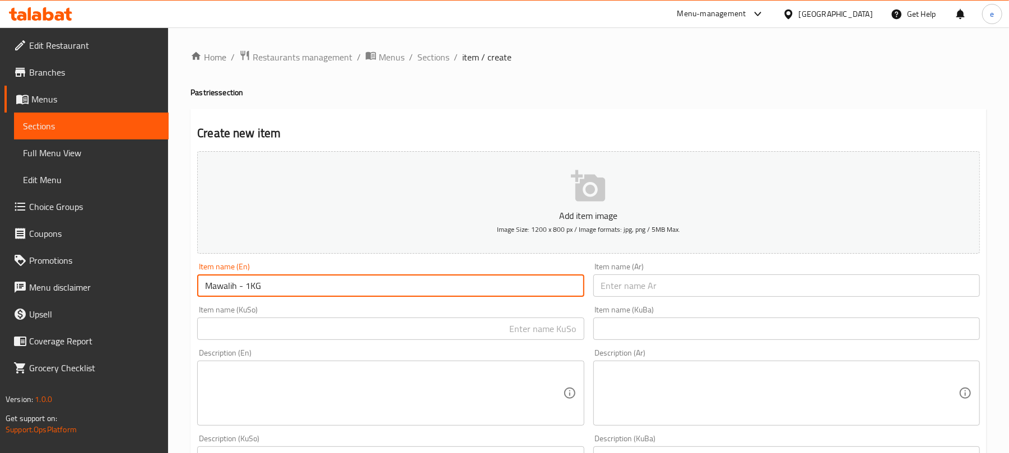
click at [791, 294] on input "text" at bounding box center [787, 286] width 387 height 22
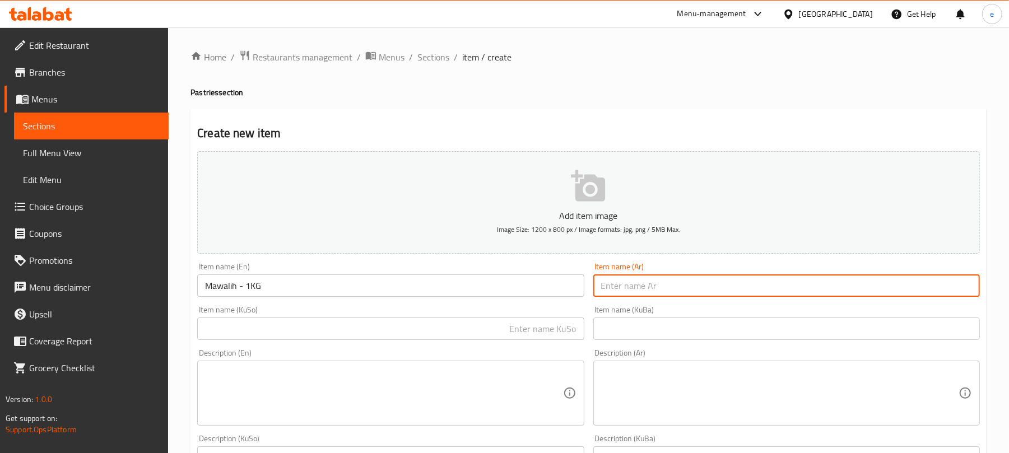
paste input "موالح - 1 كجم"
type input "موالح - 1 كجم"
click at [549, 332] on input "text" at bounding box center [390, 329] width 387 height 22
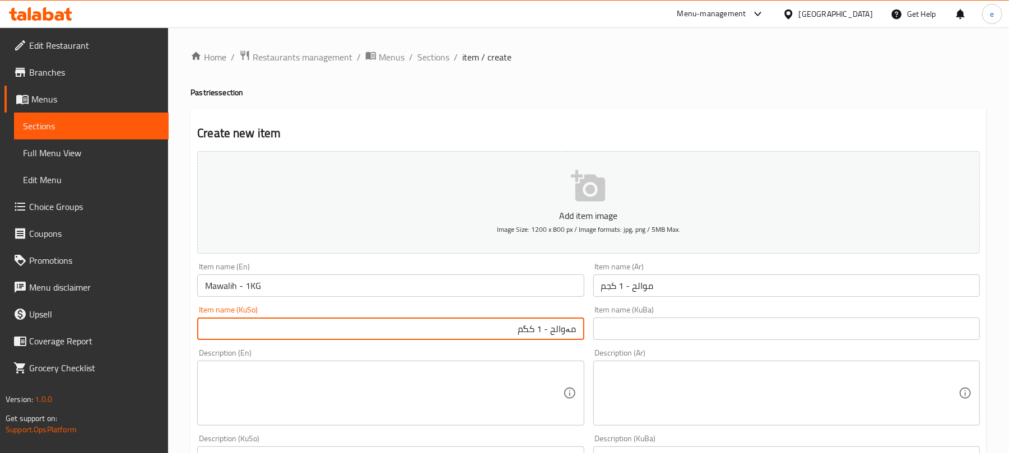
type input "مەوالح - 1 کگم"
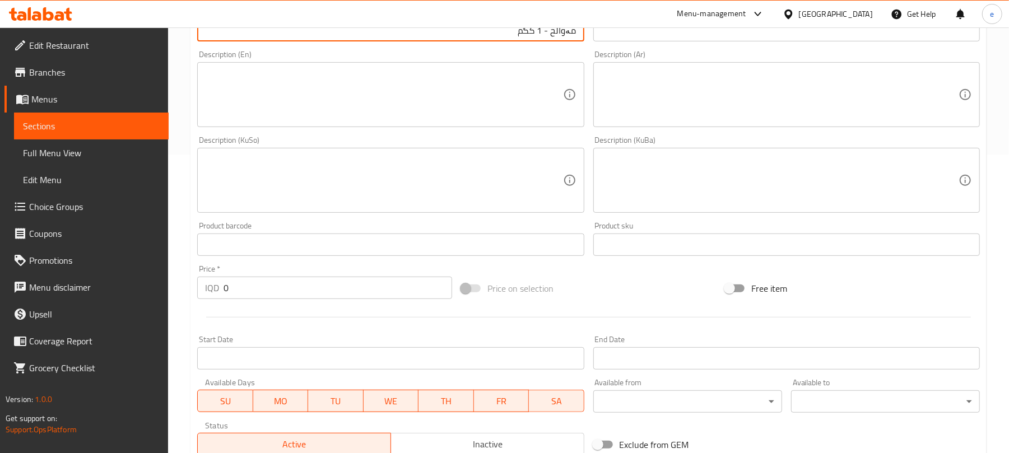
drag, startPoint x: 211, startPoint y: 288, endPoint x: 178, endPoint y: 294, distance: 34.2
click at [178, 293] on div "Home / Restaurants management / Menus / Sections / item / create Pastries secti…" at bounding box center [588, 175] width 841 height 893
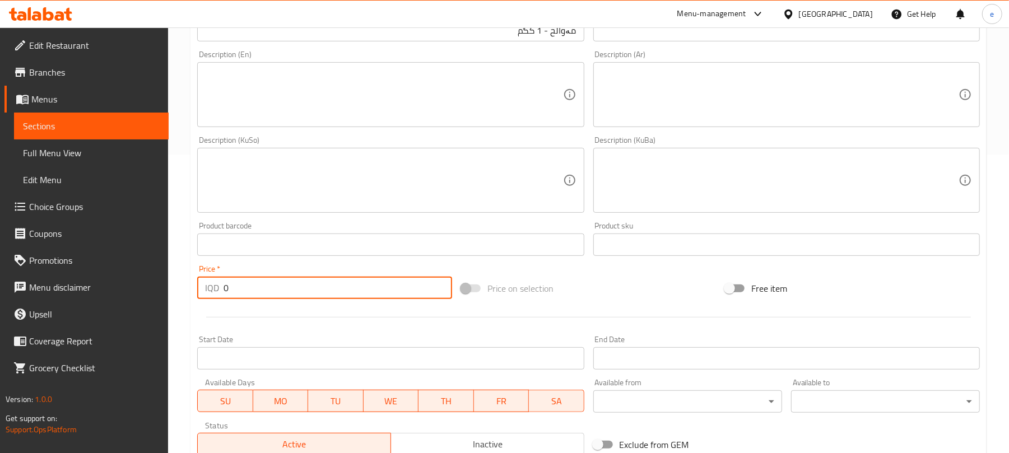
paste input "800"
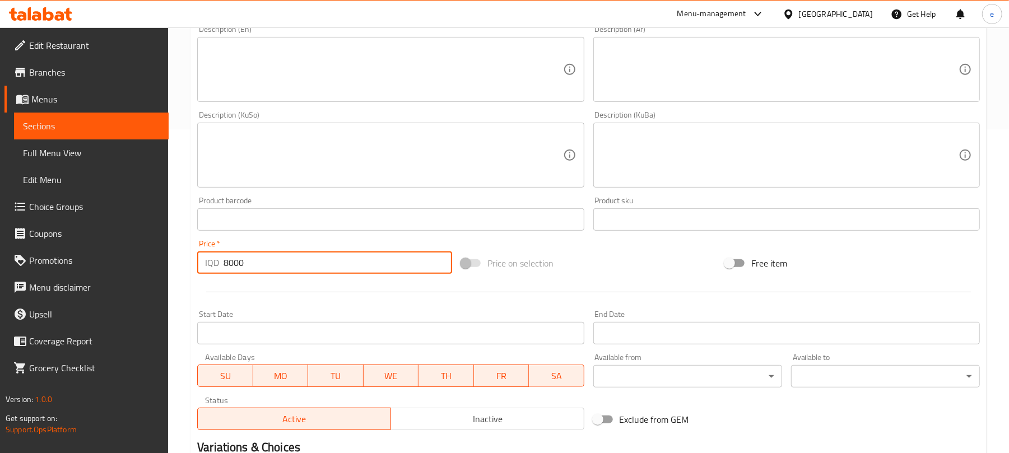
scroll to position [467, 0]
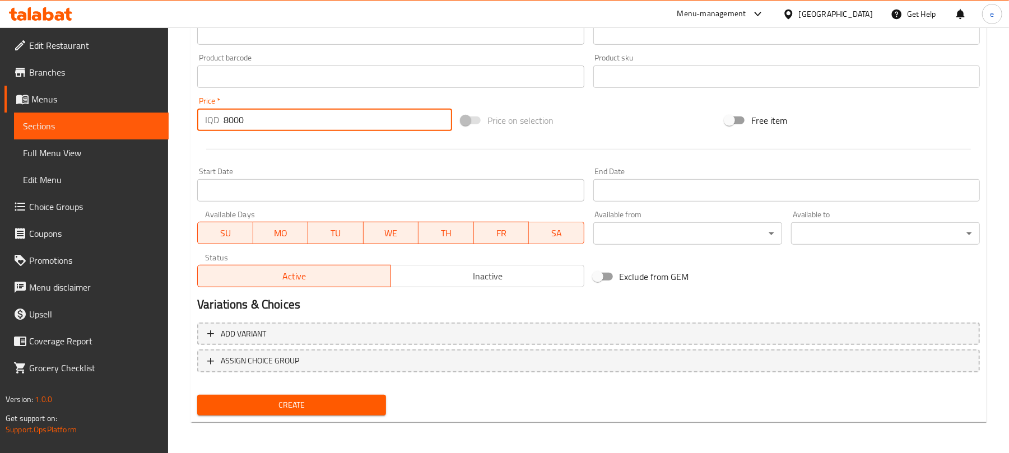
type input "8000"
click at [349, 411] on span "Create" at bounding box center [291, 405] width 171 height 14
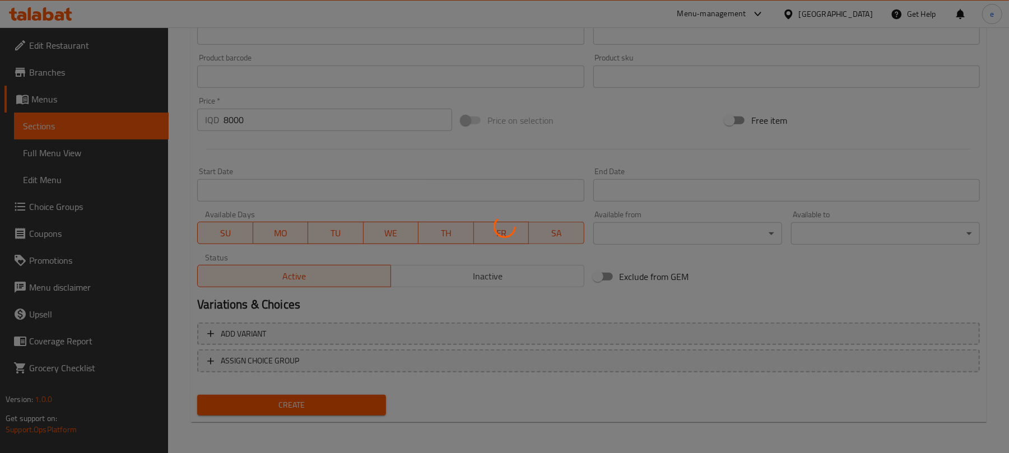
type input "0"
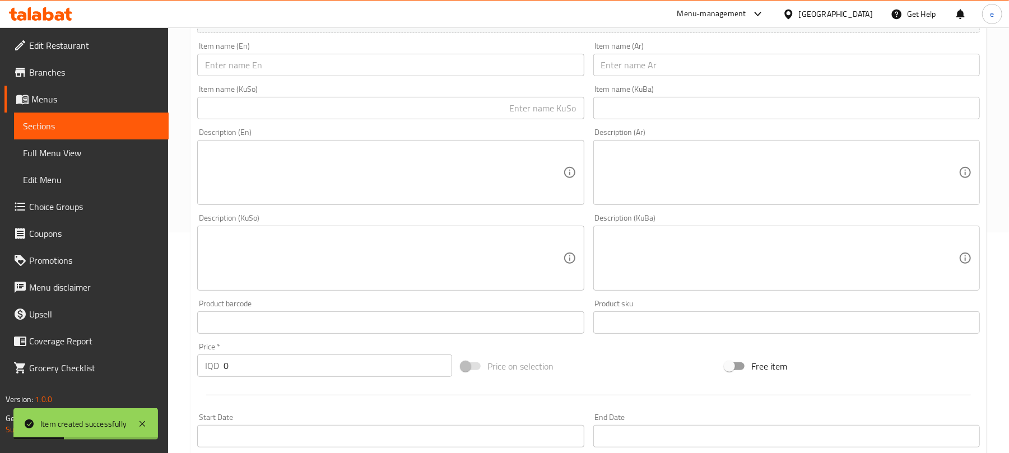
scroll to position [18, 0]
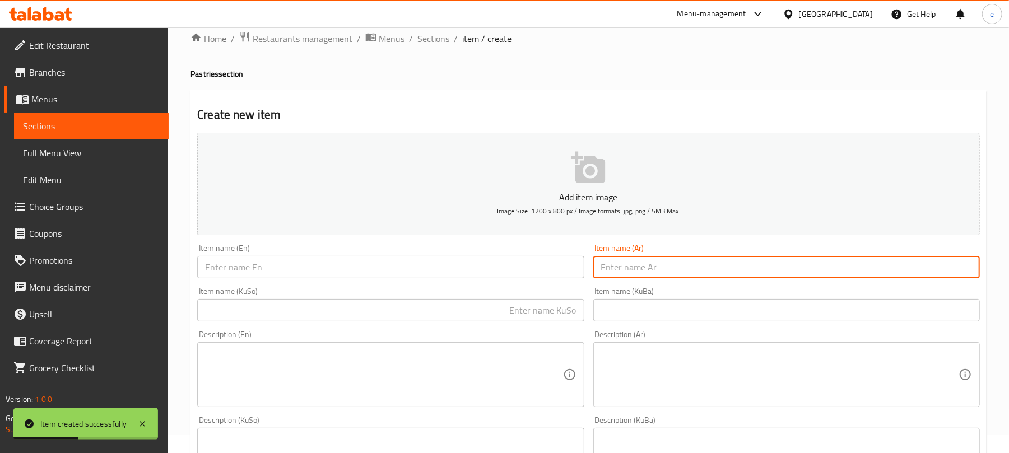
click at [771, 274] on input "text" at bounding box center [787, 267] width 387 height 22
paste input "ميني بيتزا لحم"
type input "ميني بيتزا لحم"
click at [500, 276] on input "text" at bounding box center [390, 267] width 387 height 22
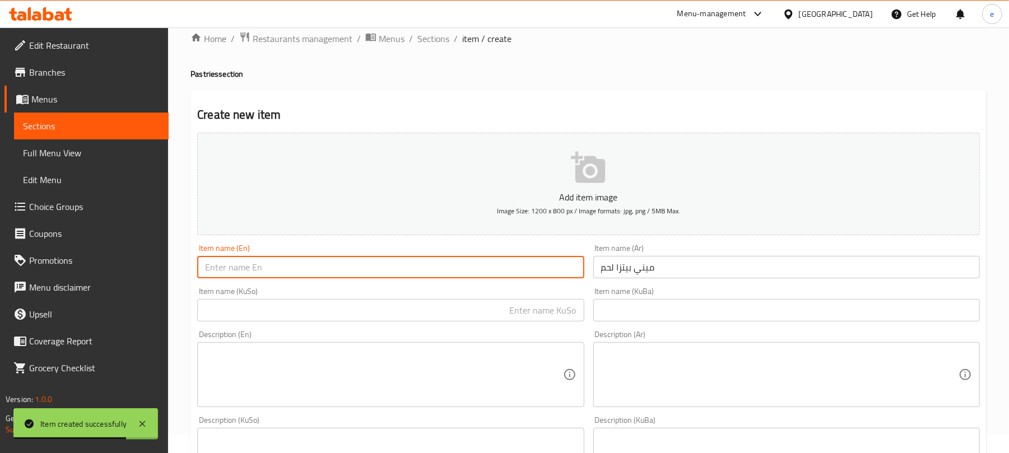
paste input "Meat Mini pizza"
type input "Meat Mini pizza"
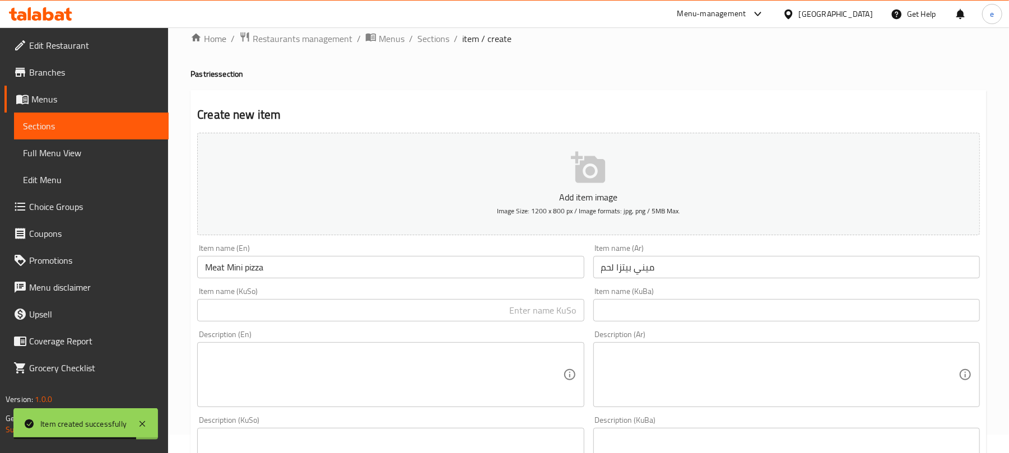
click at [517, 299] on div "Item name (KuSo) Item name (KuSo)" at bounding box center [390, 305] width 387 height 34
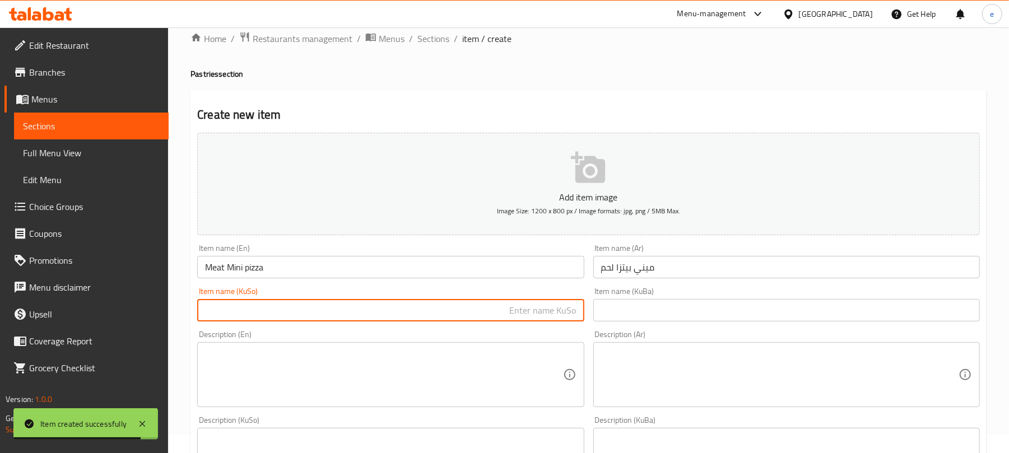
click at [523, 304] on input "text" at bounding box center [390, 310] width 387 height 22
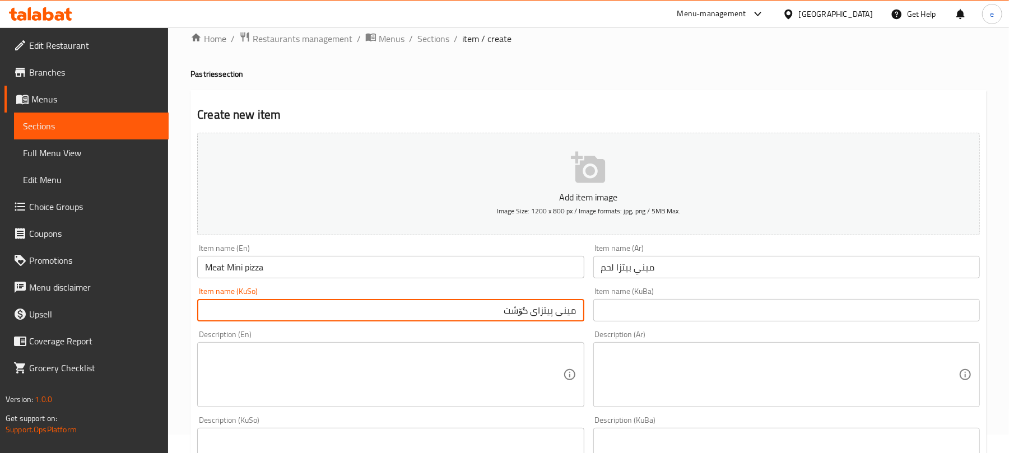
type input "مینی پیتزای گۆشت"
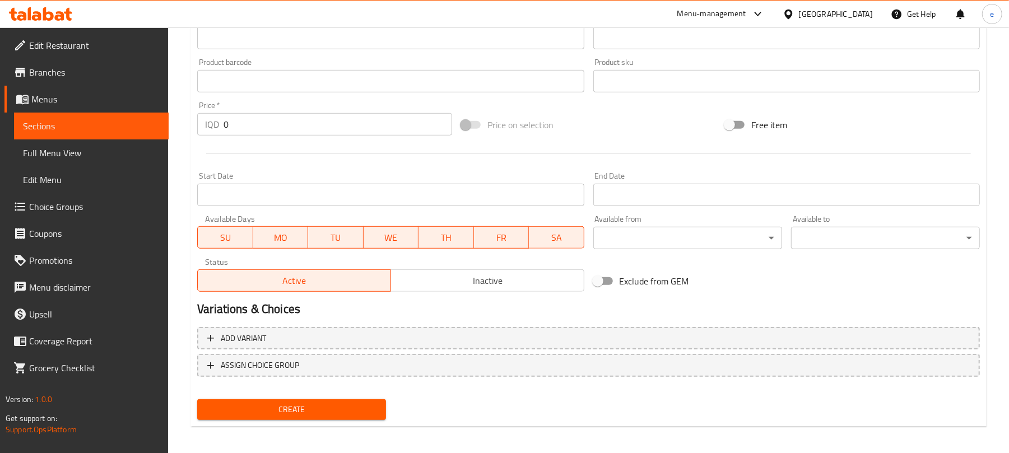
scroll to position [467, 0]
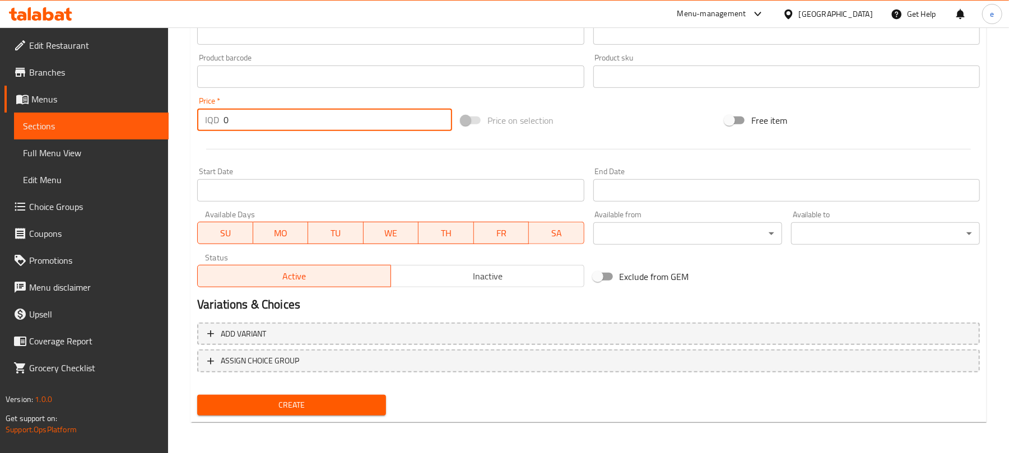
drag, startPoint x: 340, startPoint y: 130, endPoint x: 200, endPoint y: 108, distance: 141.3
click at [200, 108] on div "Price   * IQD 0 Price *" at bounding box center [324, 114] width 255 height 34
paste input "50"
type input "500"
click at [328, 404] on span "Create" at bounding box center [291, 405] width 171 height 14
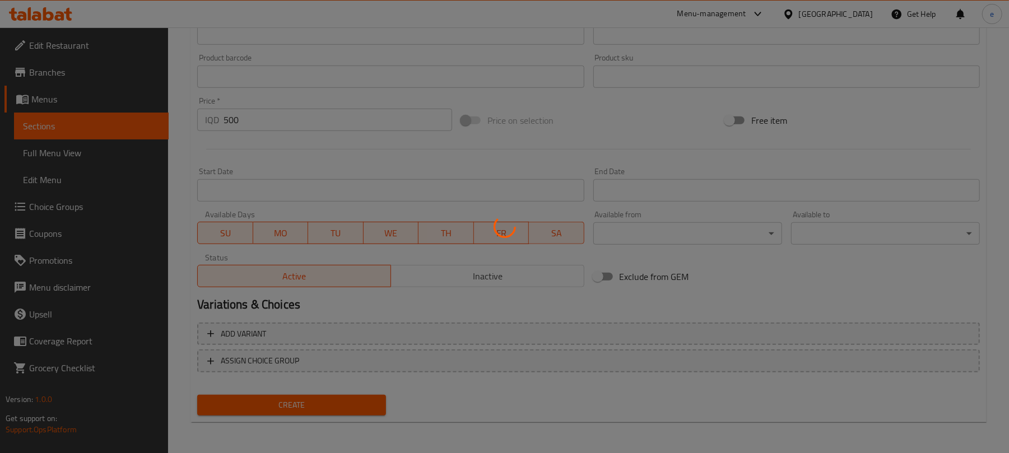
type input "0"
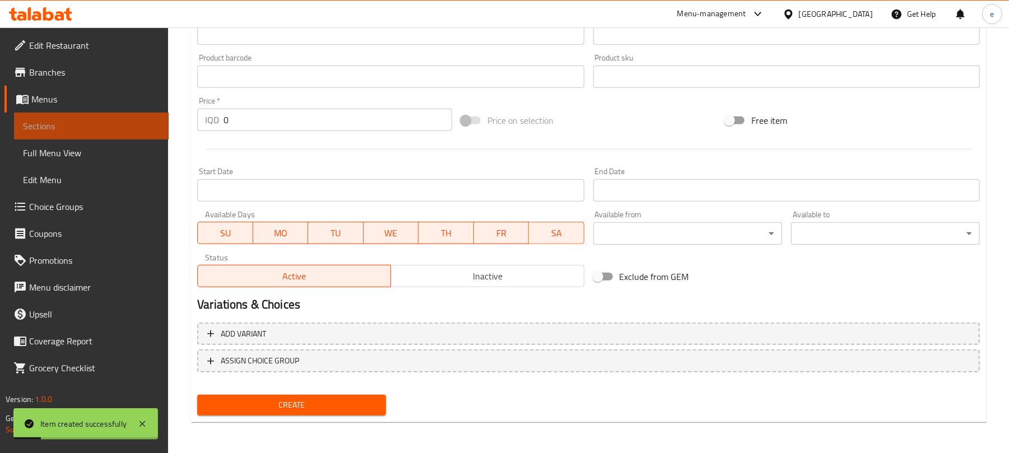
click at [106, 113] on link "Sections" at bounding box center [91, 126] width 155 height 27
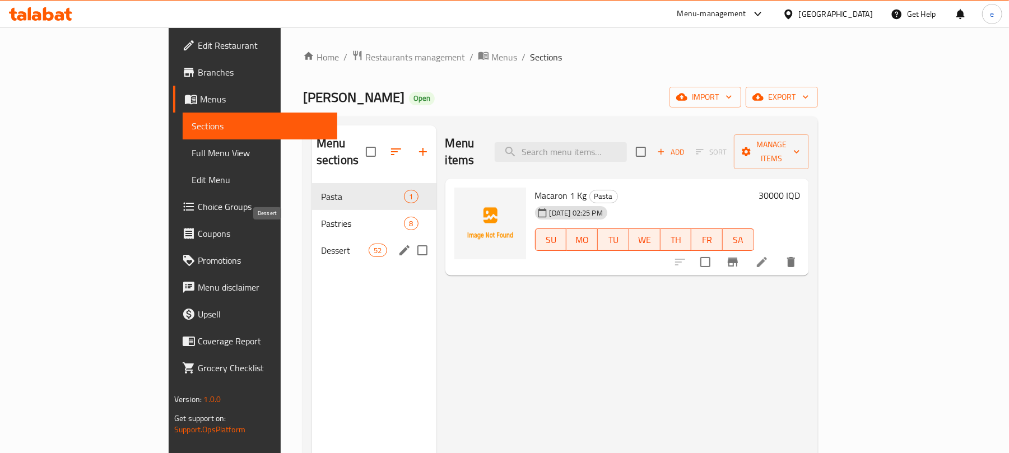
click at [321, 244] on span "Dessert" at bounding box center [345, 250] width 48 height 13
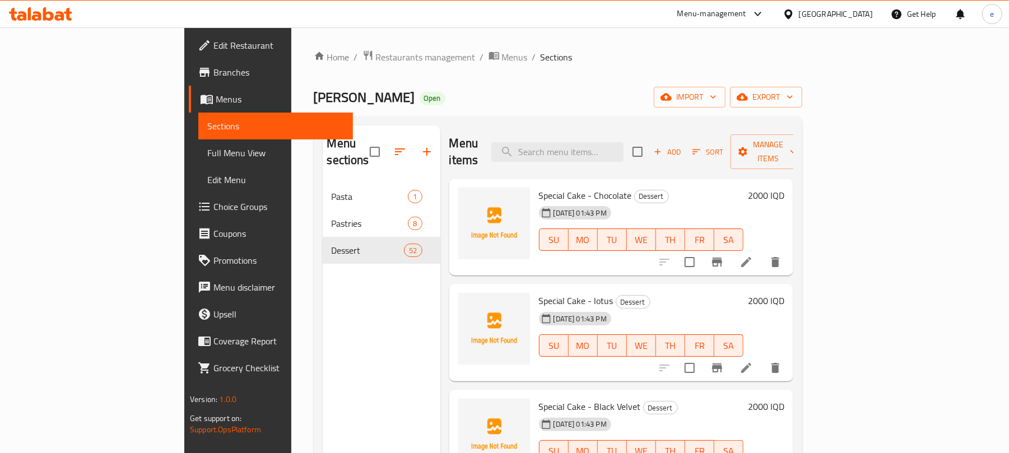
click at [663, 147] on icon "button" at bounding box center [658, 152] width 10 height 10
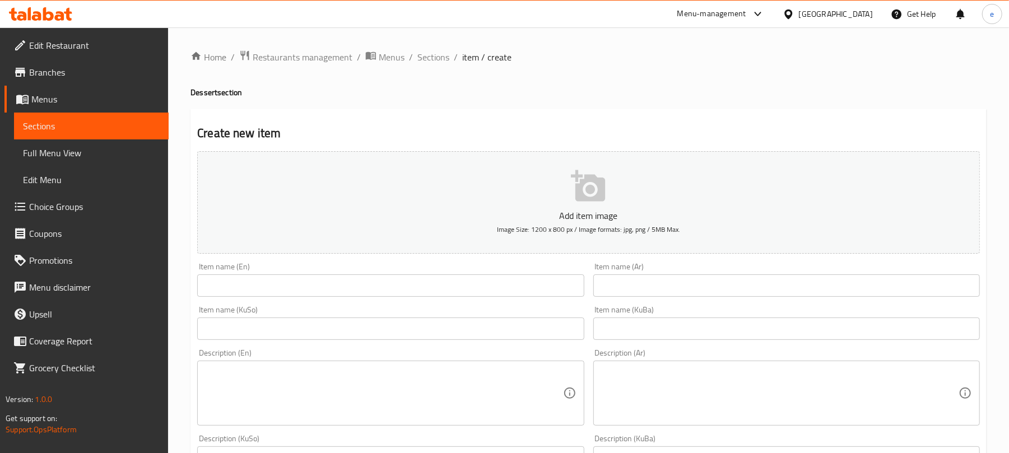
click at [316, 282] on input "text" at bounding box center [390, 286] width 387 height 22
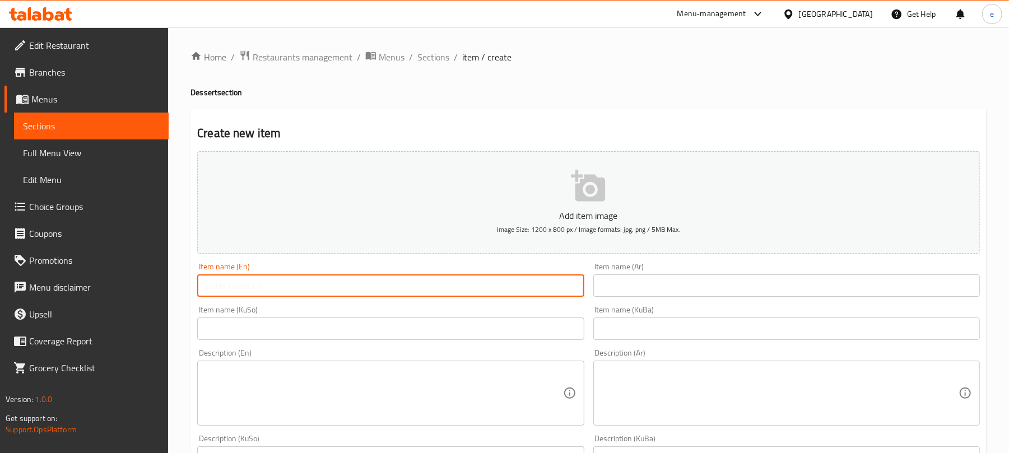
paste input "Cinnamon roll"
click at [248, 292] on input "Cinnamon roll" at bounding box center [390, 286] width 387 height 22
type input "Cinnamon oll"
click at [111, 118] on link "Sections" at bounding box center [91, 126] width 155 height 27
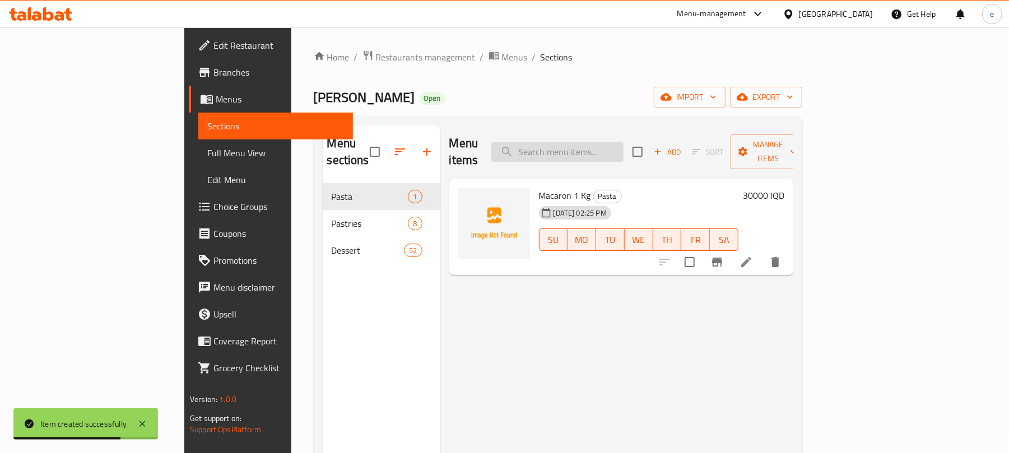
click at [615, 142] on input "search" at bounding box center [558, 152] width 132 height 20
paste input "Cinnamon roll"
type input "Cinnamon roll"
click at [780, 257] on icon "delete" at bounding box center [776, 262] width 8 height 10
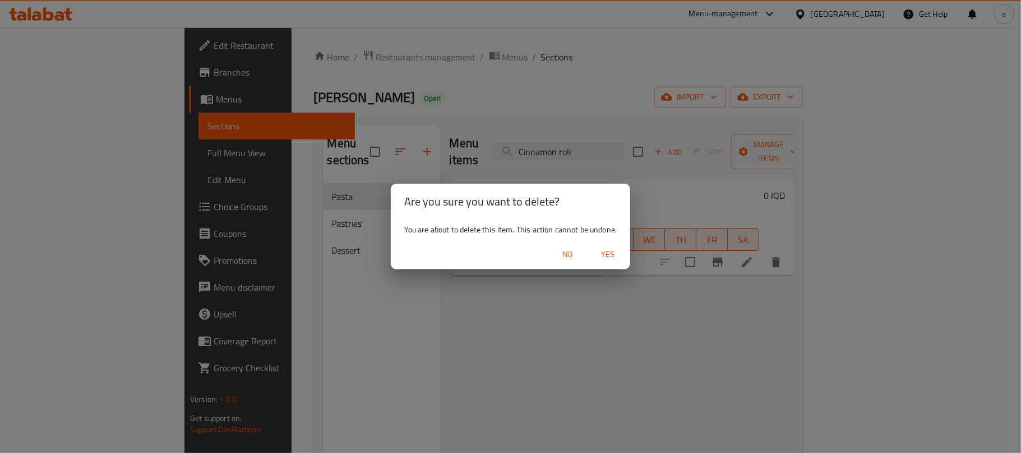
click at [613, 260] on span "Yes" at bounding box center [607, 255] width 27 height 14
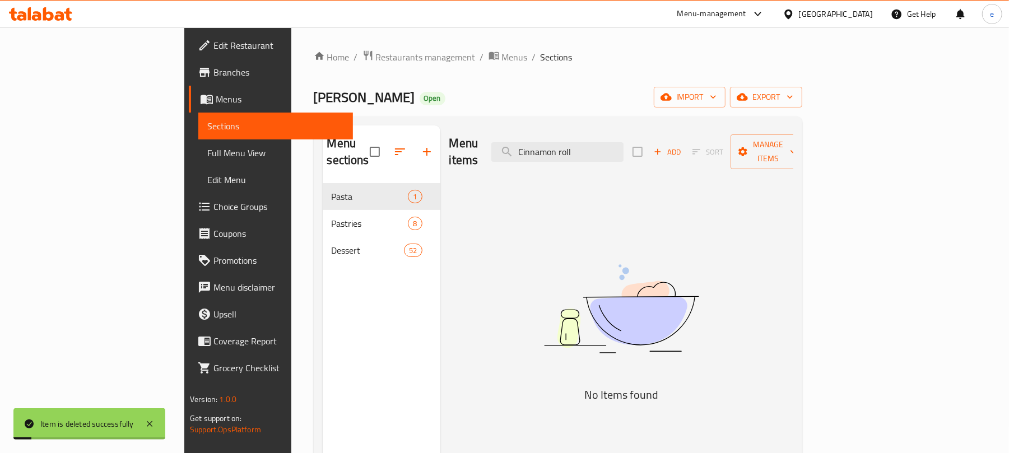
click at [323, 245] on div "Dessert 52" at bounding box center [382, 250] width 118 height 27
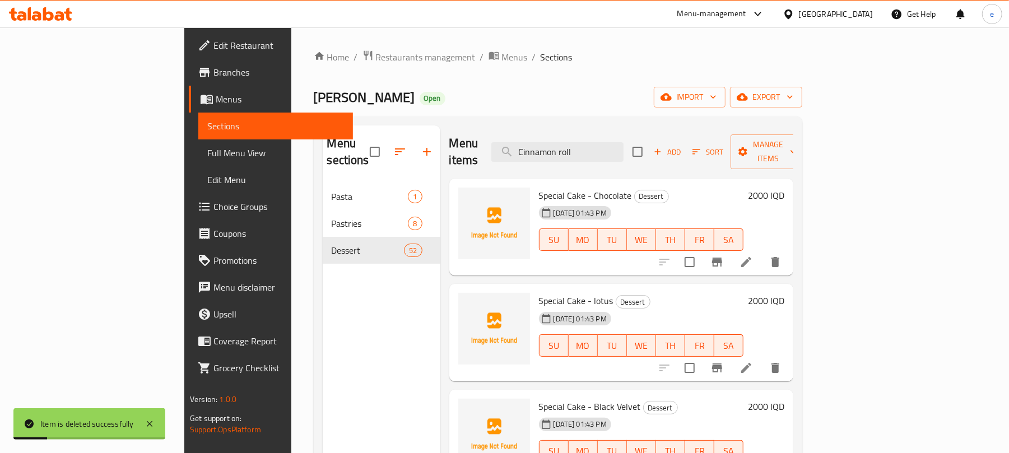
click at [683, 146] on span "Add" at bounding box center [667, 152] width 30 height 13
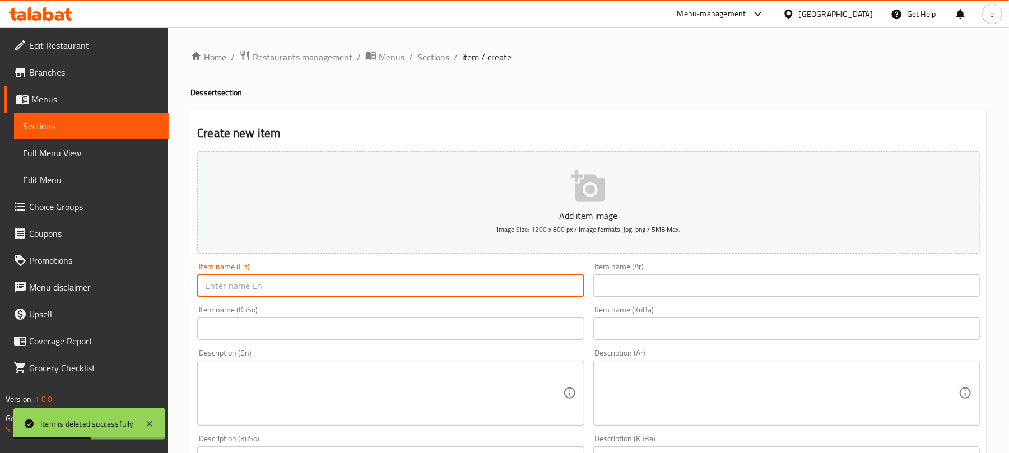
click at [359, 292] on input "text" at bounding box center [390, 286] width 387 height 22
paste input "Cinnamon Rolls"
click at [232, 290] on input "Cinnamon Rolls" at bounding box center [390, 286] width 387 height 22
drag, startPoint x: 232, startPoint y: 290, endPoint x: 261, endPoint y: 281, distance: 30.5
click at [231, 290] on input "Cinnamon Rolls" at bounding box center [390, 286] width 387 height 22
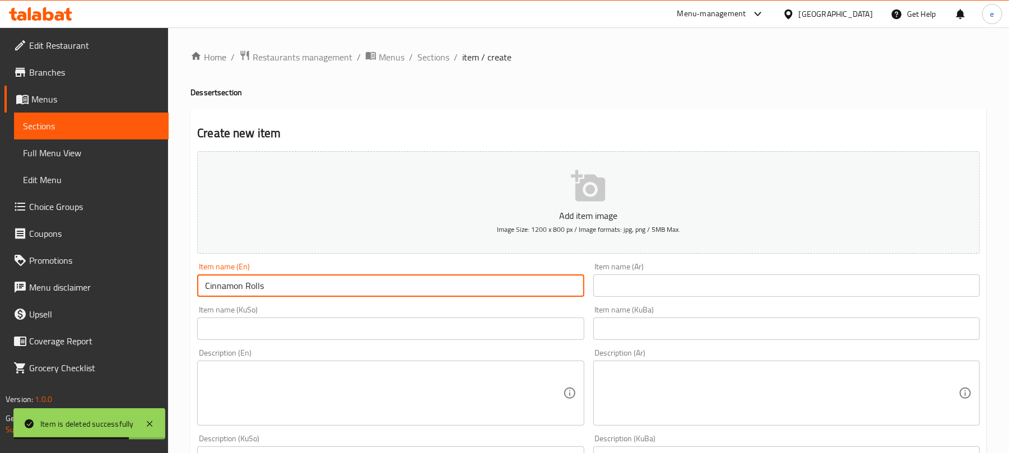
type input "Cinnamon Rolls"
click at [726, 281] on input "text" at bounding box center [787, 286] width 387 height 22
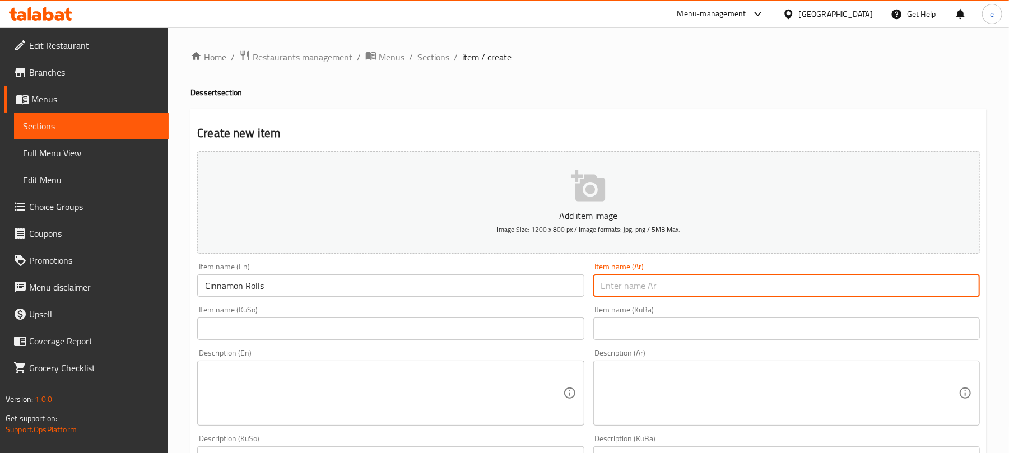
paste input "رولز قرفة"
type input "رولز قرفة"
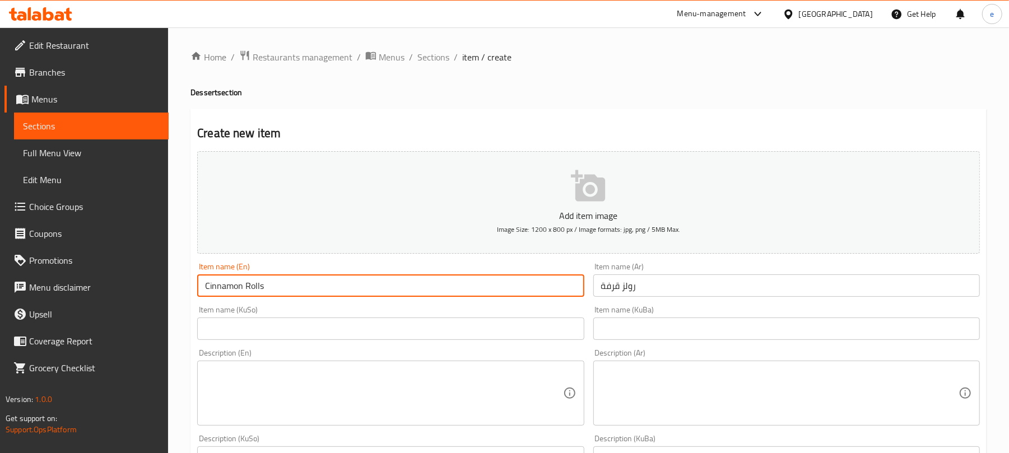
click at [222, 290] on input "Cinnamon Rolls" at bounding box center [390, 286] width 387 height 22
click at [222, 289] on input "Cinnamon Rolls" at bounding box center [390, 286] width 387 height 22
click at [525, 331] on input "text" at bounding box center [390, 329] width 387 height 22
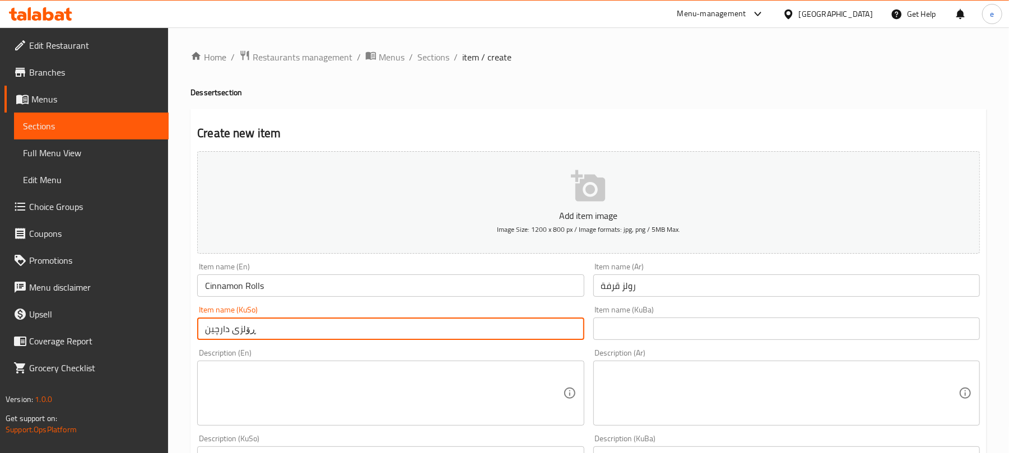
type input "ڕۆلزی دارچین"
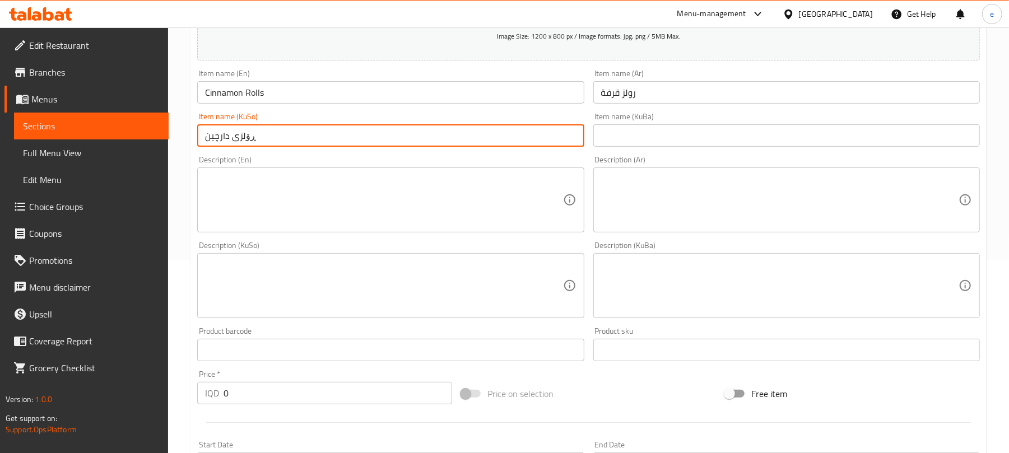
scroll to position [299, 0]
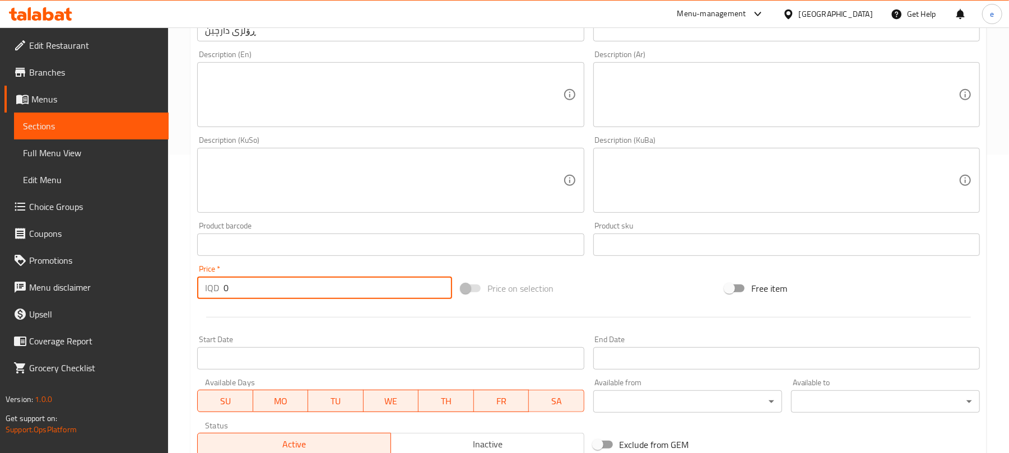
drag, startPoint x: 293, startPoint y: 278, endPoint x: 143, endPoint y: 308, distance: 152.0
click at [143, 308] on div "Edit Restaurant Branches Menus Sections Full Menu View Edit Menu Choice Groups …" at bounding box center [504, 175] width 1009 height 893
paste input "150"
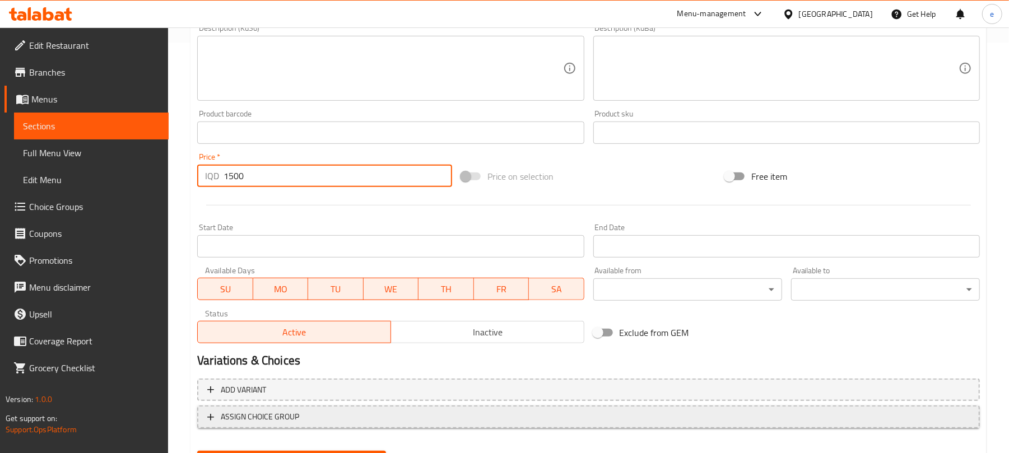
scroll to position [467, 0]
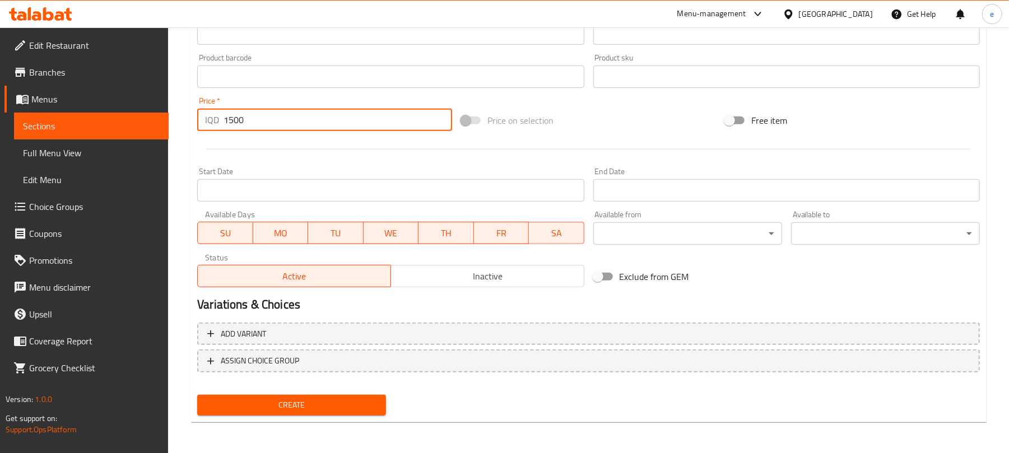
type input "1500"
click at [346, 420] on div "Create new item Add item image Image Size: 1200 x 800 px / Image formats: jpg, …" at bounding box center [589, 32] width 796 height 781
click at [345, 413] on button "Create" at bounding box center [291, 405] width 189 height 21
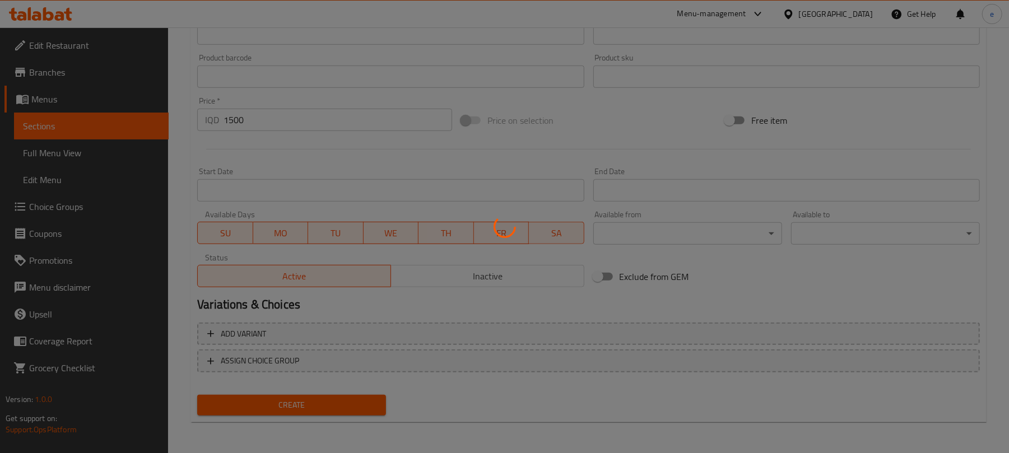
type input "0"
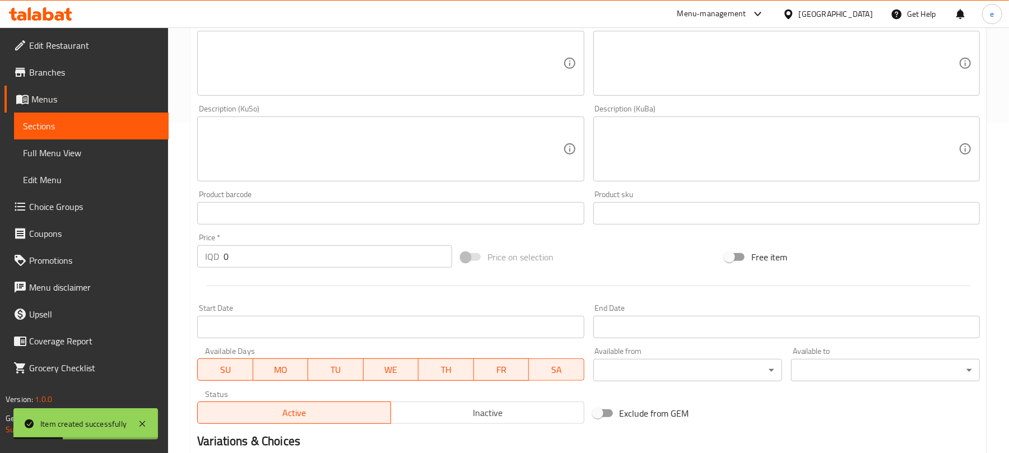
scroll to position [168, 0]
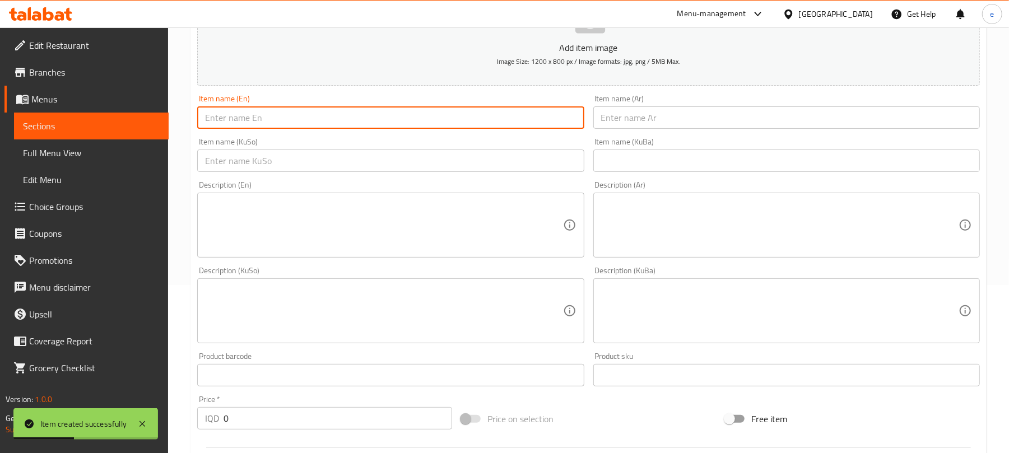
click at [312, 114] on input "text" at bounding box center [390, 117] width 387 height 22
paste input "Slice of Pepperoni Pizza"
click at [823, 122] on input "text" at bounding box center [787, 117] width 387 height 22
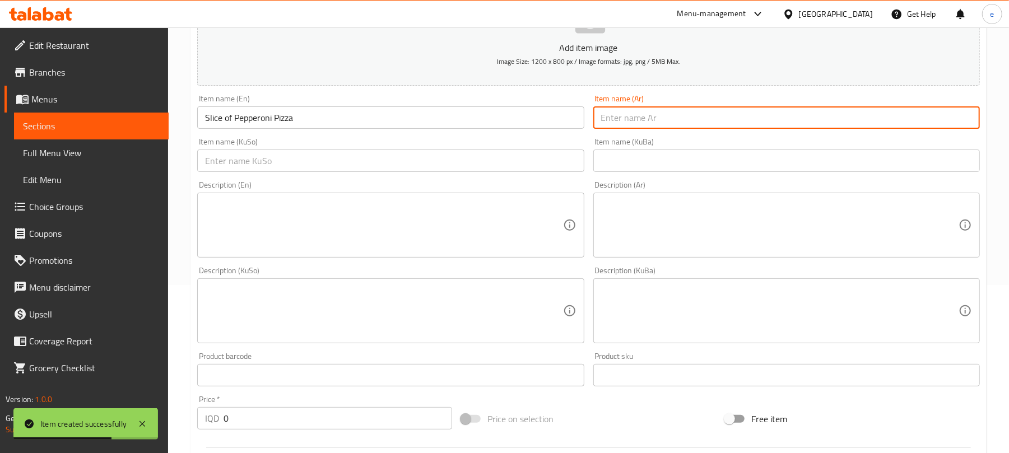
paste input "شريحة بيتزا بالبيبروني"
click at [554, 157] on input "text" at bounding box center [390, 161] width 387 height 22
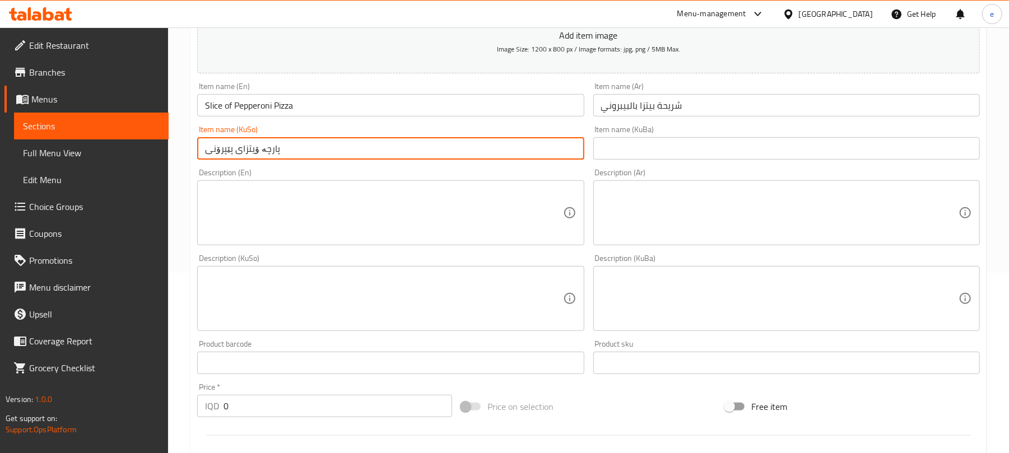
scroll to position [317, 0]
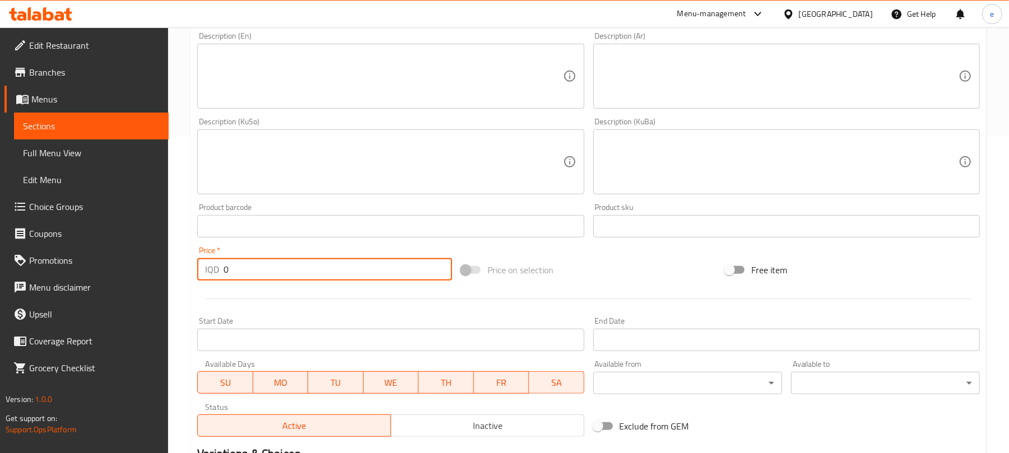
drag, startPoint x: 235, startPoint y: 272, endPoint x: 180, endPoint y: 272, distance: 55.5
click at [180, 273] on div "Home / Restaurants management / Menus / Sections / item / create Dessert sectio…" at bounding box center [588, 156] width 841 height 893
paste input "50"
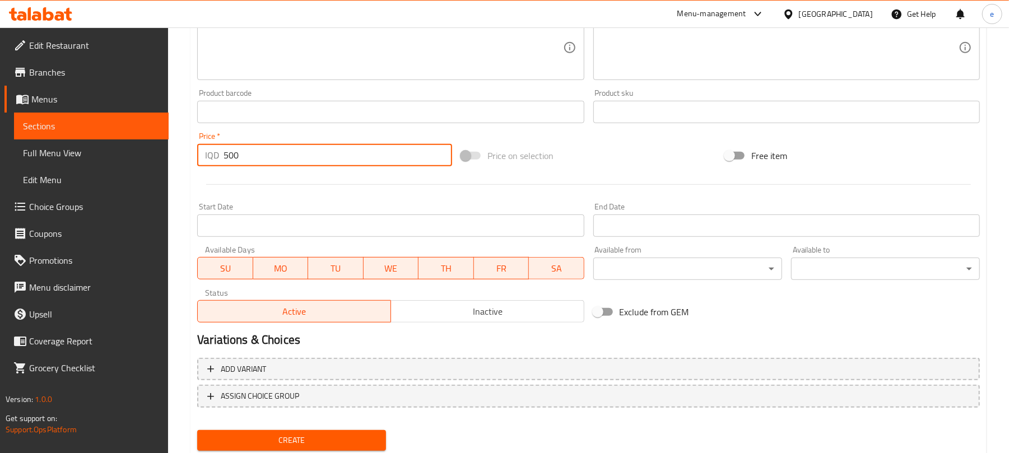
scroll to position [467, 0]
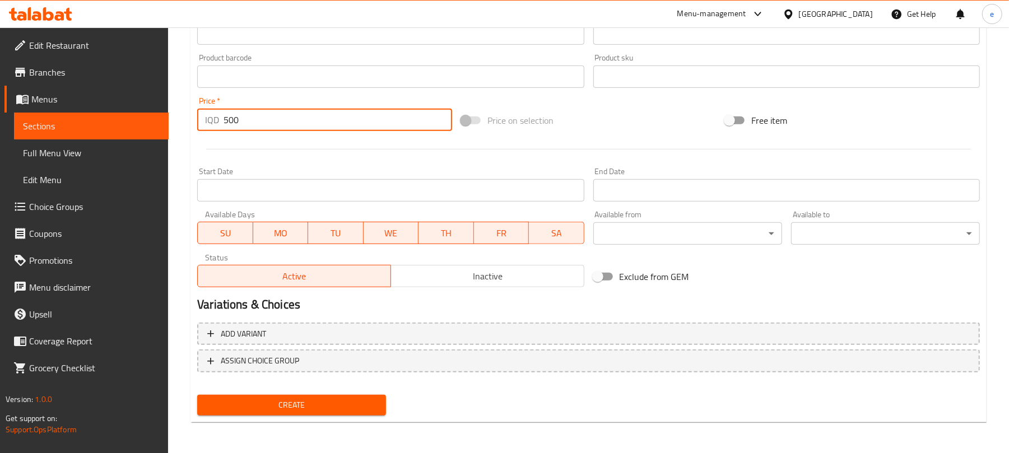
click at [317, 404] on span "Create" at bounding box center [291, 405] width 171 height 14
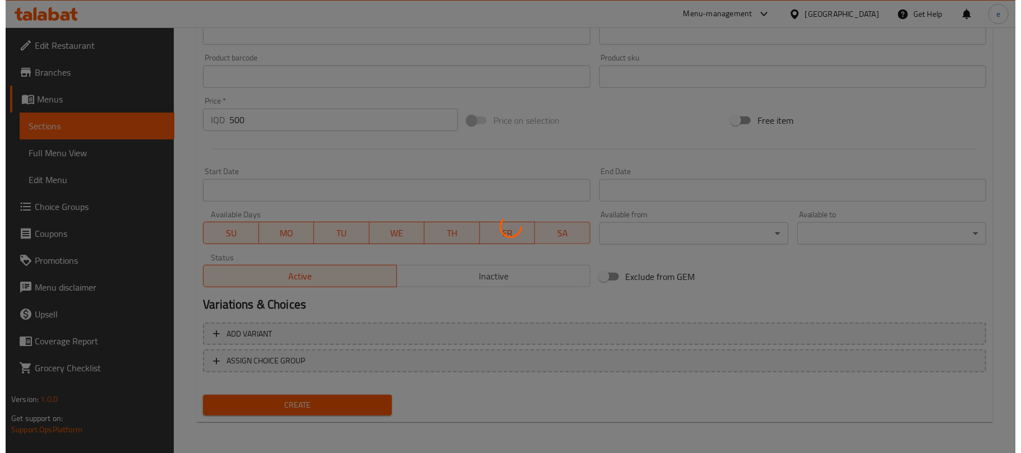
scroll to position [0, 0]
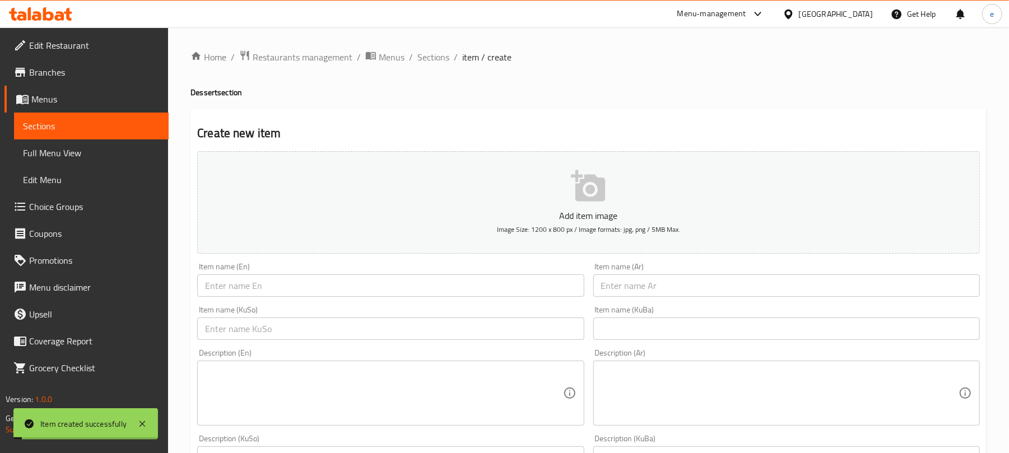
click at [76, 113] on link "Sections" at bounding box center [91, 126] width 155 height 27
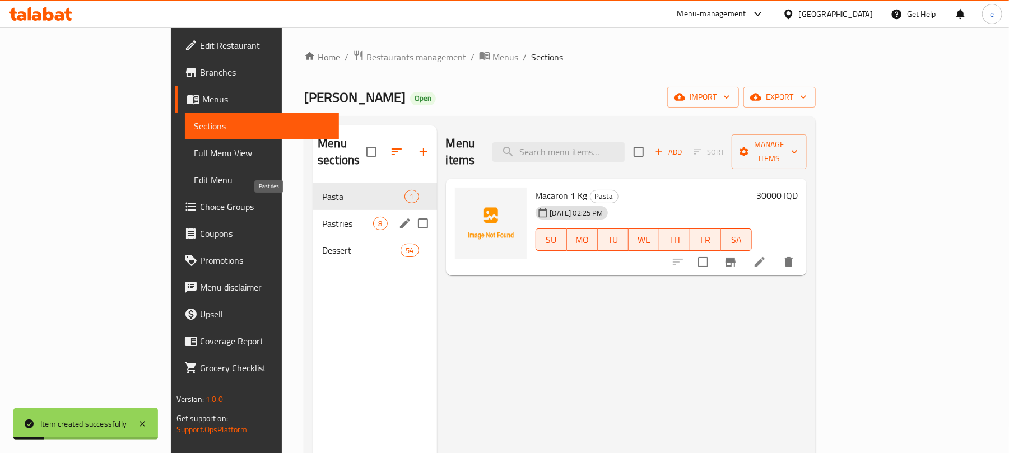
click at [322, 217] on span "Pastries" at bounding box center [347, 223] width 51 height 13
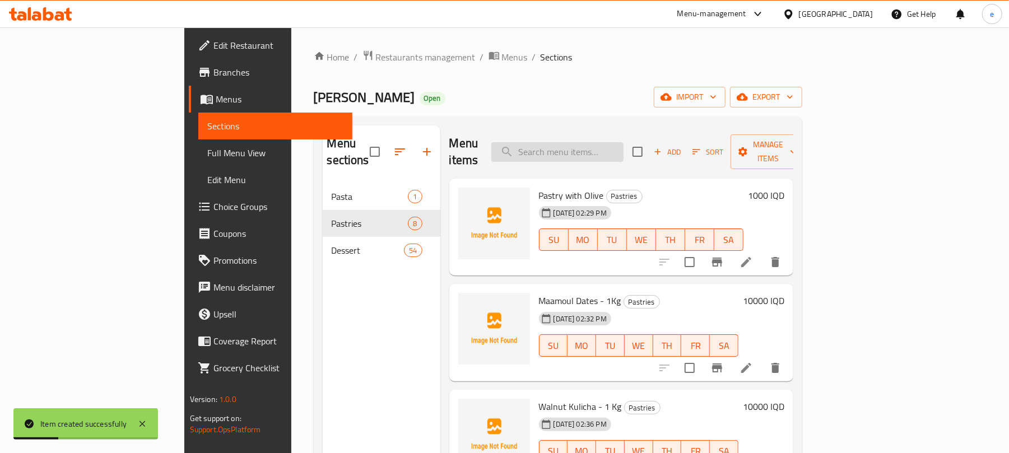
click at [600, 150] on input "search" at bounding box center [558, 152] width 132 height 20
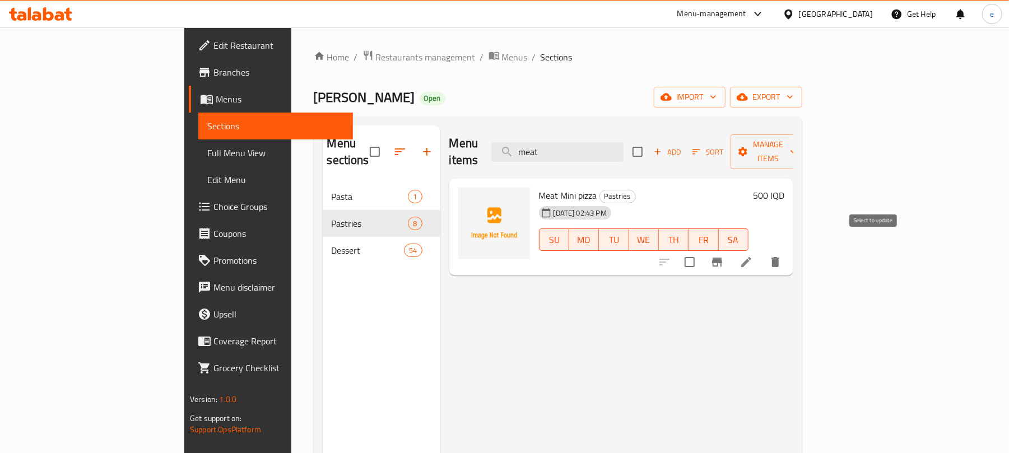
click at [702, 251] on input "checkbox" at bounding box center [690, 263] width 24 height 24
click at [624, 150] on input "meat" at bounding box center [558, 152] width 132 height 20
click at [702, 251] on input "checkbox" at bounding box center [690, 263] width 24 height 24
click at [797, 151] on span "Manage items" at bounding box center [768, 152] width 57 height 28
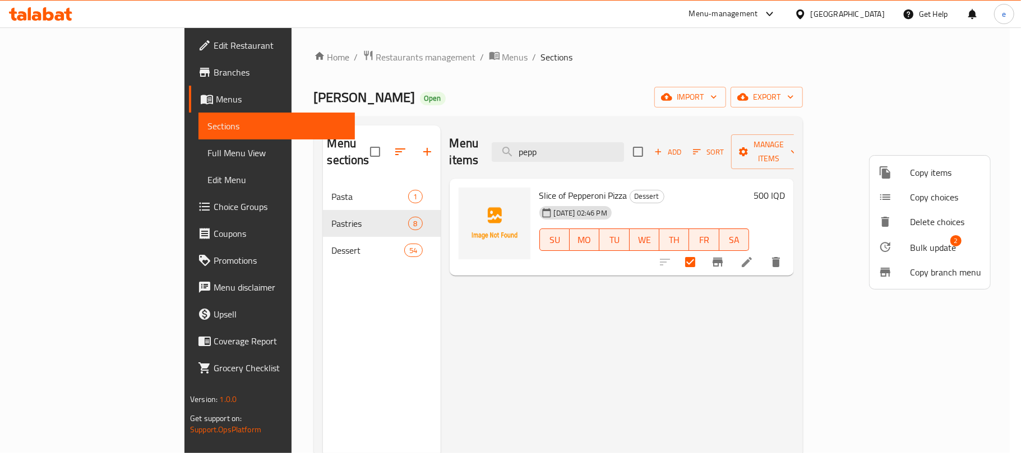
click at [919, 245] on span "Bulk update" at bounding box center [933, 247] width 46 height 13
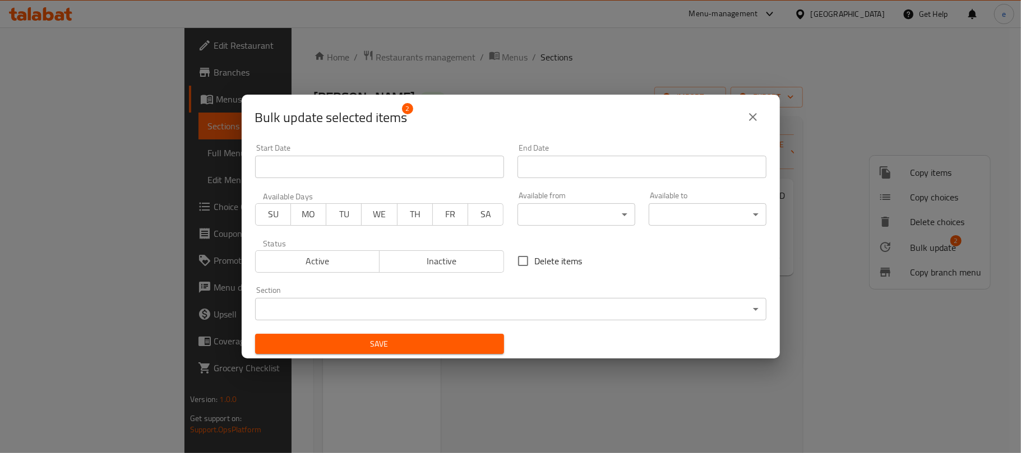
click at [436, 303] on body "​ Menu-management Iraq Get Help e Edit Restaurant Branches Menus Sections Full …" at bounding box center [510, 240] width 1021 height 426
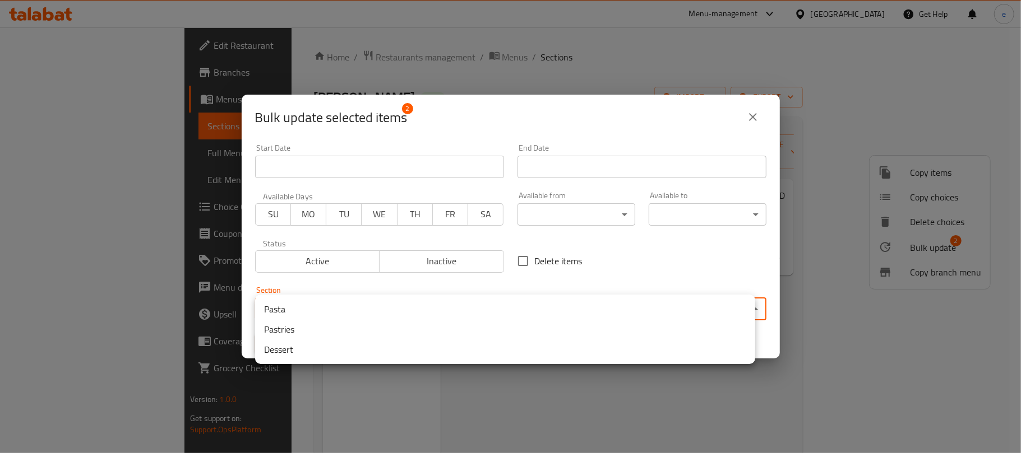
click at [324, 334] on li "Pastries" at bounding box center [505, 329] width 500 height 20
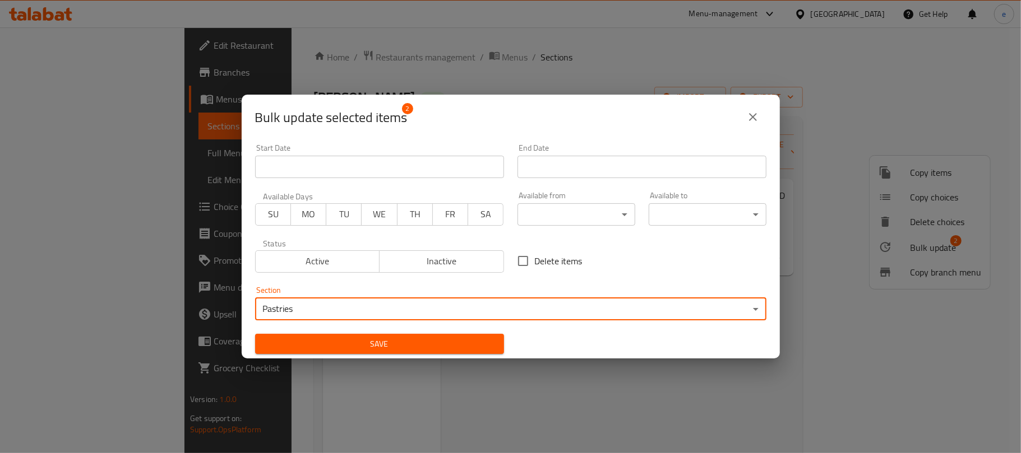
click at [402, 344] on span "Save" at bounding box center [379, 344] width 231 height 14
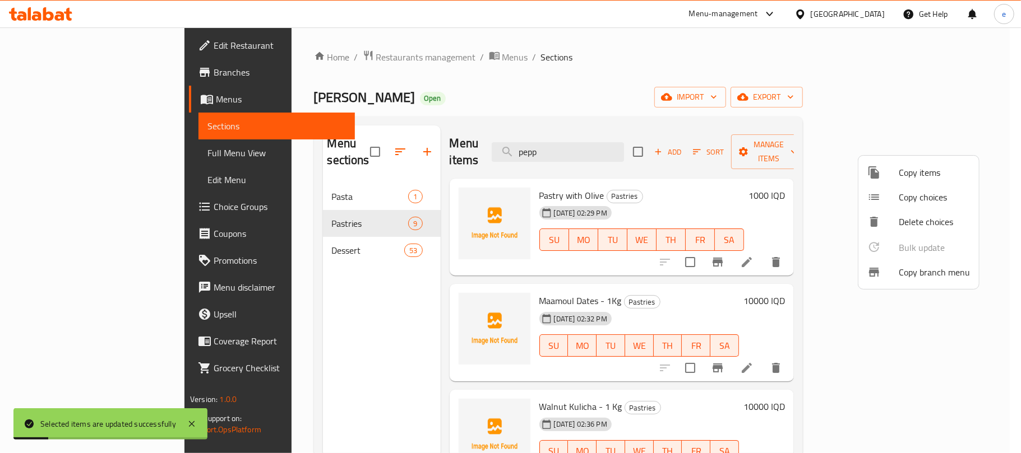
click at [326, 313] on div at bounding box center [510, 226] width 1021 height 453
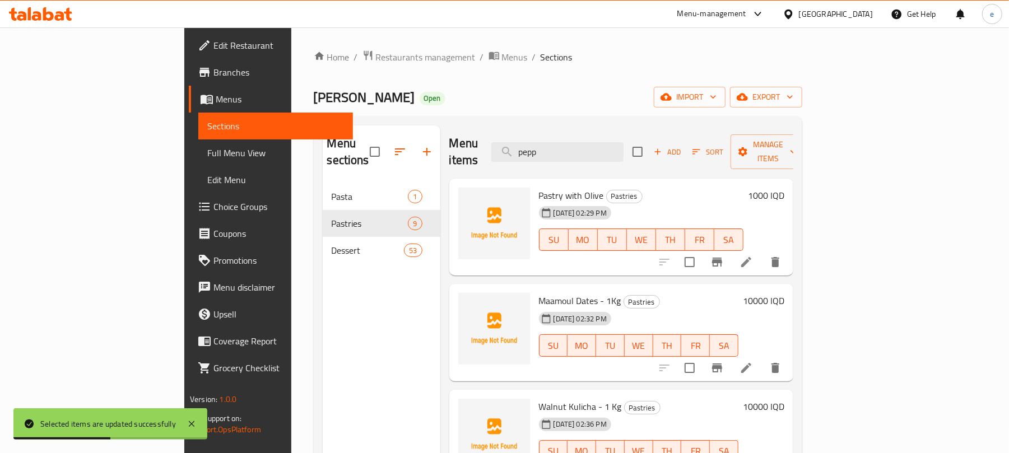
click at [314, 295] on div "Menu sections Pasta 1 Pastries 9 Dessert 53 Menu items pepp Add Sort Manage ite…" at bounding box center [558, 352] width 489 height 471
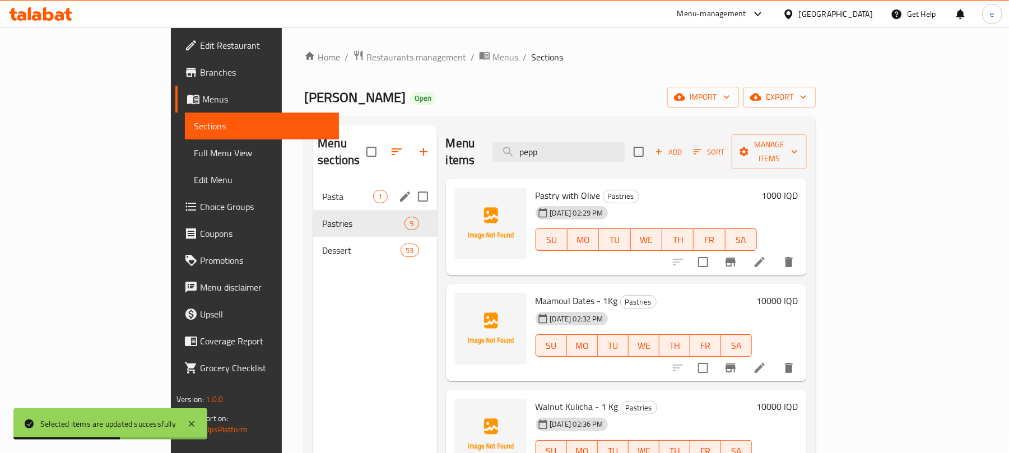
click at [313, 187] on div "Pasta 1" at bounding box center [374, 196] width 123 height 27
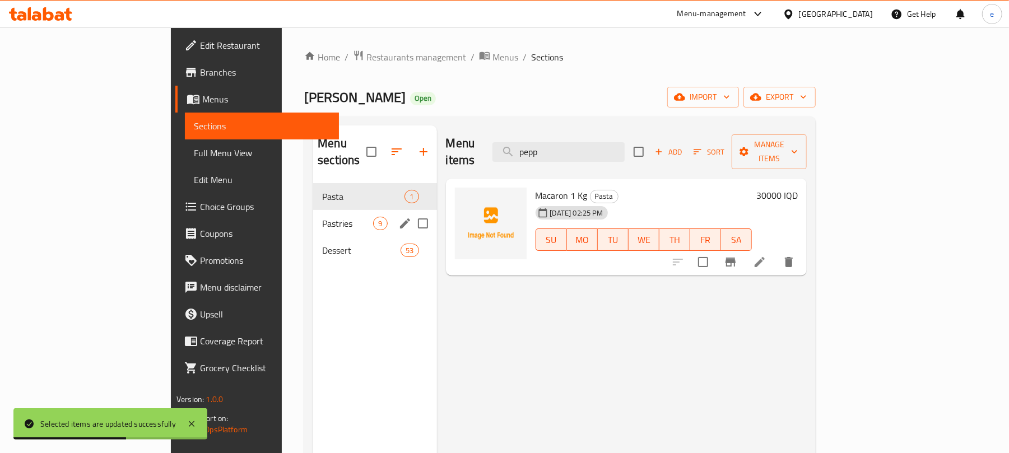
click at [322, 217] on span "Pastries" at bounding box center [347, 223] width 51 height 13
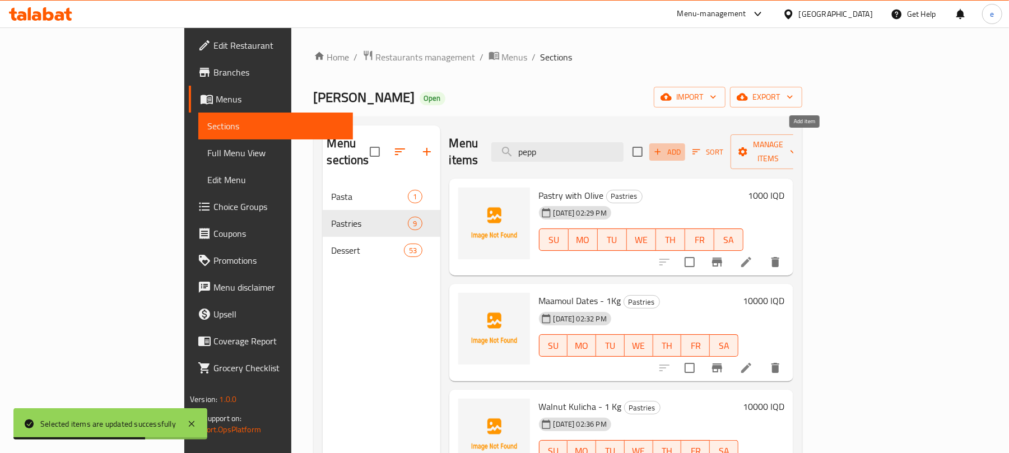
click at [685, 151] on button "Add" at bounding box center [668, 151] width 36 height 17
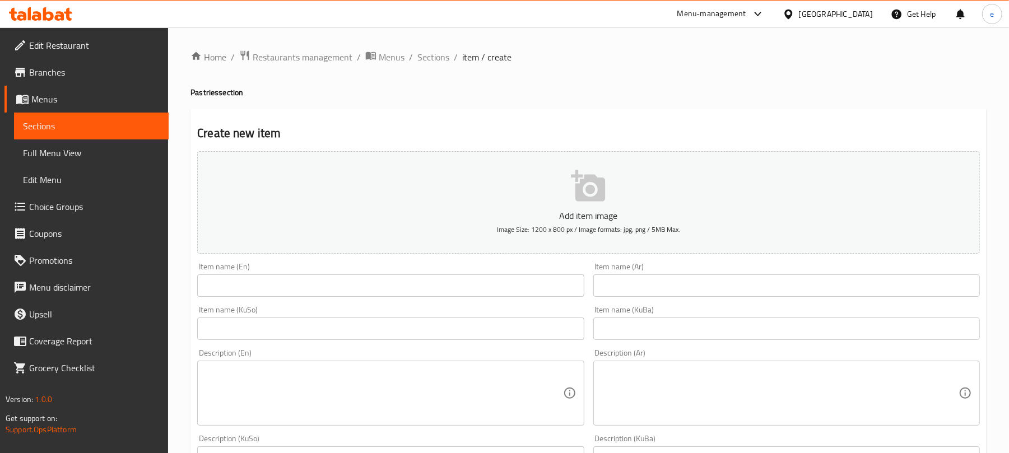
click at [330, 288] on input "text" at bounding box center [390, 286] width 387 height 22
click at [56, 101] on span "Menus" at bounding box center [95, 98] width 128 height 13
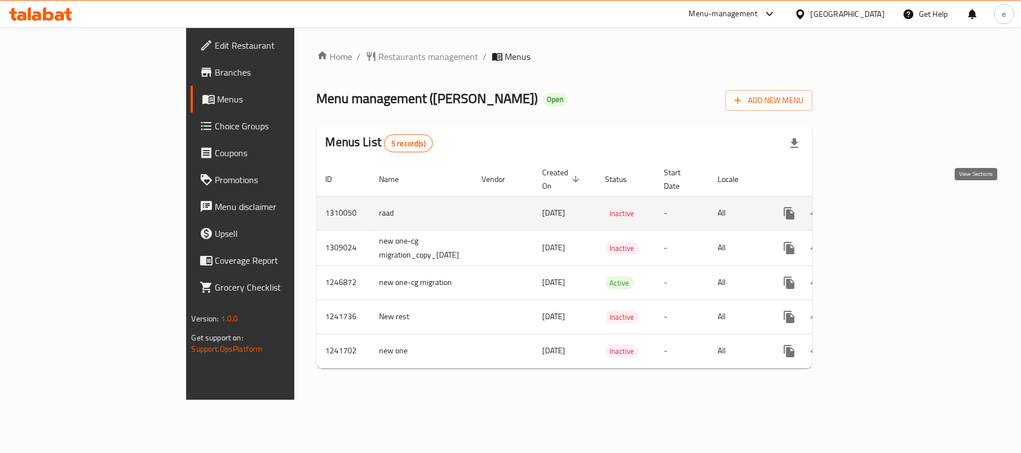
click at [875, 208] on icon "enhanced table" at bounding box center [870, 213] width 10 height 10
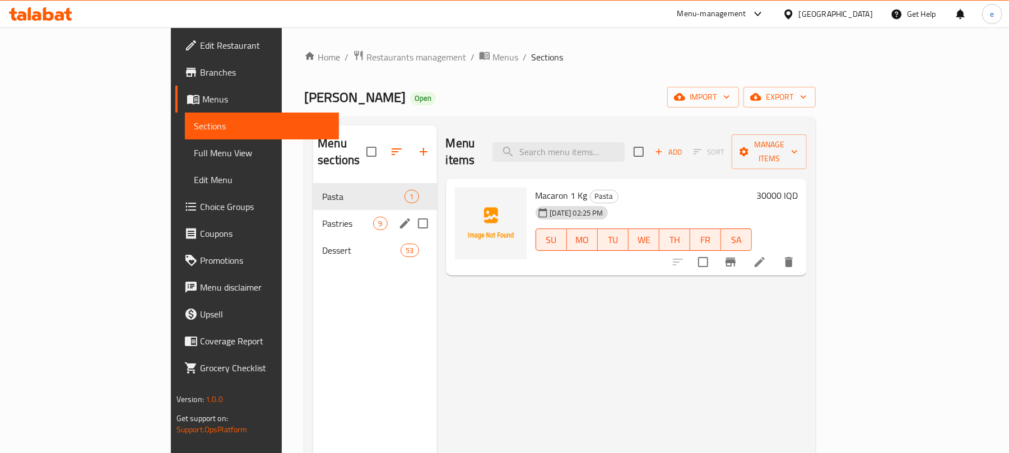
click at [322, 244] on span "Dessert" at bounding box center [361, 250] width 78 height 13
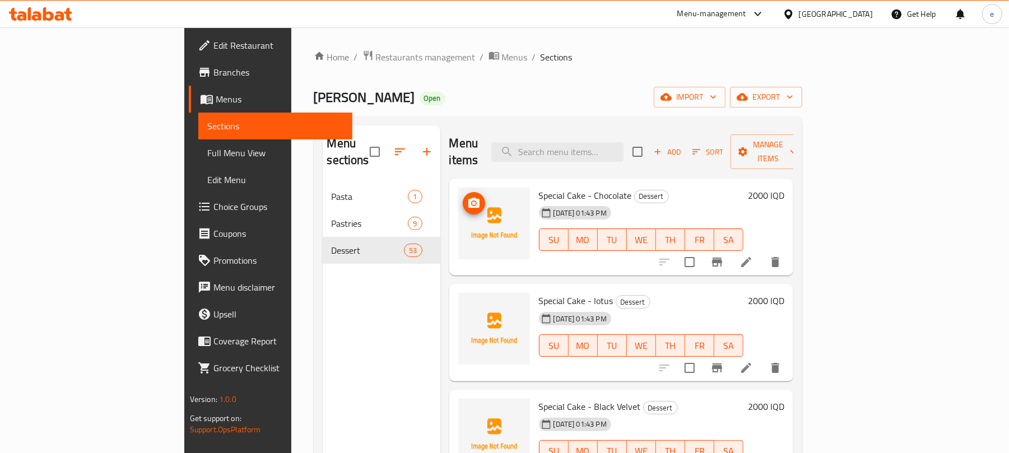
click at [683, 146] on span "Add" at bounding box center [667, 152] width 30 height 13
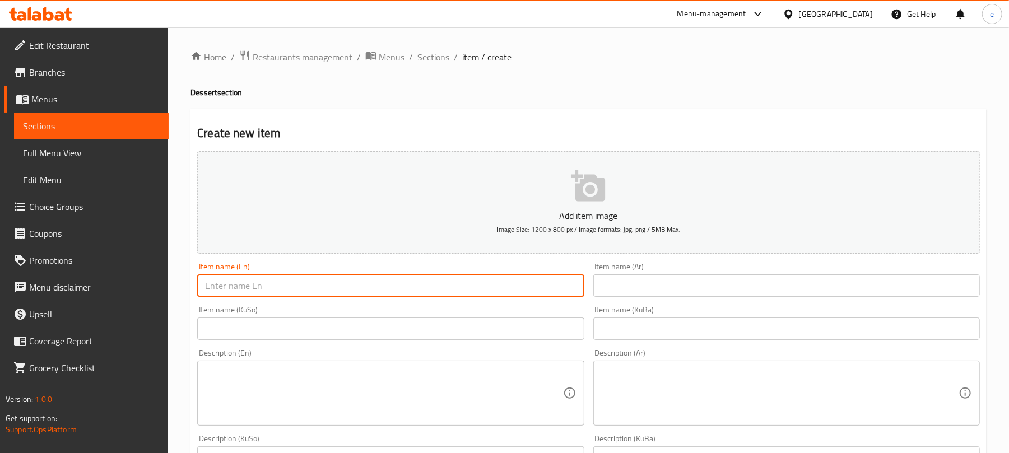
click at [305, 284] on input "text" at bounding box center [390, 286] width 387 height 22
paste input "Mixed Petit Four - 1KG"
type input "Mixed Petit Four - 1KG"
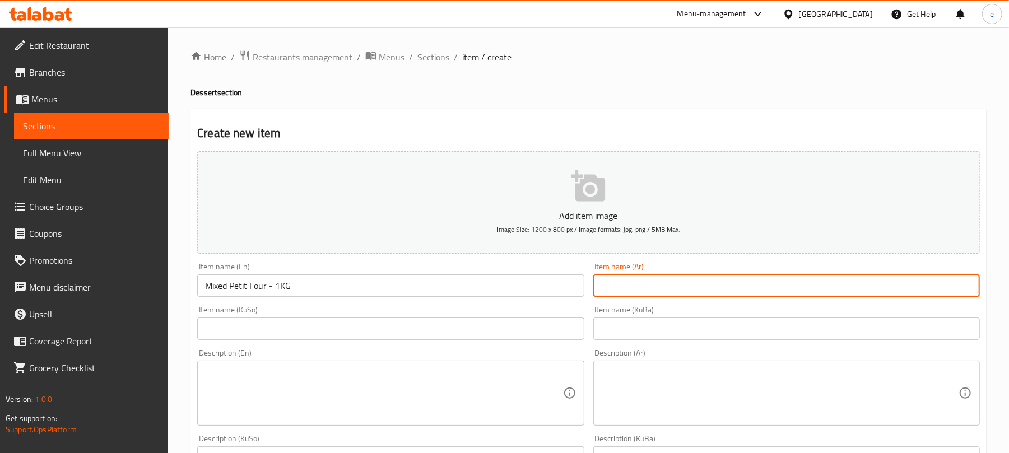
drag, startPoint x: 704, startPoint y: 290, endPoint x: 718, endPoint y: 290, distance: 14.6
click at [704, 290] on input "text" at bounding box center [787, 286] width 387 height 22
paste input "بيتي فور مشكل - 1 كجم"
type input "بيتي فور مشكل - 1 كجم"
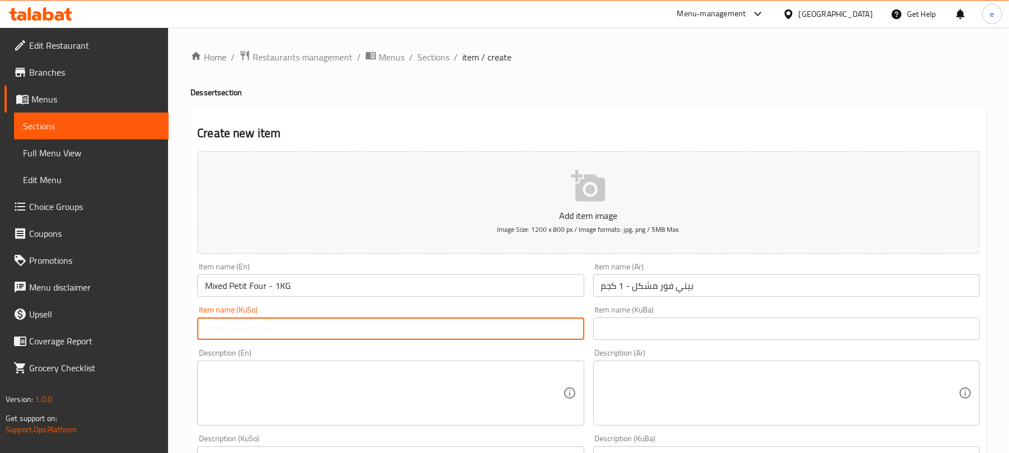
drag, startPoint x: 529, startPoint y: 333, endPoint x: 539, endPoint y: 330, distance: 10.1
click at [529, 333] on input "text" at bounding box center [390, 329] width 387 height 22
paste input "پیتی فۆر"
type input "پیتی فۆر موشەکەل - 1 کگم"
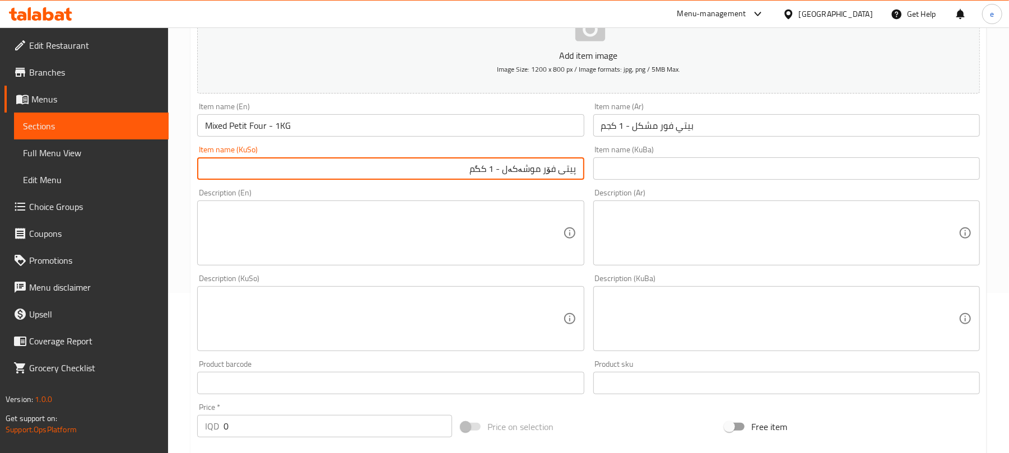
scroll to position [299, 0]
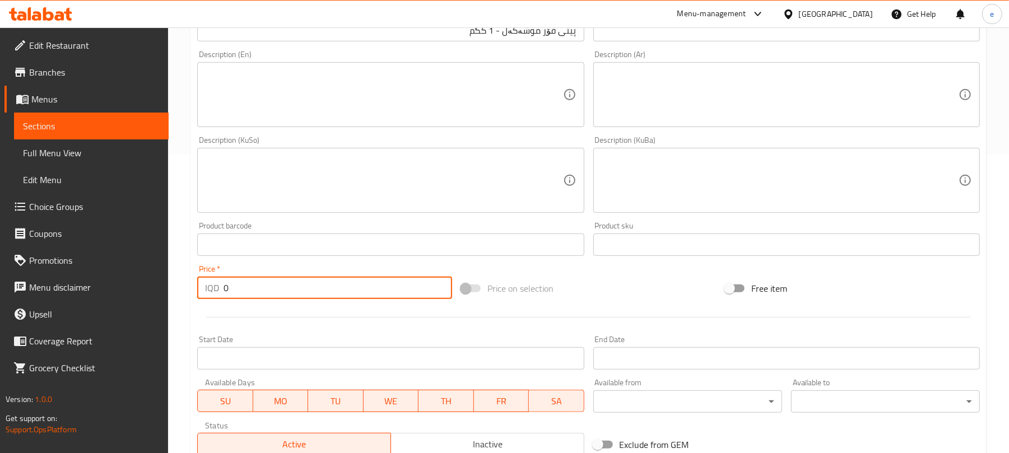
drag, startPoint x: 303, startPoint y: 295, endPoint x: 188, endPoint y: 294, distance: 114.9
click at [189, 294] on div "Home / Restaurants management / Menus / Sections / item / create Dessert sectio…" at bounding box center [588, 175] width 841 height 893
paste input "1200"
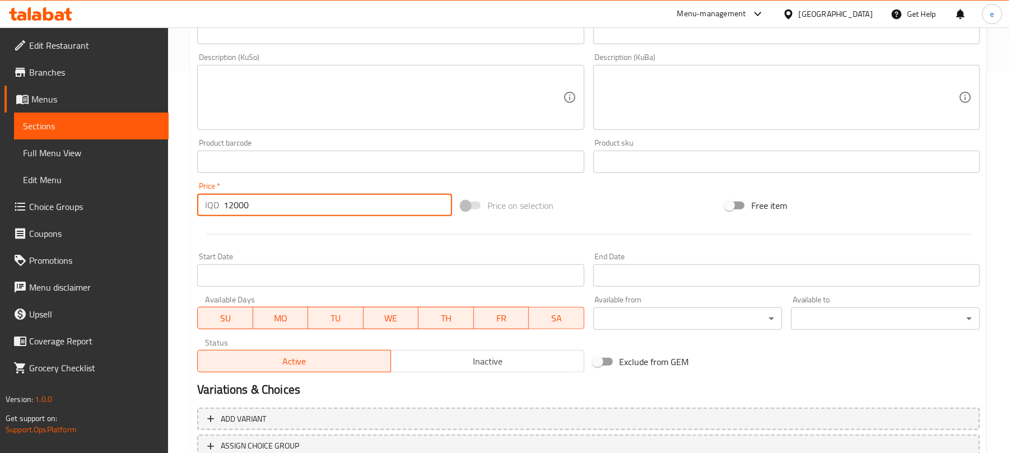
scroll to position [467, 0]
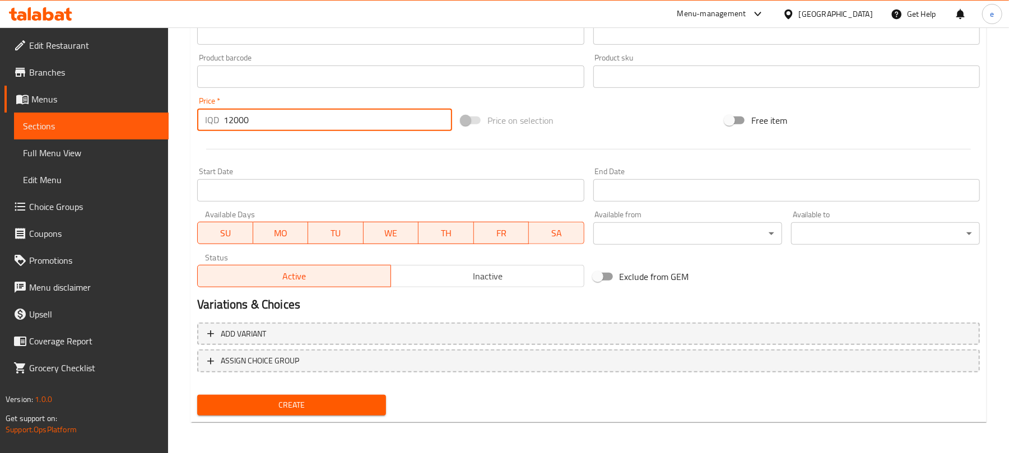
type input "12000"
click at [319, 404] on span "Create" at bounding box center [291, 405] width 171 height 14
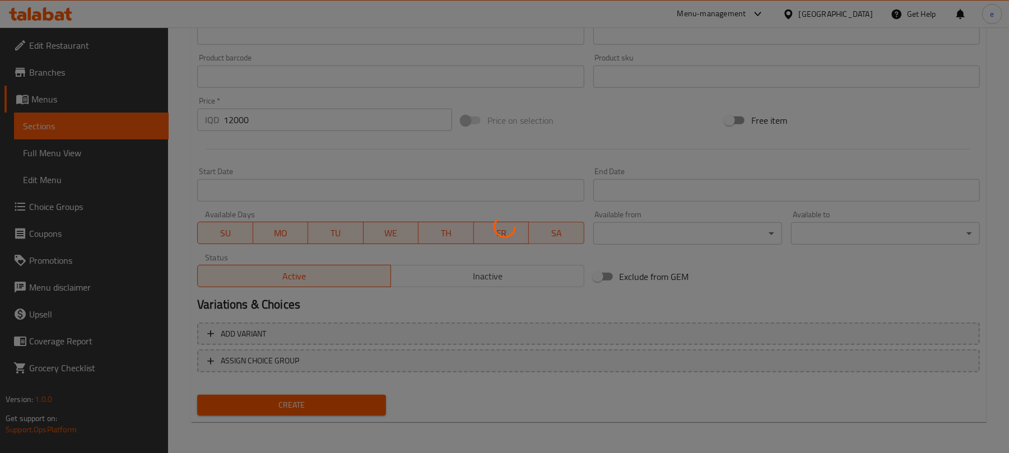
type input "0"
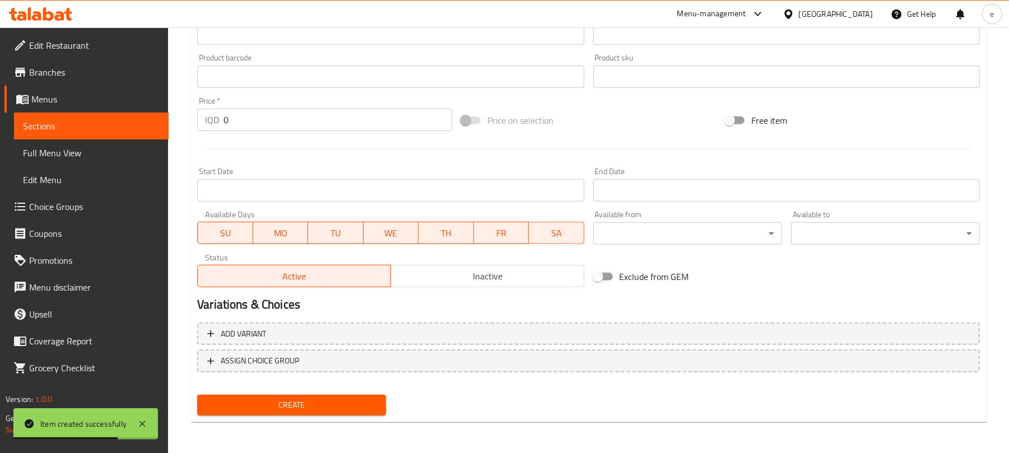
click at [75, 127] on span "Sections" at bounding box center [91, 125] width 137 height 13
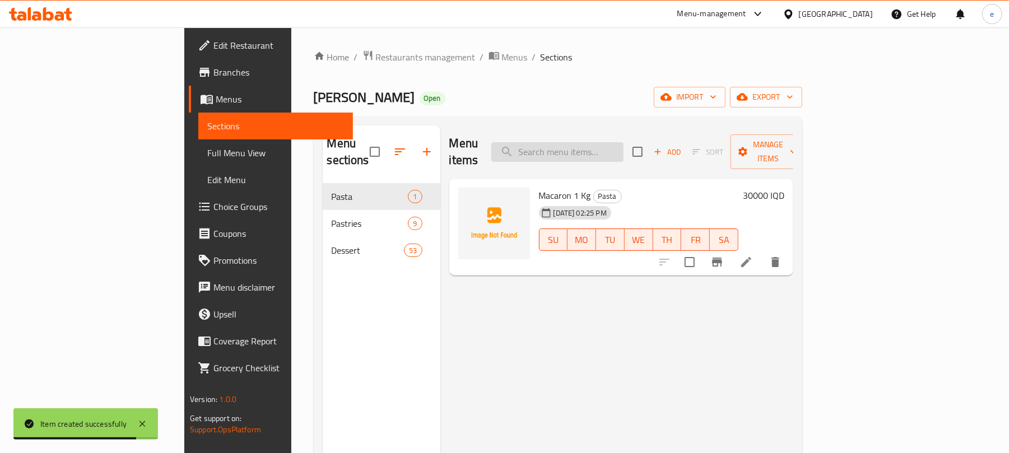
click at [614, 150] on input "search" at bounding box center [558, 152] width 132 height 20
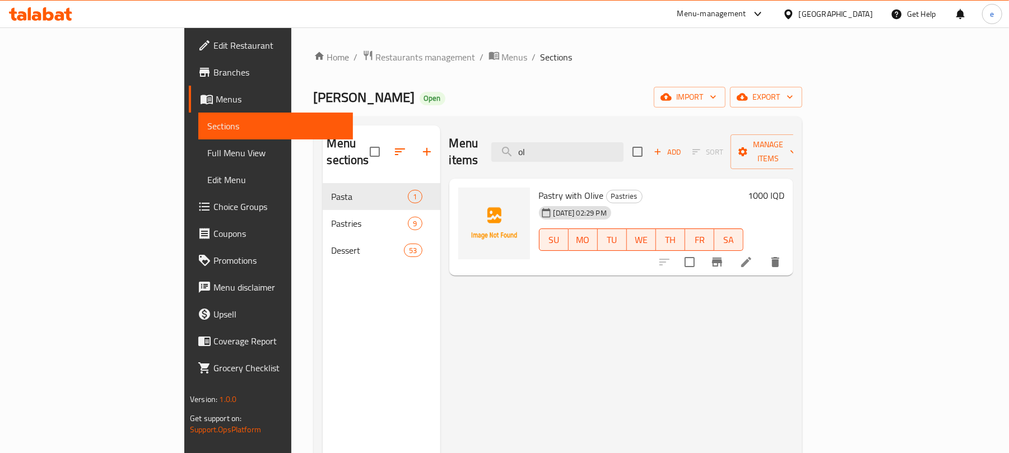
type input "o"
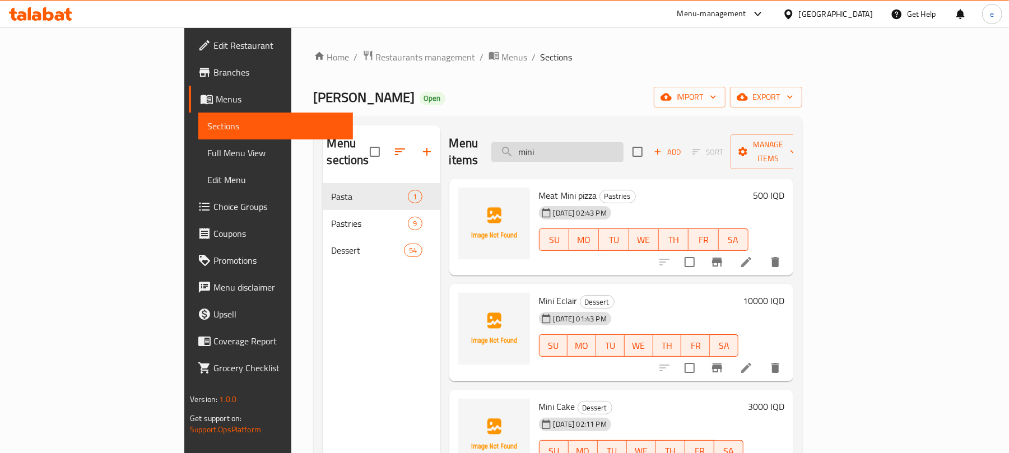
click at [620, 147] on input "mini" at bounding box center [558, 152] width 132 height 20
paste input "Maamoul Dates - 1Kg"
type input "Maamoul Dates - 1Kg"
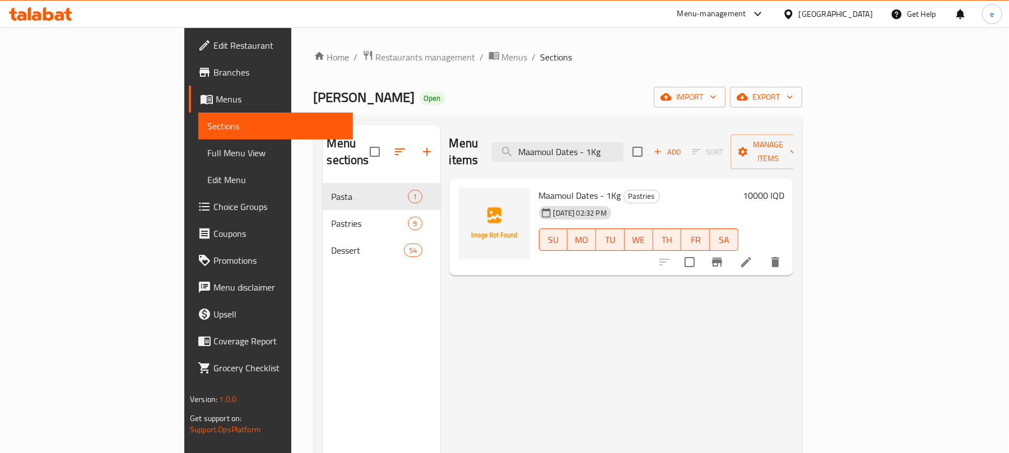
click at [752, 257] on icon at bounding box center [746, 262] width 10 height 10
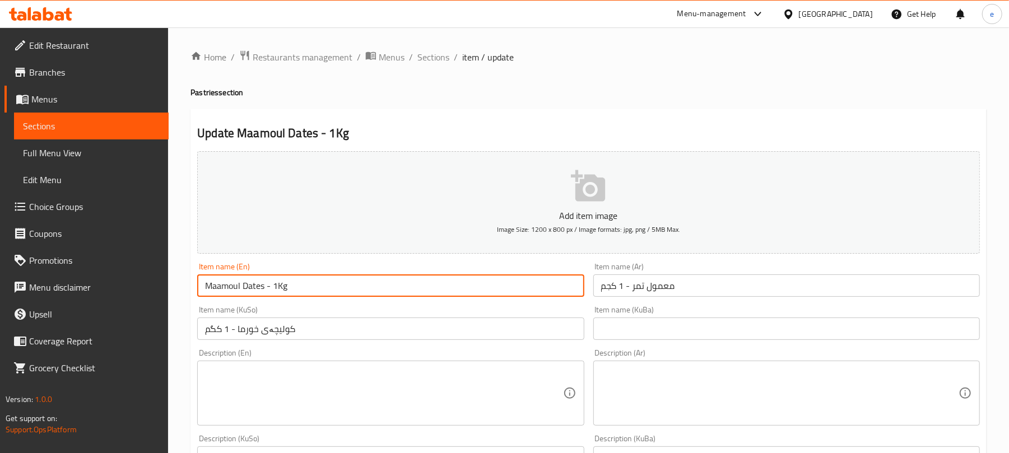
click at [227, 285] on input "Maamoul Dates - 1Kg" at bounding box center [390, 286] width 387 height 22
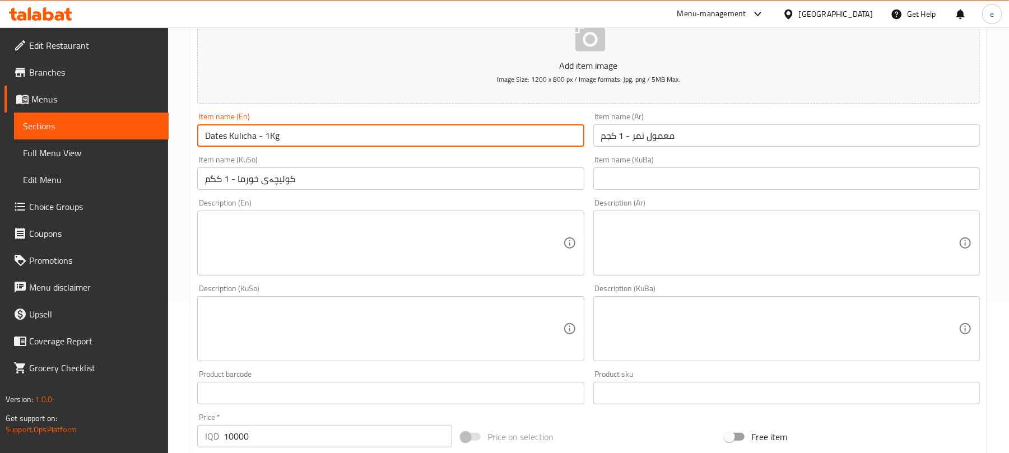
scroll to position [467, 0]
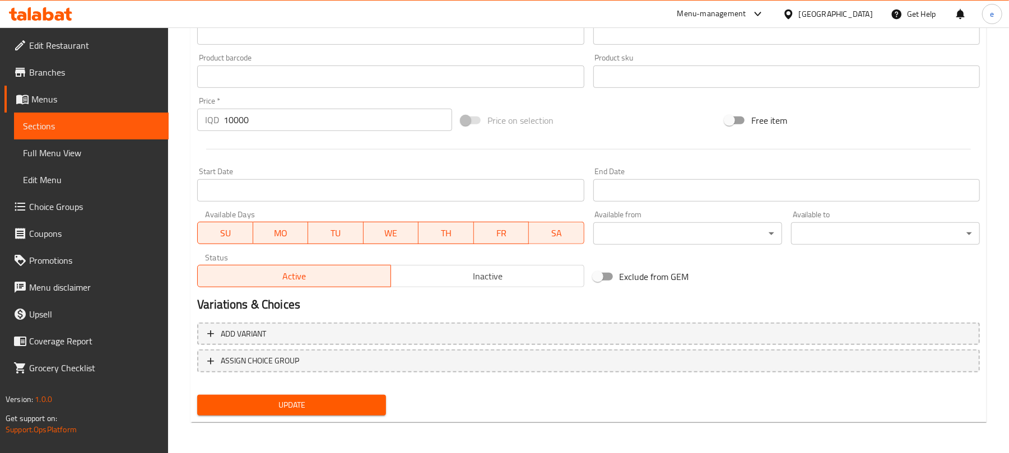
type input "Dates Kulicha - 1Kg"
click at [288, 411] on span "Update" at bounding box center [291, 405] width 171 height 14
click at [87, 126] on span "Sections" at bounding box center [91, 125] width 137 height 13
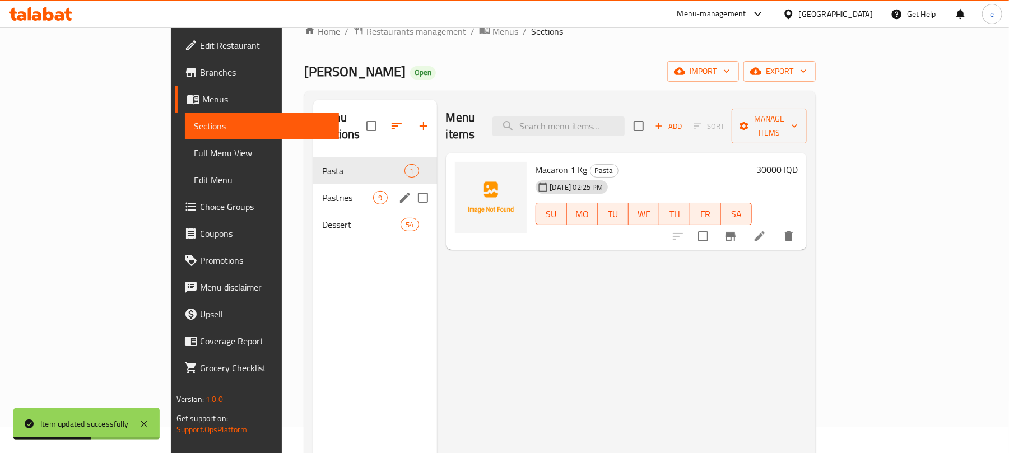
scroll to position [8, 0]
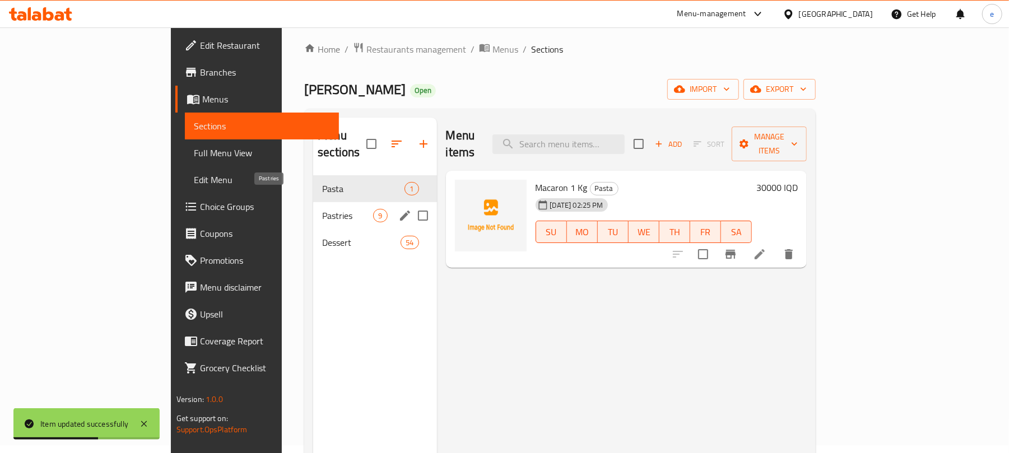
click at [322, 209] on span "Pastries" at bounding box center [347, 215] width 51 height 13
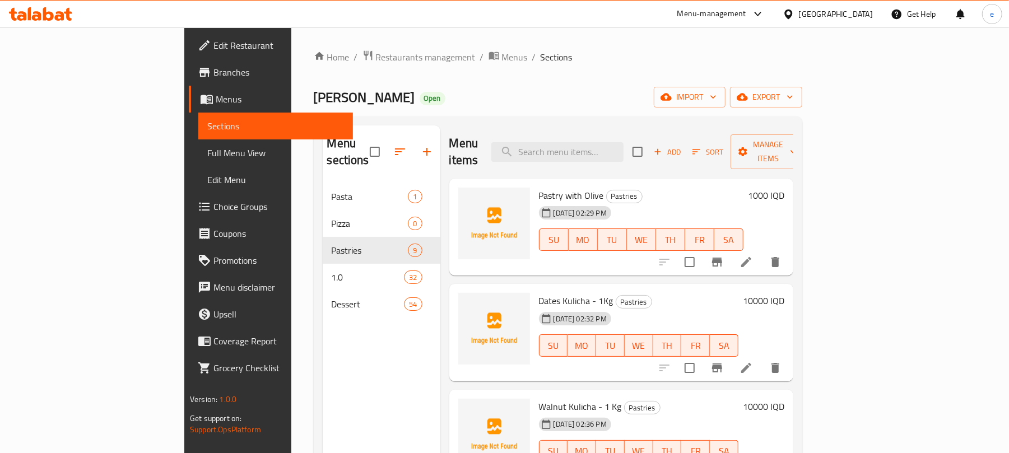
click at [683, 146] on span "Add" at bounding box center [667, 152] width 30 height 13
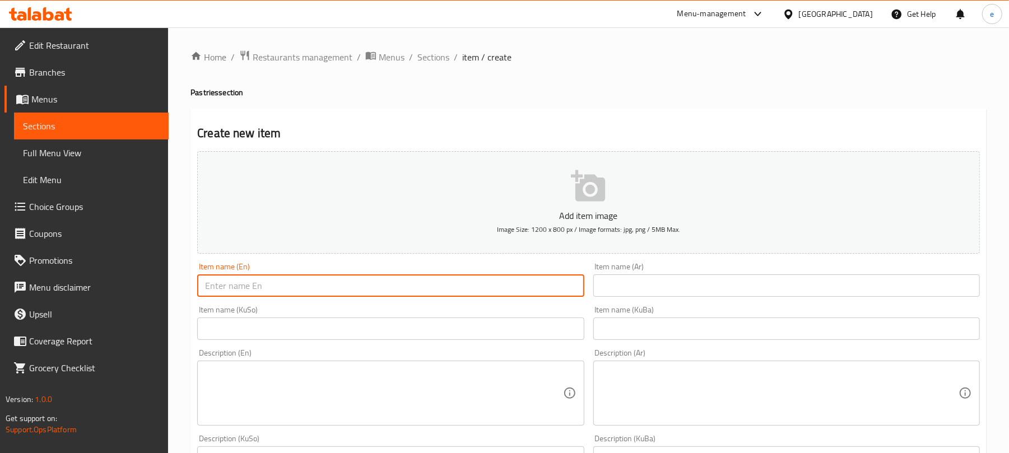
click at [370, 283] on input "text" at bounding box center [390, 286] width 387 height 22
paste input "Lokum Kulicha - 1KG"
type input "Lokum Kulicha - 1KG"
click at [622, 282] on input "text" at bounding box center [787, 286] width 387 height 22
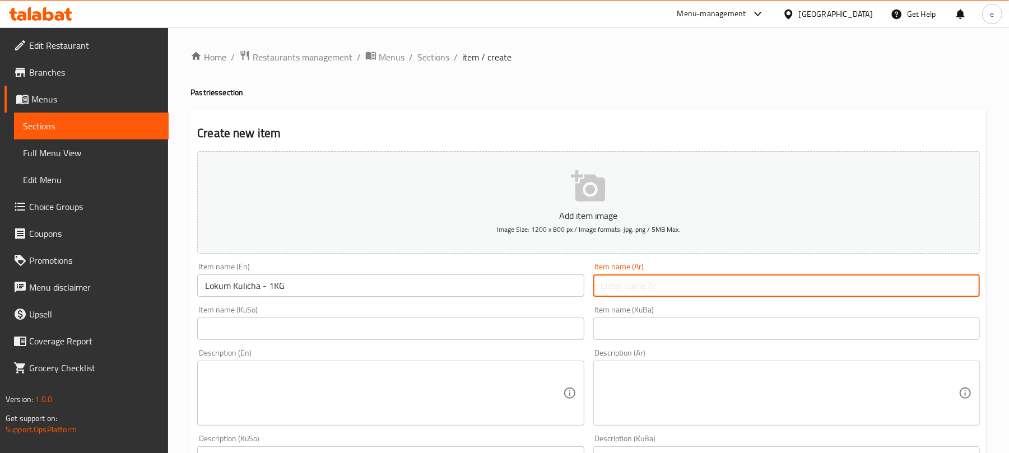
paste input "معمول لقم - 1 كجم"
type input "معمول لقم - 1 كجم"
click at [539, 332] on input "text" at bounding box center [390, 329] width 387 height 22
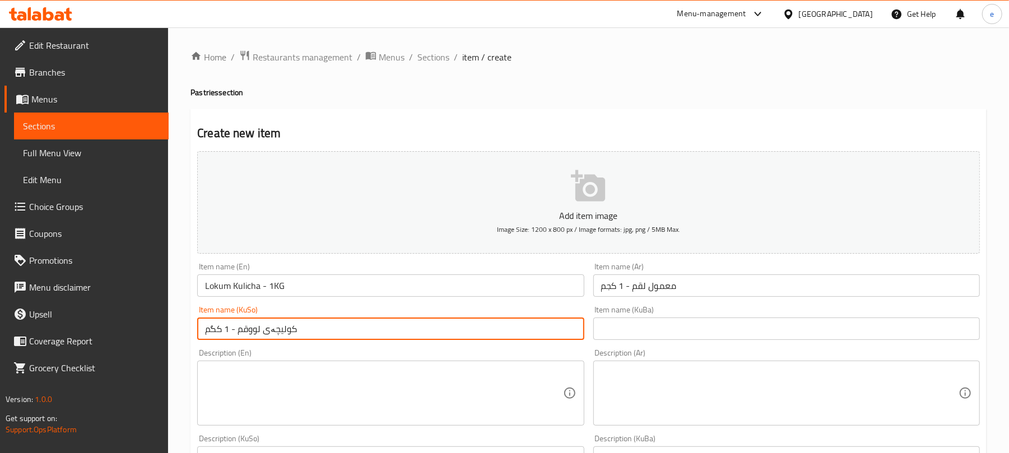
type input "کولیچەی لووقم - 1 کگم"
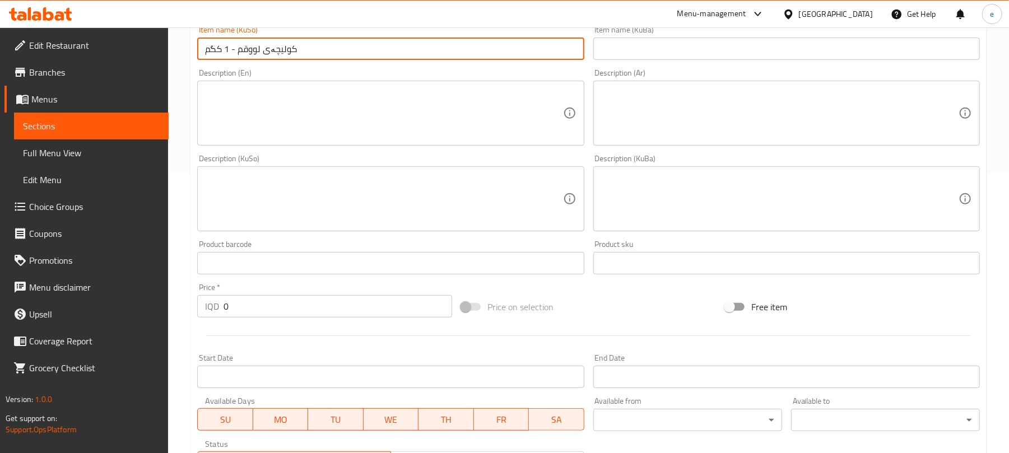
scroll to position [299, 0]
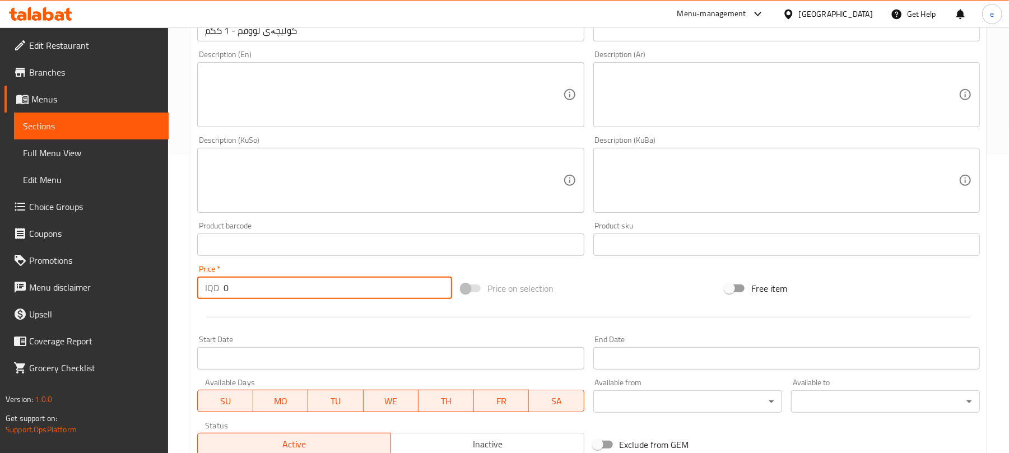
drag, startPoint x: 220, startPoint y: 288, endPoint x: 170, endPoint y: 288, distance: 49.9
click at [165, 288] on div "Edit Restaurant Branches Menus Sections Full Menu View Edit Menu Choice Groups …" at bounding box center [504, 175] width 1009 height 893
paste input "1000"
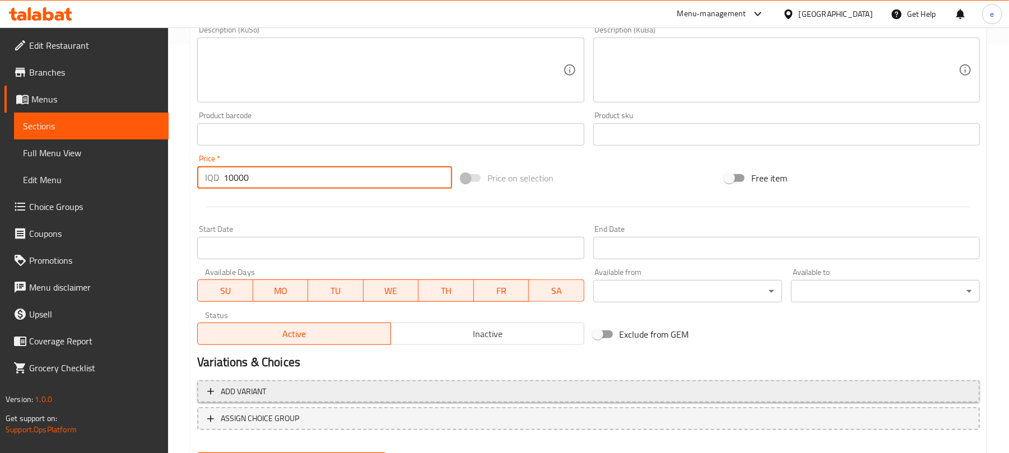
scroll to position [467, 0]
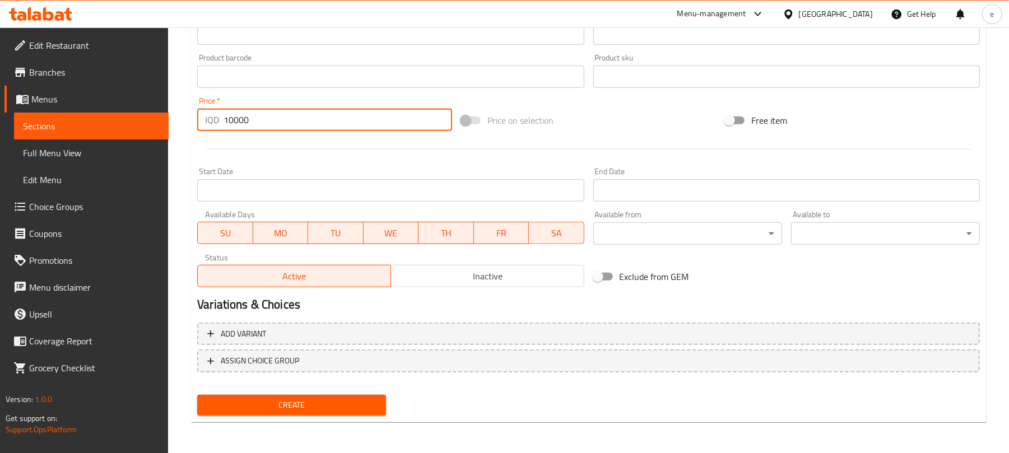
type input "10000"
click at [319, 411] on span "Create" at bounding box center [291, 405] width 171 height 14
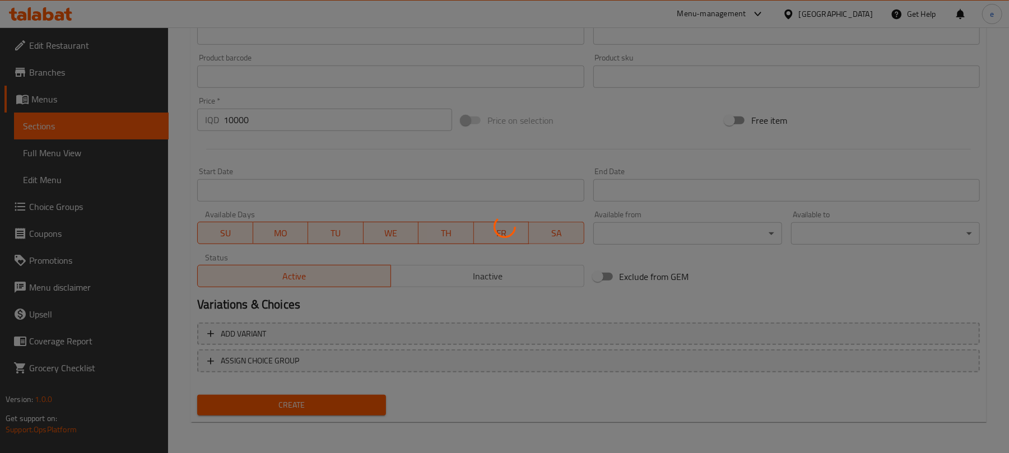
type input "0"
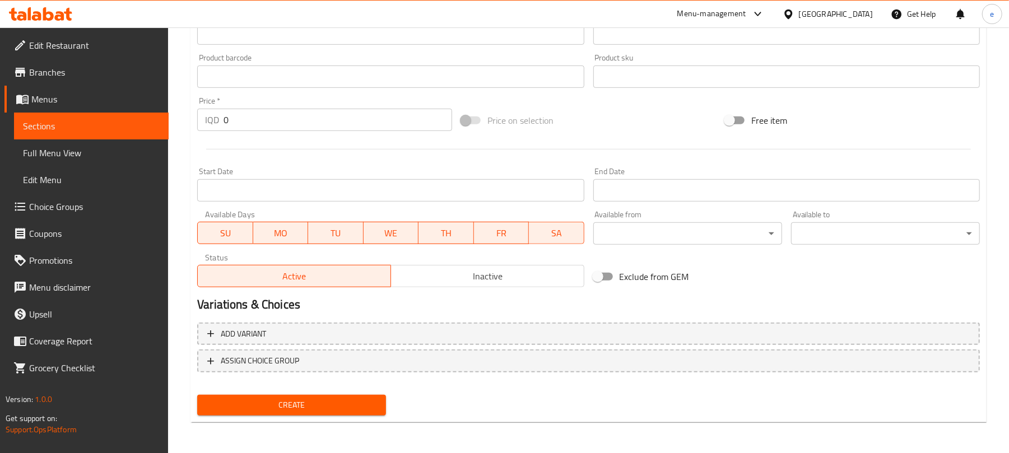
click at [81, 115] on link "Sections" at bounding box center [91, 126] width 155 height 27
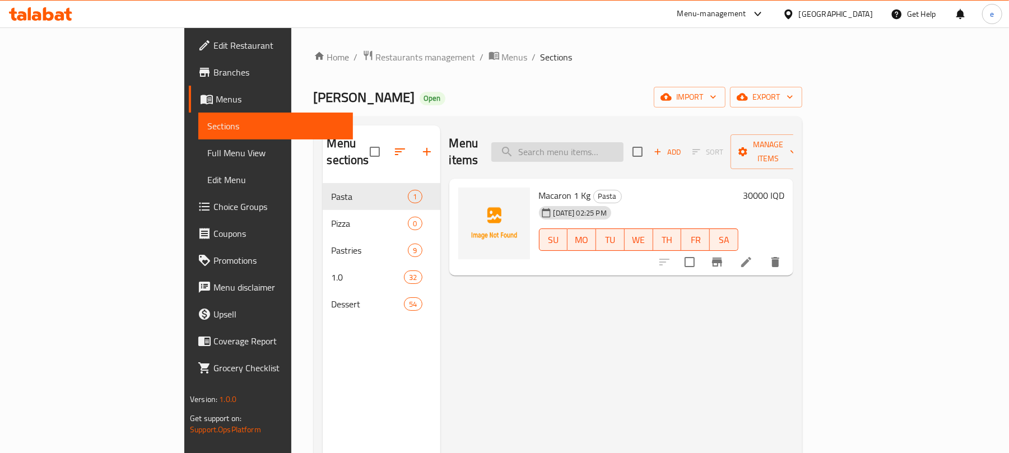
click at [578, 143] on input "search" at bounding box center [558, 152] width 132 height 20
paste input "Slice of Pepperoni Pizza"
type input "Slice of Pepperoni Pizza"
click at [753, 256] on icon at bounding box center [746, 262] width 13 height 13
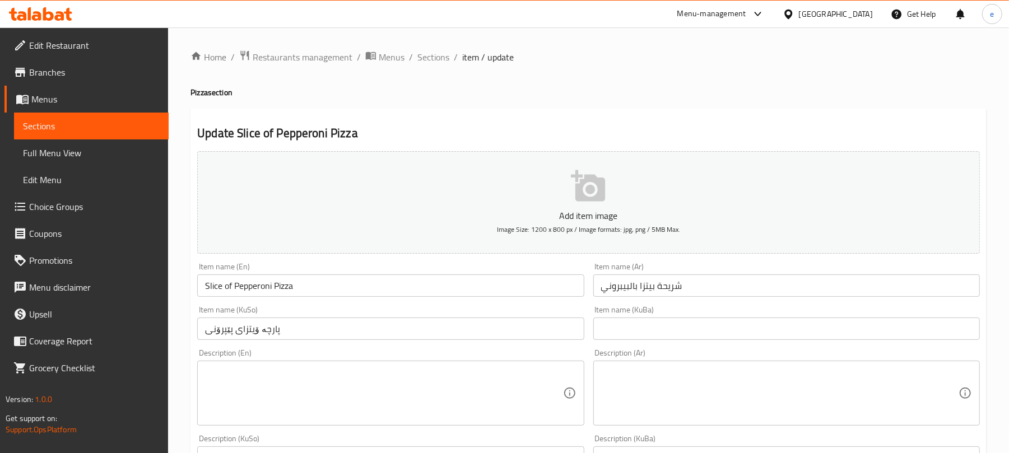
click at [426, 344] on div "Item name (KuSo) پارچە ۆیتزای پێپرۆنی Item name (KuSo)" at bounding box center [391, 323] width 396 height 43
click at [494, 337] on input "پارچە ۆیتزای پێپرۆنی" at bounding box center [390, 329] width 387 height 22
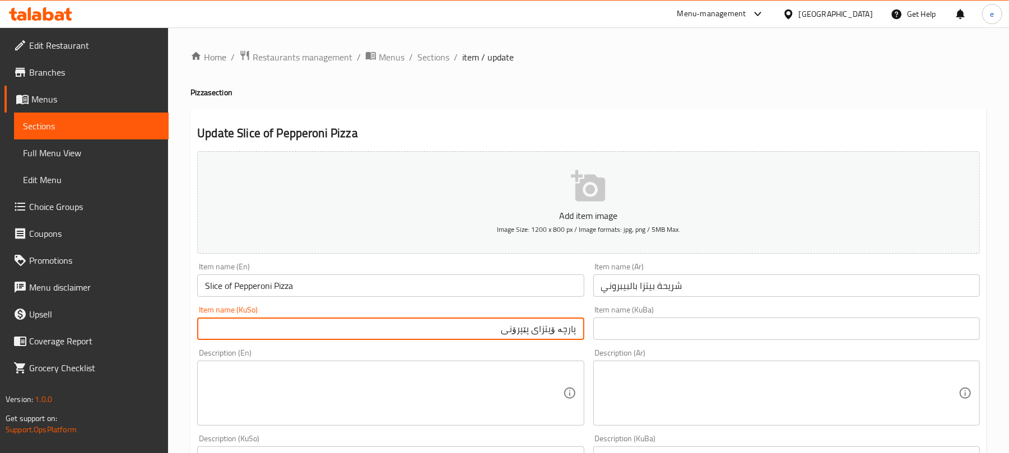
click at [557, 331] on input "پارچە ۆیتزای پێپرۆنی" at bounding box center [390, 329] width 387 height 22
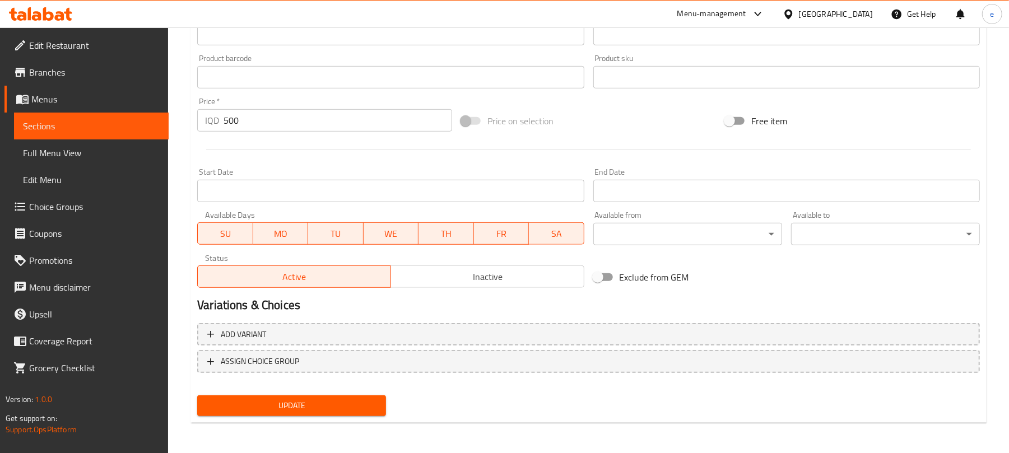
scroll to position [467, 0]
type input "پارچە پیتزای پێپرۆنی"
click at [333, 402] on span "Update" at bounding box center [291, 405] width 171 height 14
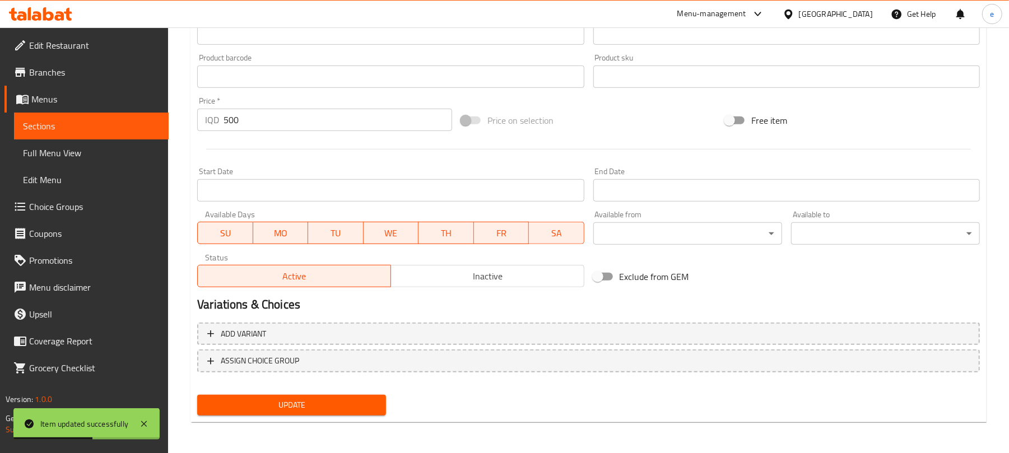
click at [90, 131] on span "Sections" at bounding box center [91, 125] width 137 height 13
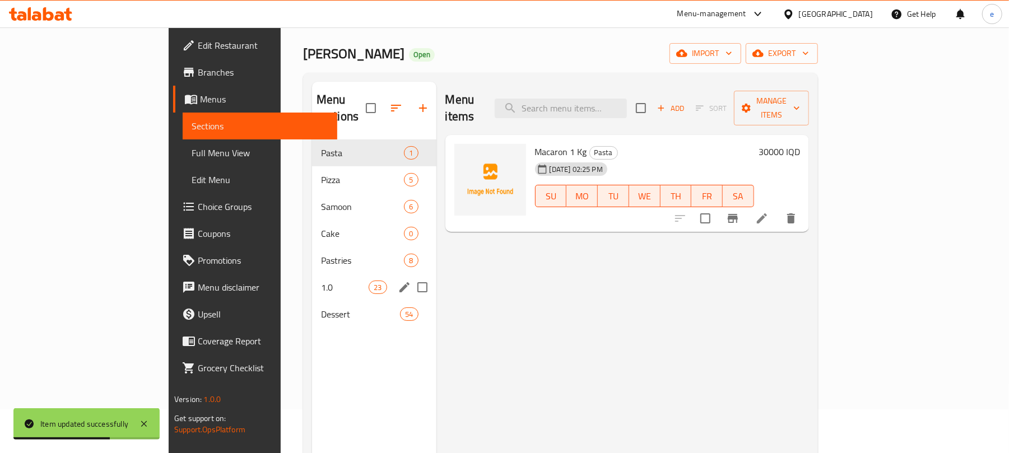
scroll to position [8, 0]
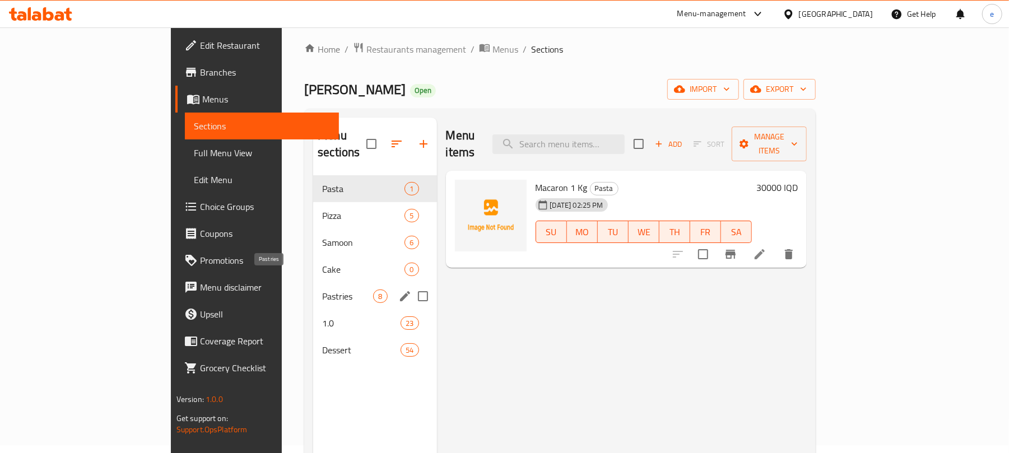
click at [322, 290] on span "Pastries" at bounding box center [347, 296] width 51 height 13
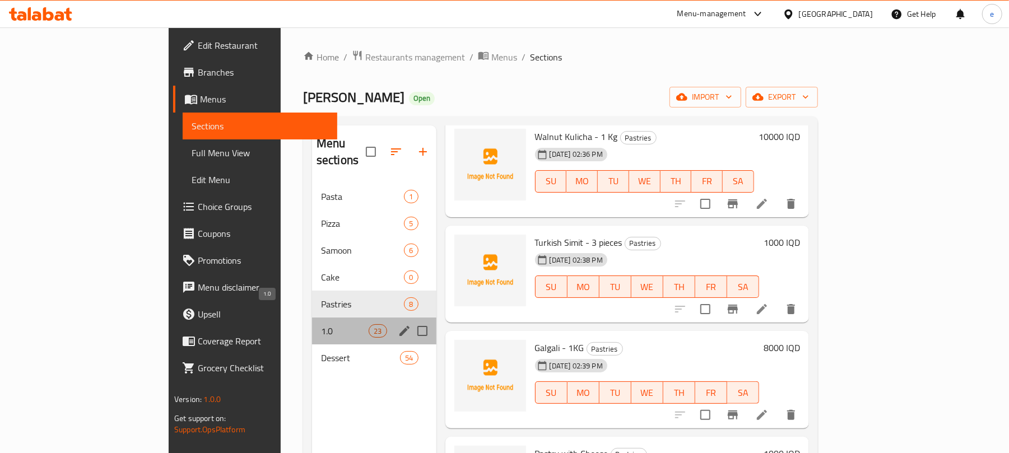
click at [321, 324] on span "1.0" at bounding box center [345, 330] width 48 height 13
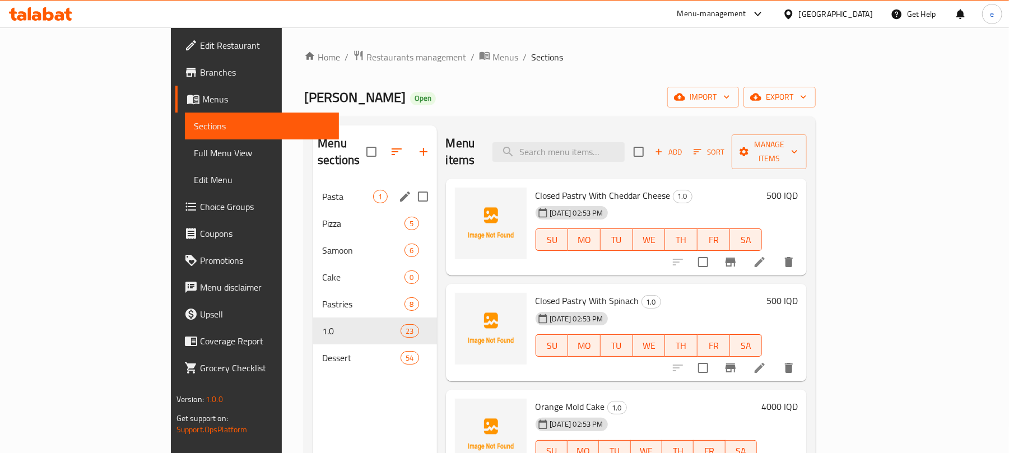
click at [322, 190] on span "Pasta" at bounding box center [347, 196] width 51 height 13
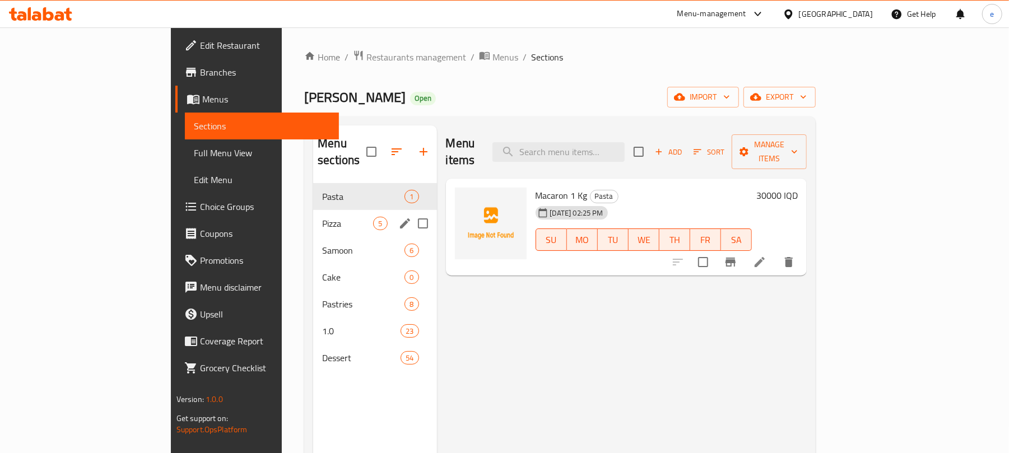
click at [313, 214] on div "Pizza 5" at bounding box center [374, 223] width 123 height 27
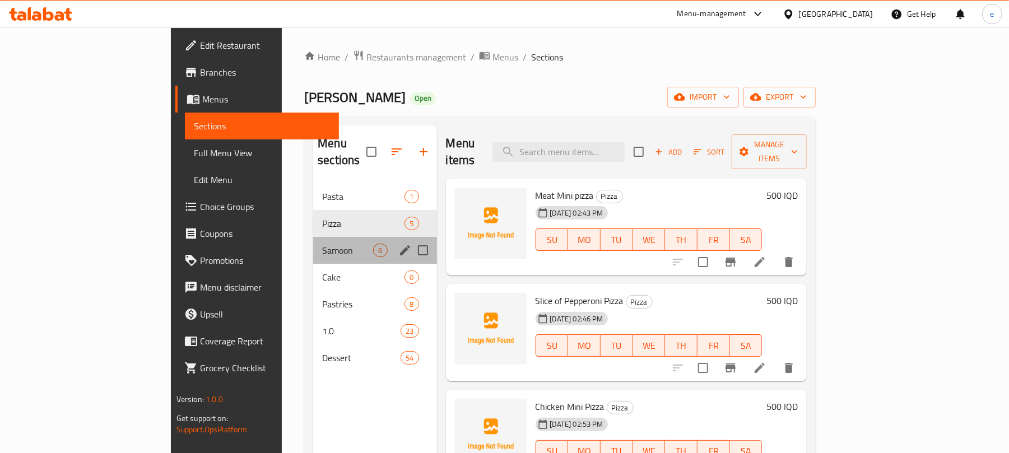
click at [313, 237] on div "Samoon 6" at bounding box center [374, 250] width 123 height 27
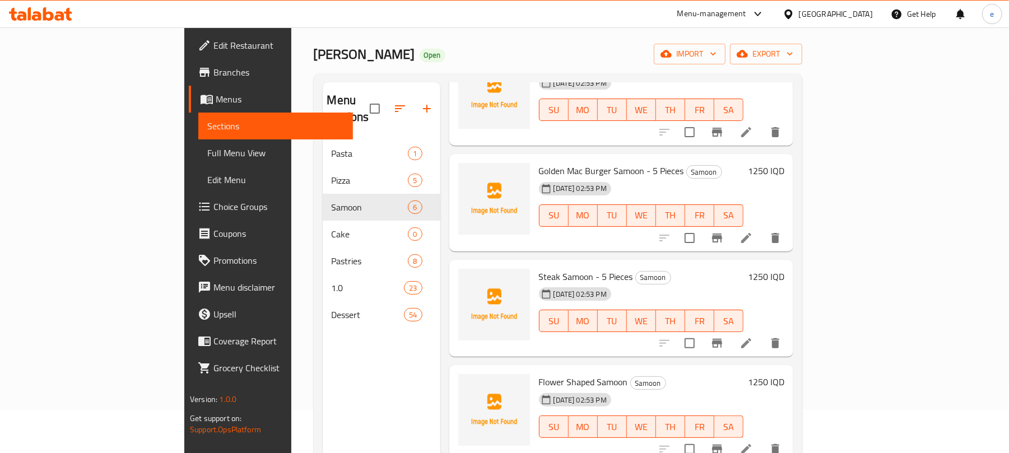
scroll to position [8, 0]
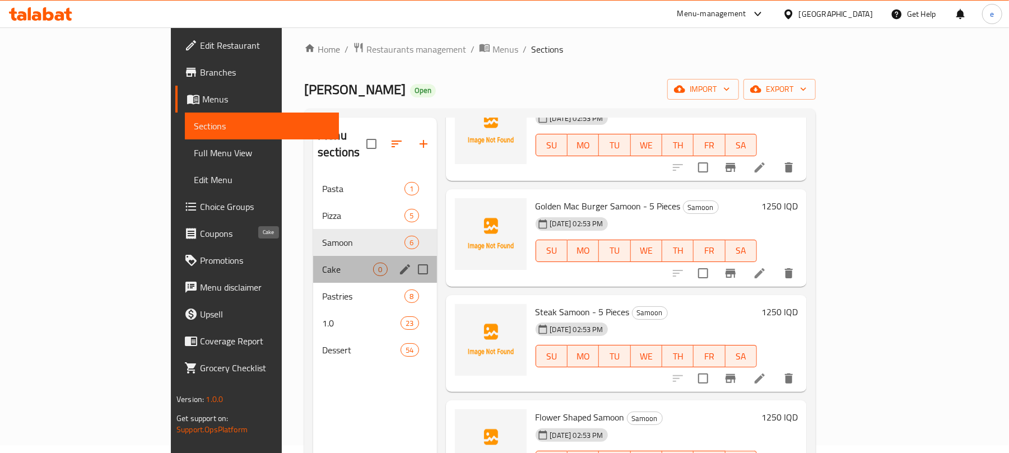
click at [322, 263] on span "Cake" at bounding box center [347, 269] width 51 height 13
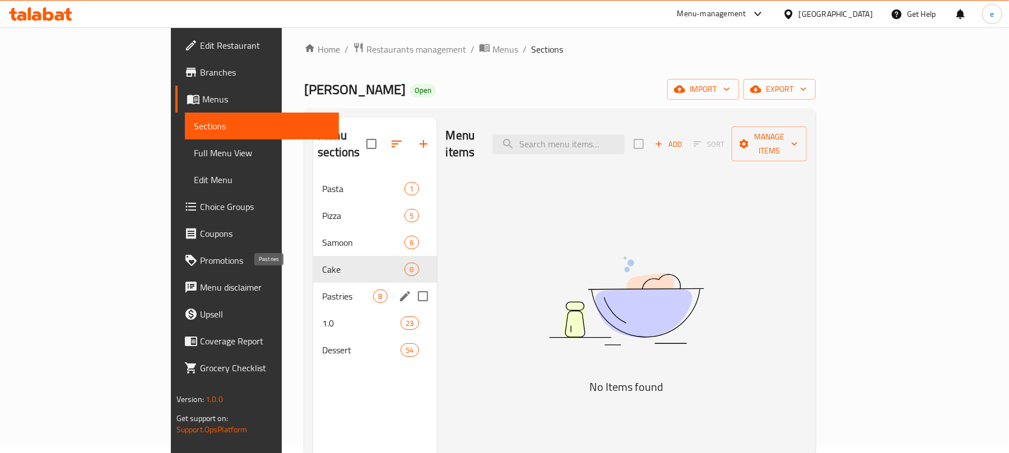
click at [322, 290] on span "Pastries" at bounding box center [347, 296] width 51 height 13
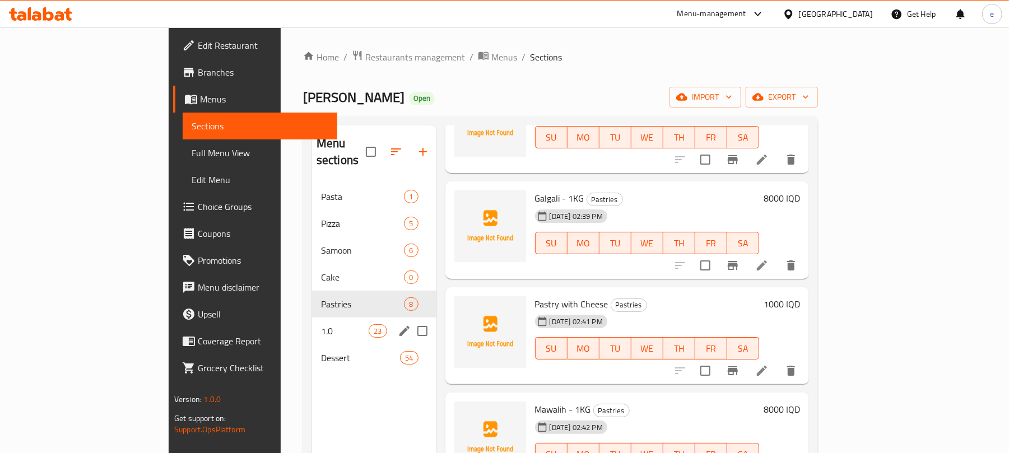
click at [312, 327] on div "1.0 23" at bounding box center [374, 331] width 124 height 27
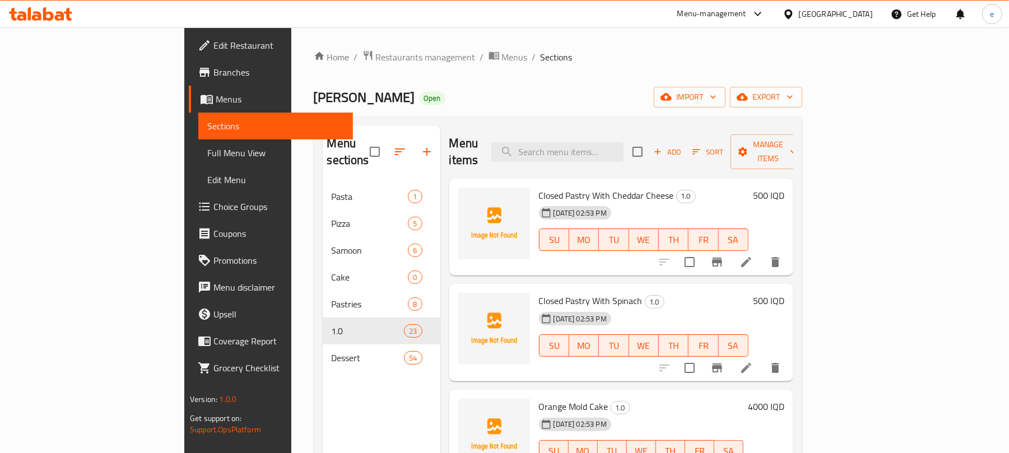
drag, startPoint x: 198, startPoint y: 1, endPoint x: 600, endPoint y: 61, distance: 405.8
click at [600, 61] on ol "Home / Restaurants management / Menus / Sections" at bounding box center [558, 57] width 489 height 15
drag, startPoint x: 344, startPoint y: 1, endPoint x: 299, endPoint y: 411, distance: 412.2
click at [323, 411] on div "Menu sections Pasta 1 Pizza 5 Samoon 6 Cake 0 Pastries 8 1.0 23 Dessert 54" at bounding box center [382, 352] width 118 height 453
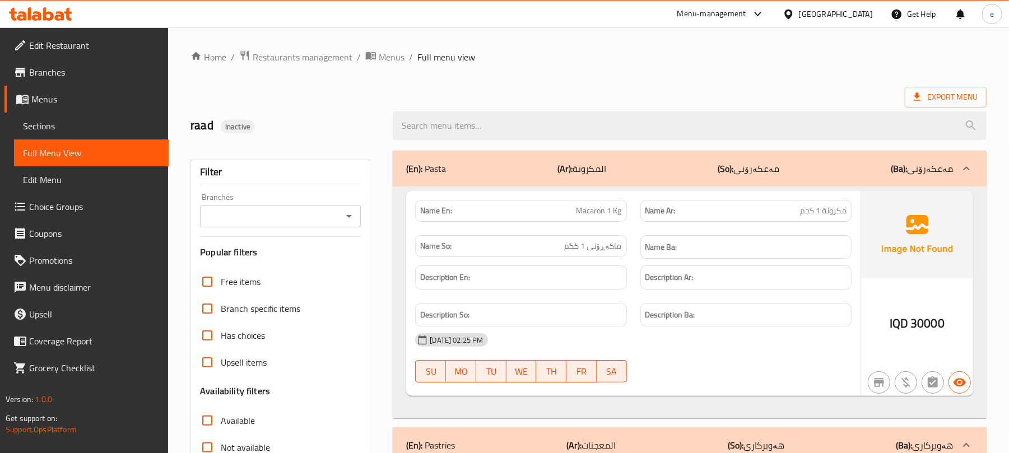
click at [344, 214] on icon "Open" at bounding box center [348, 216] width 13 height 13
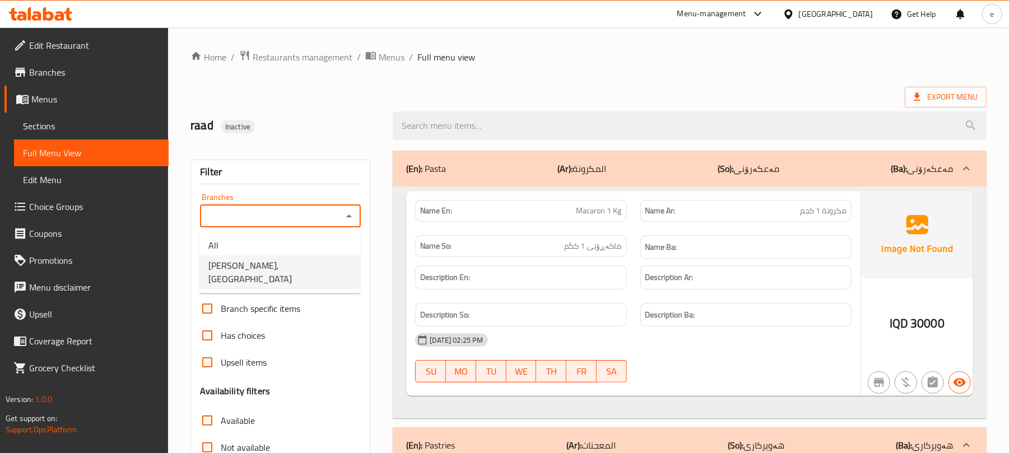
click at [285, 259] on span "[PERSON_NAME], [GEOGRAPHIC_DATA]" at bounding box center [279, 272] width 143 height 27
type input "[PERSON_NAME], [GEOGRAPHIC_DATA]"
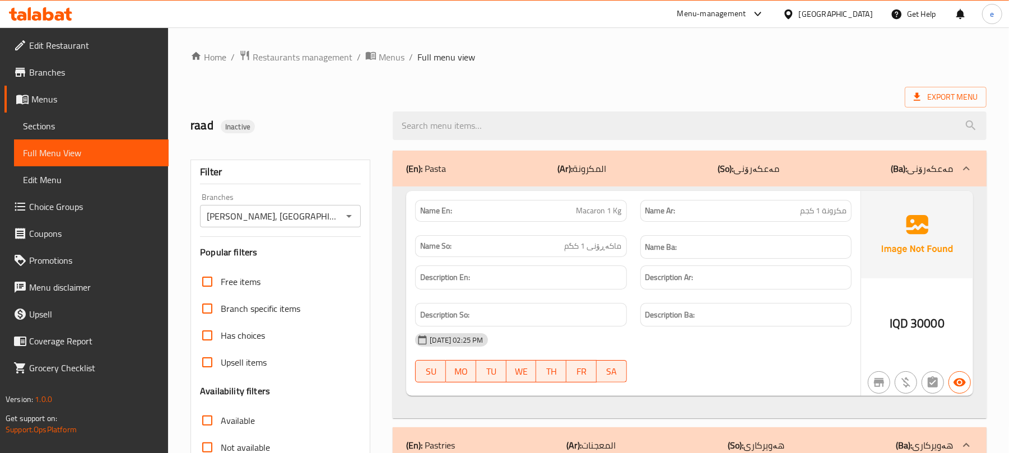
click at [502, 178] on div "(En): Pasta (Ar): المكرونة (So): مەعکەرۆنی (Ba): مەعکەرۆنی" at bounding box center [690, 169] width 594 height 36
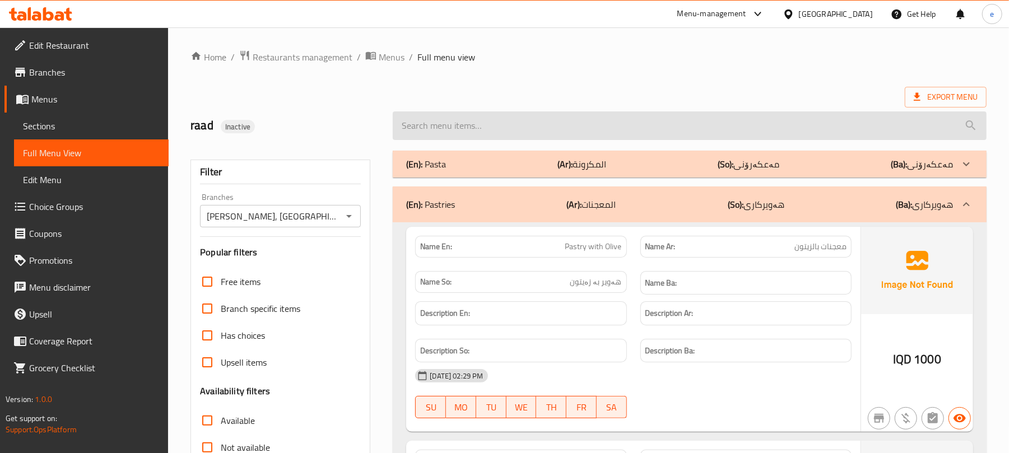
click at [441, 132] on input "search" at bounding box center [690, 126] width 594 height 29
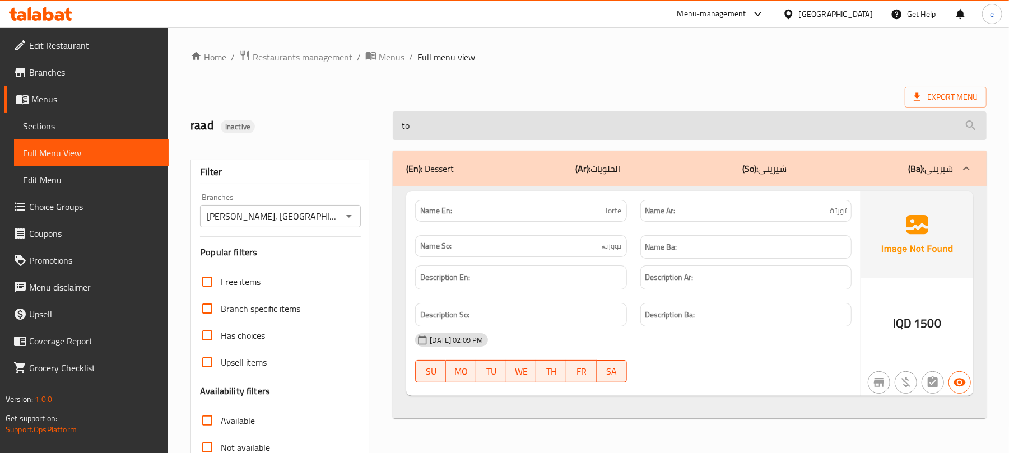
click at [425, 123] on input "to" at bounding box center [690, 126] width 594 height 29
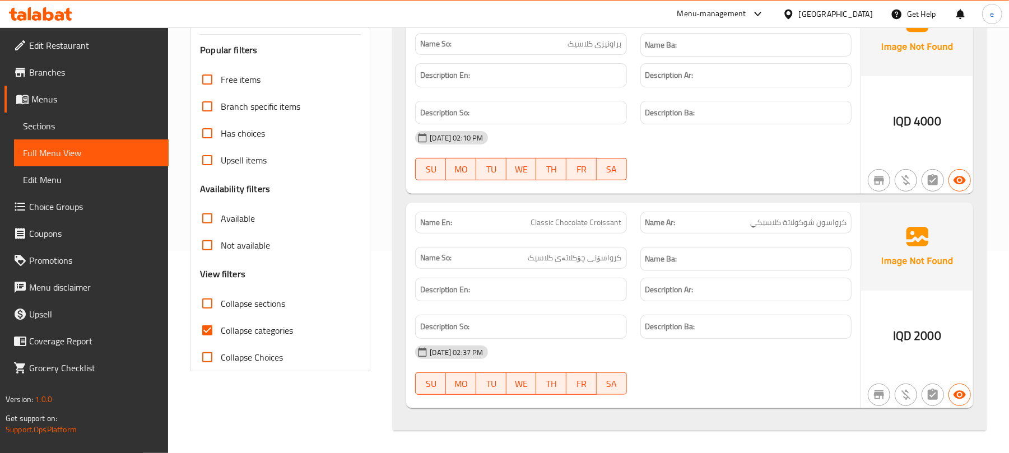
scroll to position [56, 0]
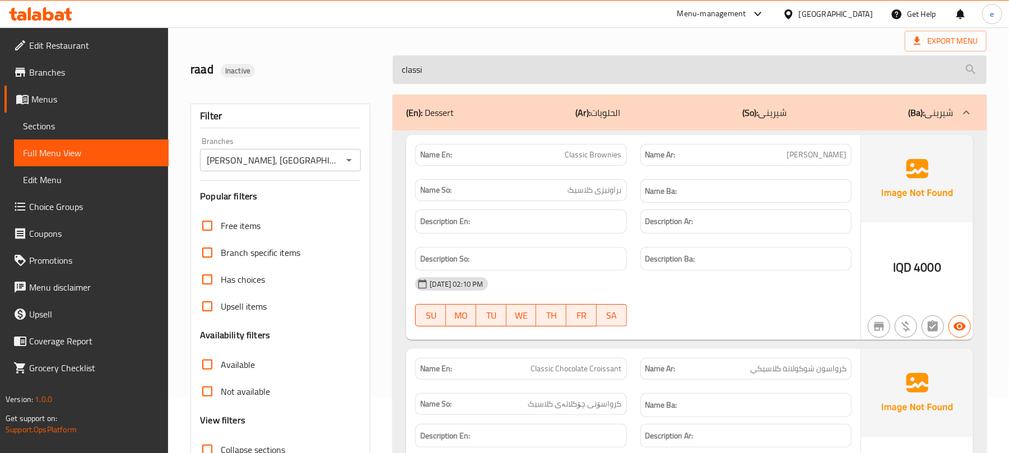
click at [454, 78] on input "classi" at bounding box center [690, 69] width 594 height 29
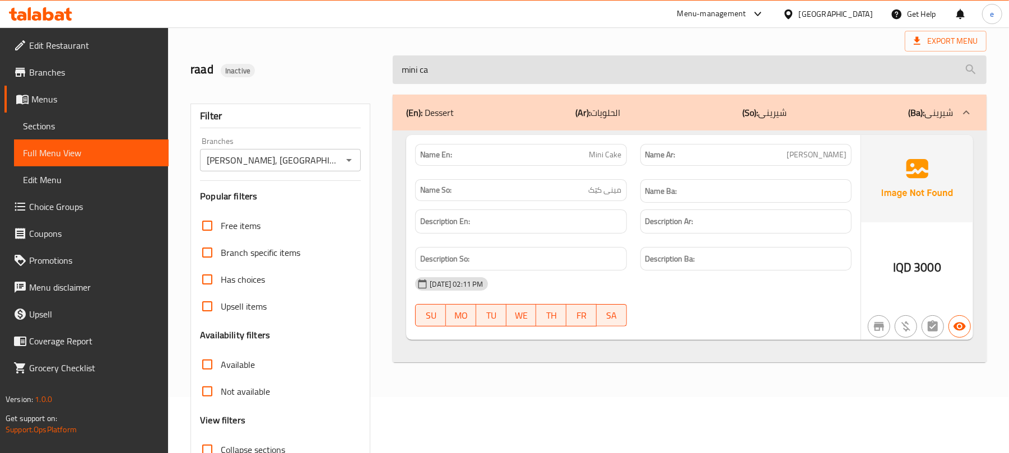
click at [449, 81] on input "mini ca" at bounding box center [690, 69] width 594 height 29
click at [462, 74] on input "[DEMOGRAPHIC_DATA]" at bounding box center [690, 69] width 594 height 29
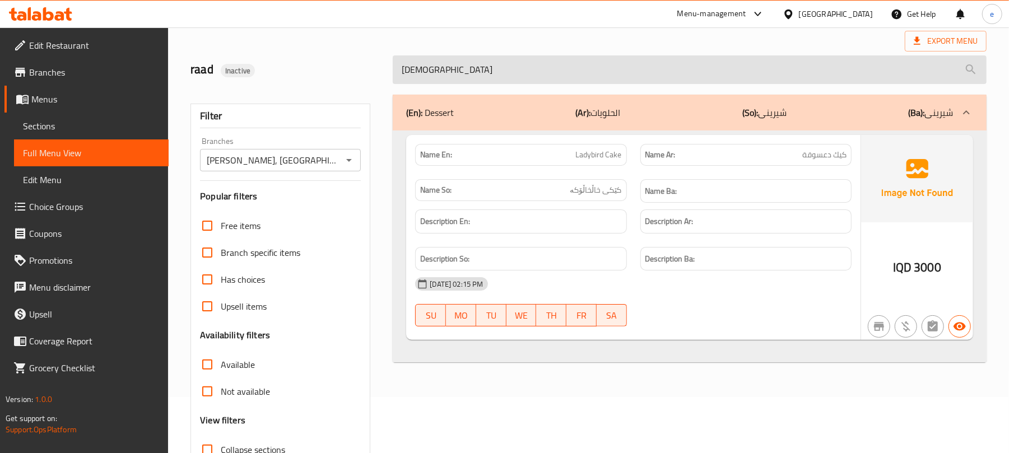
paste input "12000"
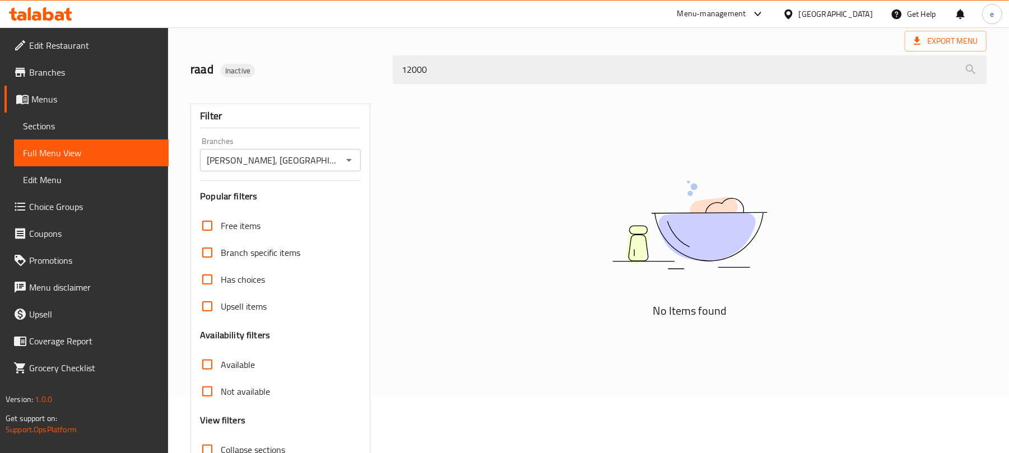
click at [453, 54] on div "12000" at bounding box center [690, 70] width 608 height 42
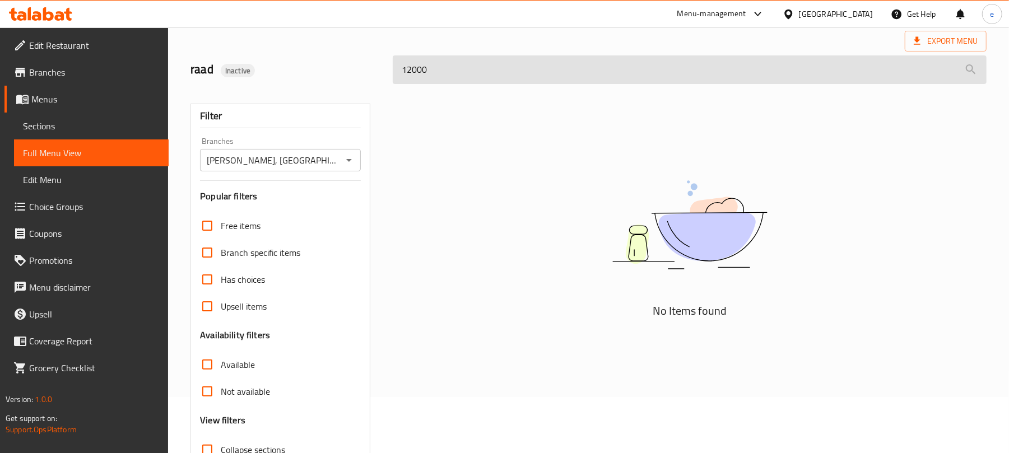
click at [434, 77] on input "12000" at bounding box center [690, 69] width 594 height 29
paste input "Mini Pastry Cake with Sugar 5"
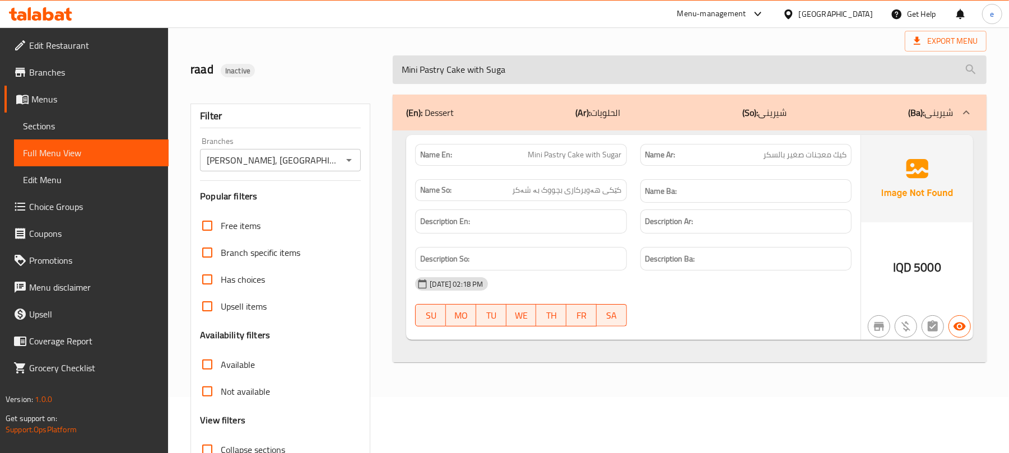
click at [467, 66] on input "Mini Pastry Cake with Suga" at bounding box center [690, 69] width 594 height 29
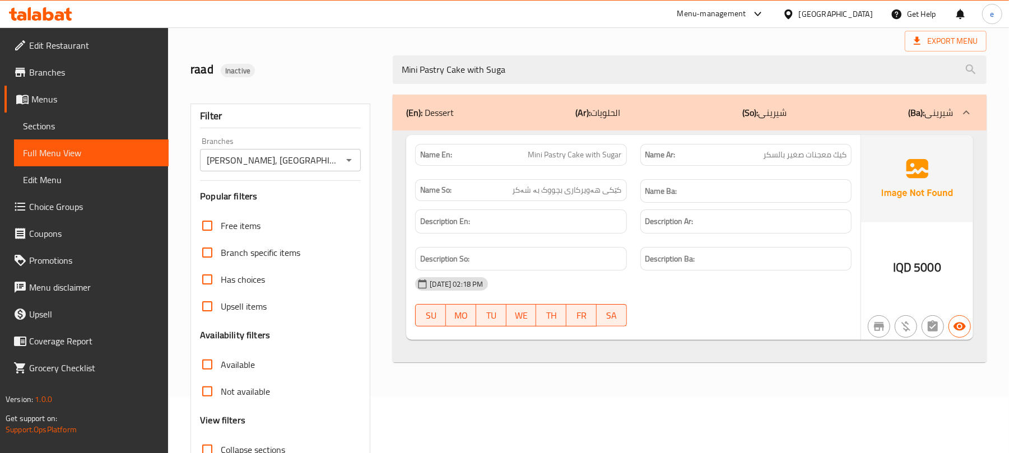
paste input "Crunchy Chocopop 5000"
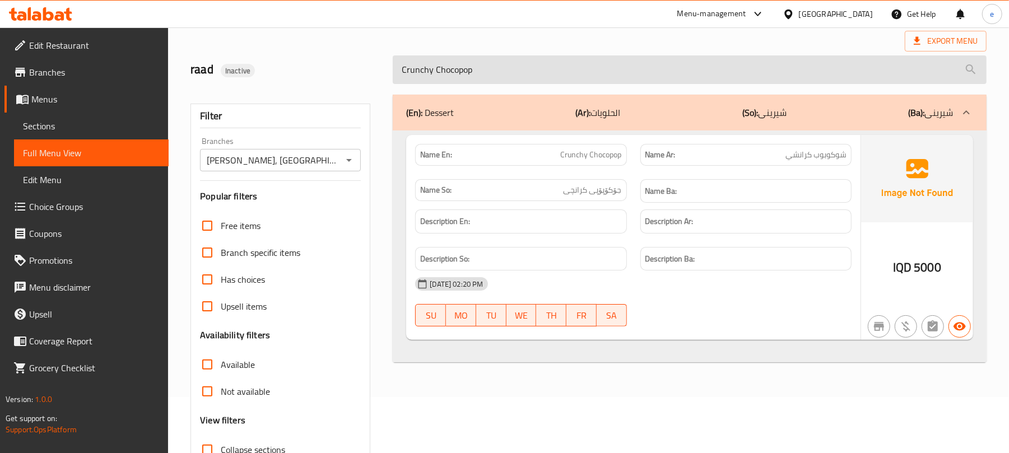
click at [462, 66] on input "Crunchy Chocopop" at bounding box center [690, 69] width 594 height 29
paste input "Donut 750"
click at [460, 76] on input "Donut" at bounding box center [690, 69] width 594 height 29
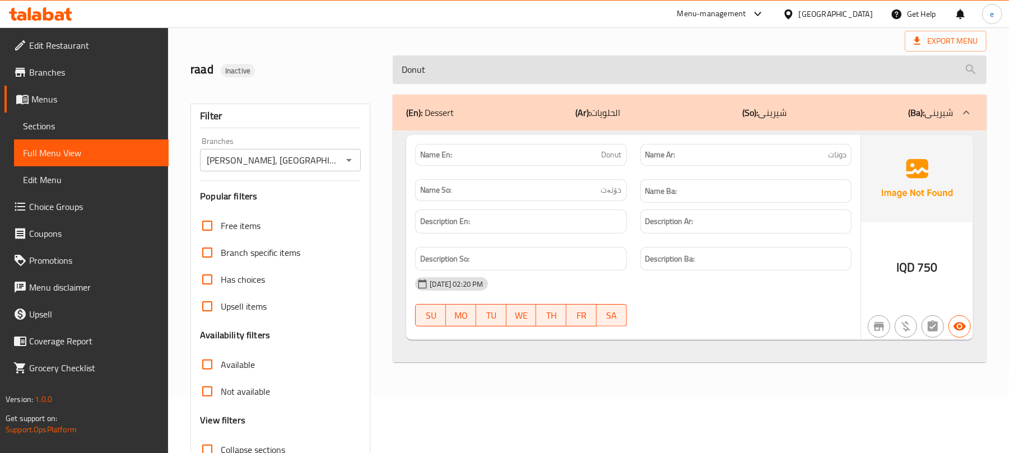
click at [460, 76] on input "Donut" at bounding box center [690, 69] width 594 height 29
paste input "Croissant Rolls 2000"
click at [463, 76] on input "Croissant Rolls" at bounding box center [690, 69] width 594 height 29
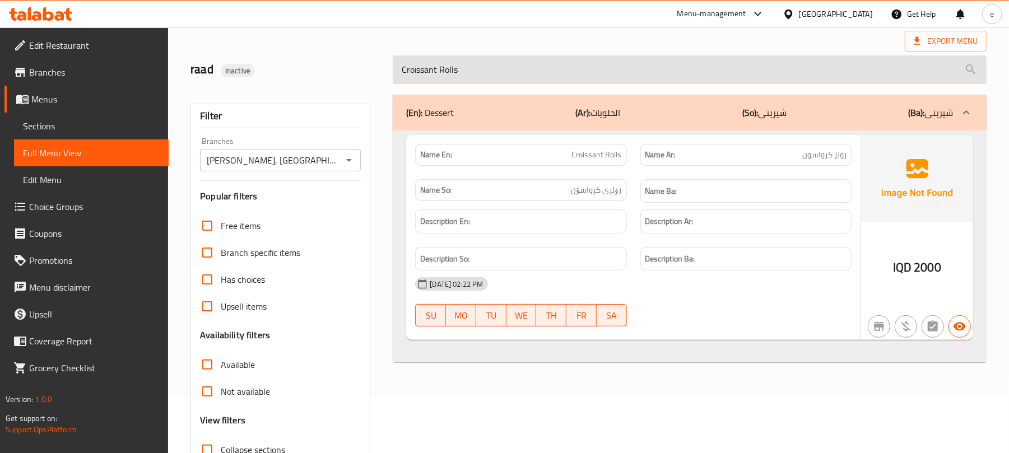
click at [463, 76] on input "Croissant Rolls" at bounding box center [690, 69] width 594 height 29
paste input "Birthday Cake Mold - 6 persons 10000"
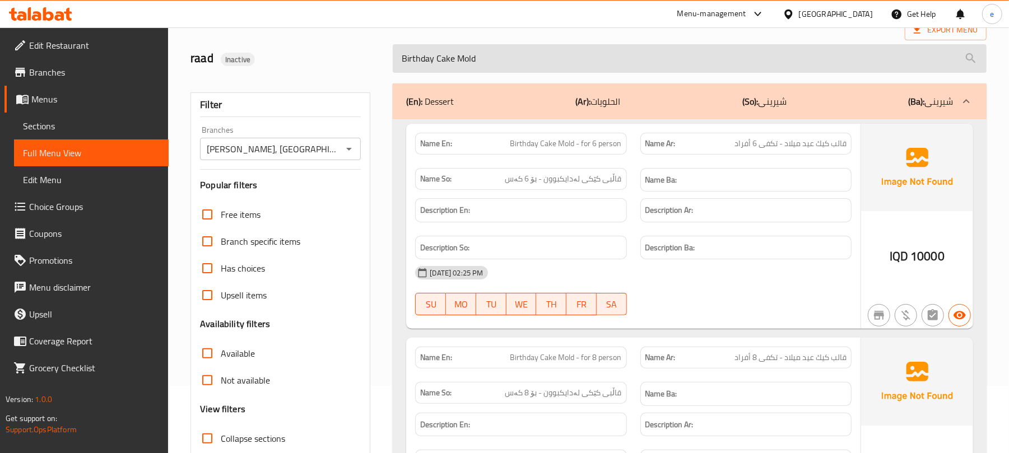
scroll to position [0, 0]
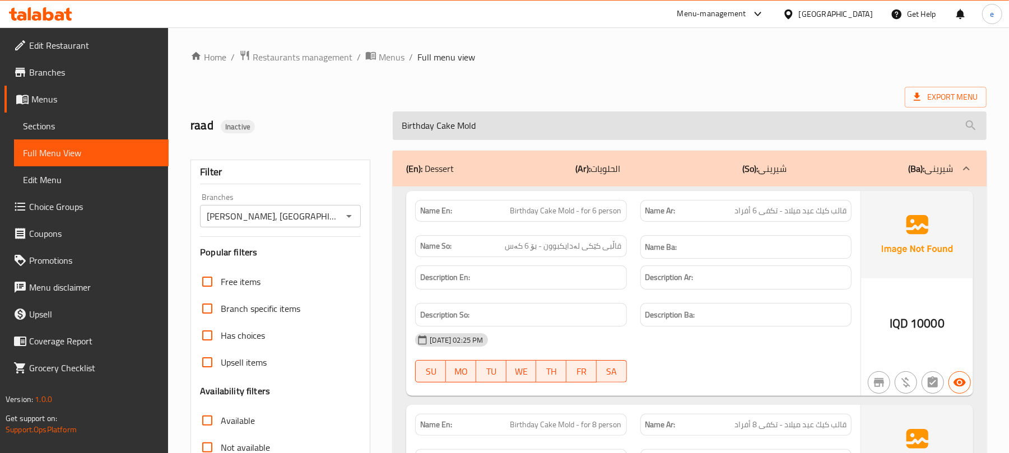
click at [475, 128] on input "Birthday Cake Mold" at bounding box center [690, 126] width 594 height 29
paste input "with natural flowers 15000"
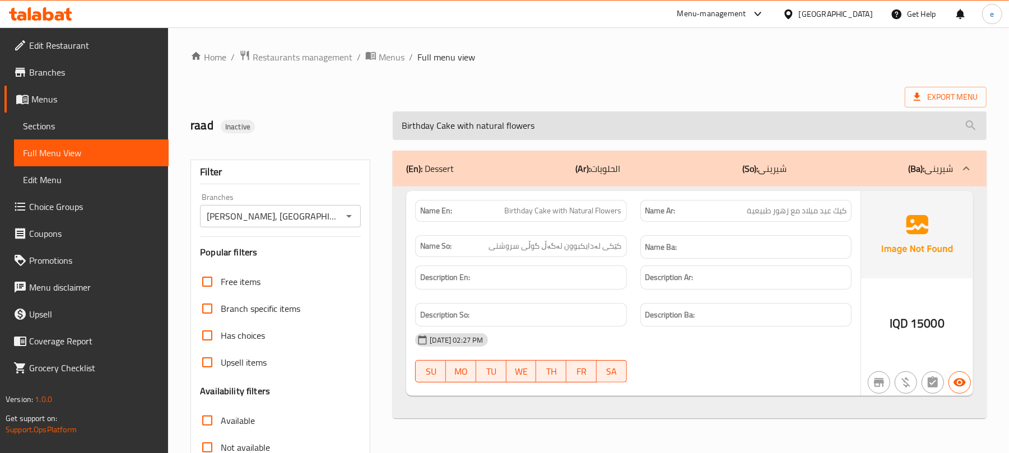
click at [504, 131] on input "Birthday Cake with natural flowers" at bounding box center [690, 126] width 594 height 29
paste input "Pastry with Olive 1000"
click at [453, 131] on input "Pastry with Olive" at bounding box center [690, 126] width 594 height 29
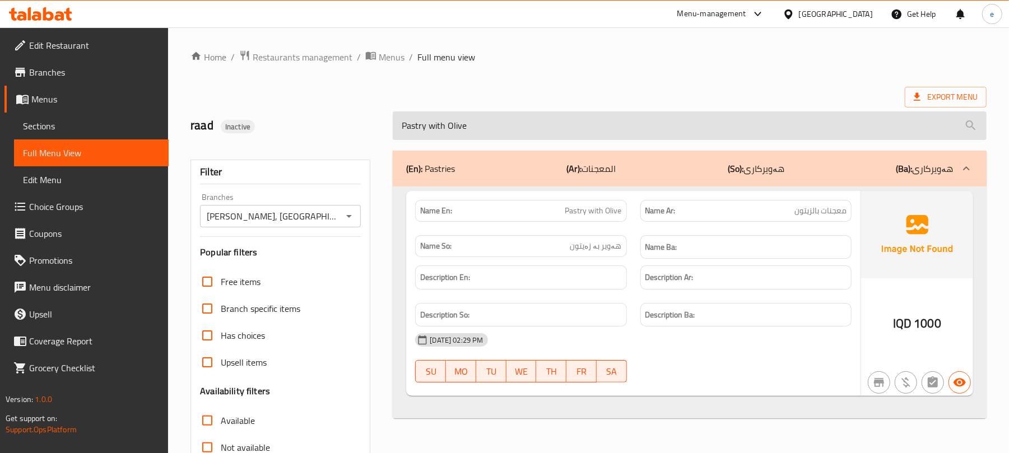
click at [453, 131] on input "Pastry with Olive" at bounding box center [690, 126] width 594 height 29
paste input "Dates Kulicha 1KG:10000"
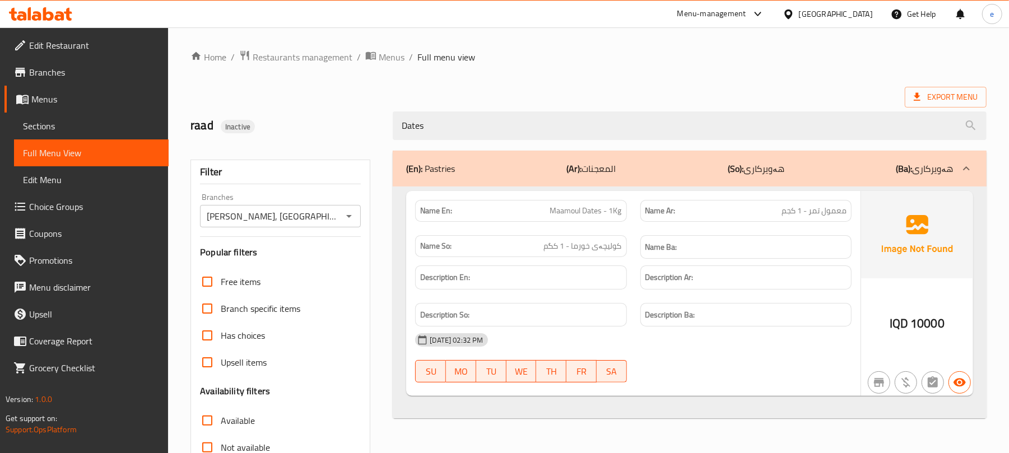
type input "Dates"
click at [591, 213] on span "Maamoul Dates - 1Kg" at bounding box center [586, 211] width 72 height 12
copy span "Maamoul Dates - 1Kg"
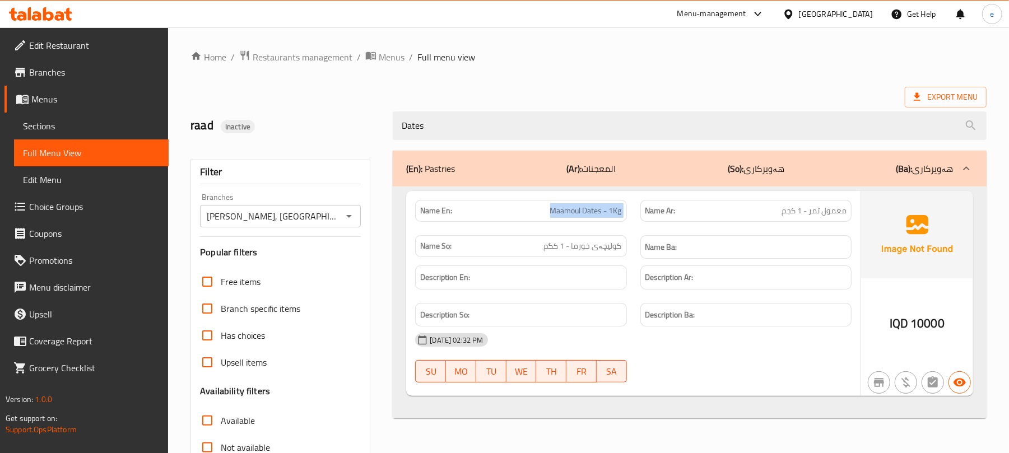
click at [353, 211] on icon "Open" at bounding box center [348, 216] width 13 height 13
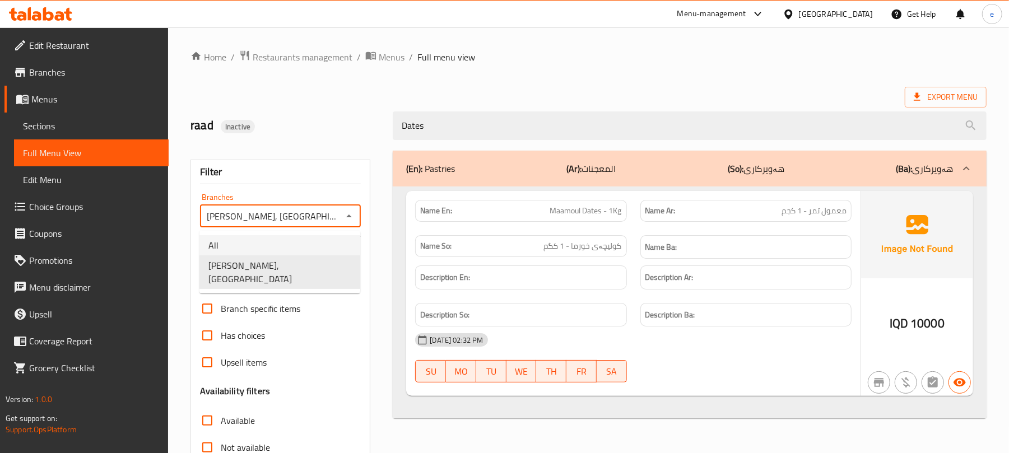
click at [285, 240] on li "All" at bounding box center [280, 245] width 161 height 20
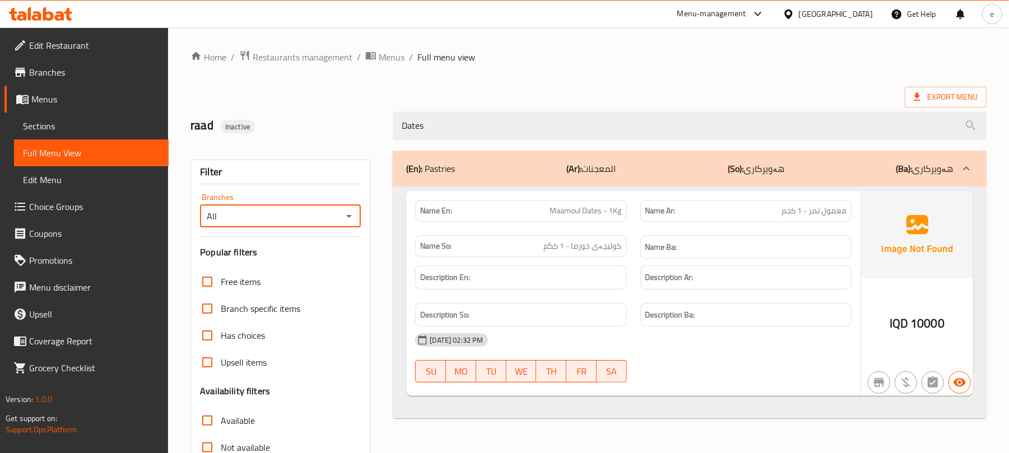
click at [341, 215] on button "Open" at bounding box center [349, 216] width 16 height 16
click at [312, 252] on li "All" at bounding box center [280, 245] width 161 height 20
click at [350, 214] on icon "Open" at bounding box center [348, 216] width 13 height 13
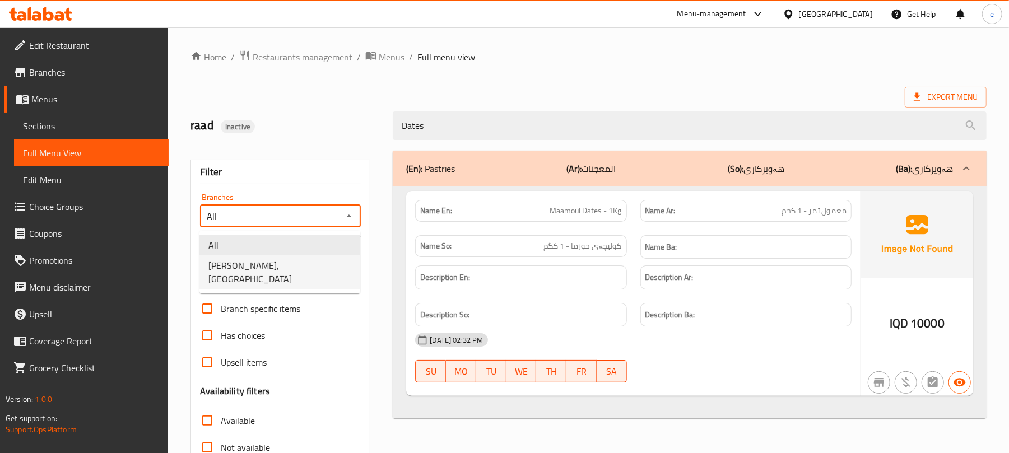
click at [303, 263] on li "Safra Bakery, Baranan" at bounding box center [280, 273] width 161 height 34
type input "Safra Bakery, Baranan"
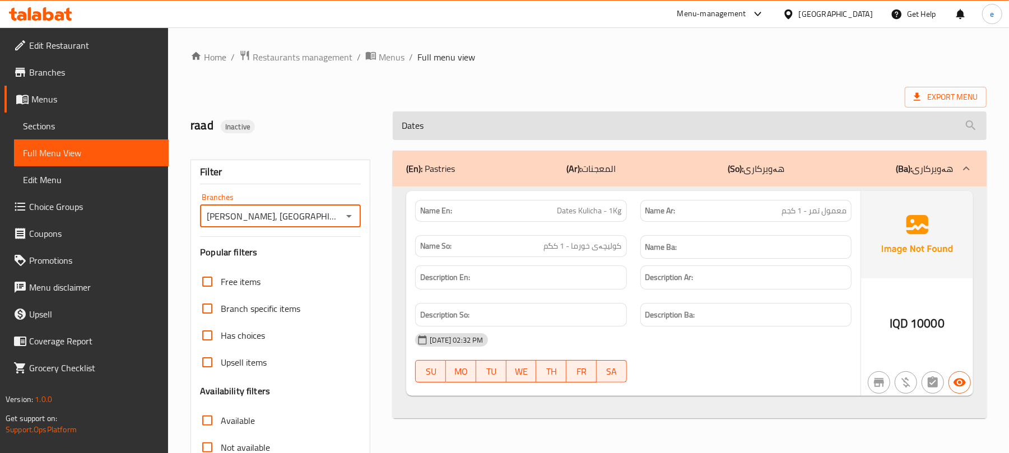
click at [447, 124] on input "Dates" at bounding box center [690, 126] width 594 height 29
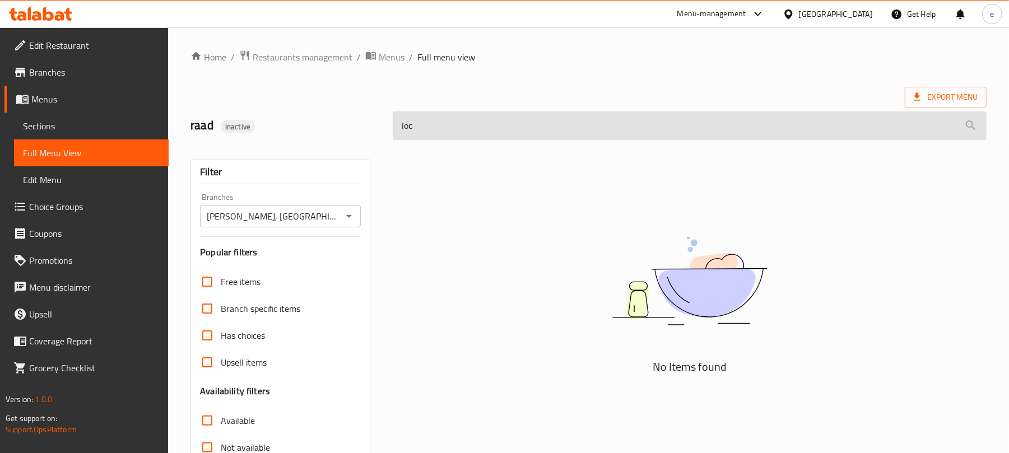
click at [449, 122] on input "loc" at bounding box center [690, 126] width 594 height 29
paste input "Lokum Kulicha 1KG:10000"
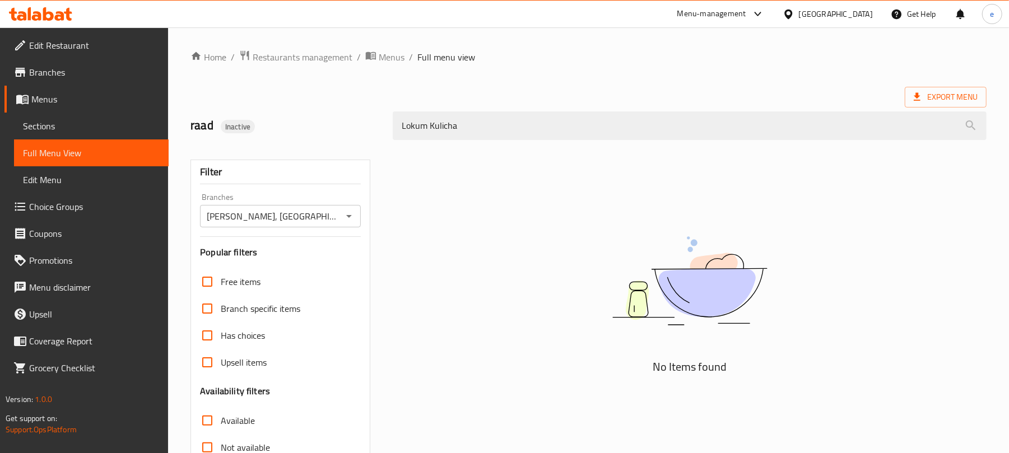
type input "Lokum Kulicha"
click at [350, 216] on icon "Open" at bounding box center [349, 216] width 6 height 3
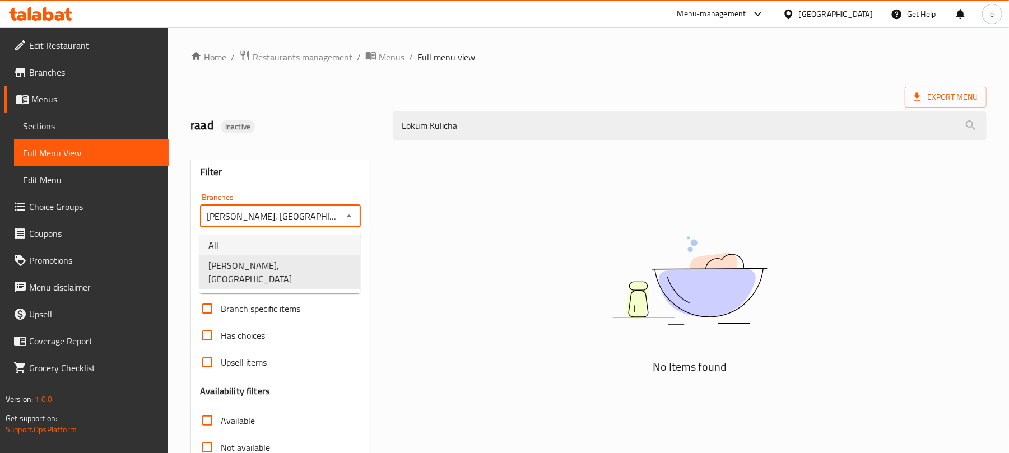
click at [283, 244] on li "All" at bounding box center [280, 245] width 161 height 20
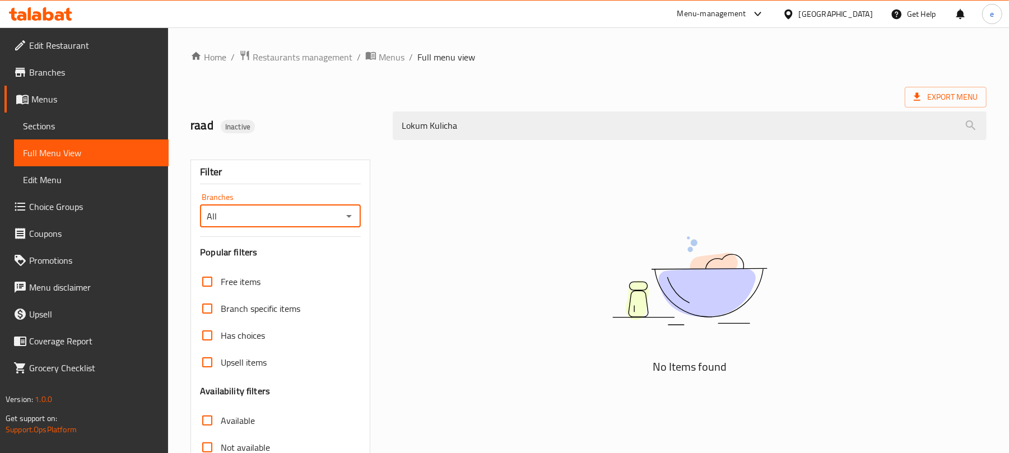
click at [348, 218] on icon "Open" at bounding box center [348, 216] width 13 height 13
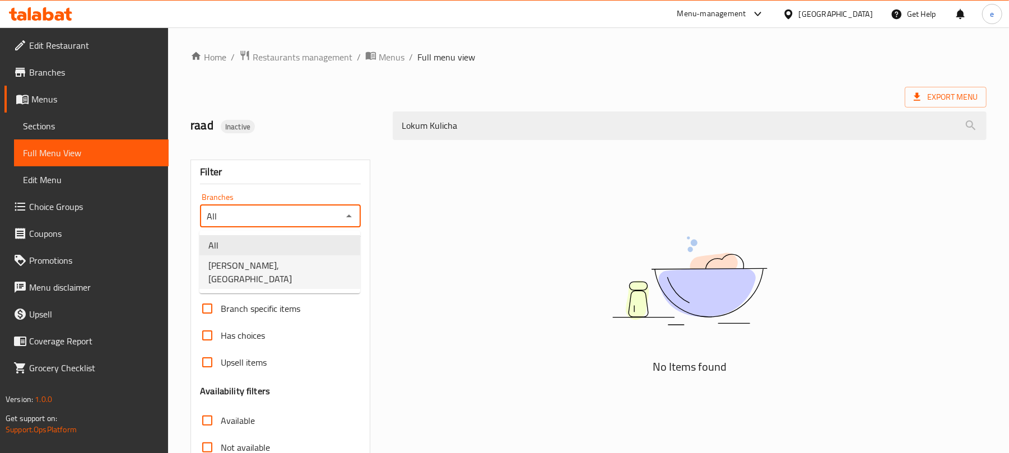
click at [308, 272] on li "Safra Bakery, Baranan" at bounding box center [280, 273] width 161 height 34
type input "Safra Bakery, Baranan"
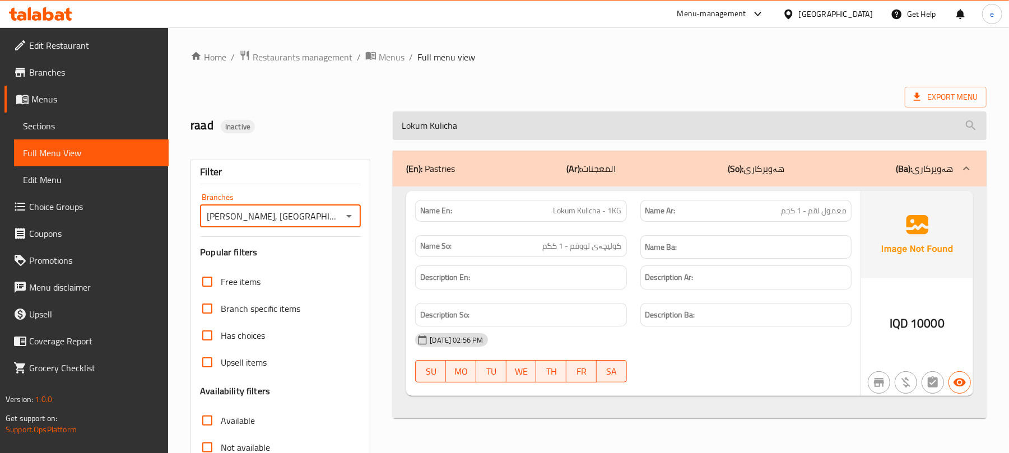
click at [462, 133] on input "Lokum Kulicha" at bounding box center [690, 126] width 594 height 29
paste input "Croissant 1000"
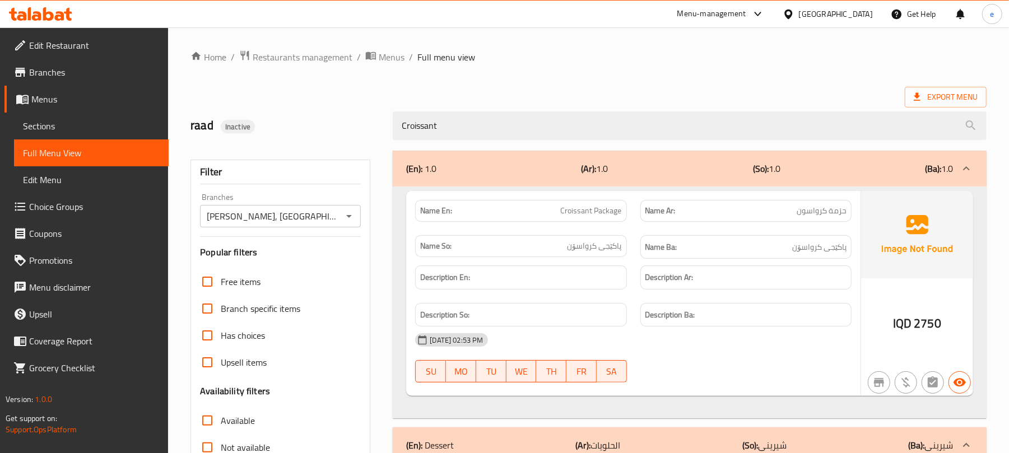
click at [629, 171] on div "(En): 1.0 (Ar): 1.0 (So): 1.0 (Ba): 1.0" at bounding box center [679, 168] width 547 height 13
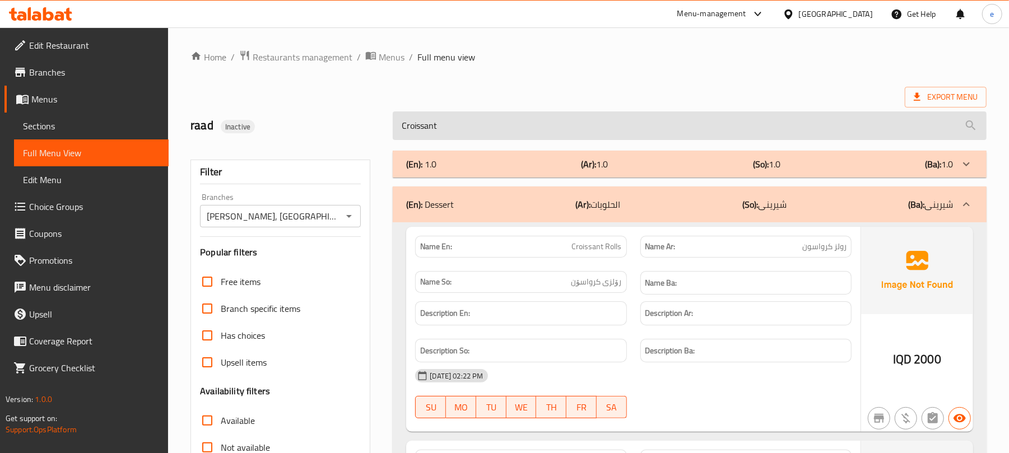
click at [472, 119] on input "Croissant" at bounding box center [690, 126] width 594 height 29
paste input "Mini Cookies 1KG:15000"
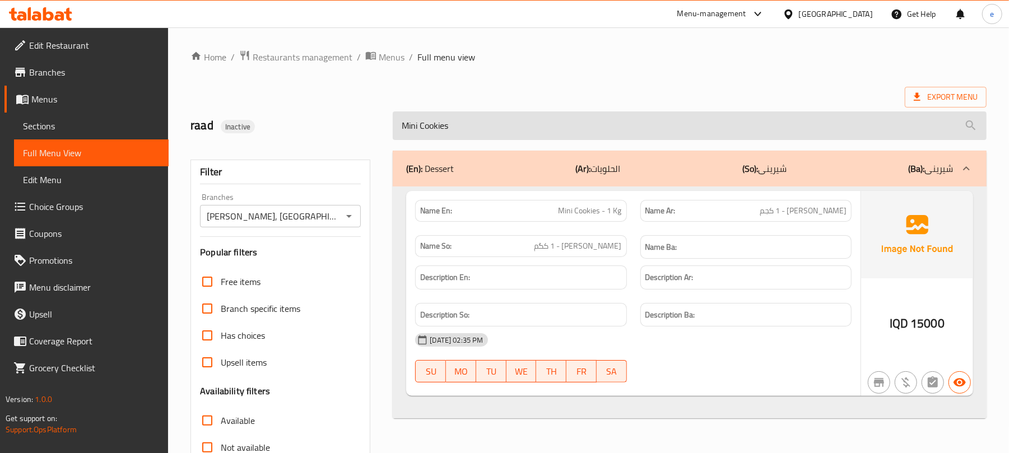
click at [448, 131] on input "Mini Cookies" at bounding box center [690, 126] width 594 height 29
paste input "Walnut kulicha 1KG:10000"
click at [483, 115] on input "Walnut kulicha" at bounding box center [690, 126] width 594 height 29
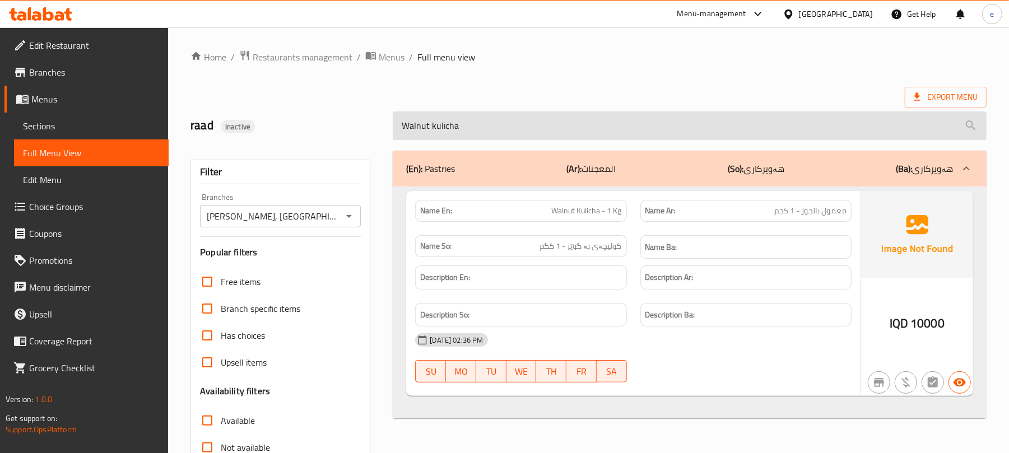
click at [483, 115] on input "Walnut kulicha" at bounding box center [690, 126] width 594 height 29
paste input "Classic Chocolate Croissant 2000"
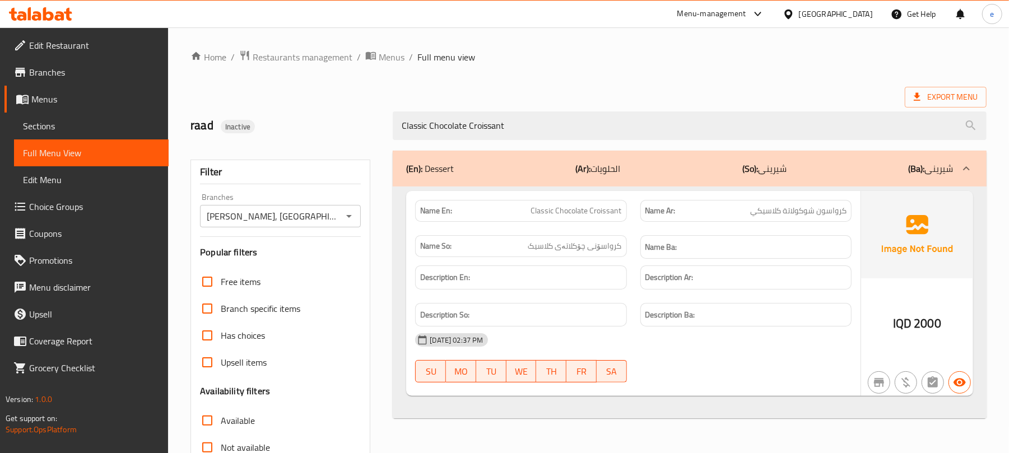
click at [437, 111] on div "Classic Chocolate Croissant" at bounding box center [690, 126] width 608 height 42
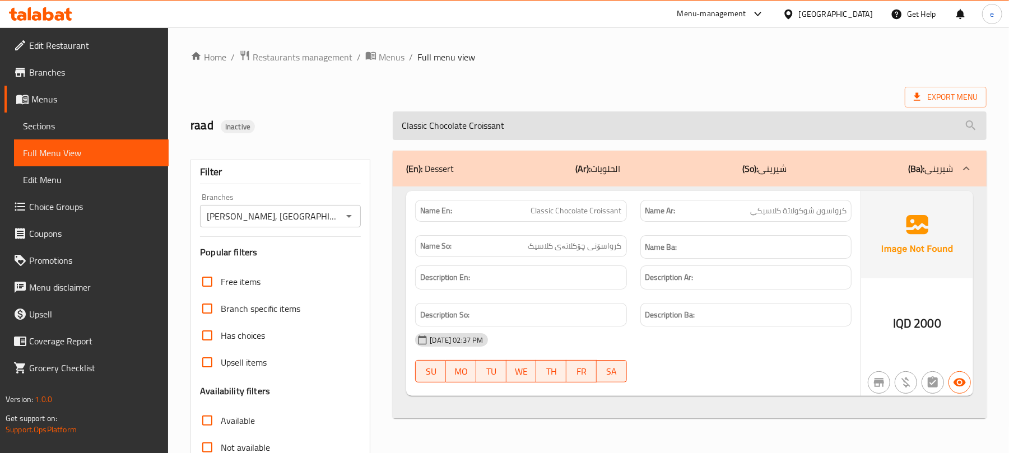
click at [452, 122] on input "Classic Chocolate Croissant" at bounding box center [690, 126] width 594 height 29
paste input "Turkish Simit - 3 pieces 1000"
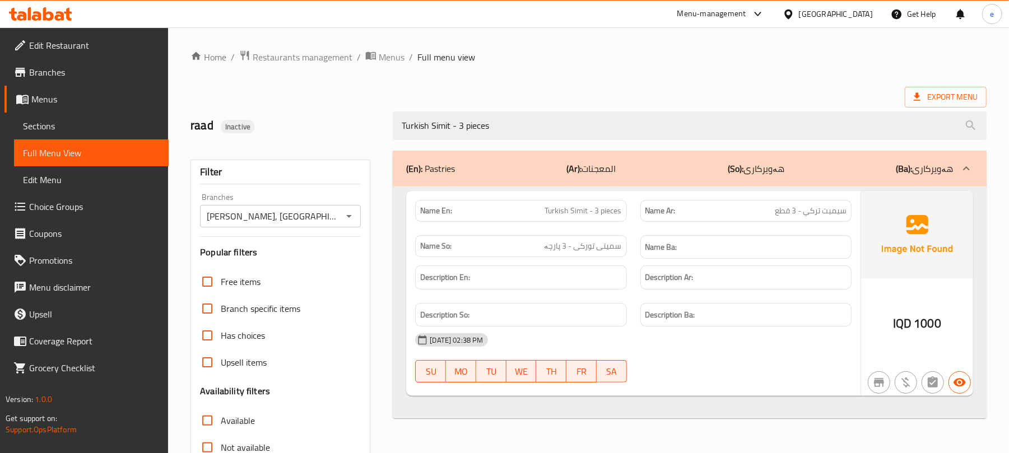
click at [469, 142] on div "Turkish Simit - 3 pieces" at bounding box center [690, 126] width 608 height 42
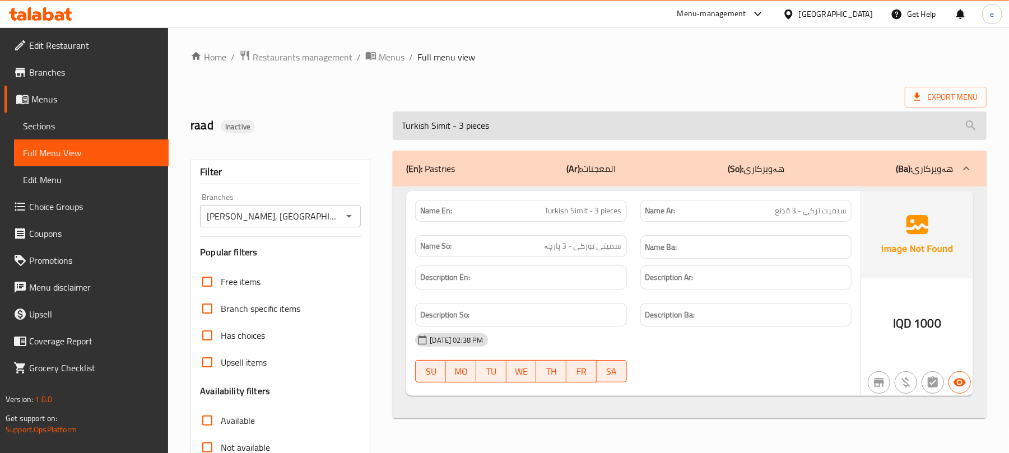
click at [471, 131] on input "Turkish Simit - 3 pieces" at bounding box center [690, 126] width 594 height 29
paste input "Galgali 1KG:8000"
click at [447, 117] on input "Galgali" at bounding box center [690, 126] width 594 height 29
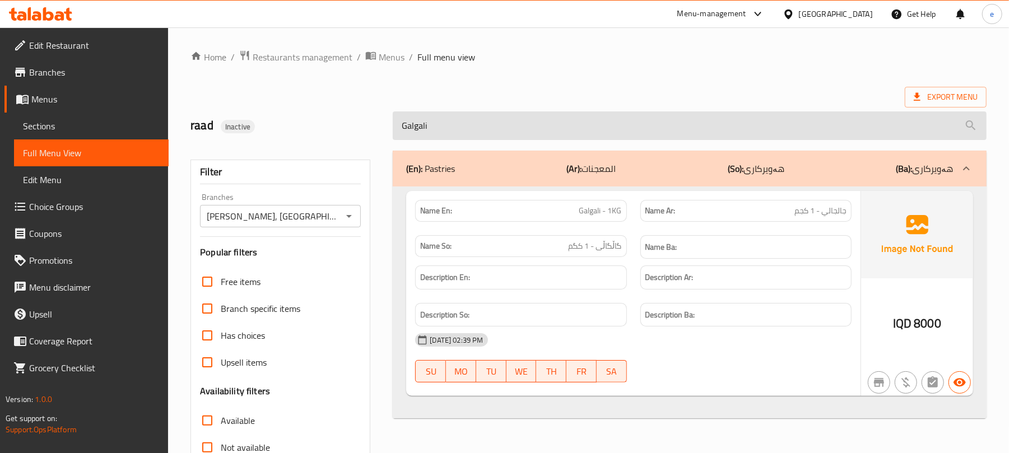
click at [447, 117] on input "Galgali" at bounding box center [690, 126] width 594 height 29
paste input "Pastry with cheese 1000"
click at [480, 137] on input "Pastry with cheese" at bounding box center [690, 126] width 594 height 29
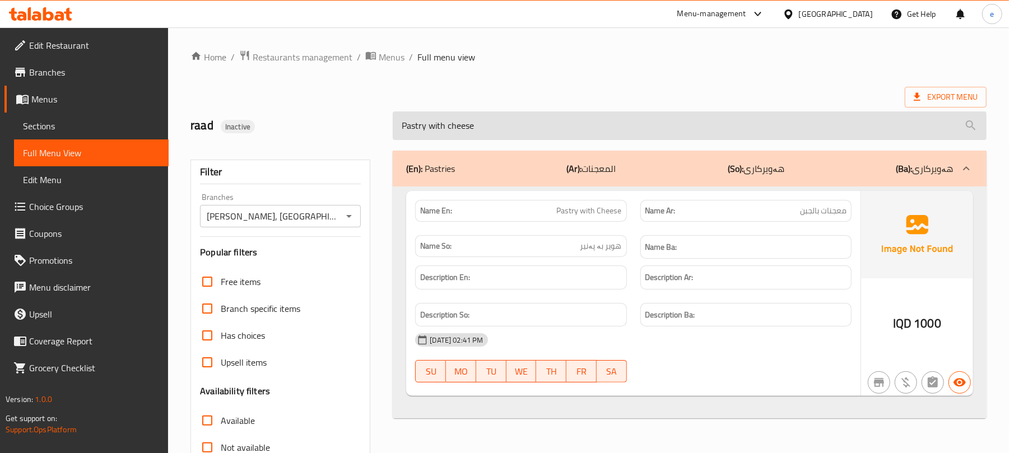
click at [480, 137] on input "Pastry with cheese" at bounding box center [690, 126] width 594 height 29
paste input "Mawalih 1KG:8000"
click at [521, 124] on input "Mawalih" at bounding box center [690, 126] width 594 height 29
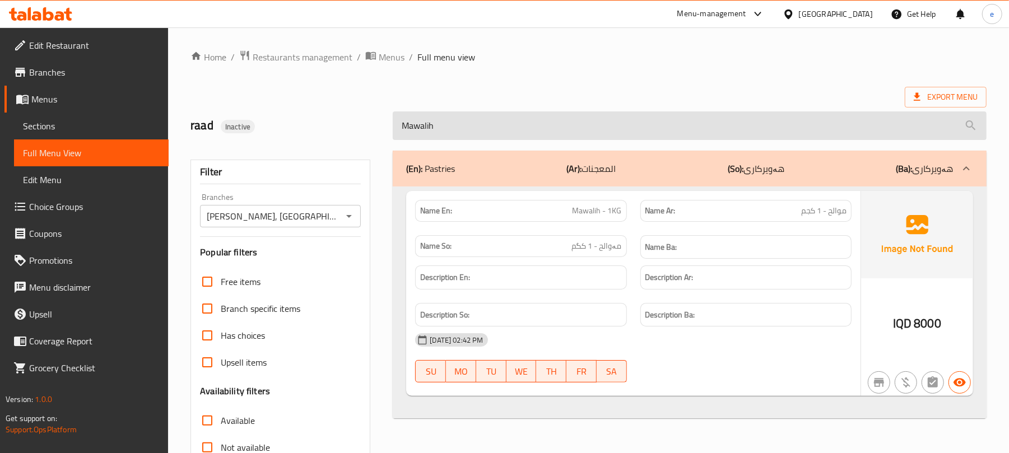
paste input "eat Mini pizza 500"
click at [471, 132] on input "Meat Mini pizza" at bounding box center [690, 126] width 594 height 29
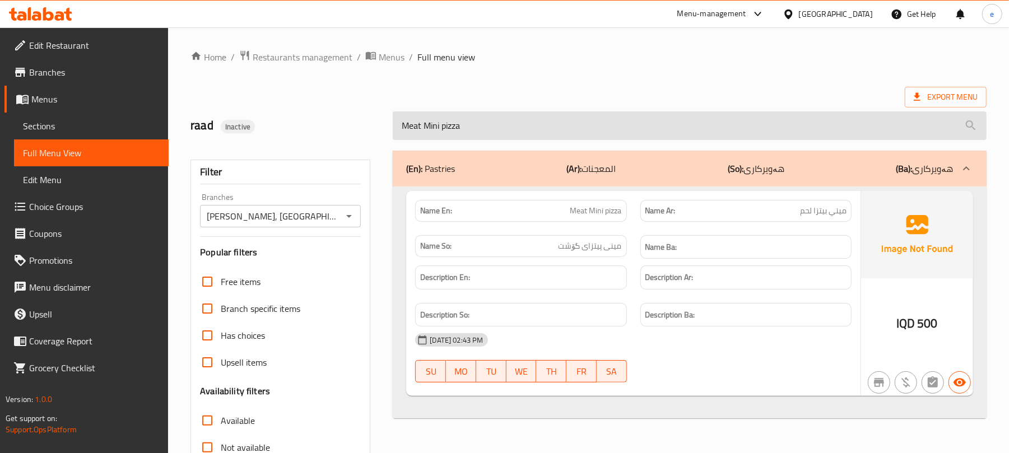
paste input "Cinnamon roll 1500"
click at [438, 131] on input "Cinnamon" at bounding box center [690, 126] width 594 height 29
paste input "Pepperoni pizza slice 500"
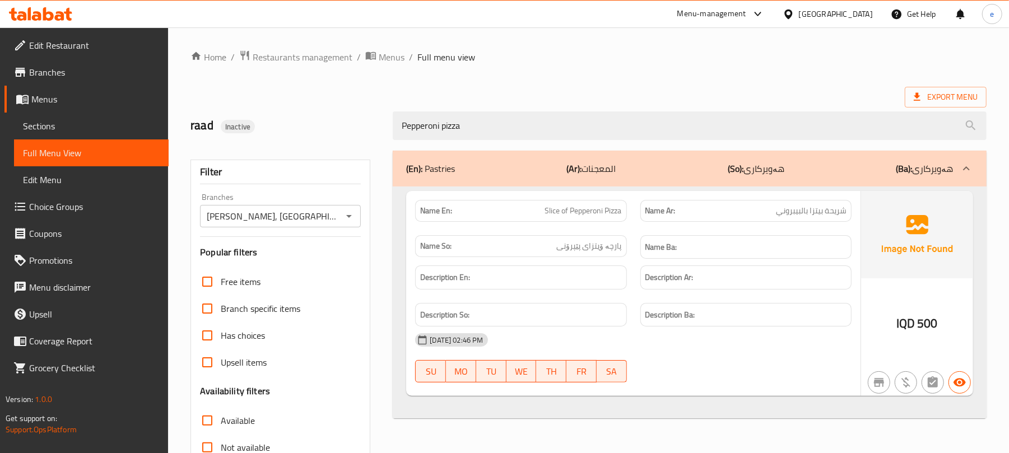
type input "Pepperoni pizza"
click at [601, 222] on div "Name En: Slice of Pepperoni Pizza" at bounding box center [520, 211] width 211 height 22
click at [605, 202] on div "Name En: Slice of Pepperoni Pizza" at bounding box center [520, 211] width 211 height 22
click at [577, 215] on span "Slice of Pepperoni Pizza" at bounding box center [583, 211] width 77 height 12
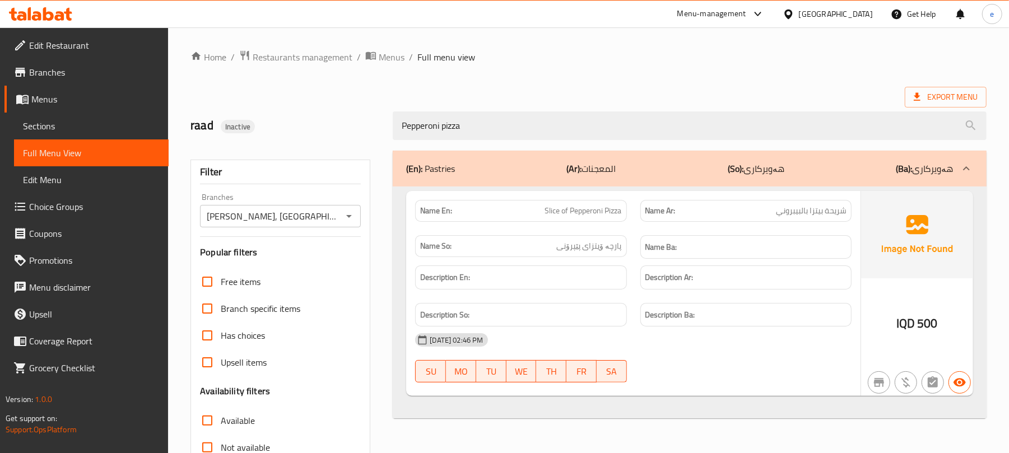
click at [577, 215] on span "Slice of Pepperoni Pizza" at bounding box center [583, 211] width 77 height 12
copy span "Slice of Pepperoni Pizza"
click at [350, 218] on icon "Open" at bounding box center [348, 216] width 13 height 13
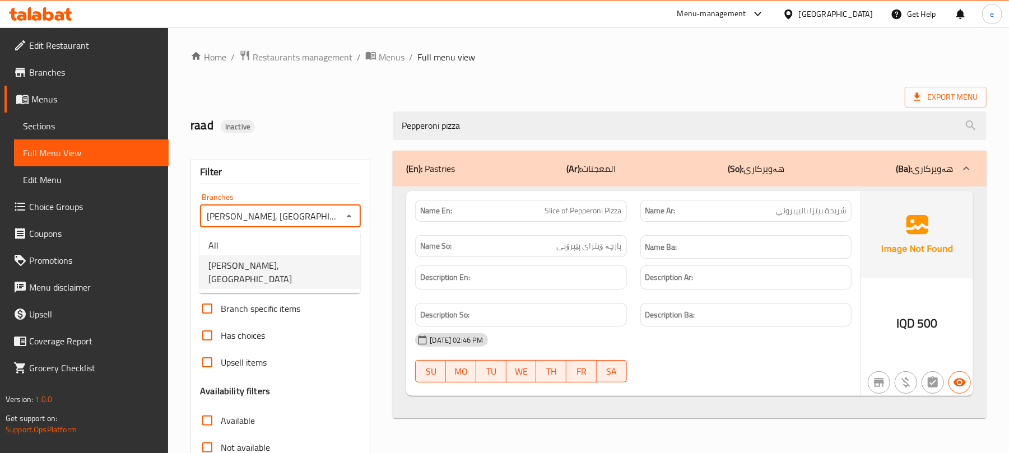
click at [281, 247] on li "All" at bounding box center [280, 245] width 161 height 20
click at [344, 221] on icon "Open" at bounding box center [348, 216] width 13 height 13
click at [318, 258] on li "Safra Bakery, Baranan" at bounding box center [280, 273] width 161 height 34
type input "Safra Bakery, Baranan"
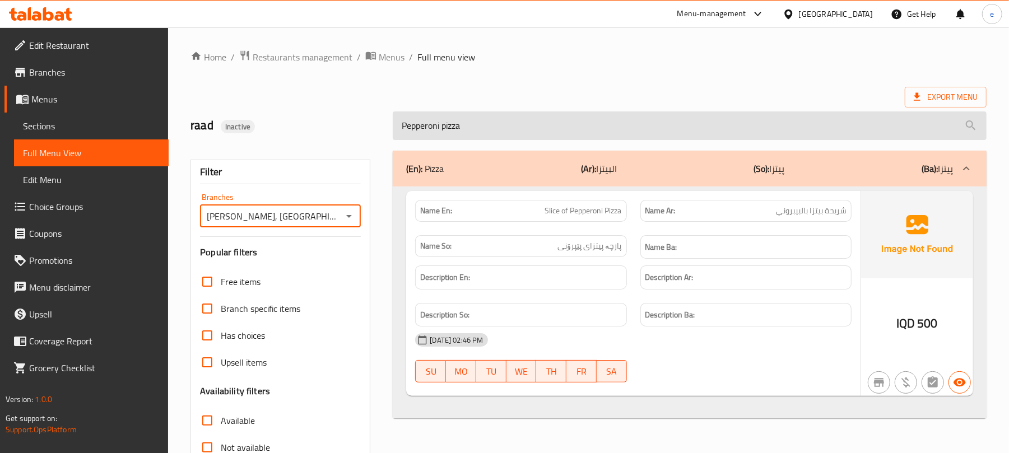
click at [441, 138] on input "Pepperoni pizza" at bounding box center [690, 126] width 594 height 29
paste input "Mixed Petit four 1KG:12000"
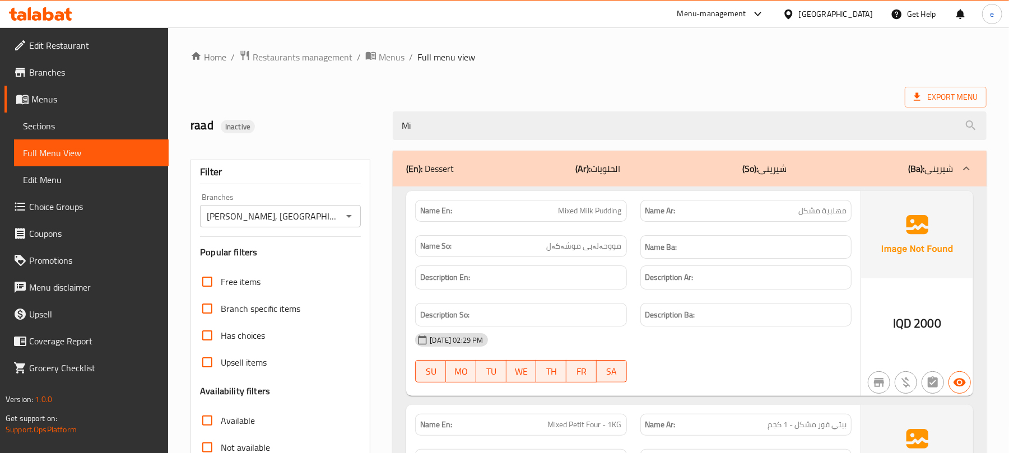
type input "M"
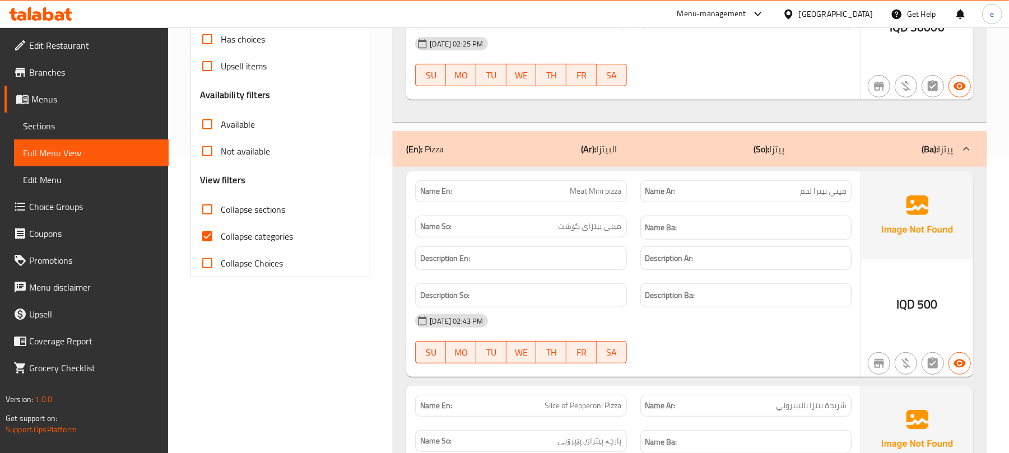
scroll to position [299, 0]
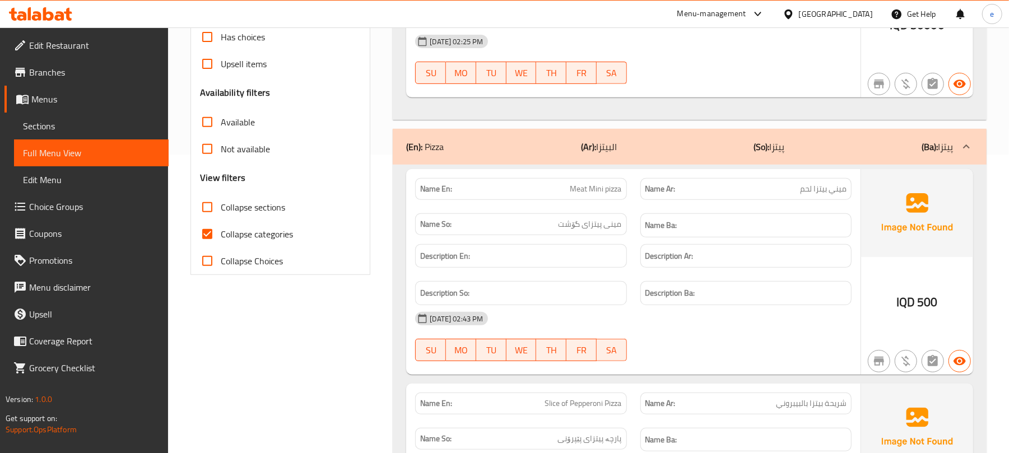
click at [207, 208] on input "Collapse sections" at bounding box center [207, 207] width 27 height 27
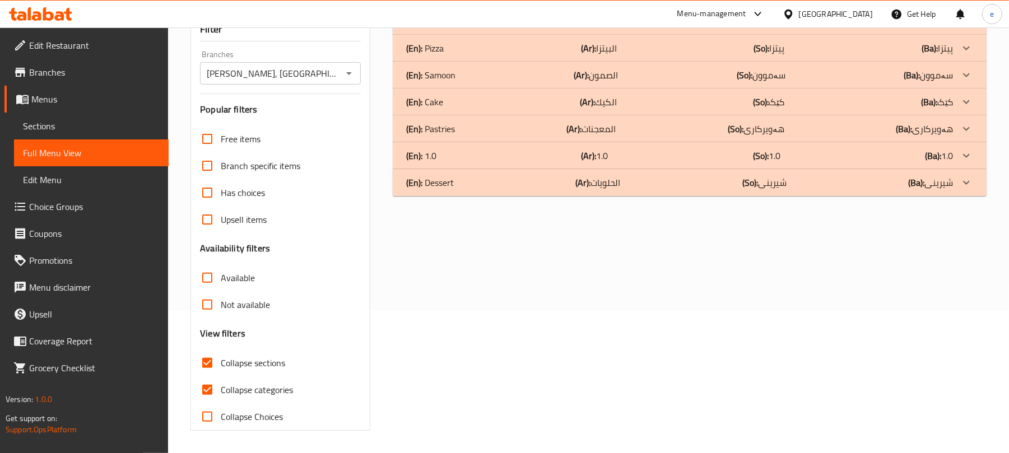
scroll to position [108, 0]
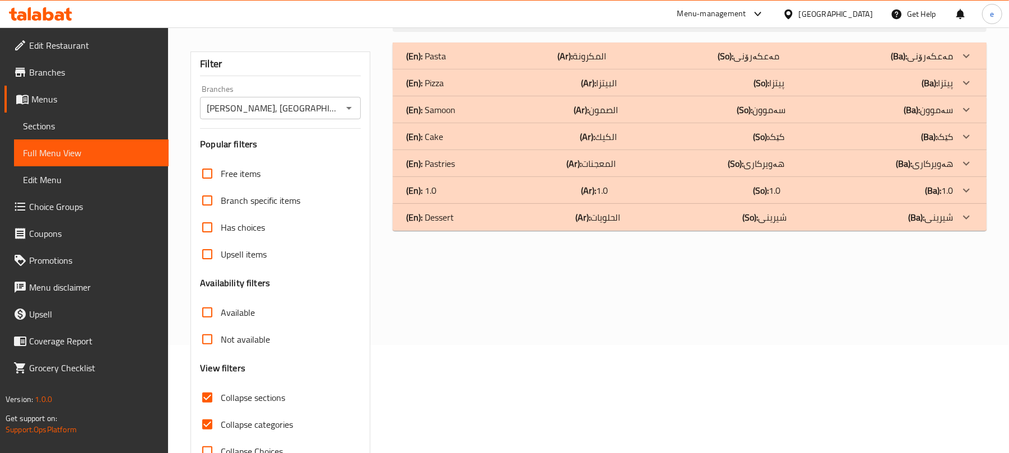
click at [469, 227] on div "(En): Dessert (Ar): الحلويات (So): شیرینی (Ba): شیرینی" at bounding box center [690, 217] width 594 height 27
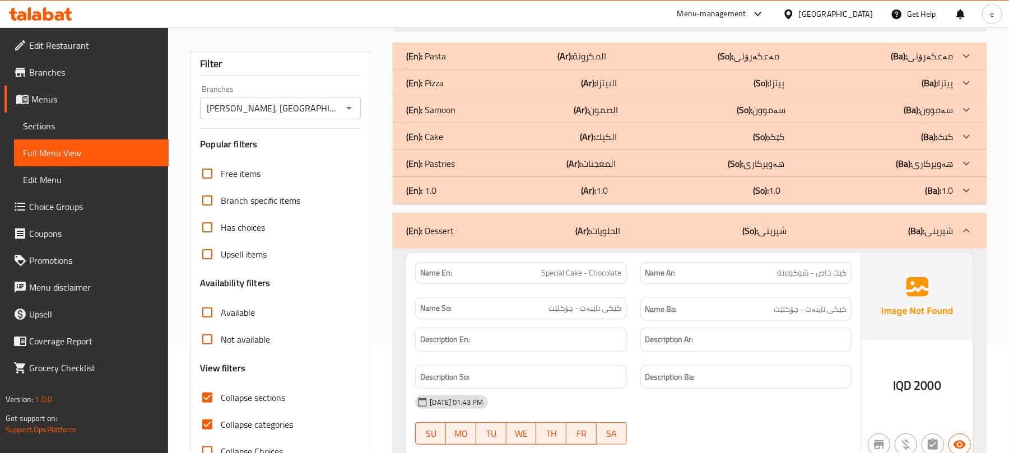
click at [500, 169] on div "(En): Pastries (Ar): المعجنات (So): هەویرکاری (Ba): هەویرکاری" at bounding box center [679, 163] width 547 height 13
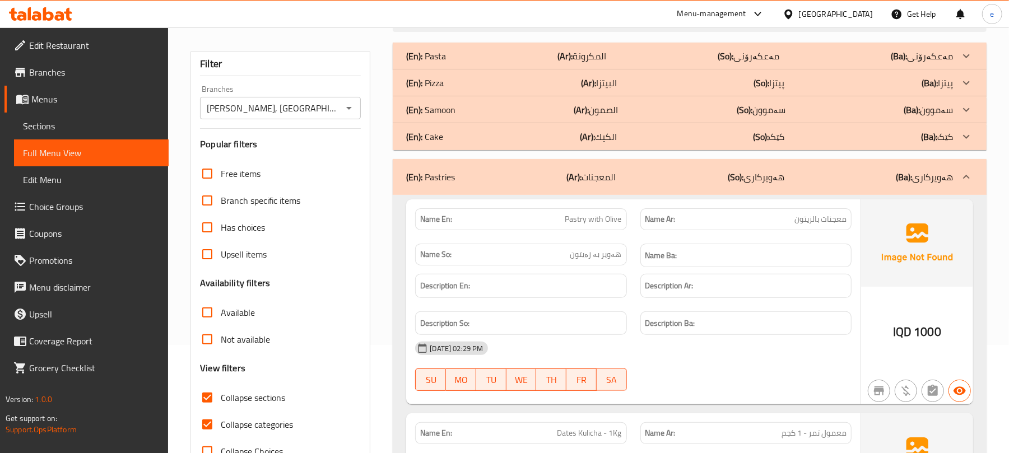
click at [531, 84] on div "(En): Pizza (Ar): البيتزا (So): پیتزا (Ba): پیتزا" at bounding box center [679, 82] width 547 height 13
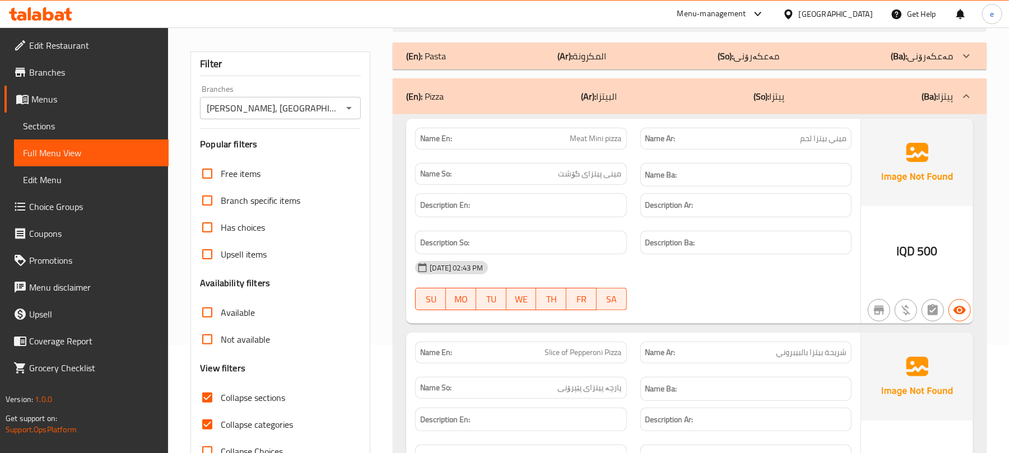
click at [531, 84] on div "(En): Pizza (Ar): البيتزا (So): پیتزا (Ba): پیتزا" at bounding box center [690, 96] width 594 height 36
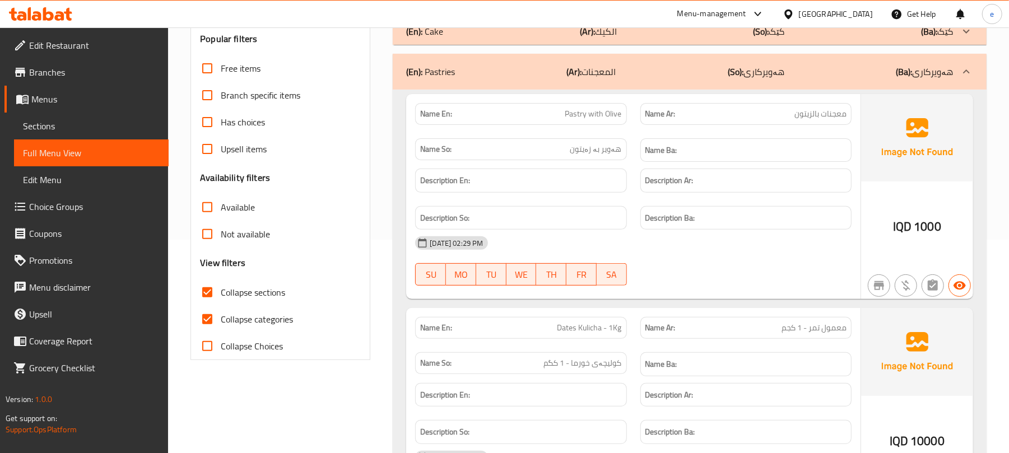
scroll to position [299, 0]
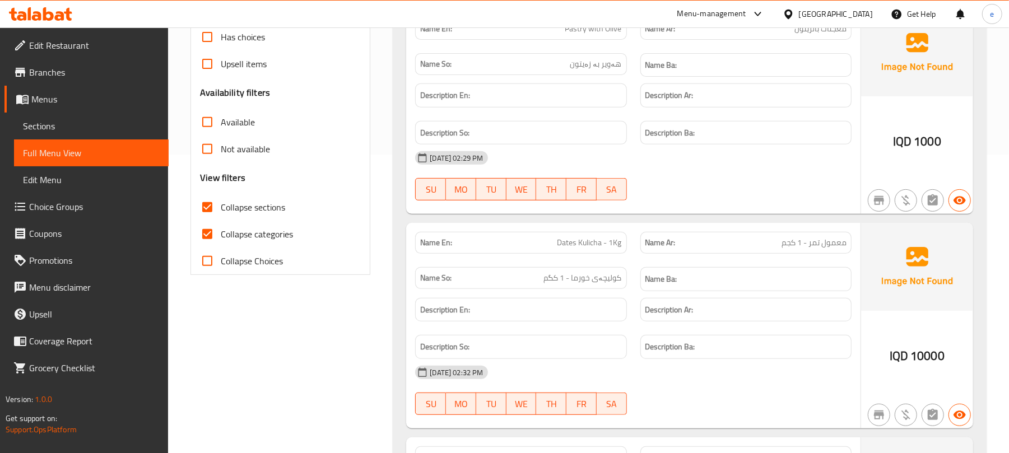
click at [232, 211] on span "Collapse sections" at bounding box center [253, 207] width 64 height 13
click at [221, 211] on input "Collapse sections" at bounding box center [207, 207] width 27 height 27
checkbox input "false"
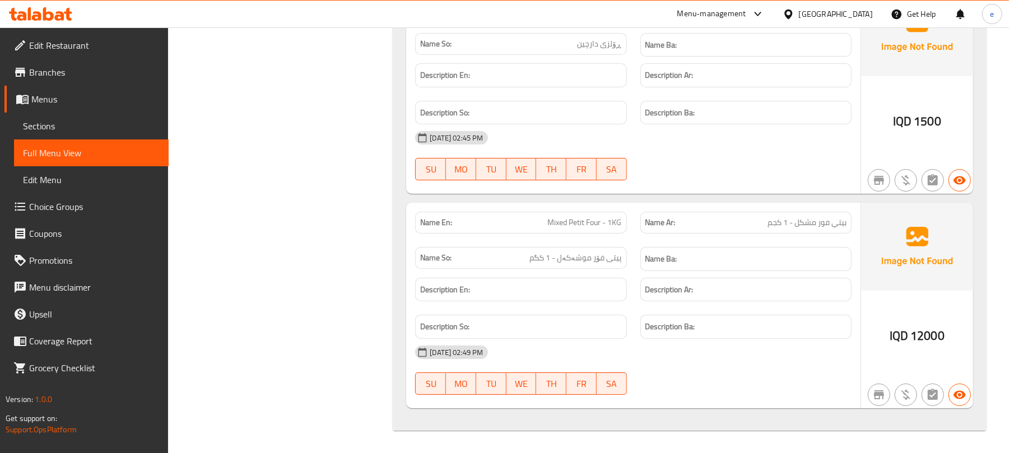
scroll to position [21057, 0]
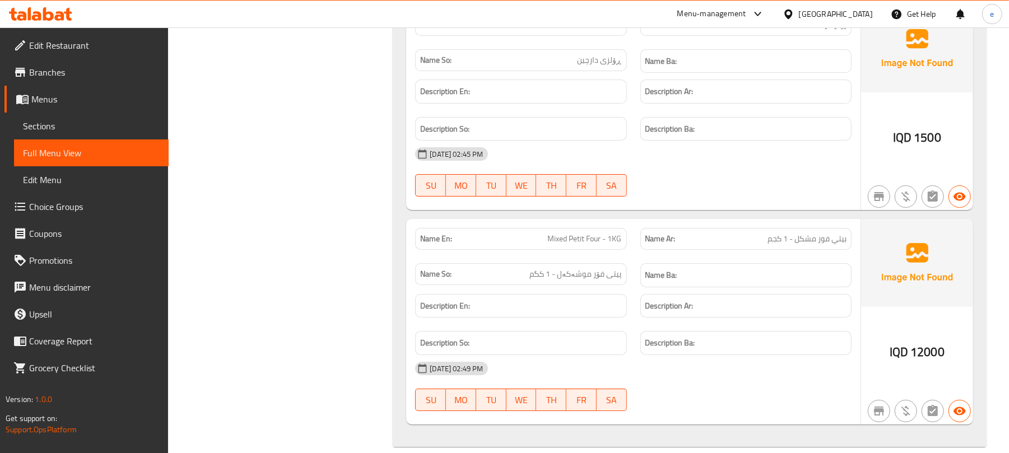
click at [54, 18] on icon at bounding box center [40, 13] width 63 height 13
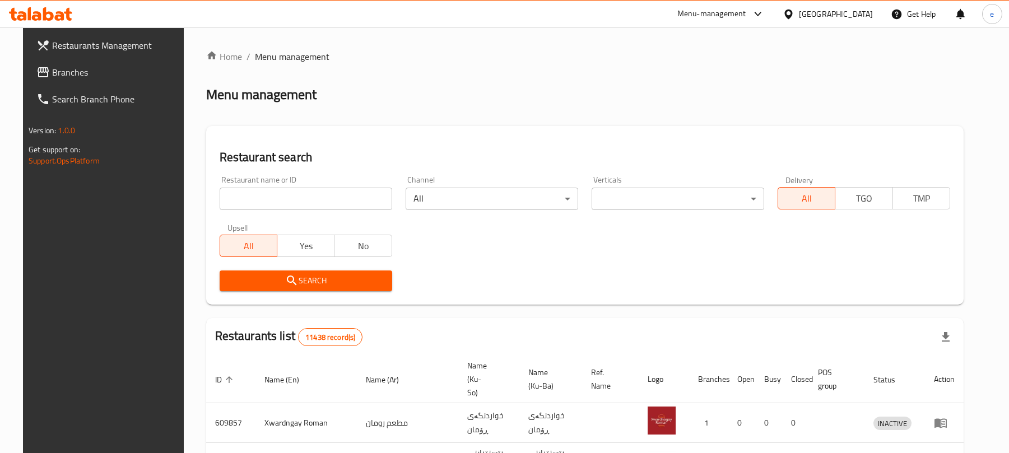
scroll to position [126, 0]
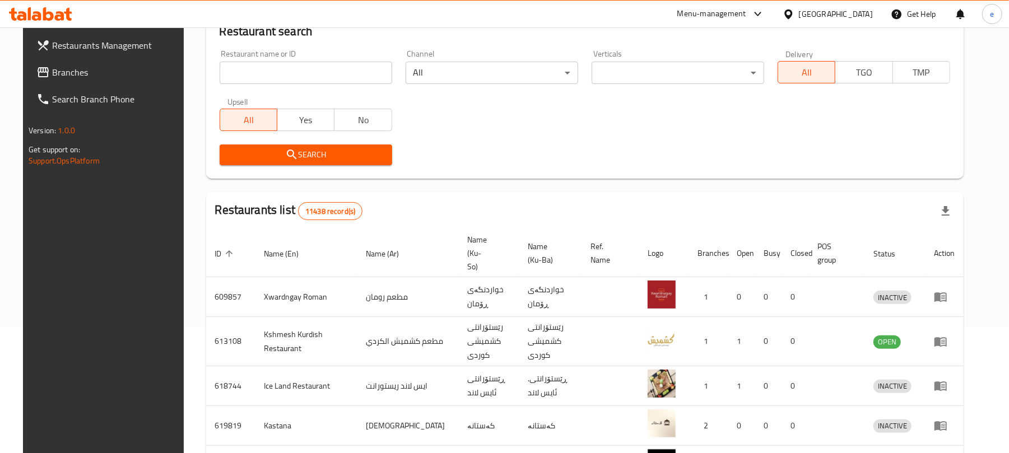
click at [27, 62] on link "Branches" at bounding box center [109, 72] width 164 height 27
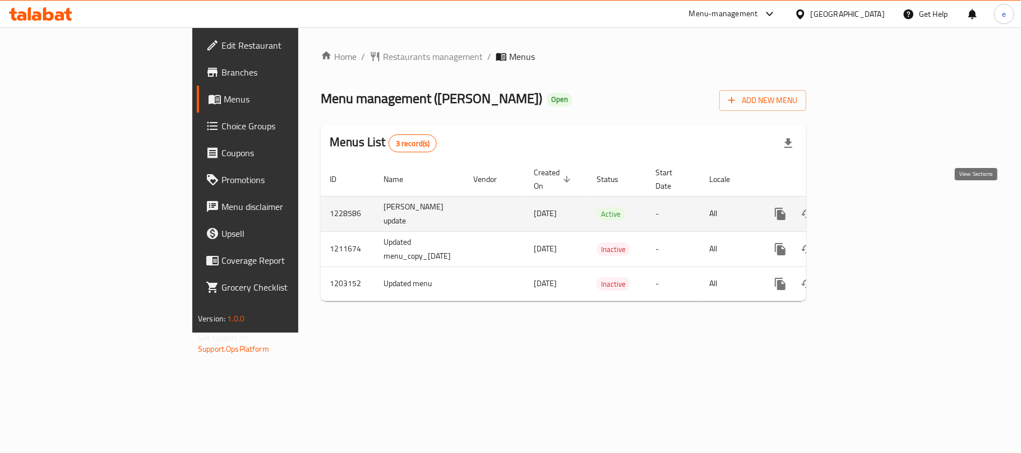
click at [868, 207] on icon "enhanced table" at bounding box center [860, 213] width 13 height 13
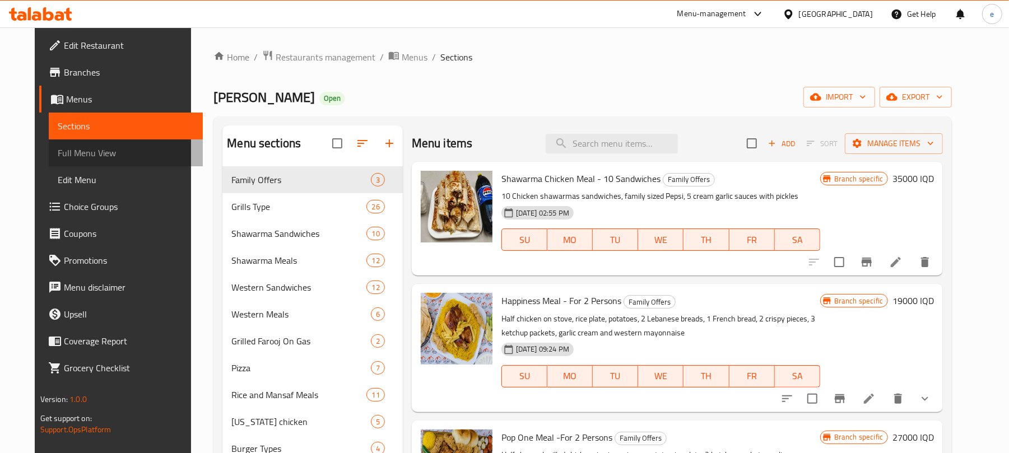
click at [94, 157] on span "Full Menu View" at bounding box center [126, 152] width 137 height 13
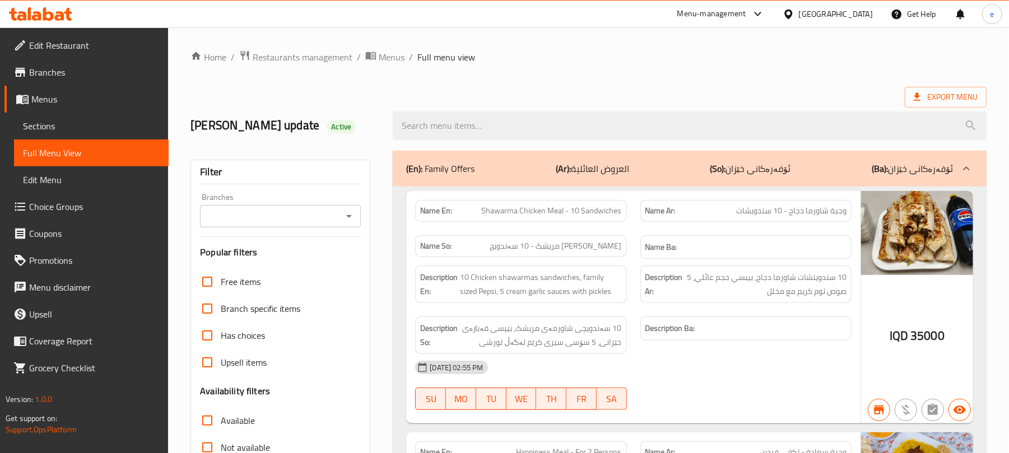
click at [349, 211] on icon "Open" at bounding box center [348, 216] width 13 height 13
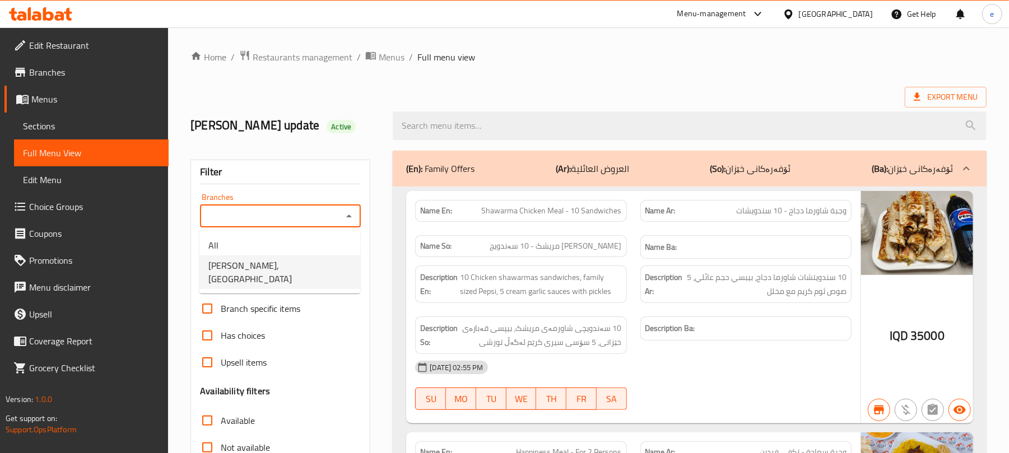
click at [282, 271] on span "Dhaif Almukhtar, Bakhtiary" at bounding box center [279, 272] width 143 height 27
type input "Dhaif Almukhtar, Bakhtiary"
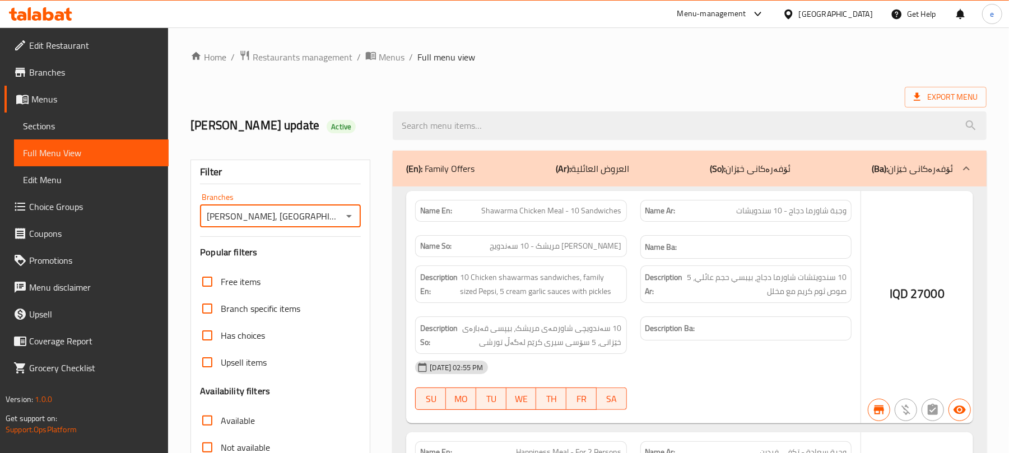
click at [497, 132] on div at bounding box center [504, 226] width 1009 height 453
click at [447, 122] on div at bounding box center [504, 226] width 1009 height 453
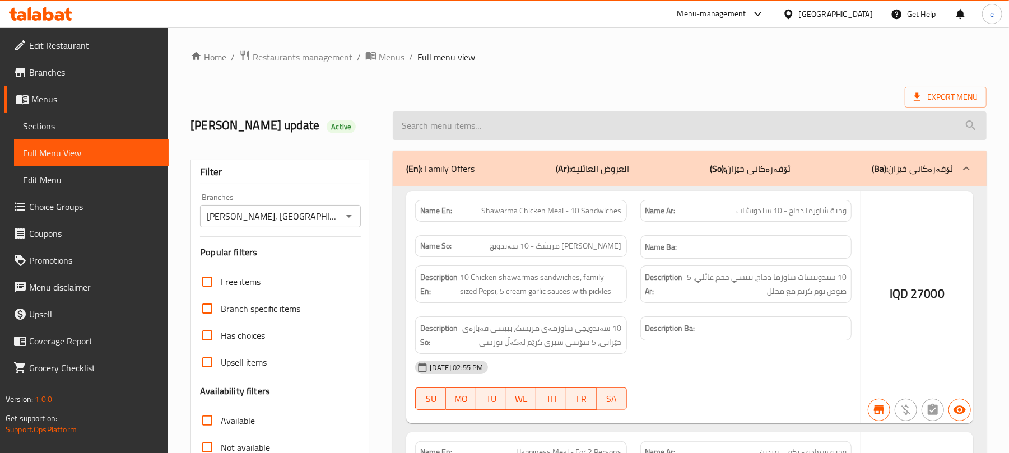
click at [417, 109] on div at bounding box center [504, 226] width 1009 height 453
click at [469, 121] on input "search" at bounding box center [690, 126] width 594 height 29
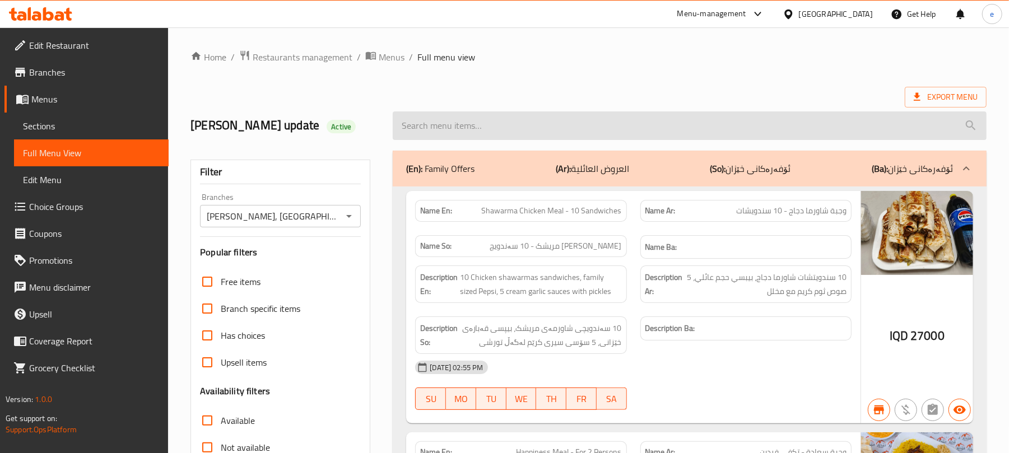
paste input "Crispy Mix Meal"
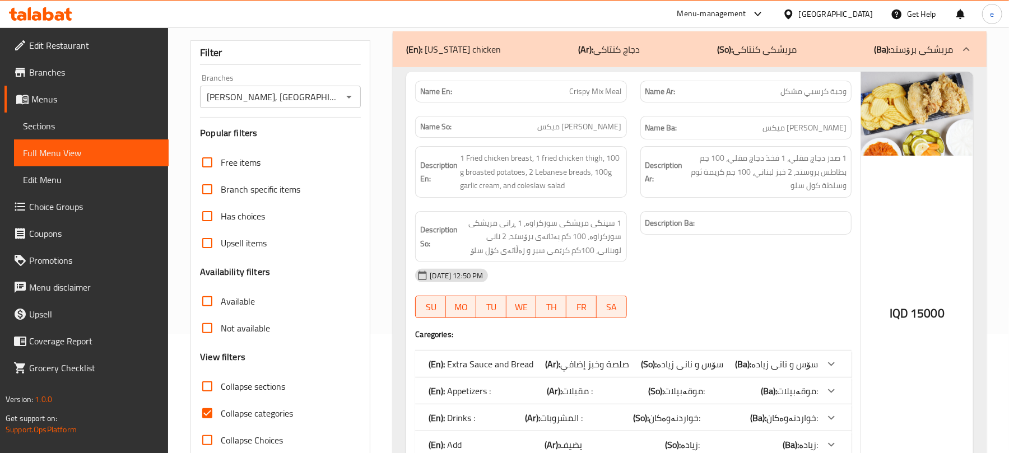
scroll to position [62, 0]
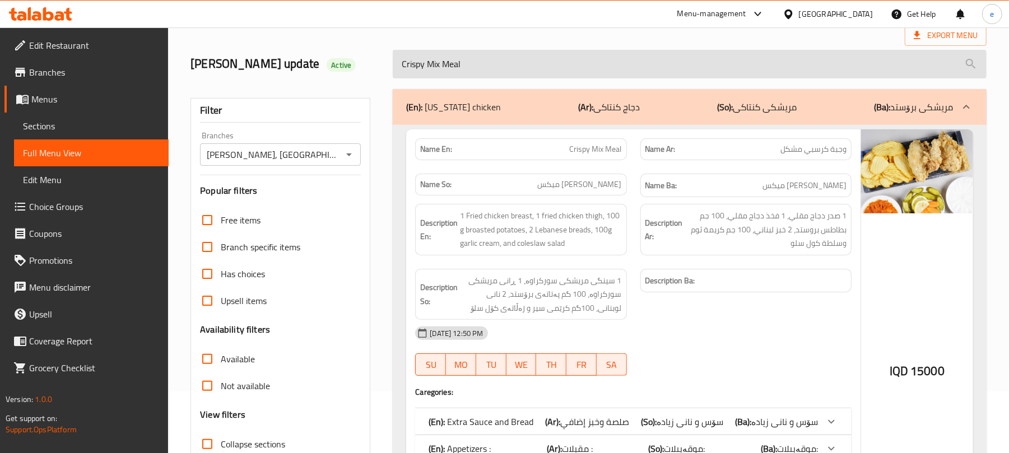
click at [469, 73] on input "Crispy Mix Meal" at bounding box center [690, 64] width 594 height 29
paste input "[US_STATE] Mix Meal (Four Pieces)"
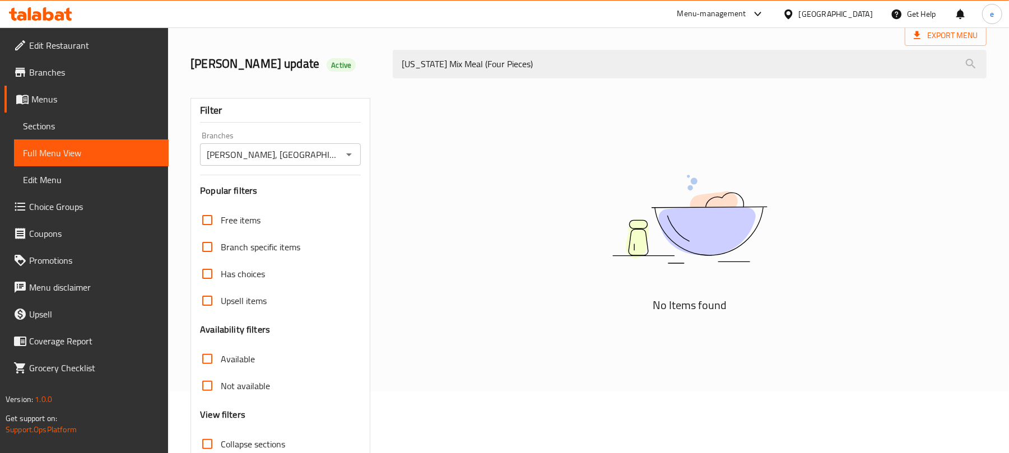
click at [354, 155] on icon "Open" at bounding box center [348, 154] width 13 height 13
type input "[US_STATE] Mix Meal (Four Pieces)"
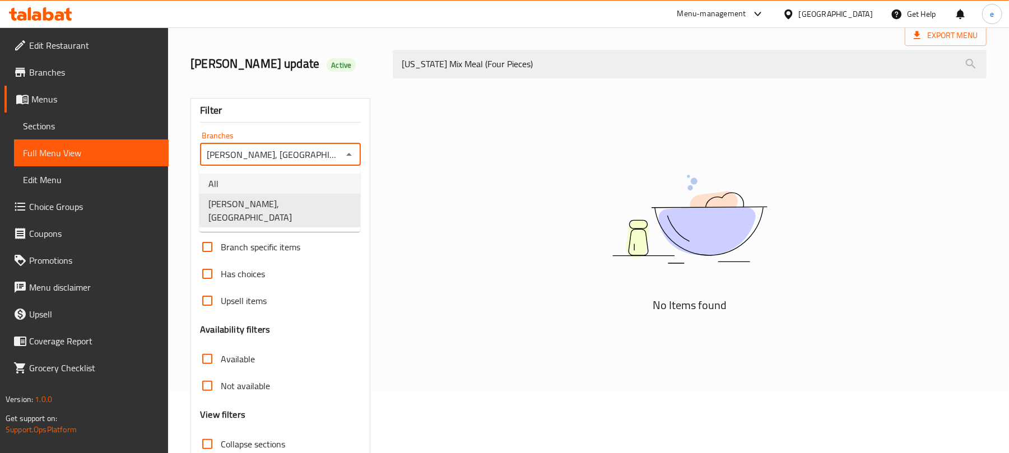
click at [294, 174] on li "All" at bounding box center [280, 184] width 161 height 20
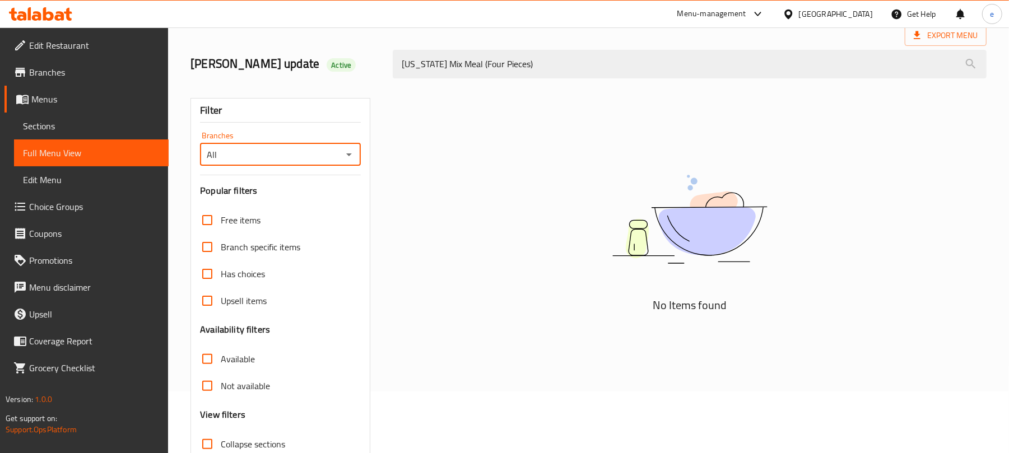
click at [346, 157] on icon "Open" at bounding box center [348, 154] width 13 height 13
click at [319, 193] on li "All" at bounding box center [280, 184] width 161 height 20
click at [348, 146] on div "All Branches" at bounding box center [280, 154] width 161 height 22
click at [352, 158] on icon "Open" at bounding box center [348, 154] width 13 height 13
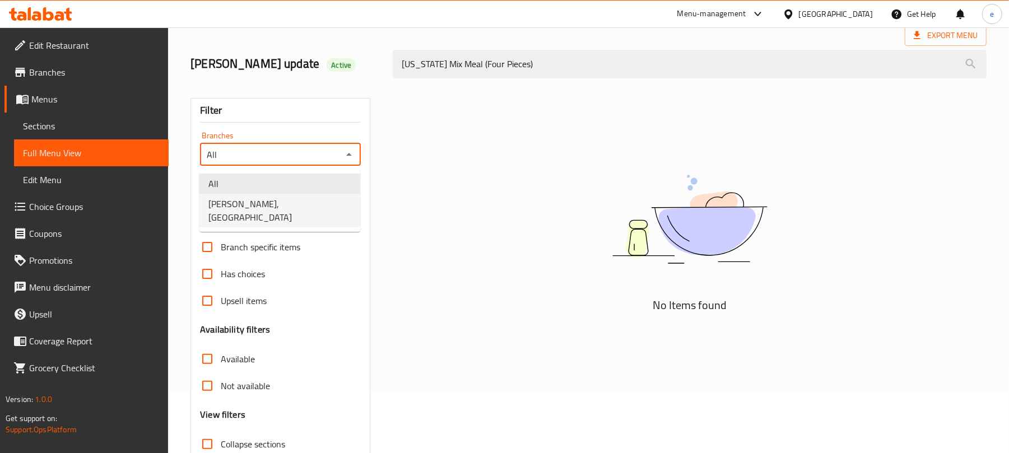
click at [333, 194] on li "[PERSON_NAME], [PERSON_NAME]" at bounding box center [280, 211] width 161 height 34
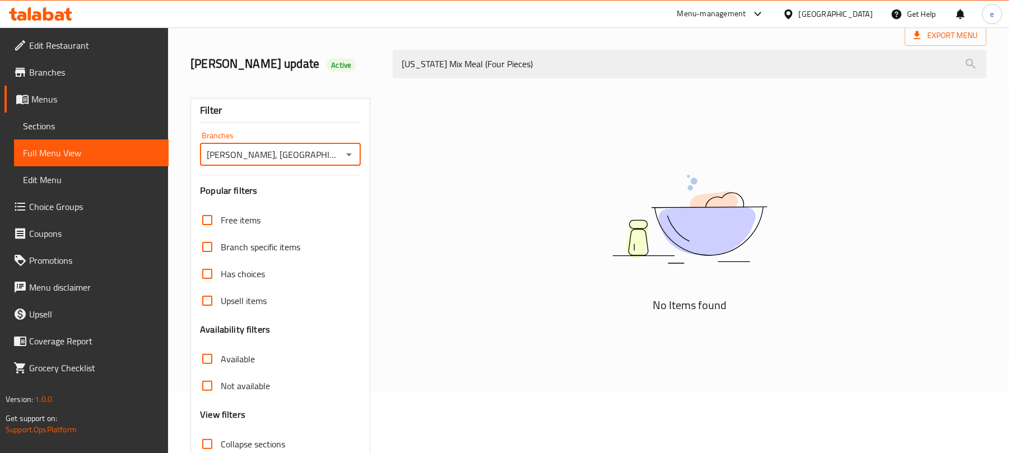
click at [352, 157] on icon "Open" at bounding box center [348, 154] width 13 height 13
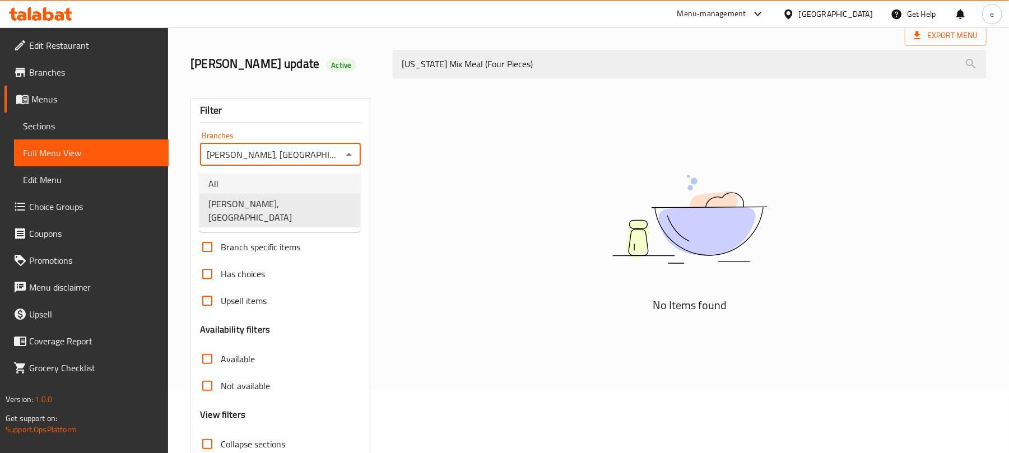
click at [299, 179] on li "All" at bounding box center [280, 184] width 161 height 20
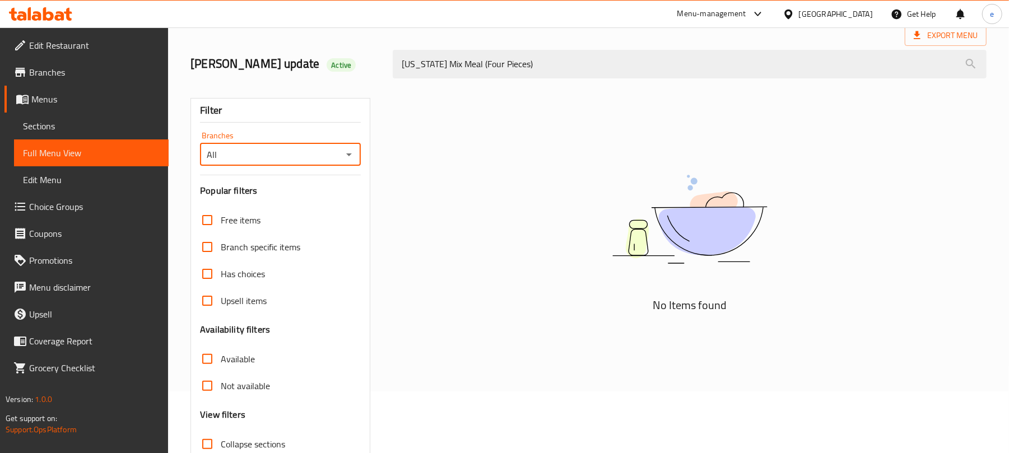
click at [349, 156] on icon "Open" at bounding box center [349, 155] width 6 height 3
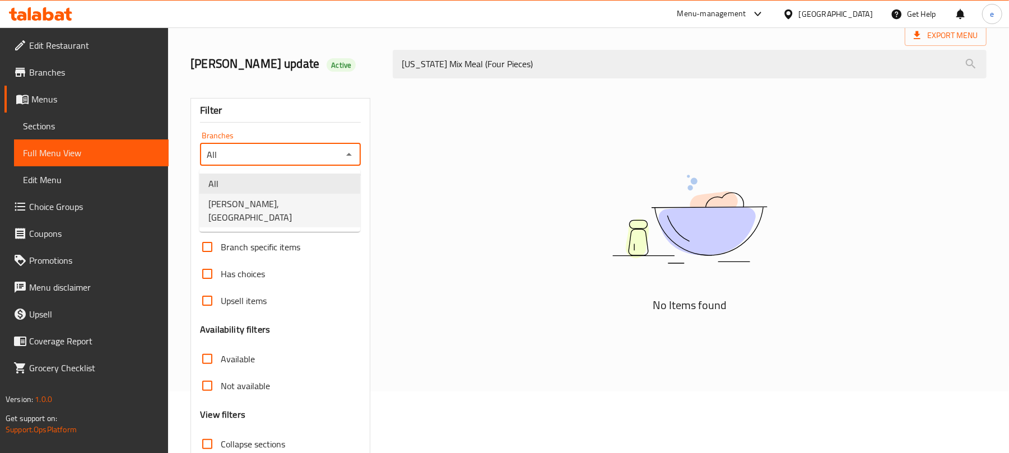
click at [313, 207] on li "[PERSON_NAME], [PERSON_NAME]" at bounding box center [280, 211] width 161 height 34
type input "[PERSON_NAME], [PERSON_NAME]"
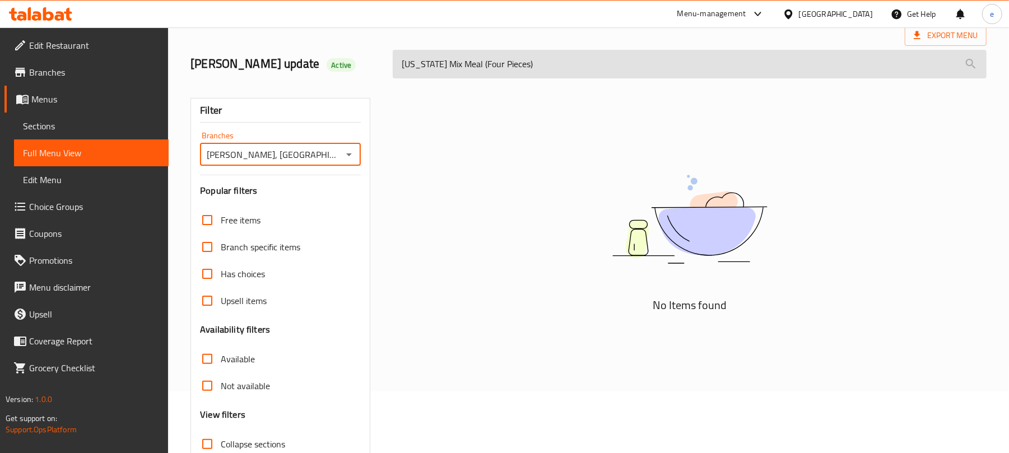
click at [548, 54] on input "[US_STATE] Mix Meal (Four Pieces)" at bounding box center [690, 64] width 594 height 29
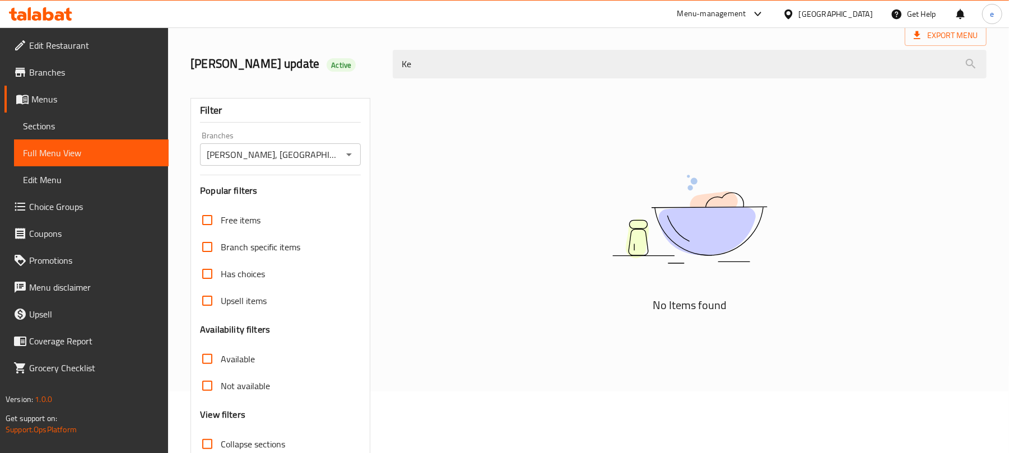
type input "K"
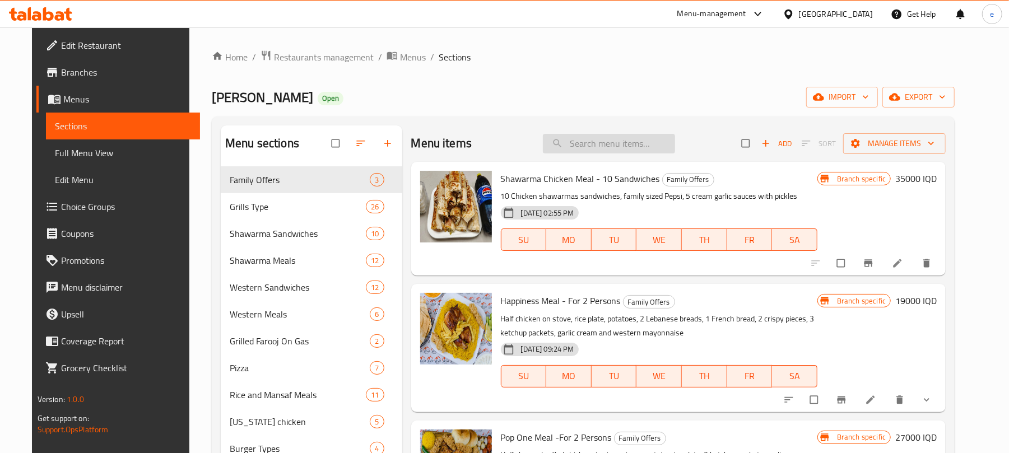
click at [590, 148] on input "search" at bounding box center [609, 144] width 132 height 20
paste input "[US_STATE] Mix Meal (Four Pieces)"
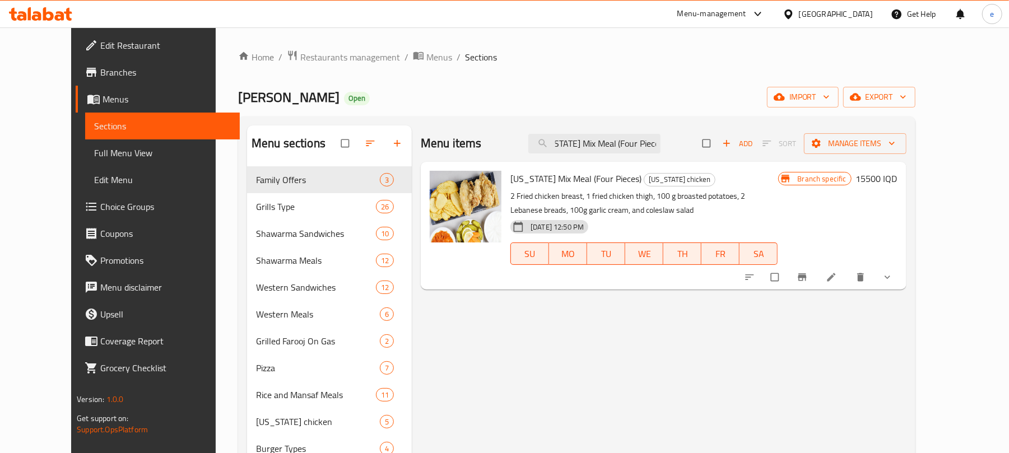
type input "[US_STATE] Mix Meal (Four Pieces)"
click at [837, 283] on icon at bounding box center [831, 277] width 11 height 11
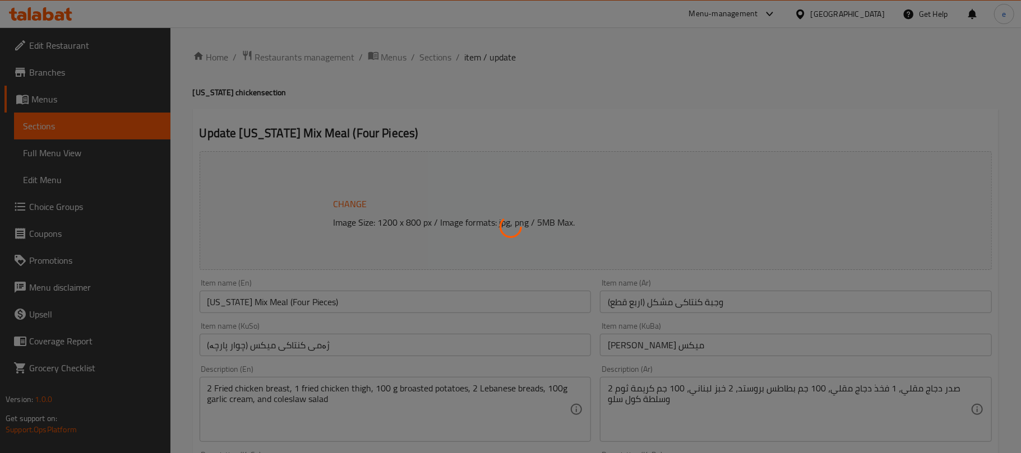
type input "صلصة وخبز إضافي"
type input "سۆس و نانی زیادە"
type input "0"
type input "5"
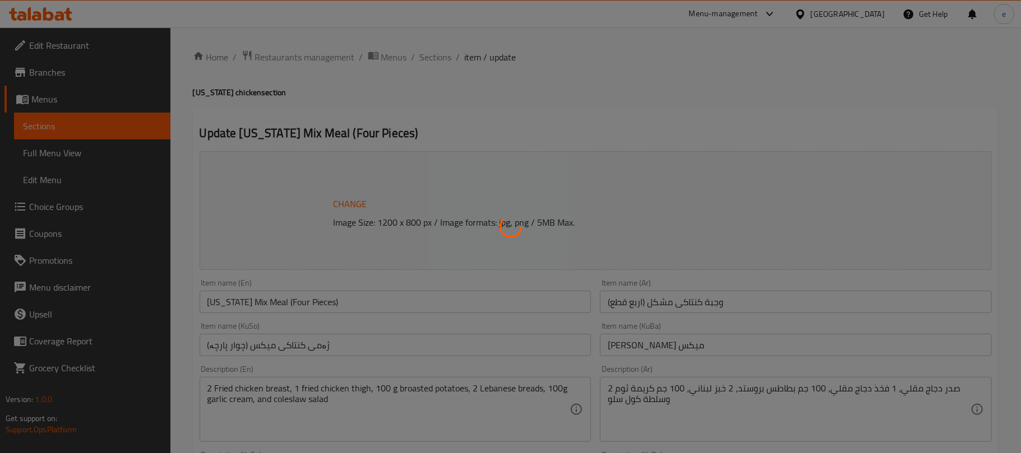
type input "مقبلات :"
type input "موقەبیلات:"
type input "0"
type input "3"
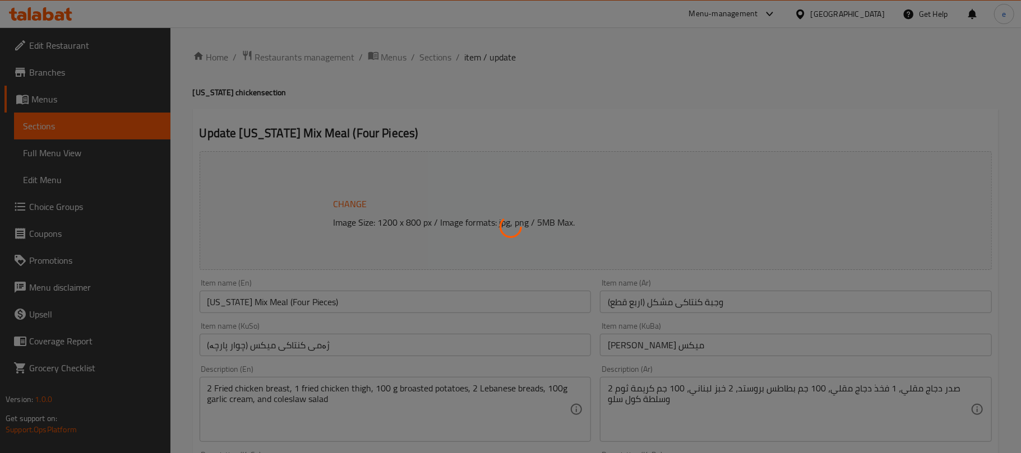
type input "المشروبات :"
type input "خواردنەوەکان:"
type input "0"
type input "3"
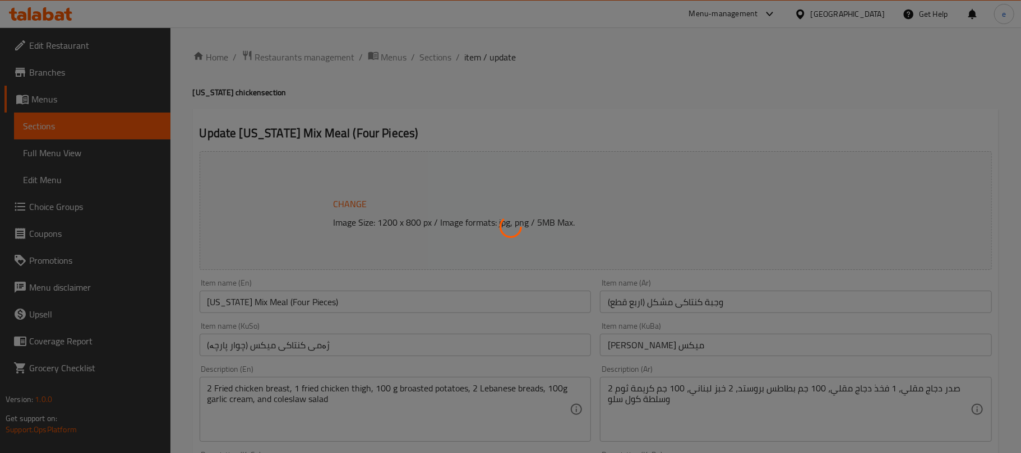
type input "يضيف"
type input "زیادە:"
type input "0"
type input "2"
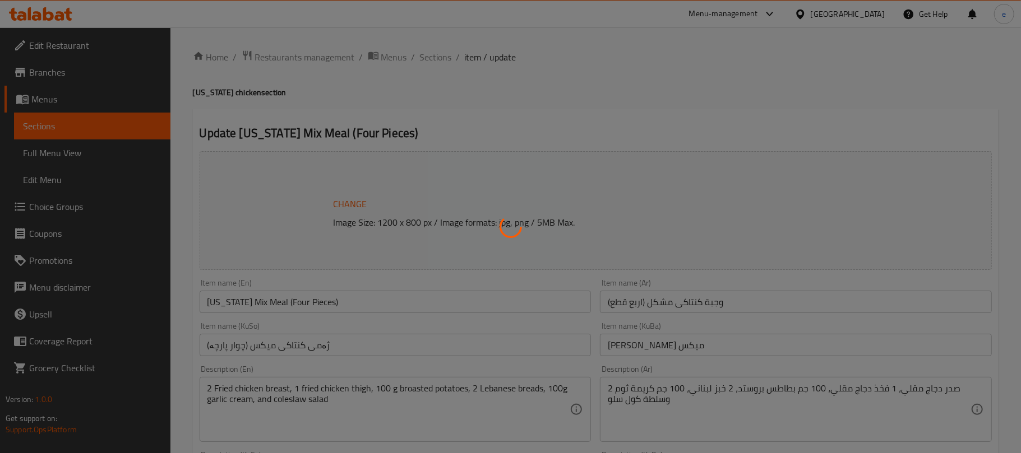
type input "شیش"
type input "0"
type input "5"
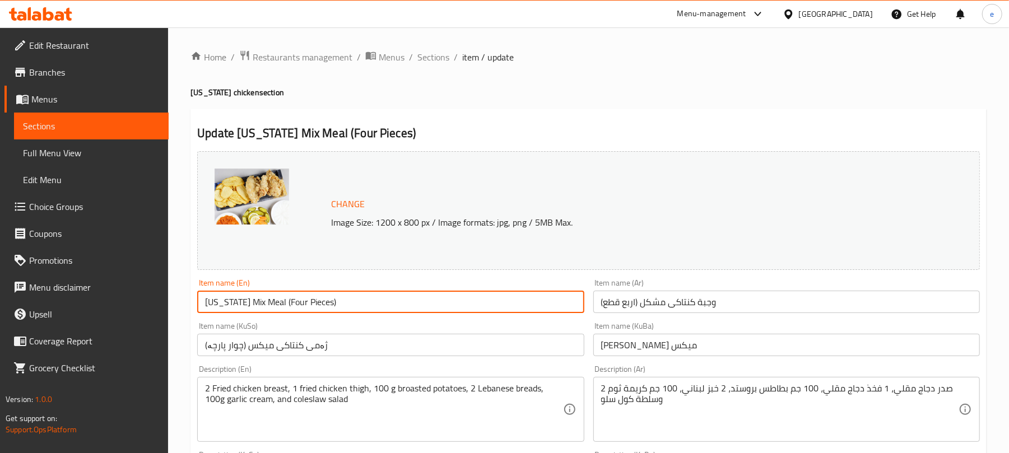
click at [285, 303] on input "[US_STATE] Mix Meal (Four Pieces)" at bounding box center [390, 302] width 387 height 22
click at [328, 305] on input "[US_STATE] Mix Meal - 4 Pieces)" at bounding box center [390, 302] width 387 height 22
type input "[US_STATE] Mix Meal - 4 Pieces"
click at [374, 355] on input "ژەمی کنتاکی میکس (چوار پارچە)" at bounding box center [390, 345] width 387 height 22
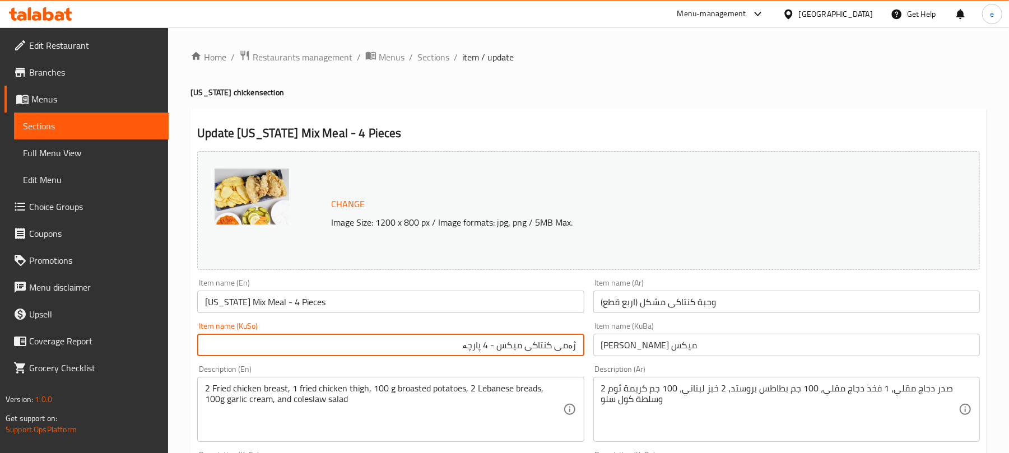
click at [504, 350] on input "ژەمی کنتاکی میکس - 4 پارچە" at bounding box center [390, 345] width 387 height 22
type input "ژەمی کنتاکی میکس - 4 پارچە"
click at [658, 346] on input "[PERSON_NAME] میکس" at bounding box center [787, 345] width 387 height 22
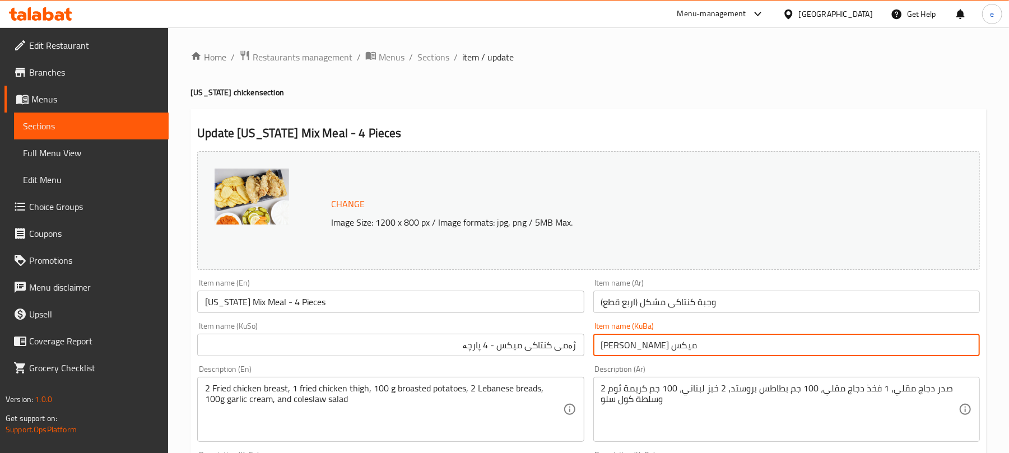
click at [658, 346] on input "[PERSON_NAME] میکس" at bounding box center [787, 345] width 387 height 22
paste input "نتاکی میکس - 4 پارچە"
type input "ژەمی کنتاکی میکس - 4 پارچە"
click at [744, 297] on input "وجبة کنتاکی مشكل (اربع قطع)" at bounding box center [787, 302] width 387 height 22
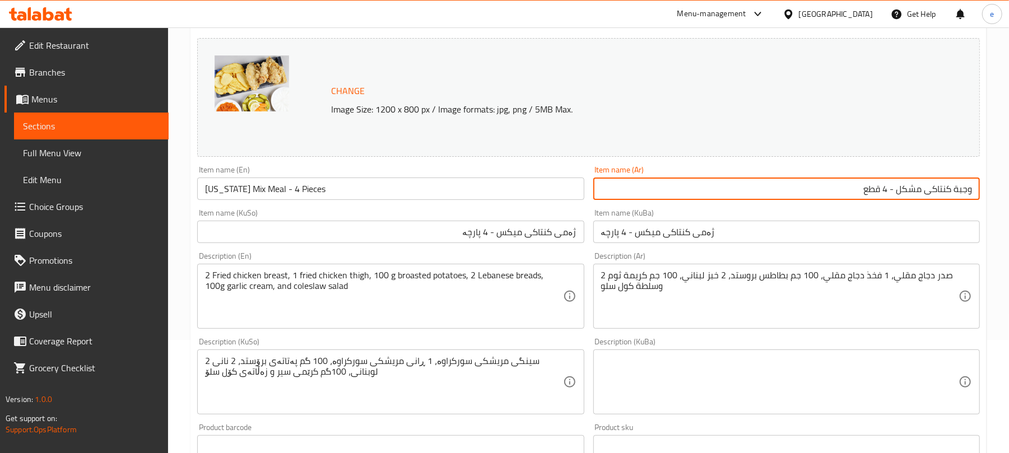
scroll to position [149, 0]
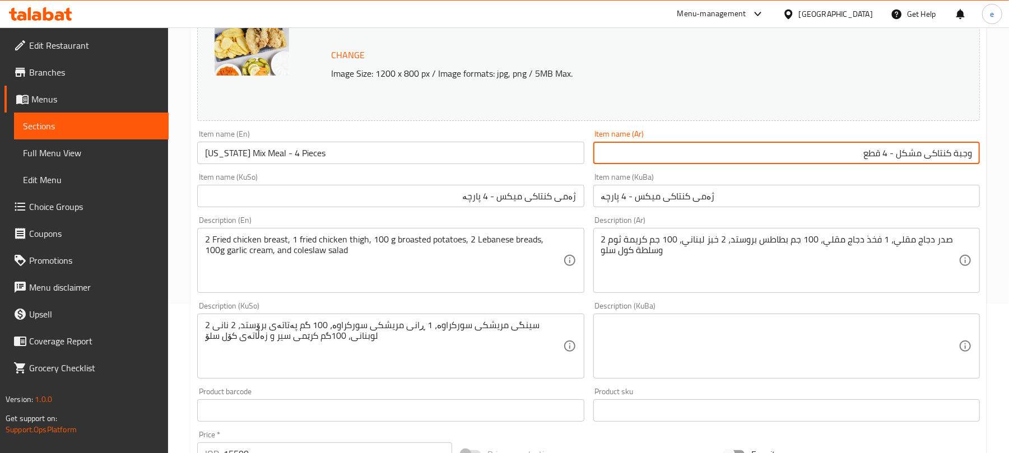
type input "وجبة کنتاکی مشكل - 4 قطع"
click at [355, 157] on input "[US_STATE] Mix Meal - 4 Pieces" at bounding box center [390, 153] width 387 height 22
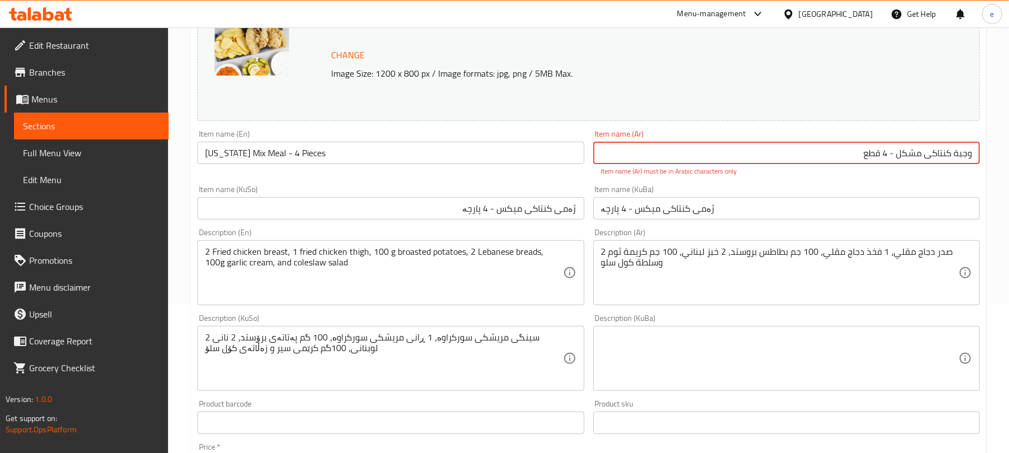
click at [895, 149] on input "وجبة کنتاکی مشكل - 4 قطع" at bounding box center [787, 153] width 387 height 22
click at [534, 209] on input "ژەمی کنتاکی میکس - 4 پارچە" at bounding box center [390, 208] width 387 height 22
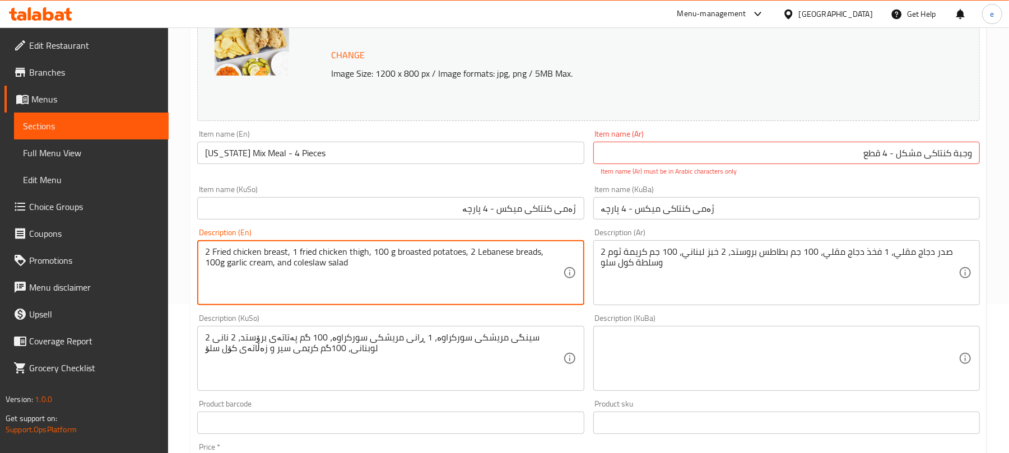
click at [209, 249] on textarea "2 Fried chicken breast, 1 fried chicken thigh, 100 g broasted potatoes, 2 Leban…" at bounding box center [384, 273] width 358 height 53
click at [411, 258] on textarea "2 Fried chicken breast, 1 fried chicken thigh, 100 g broasted potatoes, 2 Leban…" at bounding box center [384, 273] width 358 height 53
click at [438, 271] on textarea "2 Fried chicken breast, 1 fried chicken thigh, 100 g broasted potatoes, 2 Leban…" at bounding box center [384, 273] width 358 height 53
click at [415, 254] on textarea "2 Fried chicken breast, 1 fried chicken thigh, 100 g broasted potatoes, 2 Leban…" at bounding box center [384, 273] width 358 height 53
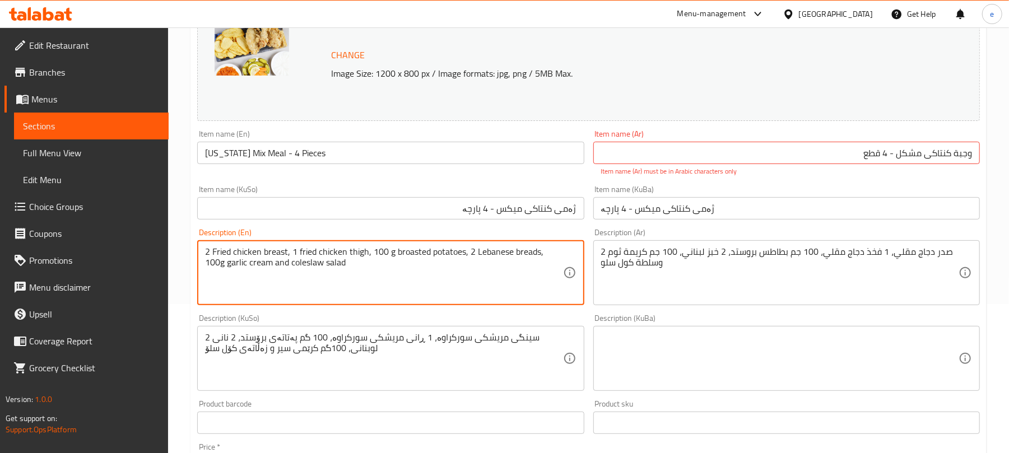
type textarea "2 Fried chicken breast, 1 fried chicken thigh, 100 g broasted potatoes, 2 Leban…"
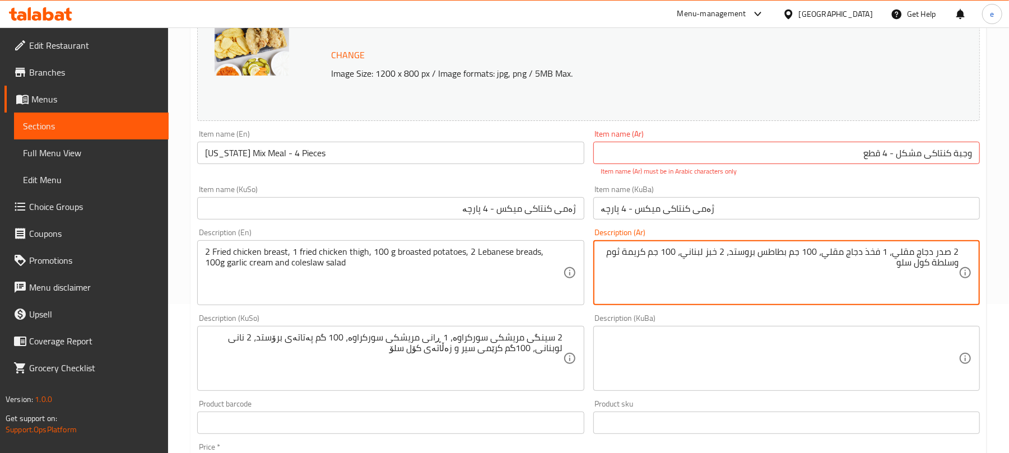
click at [931, 256] on textarea "2 صدر دجاج مقلي، 1 فخذ دجاج مقلي، 100 جم بطاطس بروستد، 2 خبز لبناني، 100 جم كري…" at bounding box center [780, 273] width 358 height 53
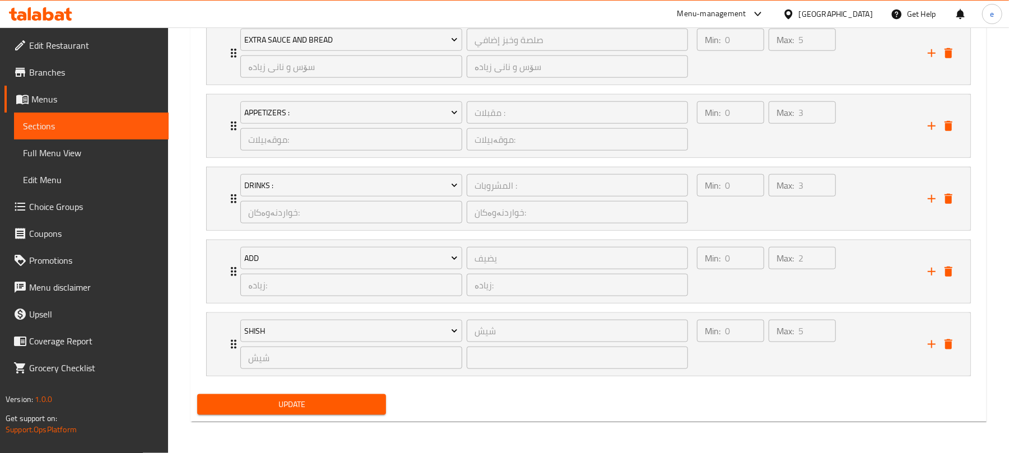
click at [307, 408] on span "Update" at bounding box center [291, 405] width 171 height 14
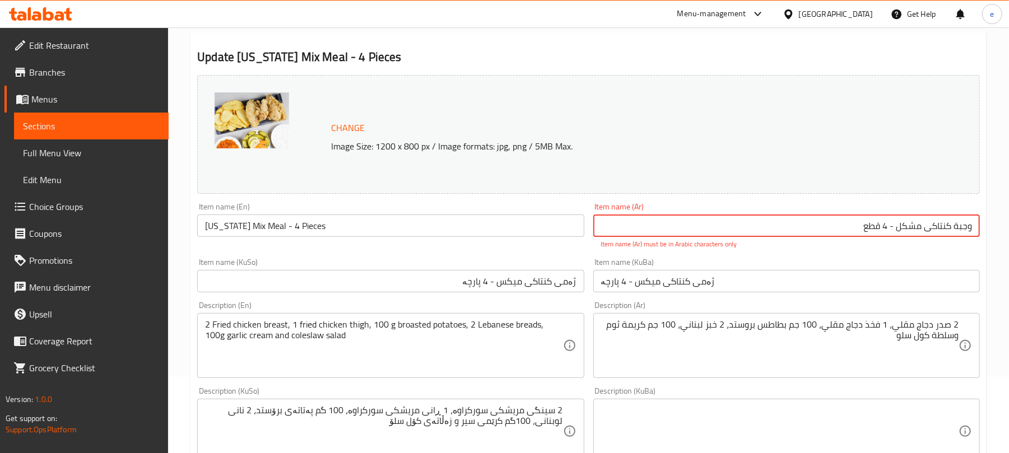
click at [946, 229] on input "وجبة کنتاکی مشكل - 4 قطع" at bounding box center [787, 226] width 387 height 22
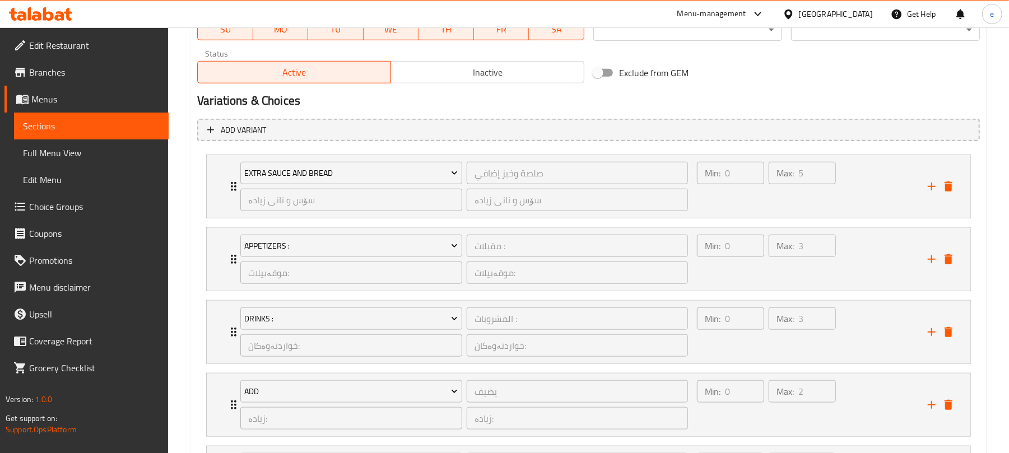
scroll to position [823, 0]
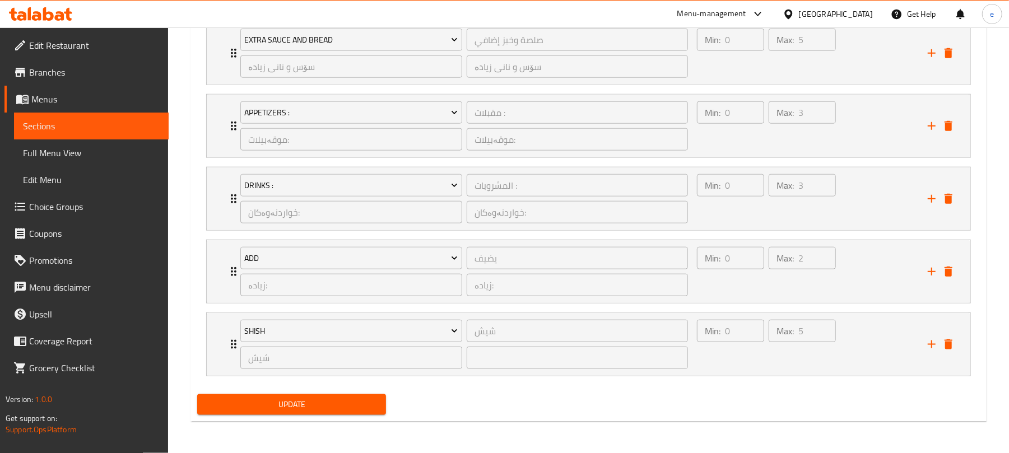
type input "وجبة كنتاكي مشكل - 4 قطع"
click at [306, 405] on span "Update" at bounding box center [291, 405] width 171 height 14
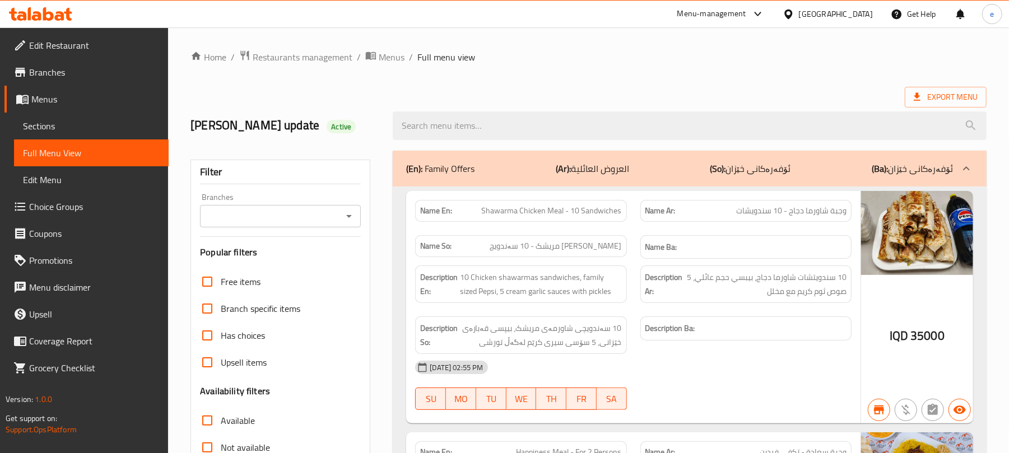
click at [348, 224] on div at bounding box center [348, 216] width 15 height 16
click at [350, 217] on icon "Open" at bounding box center [349, 216] width 6 height 3
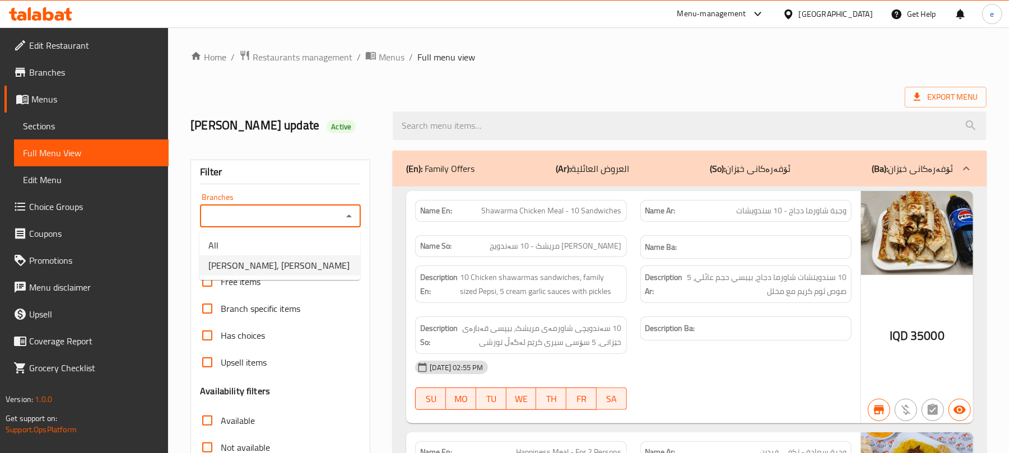
click at [330, 256] on li "Dhaif Almukhtar, Bakhtiary" at bounding box center [280, 266] width 161 height 20
type input "Dhaif Almukhtar, Bakhtiary"
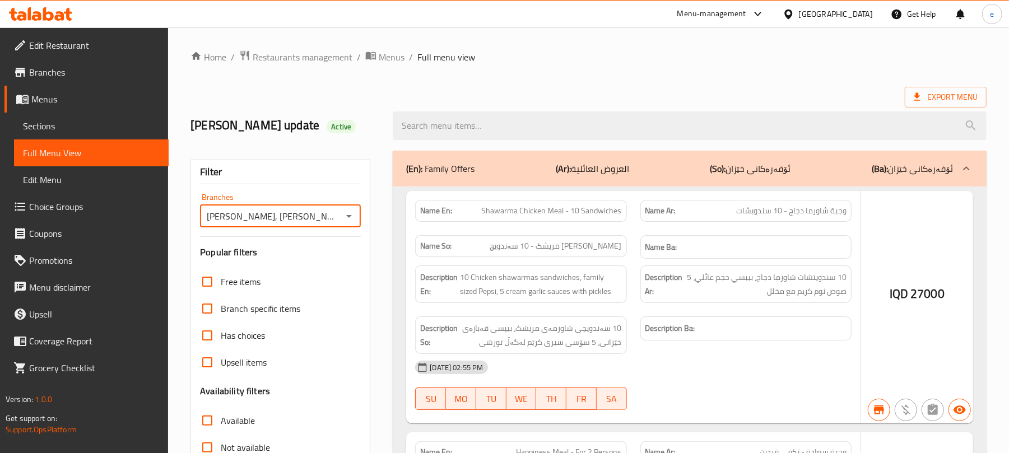
click at [529, 139] on div at bounding box center [504, 226] width 1009 height 453
click at [519, 129] on div at bounding box center [504, 226] width 1009 height 453
click at [437, 117] on div at bounding box center [504, 226] width 1009 height 453
click at [435, 126] on div at bounding box center [504, 226] width 1009 height 453
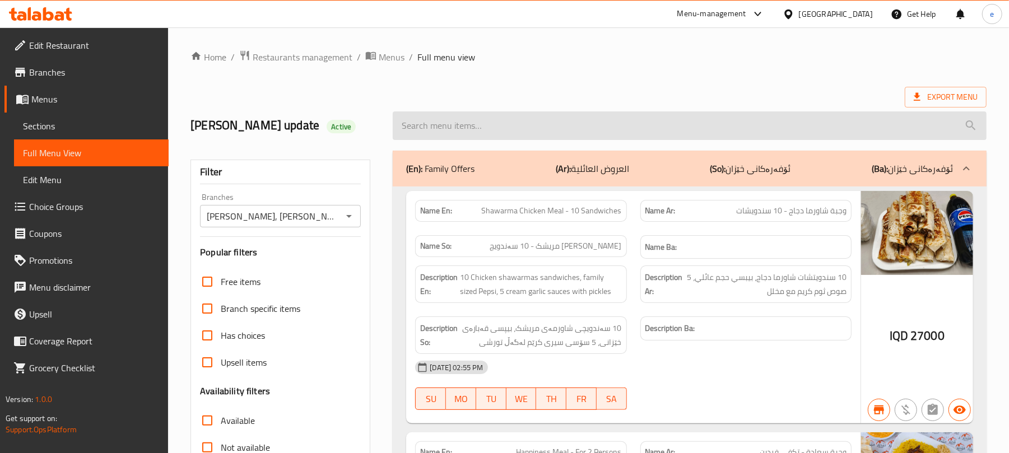
click at [418, 130] on input "search" at bounding box center [690, 126] width 594 height 29
paste input "Kentucky Mix Meal (Four Pieces)"
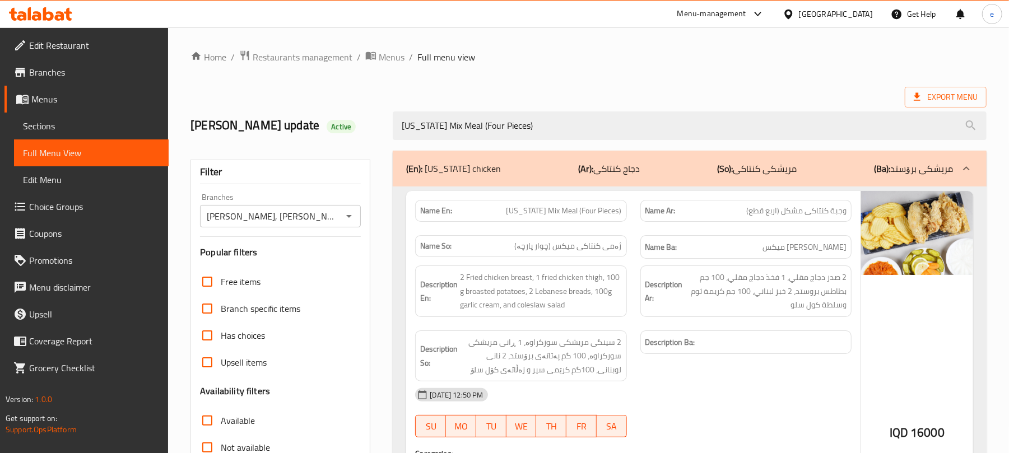
type input "Kentucky Mix Meal (Four Pieces)"
click at [356, 213] on div "Dhaif Almukhtar, Bakhtiary Branches" at bounding box center [280, 216] width 161 height 22
click at [353, 215] on icon "Open" at bounding box center [348, 216] width 13 height 13
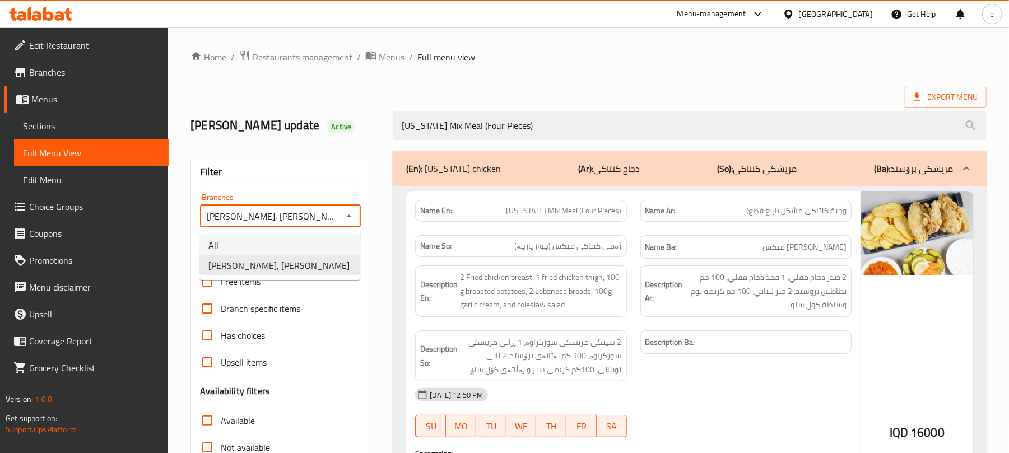
click at [283, 242] on li "All" at bounding box center [280, 245] width 161 height 20
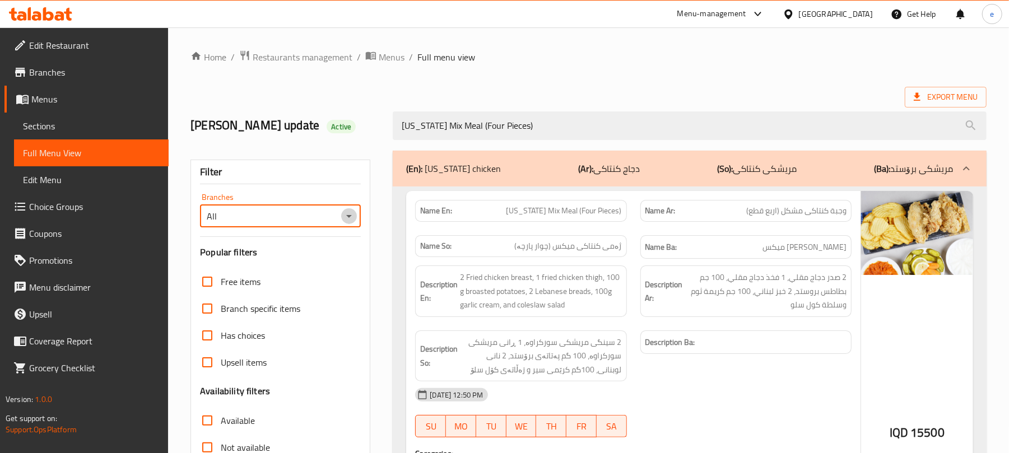
click at [349, 220] on icon "Open" at bounding box center [348, 216] width 13 height 13
click at [296, 260] on span "Dhaif Almukhtar, Bakhtiary" at bounding box center [278, 265] width 141 height 13
type input "Dhaif Almukhtar, Bakhtiary"
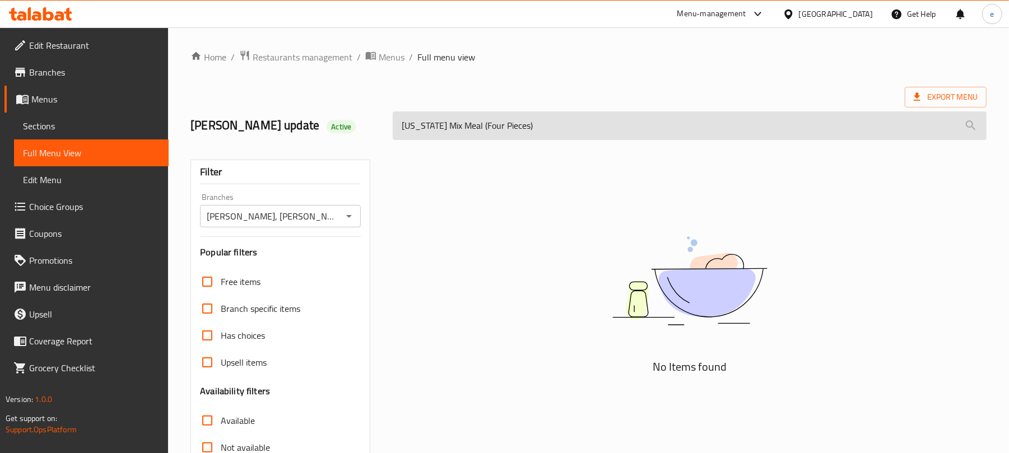
click at [534, 137] on input "Kentucky Mix Meal (Four Pieces)" at bounding box center [690, 126] width 594 height 29
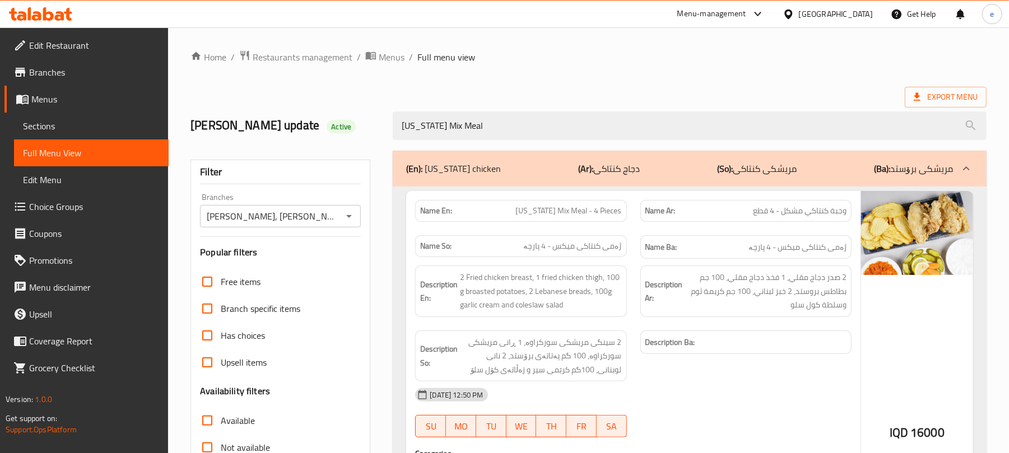
click at [581, 217] on span "Kentucky Mix Meal - 4 Pieces" at bounding box center [569, 211] width 106 height 12
copy span "Kentucky Mix Meal - 4 Pieces"
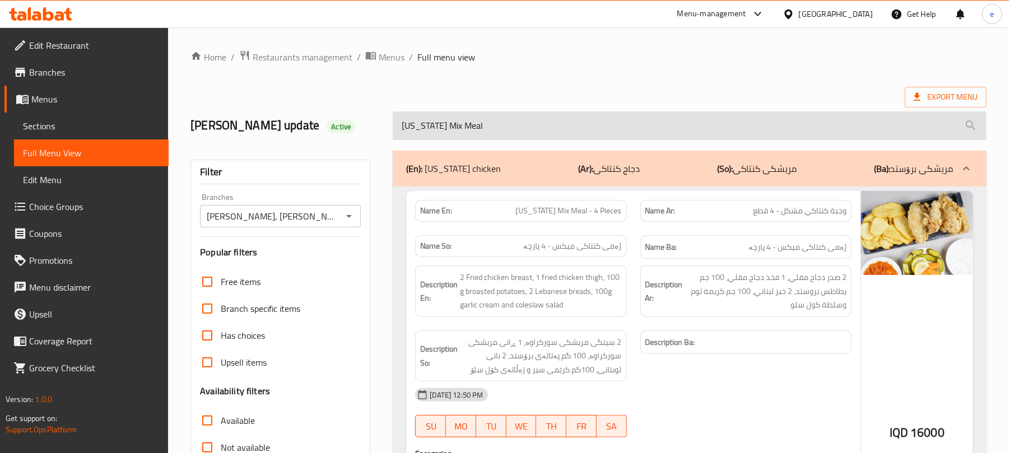
click at [487, 127] on input "Kentucky Mix Meal" at bounding box center [690, 126] width 594 height 29
paste input "- 4 Pieces"
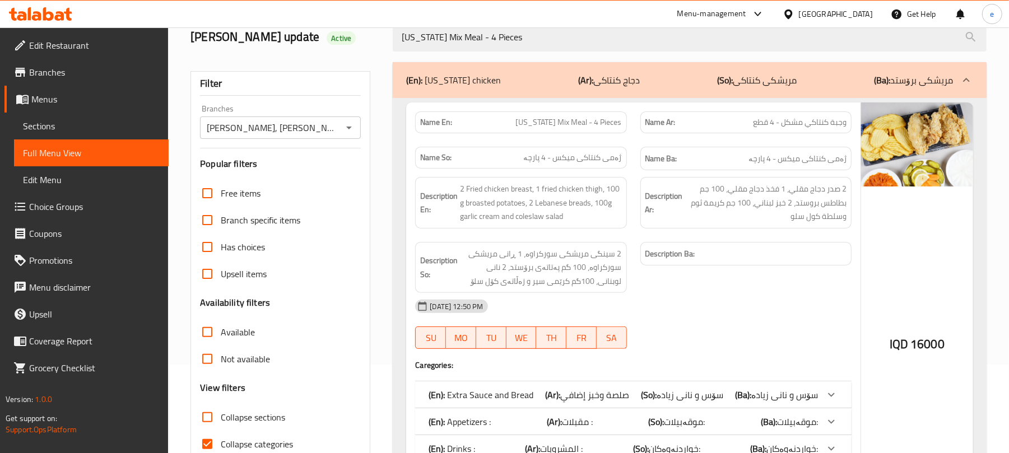
scroll to position [62, 0]
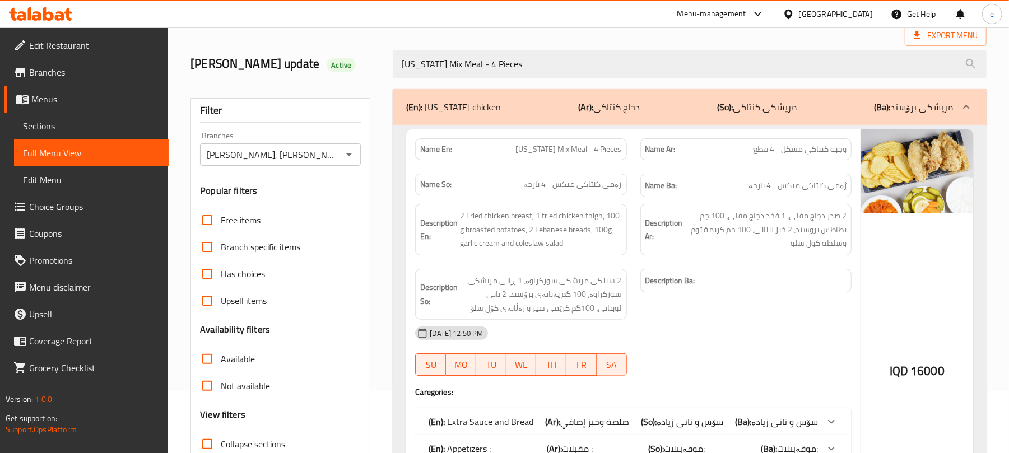
type input "Kentucky Mix Meal - 4 Pieces"
click at [769, 357] on div "11-06-2025 12:50 PM SU MO TU WE TH FR SA" at bounding box center [634, 351] width 450 height 63
click at [49, 18] on icon at bounding box center [40, 13] width 63 height 13
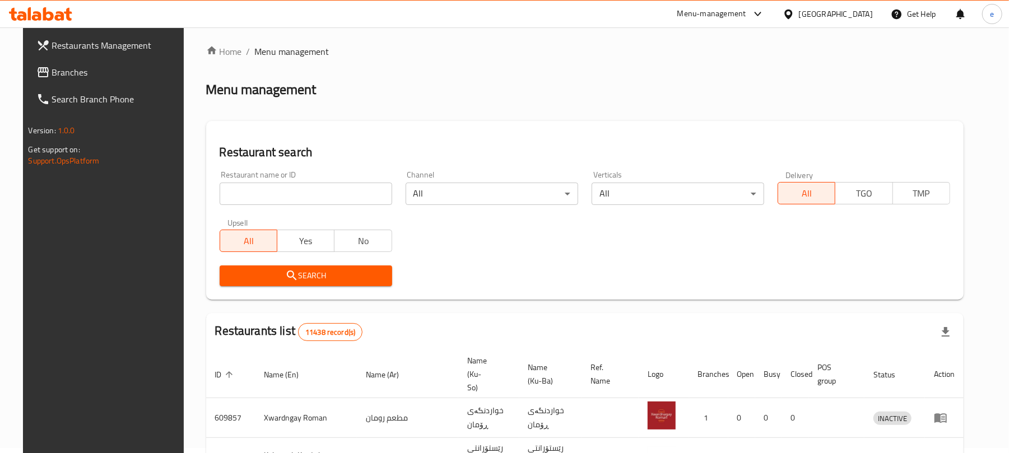
scroll to position [62, 0]
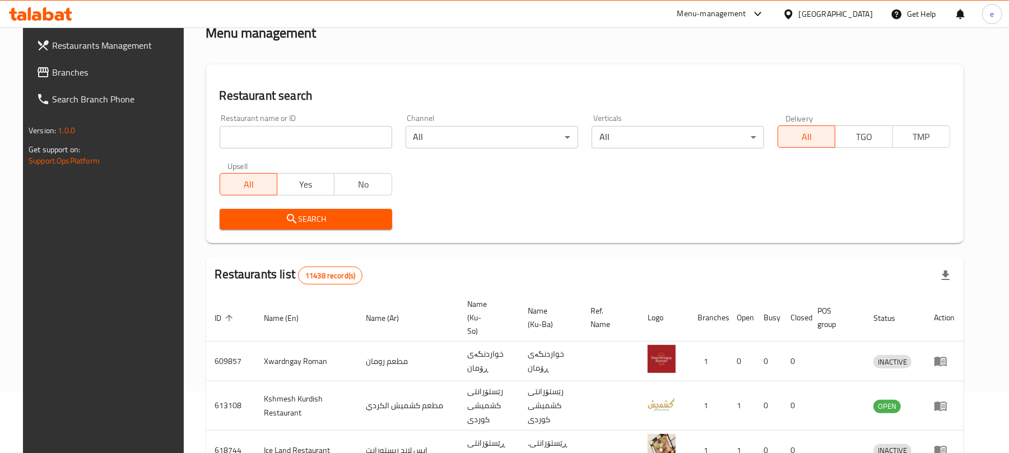
click at [76, 84] on link "Branches" at bounding box center [109, 72] width 164 height 27
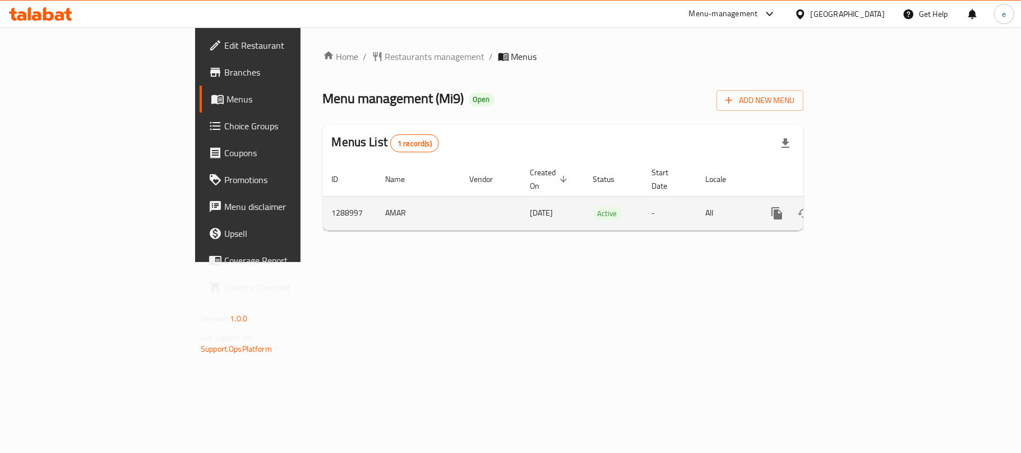
click at [871, 200] on link "enhanced table" at bounding box center [857, 213] width 27 height 27
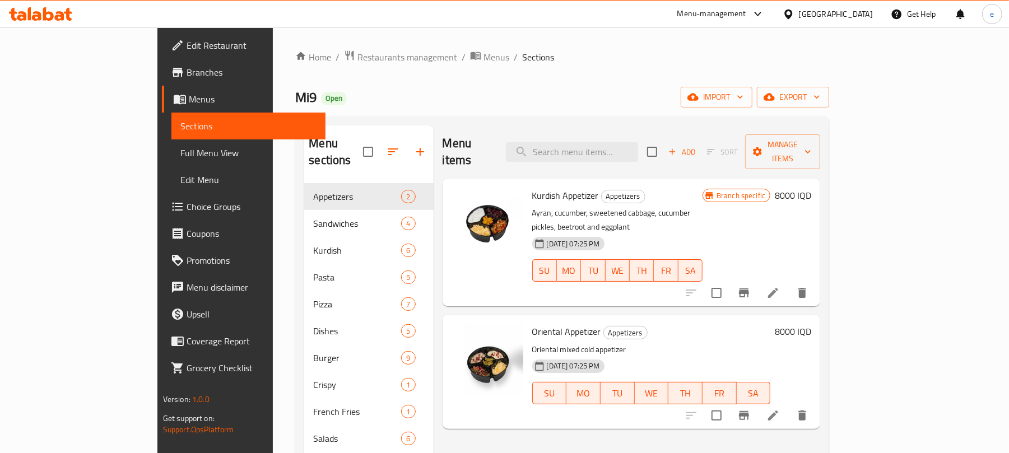
click at [180, 151] on span "Full Menu View" at bounding box center [248, 152] width 137 height 13
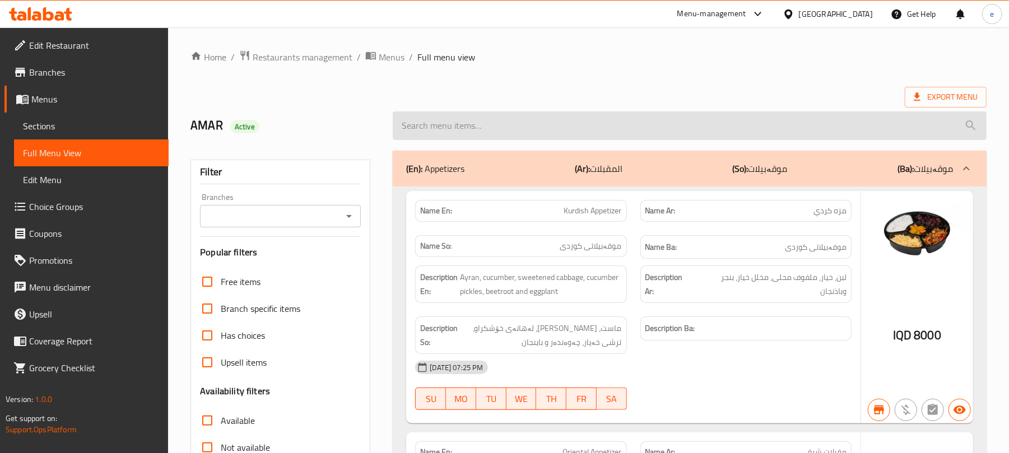
click at [548, 130] on input "search" at bounding box center [690, 126] width 594 height 29
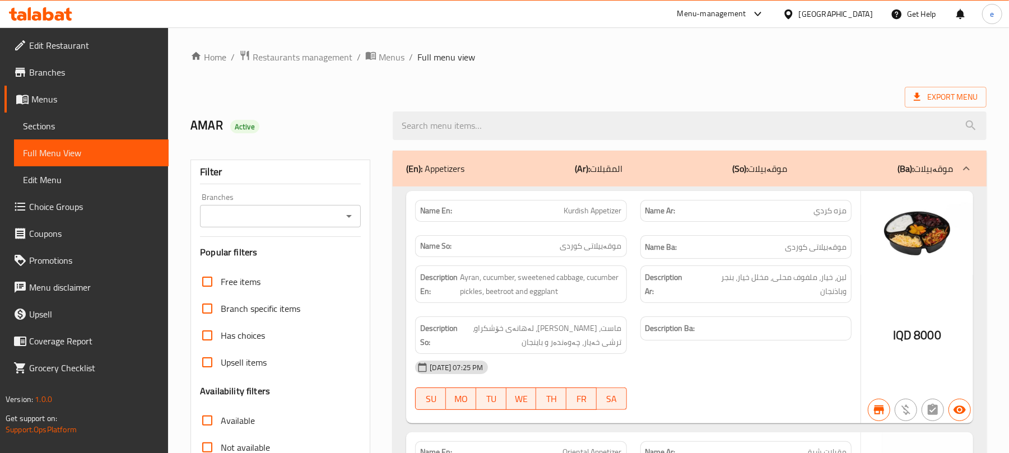
paste input "Qalya Meat"
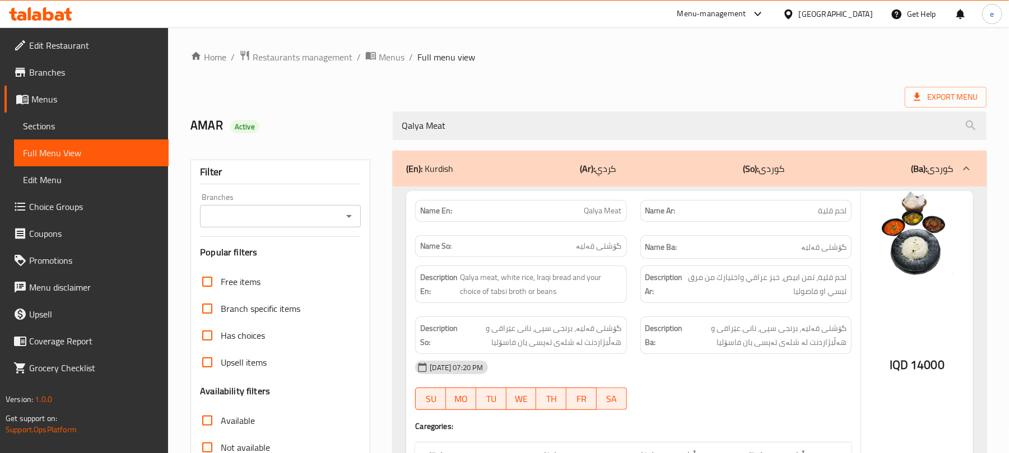
click at [353, 220] on icon "Open" at bounding box center [348, 216] width 13 height 13
type input "Qalya Meat"
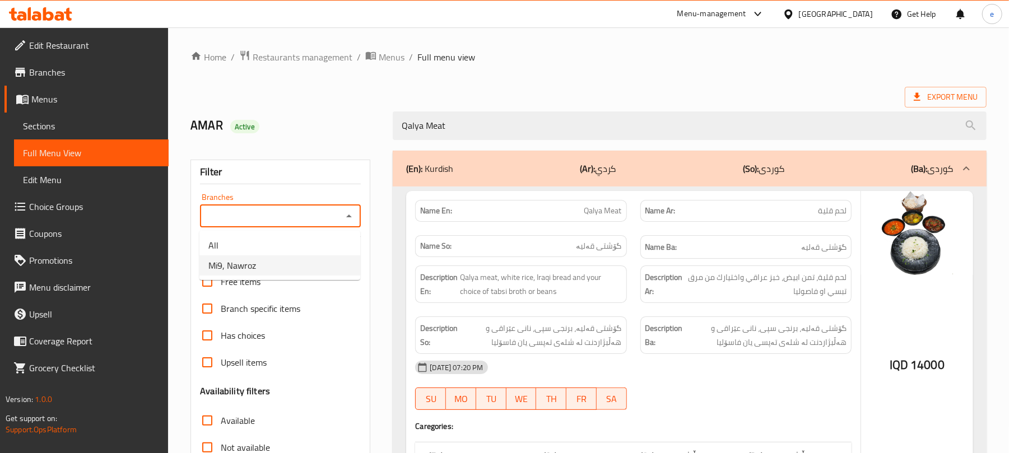
click at [276, 265] on li "Mi9, Nawroz" at bounding box center [280, 266] width 161 height 20
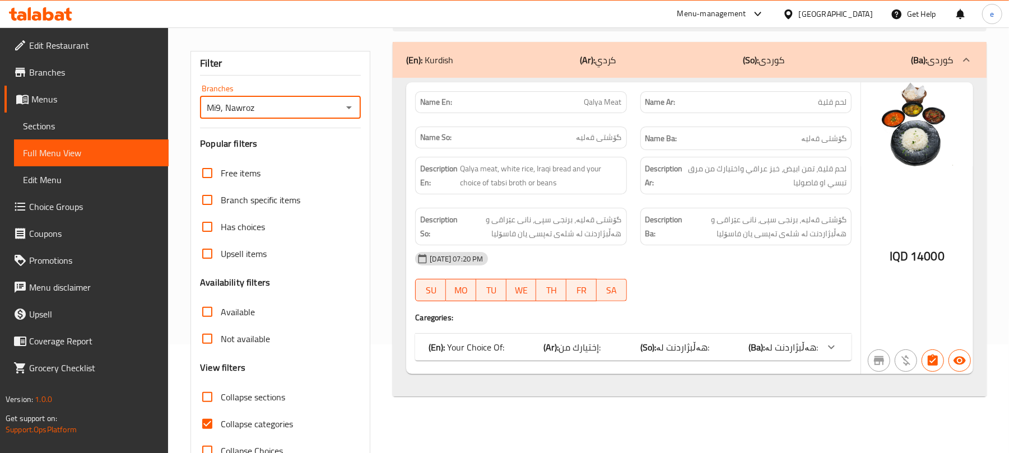
scroll to position [144, 0]
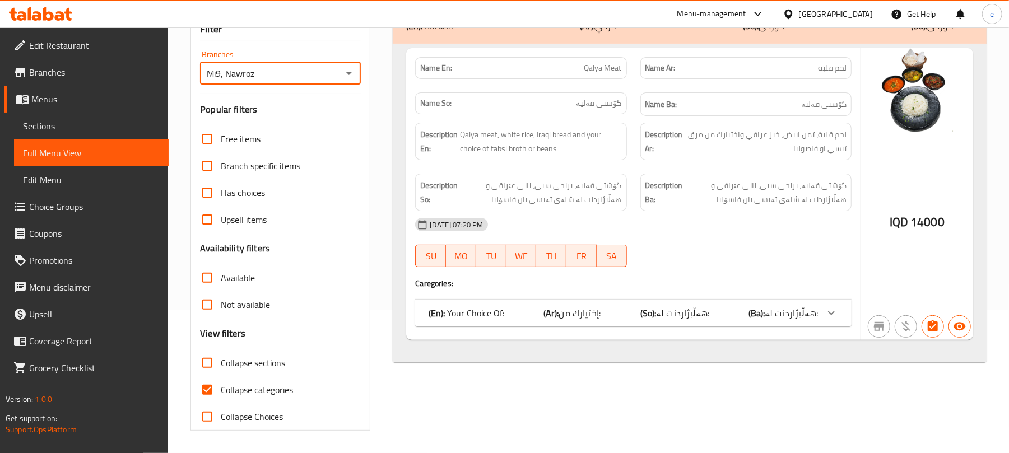
click at [350, 75] on icon "Open" at bounding box center [348, 73] width 13 height 13
click at [317, 101] on li "All" at bounding box center [280, 102] width 161 height 20
click at [350, 69] on icon "Open" at bounding box center [348, 73] width 13 height 13
click at [319, 124] on li "Mi9, Nawroz" at bounding box center [280, 123] width 161 height 20
type input "Mi9, Nawroz"
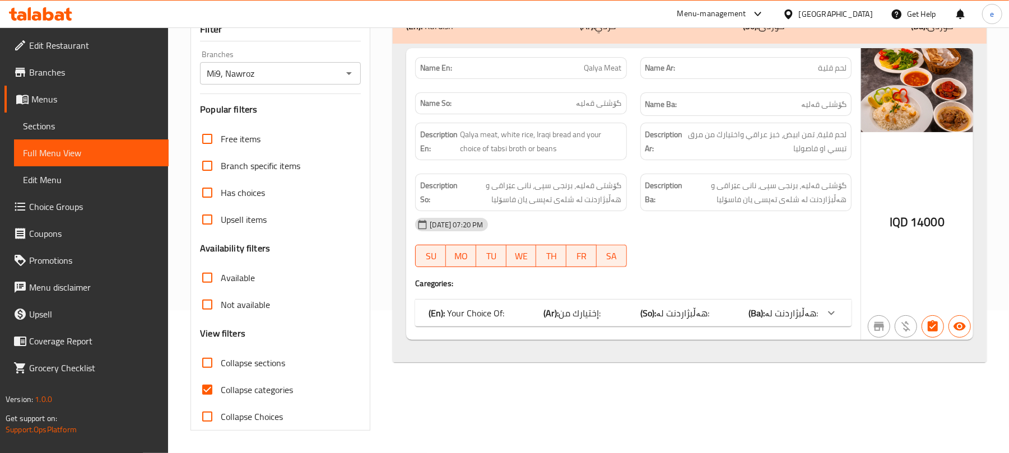
click at [792, 312] on span "هەڵبژاردنت لە:" at bounding box center [791, 313] width 53 height 17
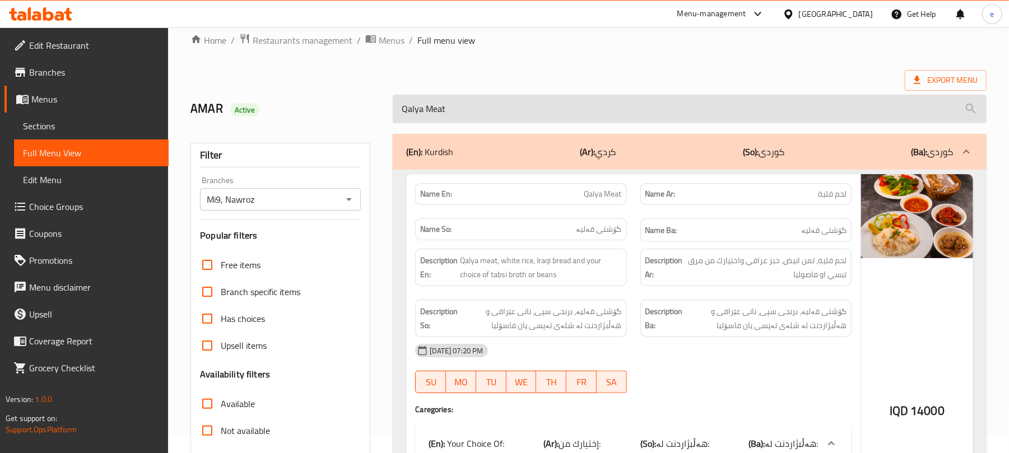
scroll to position [0, 0]
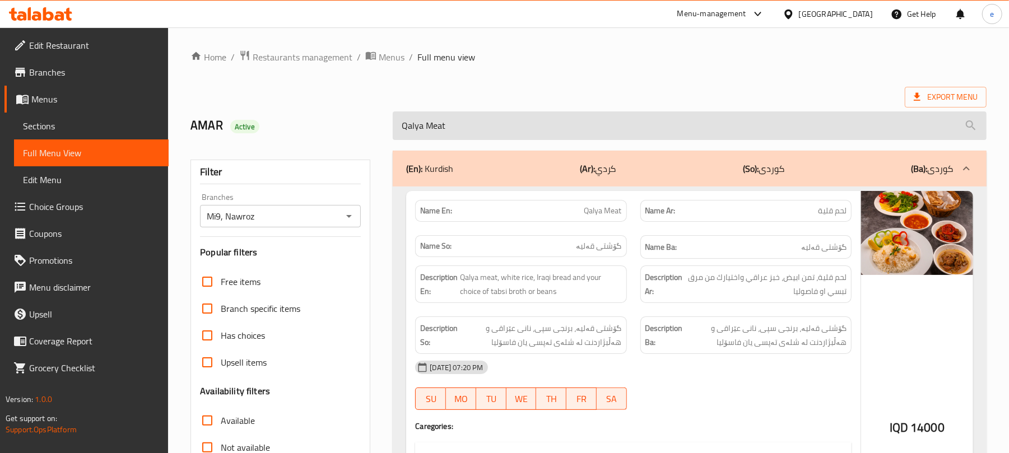
click at [489, 132] on input "Qalya Meat" at bounding box center [690, 126] width 594 height 29
paste input "Chicken Biryani"
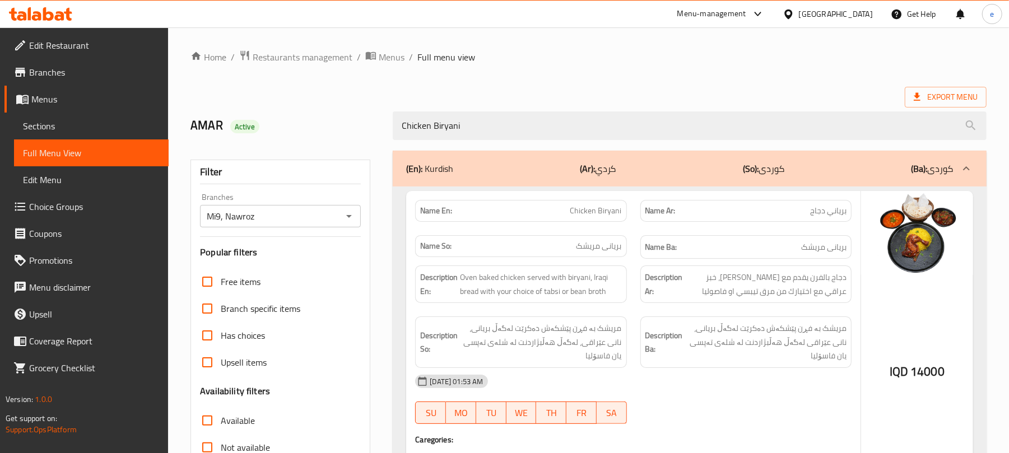
type input "Chicken Biryani"
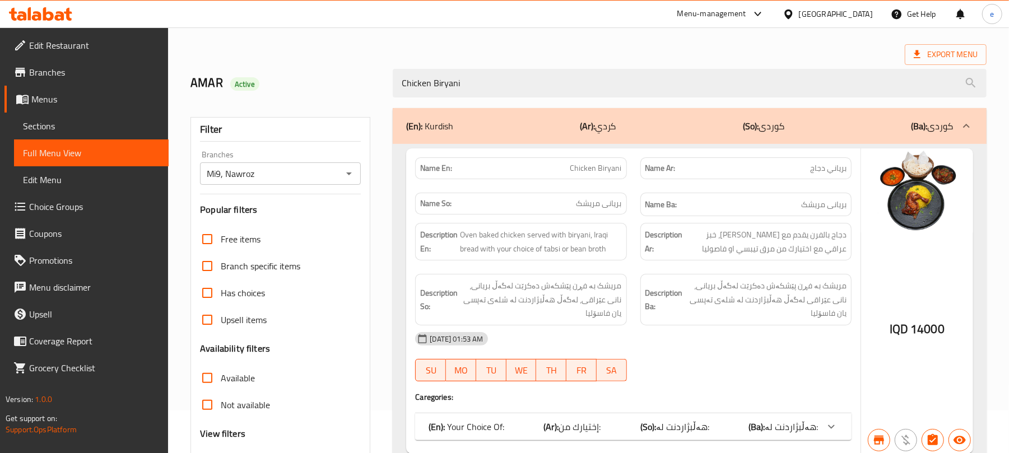
scroll to position [144, 0]
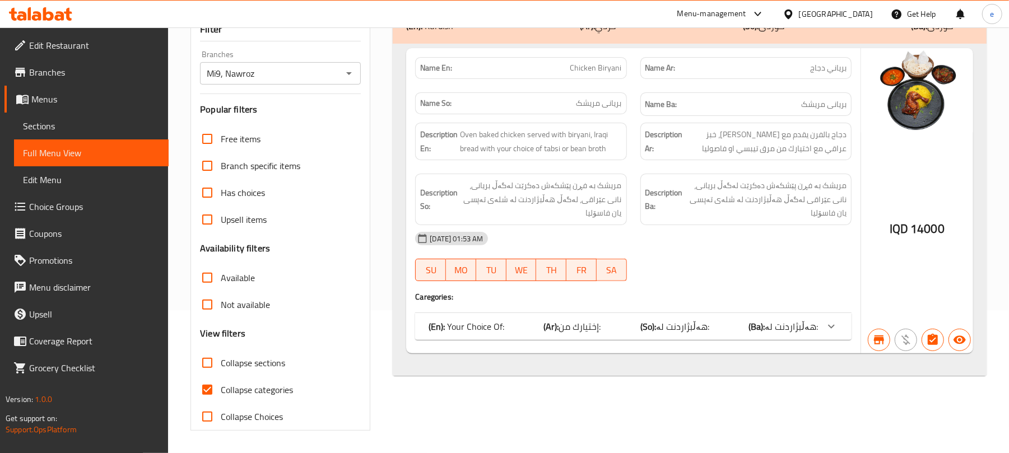
click at [346, 62] on div "Mi9, Nawroz Branches" at bounding box center [280, 73] width 161 height 22
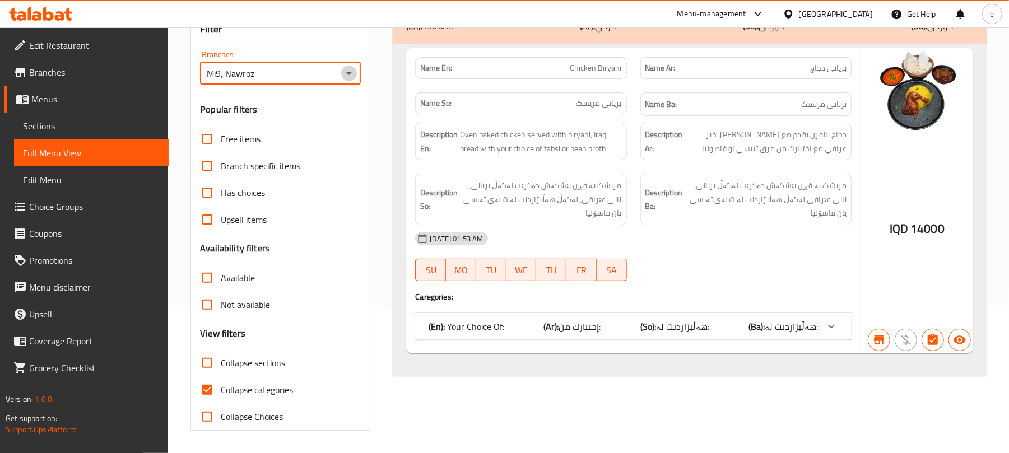
click at [346, 69] on icon "Open" at bounding box center [348, 73] width 13 height 13
click at [283, 84] on div "Mi9, Nawroz Branches" at bounding box center [280, 73] width 161 height 22
click at [283, 90] on ul "All Mi9, Nawroz" at bounding box center [280, 112] width 161 height 49
click at [306, 95] on li "All" at bounding box center [280, 102] width 161 height 20
click at [350, 75] on icon "Open" at bounding box center [348, 73] width 13 height 13
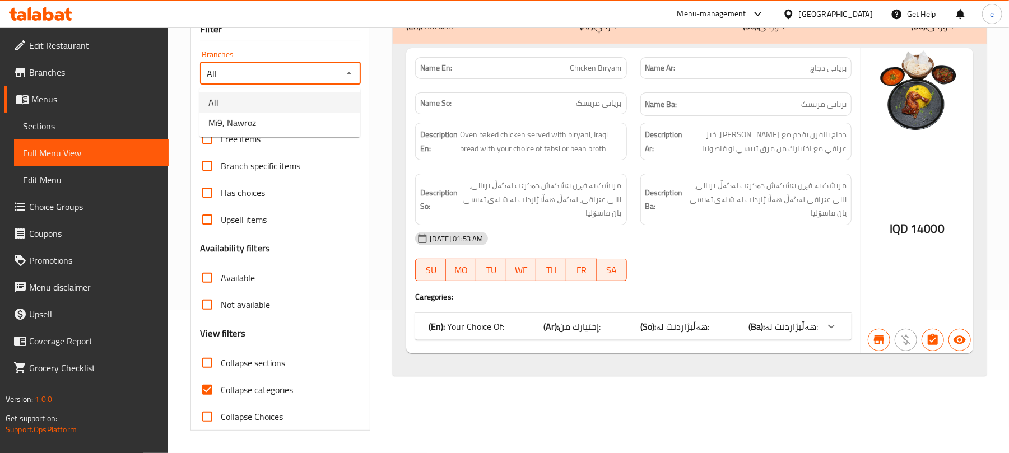
click at [318, 109] on li "All" at bounding box center [280, 102] width 161 height 20
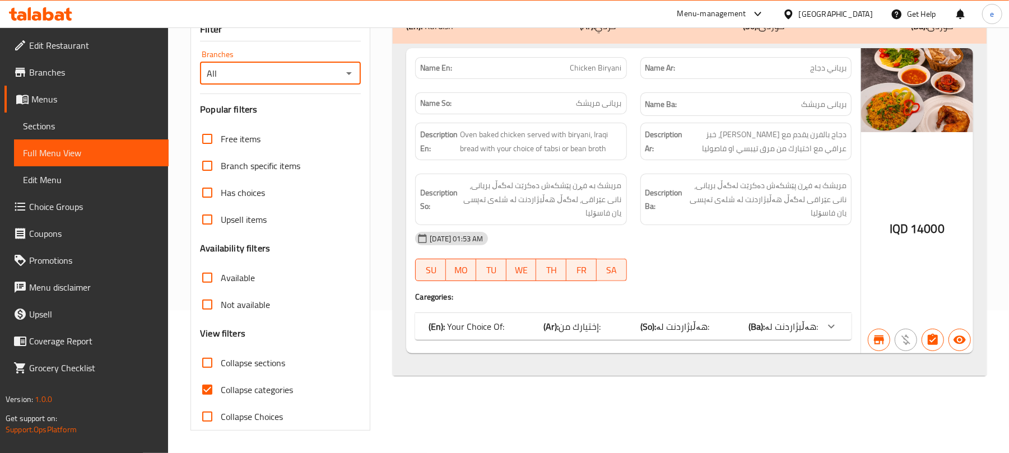
click at [339, 78] on div "All Branches" at bounding box center [280, 73] width 161 height 22
click at [344, 77] on icon "Open" at bounding box center [348, 73] width 13 height 13
click at [303, 124] on li "Mi9, Nawroz" at bounding box center [280, 123] width 161 height 20
type input "Mi9, Nawroz"
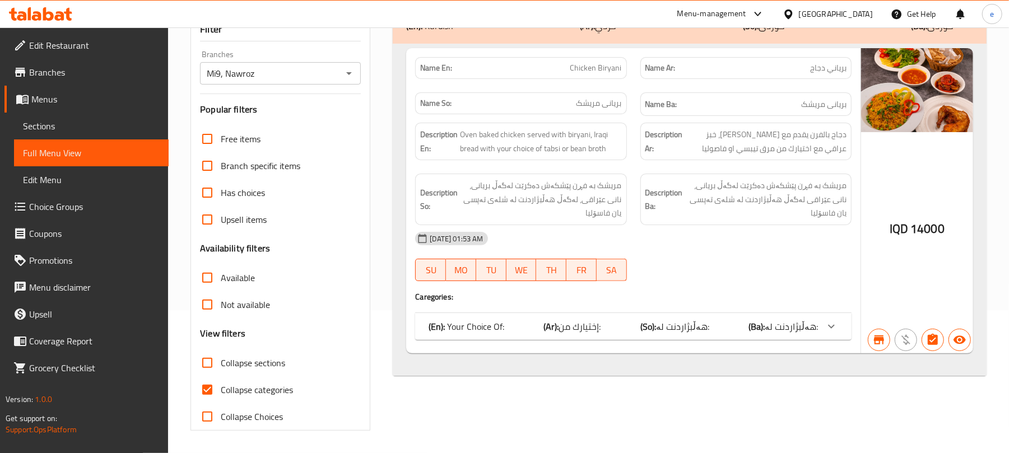
click at [577, 333] on span "إختيارك من:" at bounding box center [580, 326] width 42 height 17
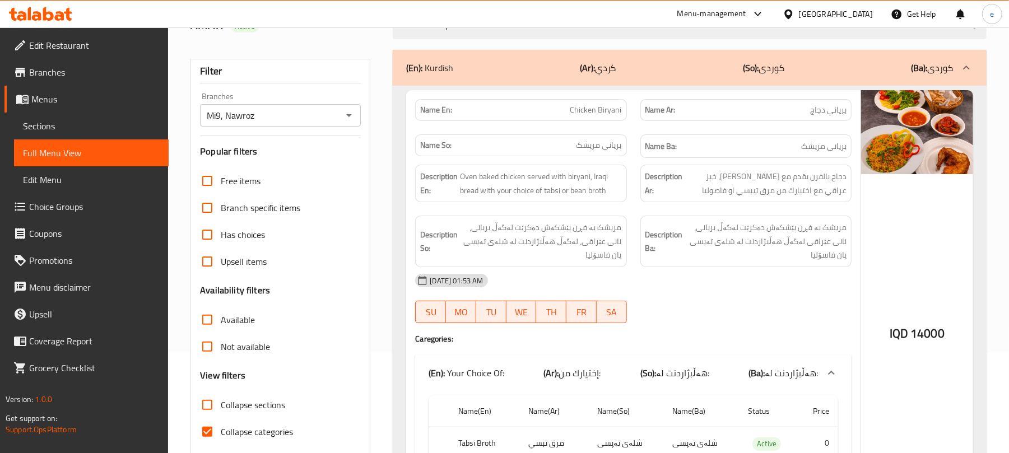
scroll to position [0, 0]
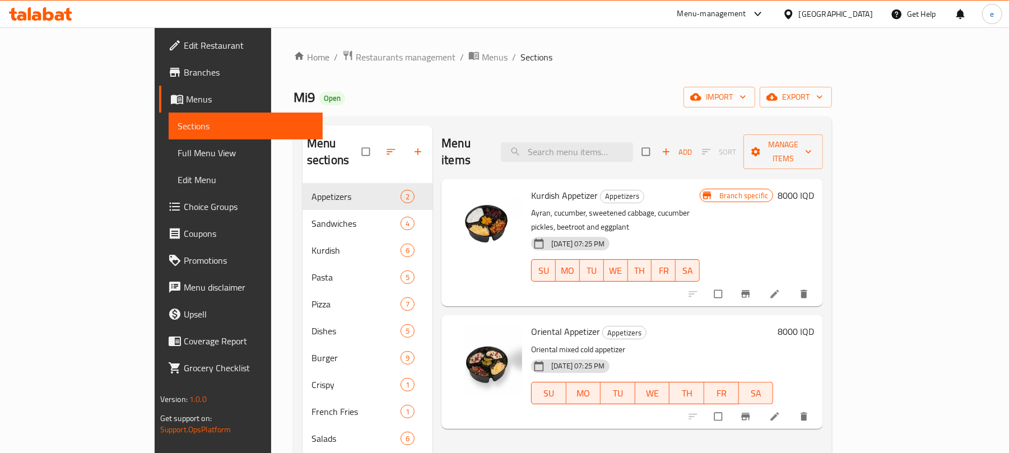
click at [606, 159] on div "Menu items Add Sort Manage items" at bounding box center [633, 152] width 382 height 53
click at [606, 142] on input "search" at bounding box center [567, 152] width 132 height 20
click at [55, 7] on icon at bounding box center [40, 13] width 63 height 13
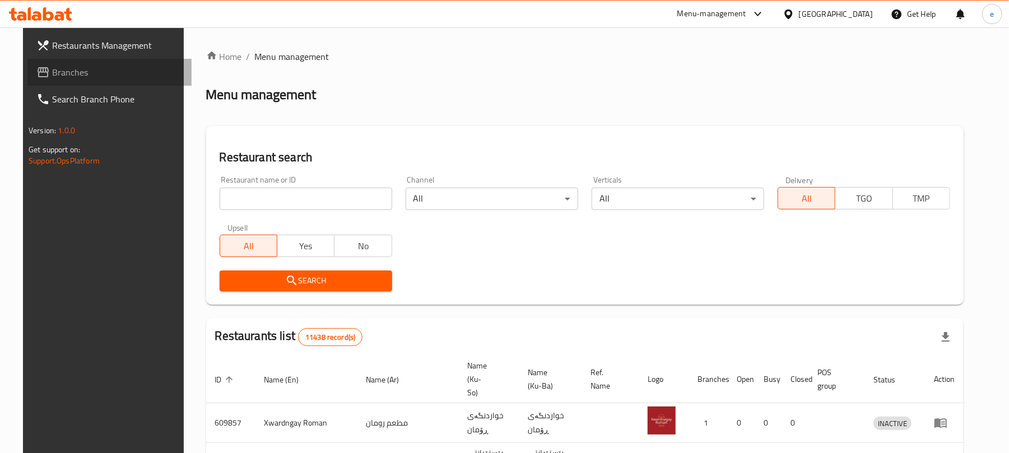
click at [69, 73] on span "Branches" at bounding box center [117, 72] width 131 height 13
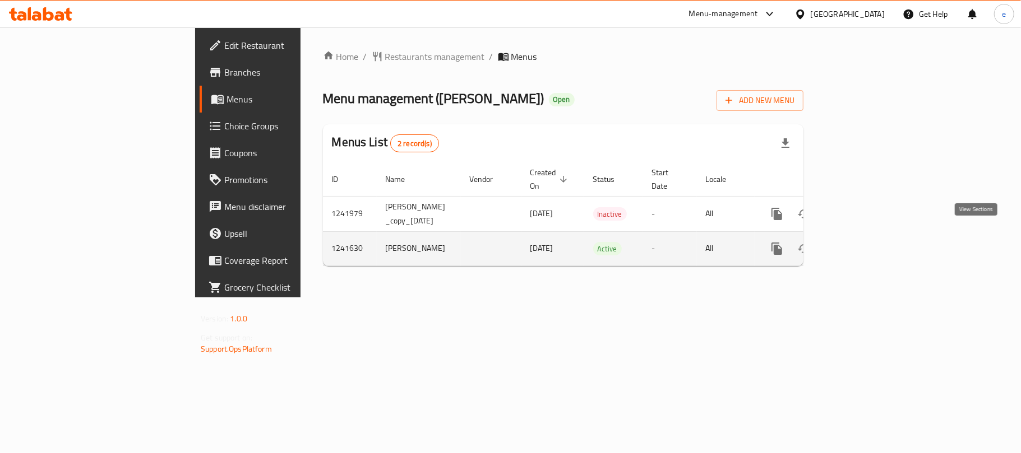
click at [864, 242] on icon "enhanced table" at bounding box center [857, 248] width 13 height 13
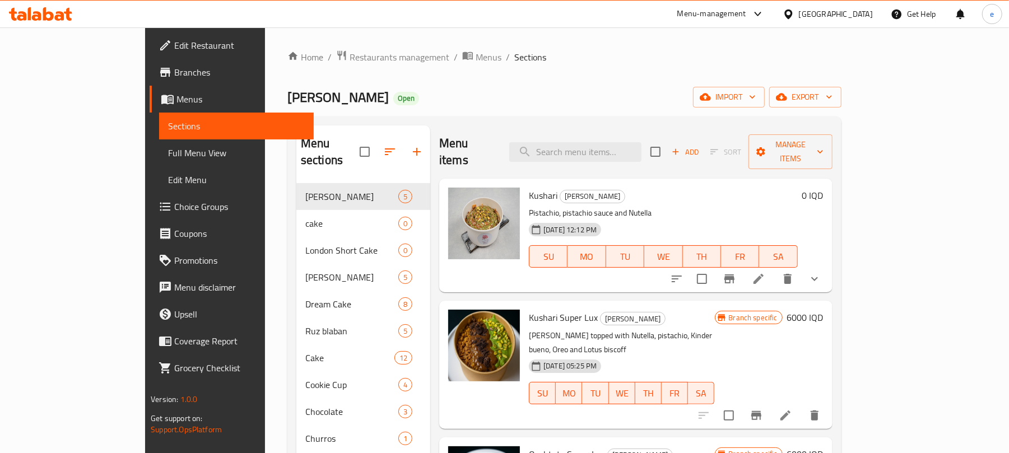
click at [168, 156] on span "Full Menu View" at bounding box center [236, 152] width 137 height 13
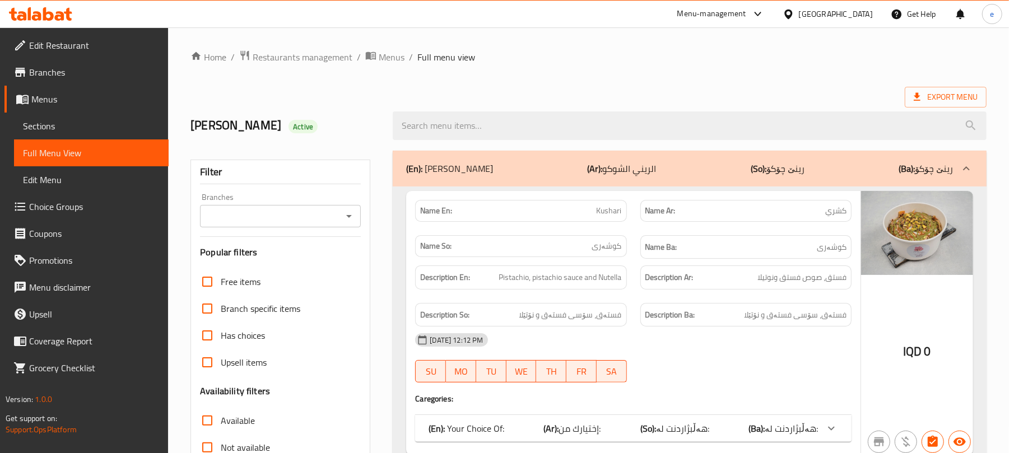
click at [335, 224] on input "Branches" at bounding box center [271, 216] width 136 height 16
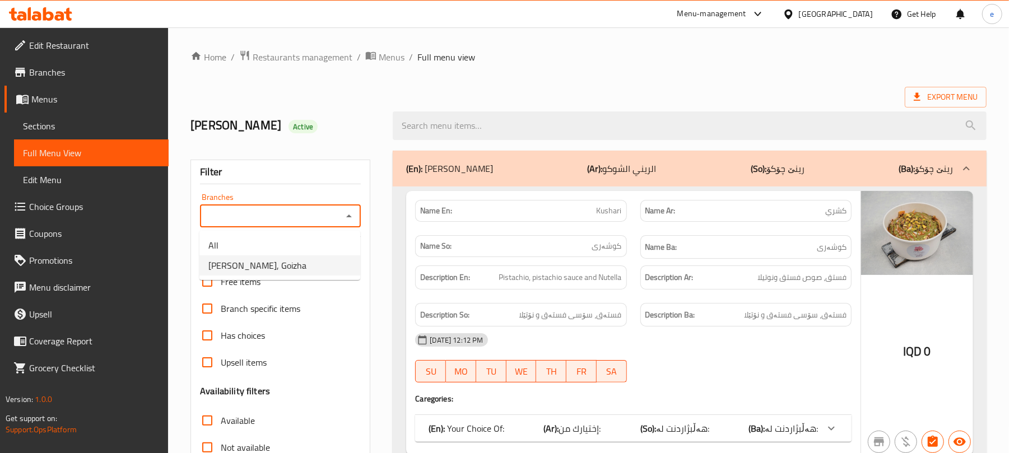
click at [306, 263] on li "[PERSON_NAME], Goizha" at bounding box center [280, 266] width 161 height 20
click at [349, 224] on button "Open" at bounding box center [349, 216] width 16 height 16
click at [293, 249] on li "All" at bounding box center [280, 245] width 161 height 20
click at [346, 220] on icon "Open" at bounding box center [348, 216] width 13 height 13
click at [308, 265] on li "[PERSON_NAME], Goizha" at bounding box center [280, 266] width 161 height 20
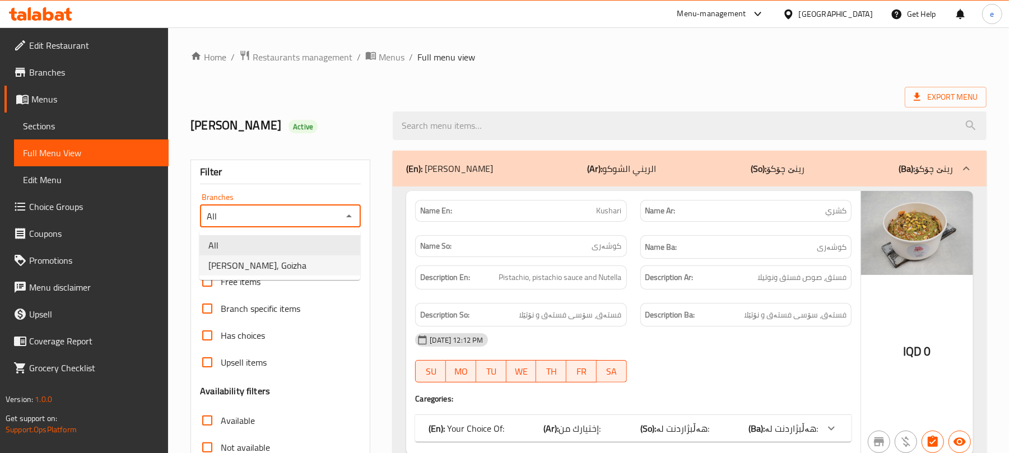
type input "[PERSON_NAME], Goizha"
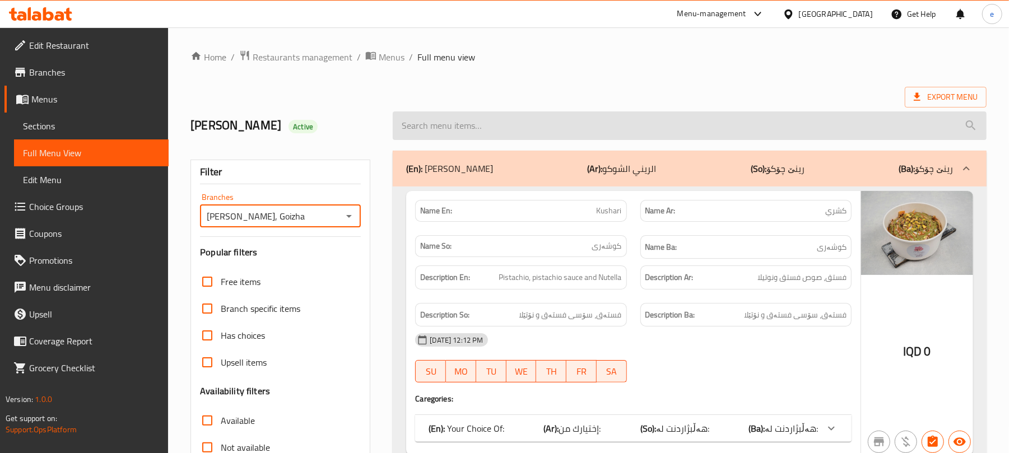
click at [516, 126] on input "search" at bounding box center [690, 126] width 594 height 29
paste input "Belgian Cake"
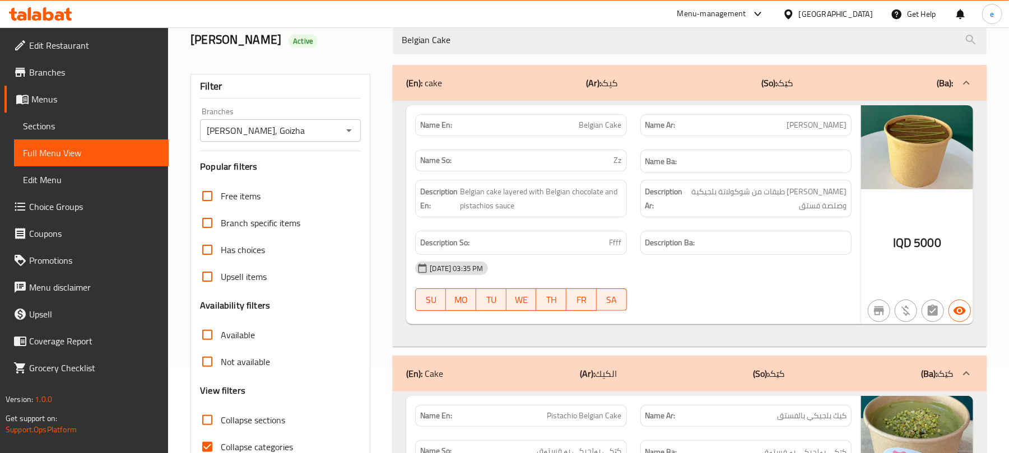
scroll to position [50, 0]
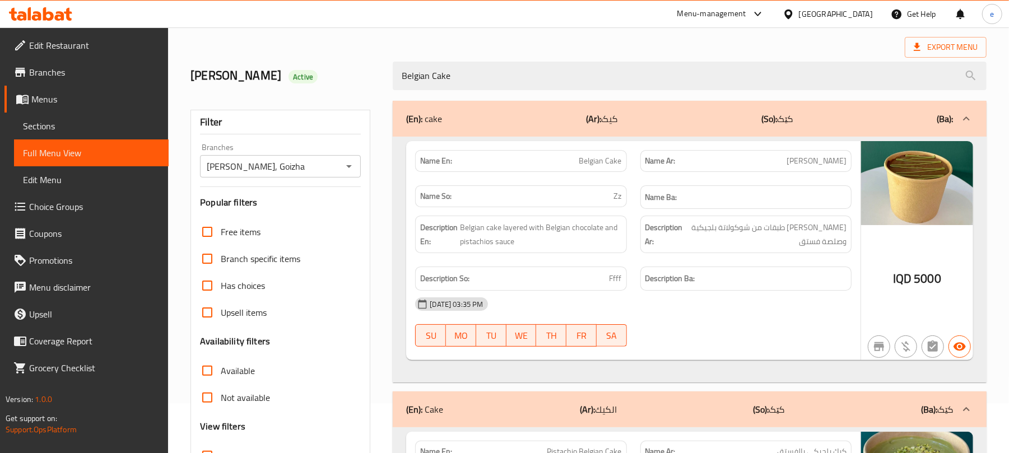
type input "Belgian Cake"
click at [725, 404] on div "(En): Cake (Ar): الكيك (So): کێک (Ba): کێک" at bounding box center [690, 410] width 594 height 36
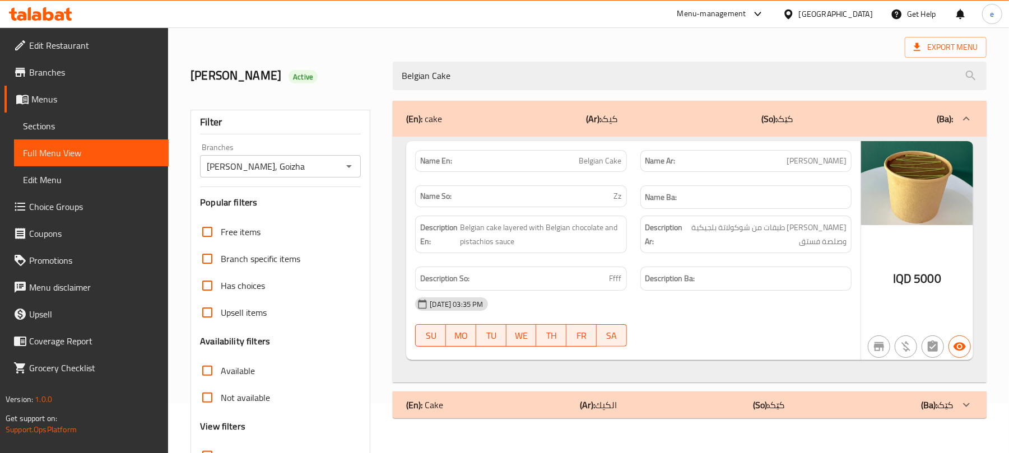
click at [604, 166] on span "Belgian Cake" at bounding box center [600, 161] width 43 height 12
copy span "Belgian Cake"
click at [355, 166] on icon "Open" at bounding box center [348, 166] width 13 height 13
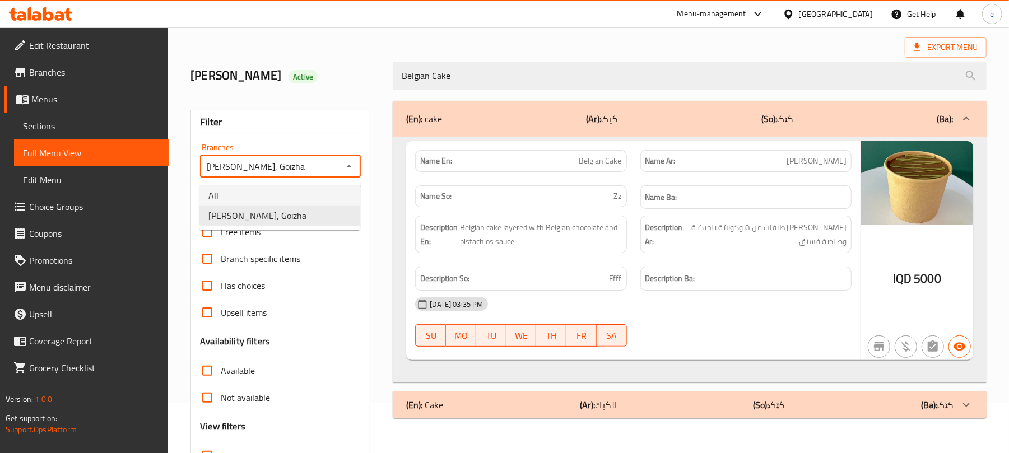
click at [305, 191] on li "All" at bounding box center [280, 196] width 161 height 20
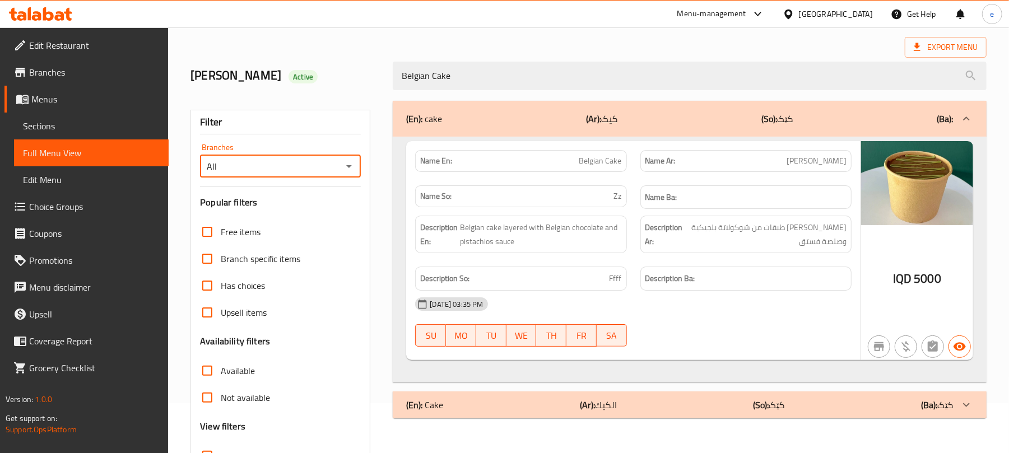
click at [355, 169] on icon "Open" at bounding box center [348, 166] width 13 height 13
click at [317, 212] on li "Rene Choco, Goizha" at bounding box center [280, 216] width 161 height 20
click at [350, 168] on icon "Open" at bounding box center [349, 166] width 6 height 3
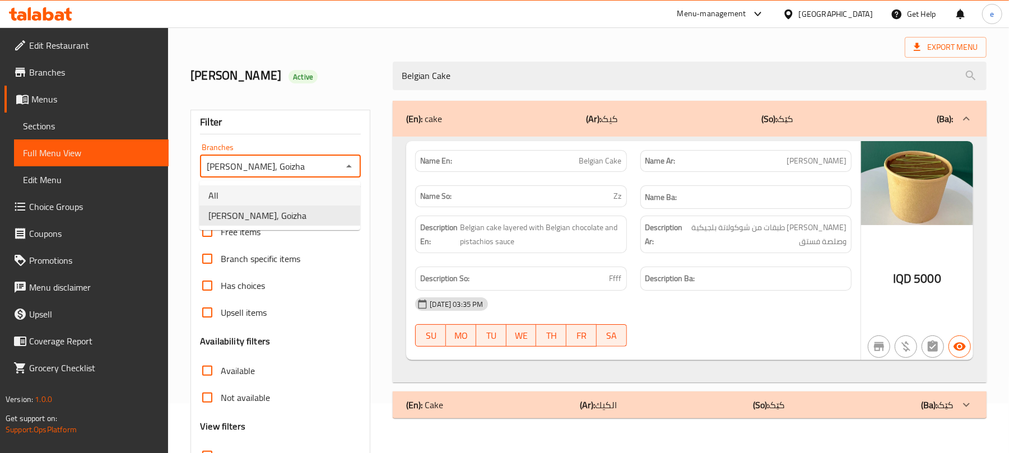
click at [324, 200] on li "All" at bounding box center [280, 196] width 161 height 20
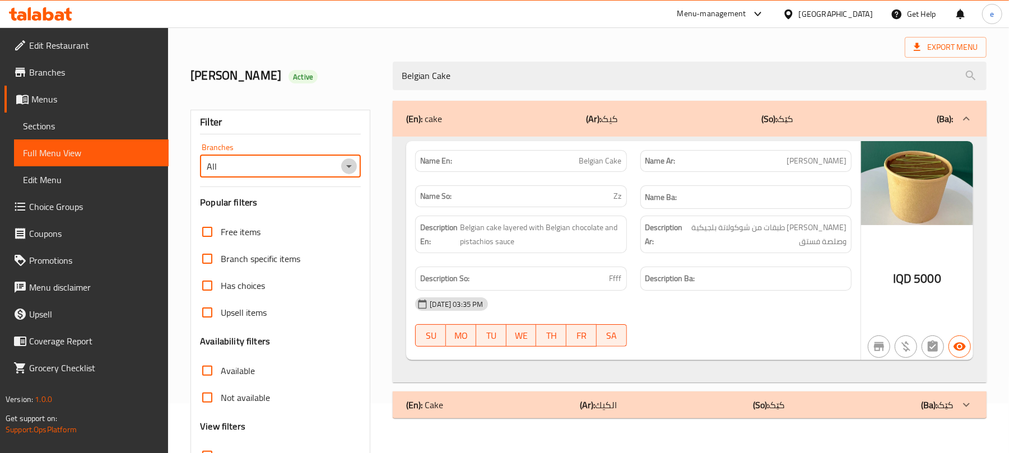
click at [341, 169] on button "Open" at bounding box center [349, 167] width 16 height 16
click at [318, 213] on li "Rene Choco, Goizha" at bounding box center [280, 216] width 161 height 20
type input "Rene Choco, Goizha"
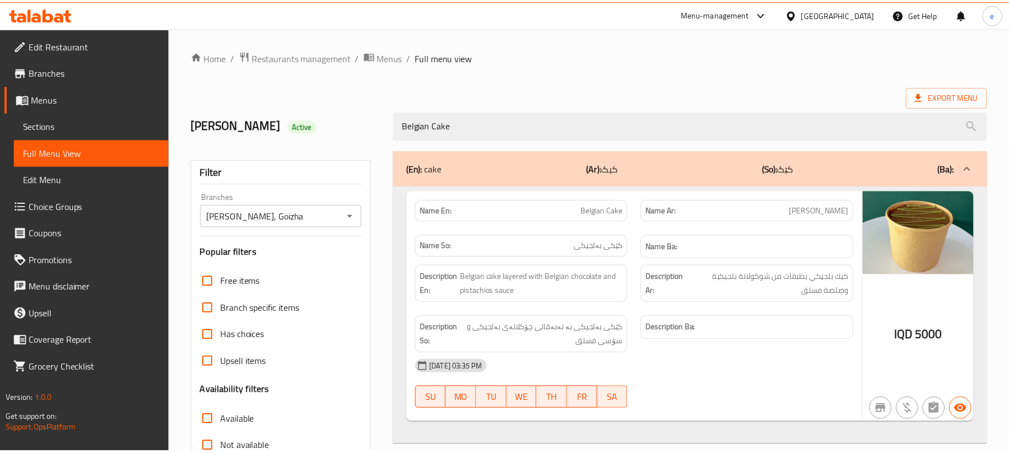
scroll to position [144, 0]
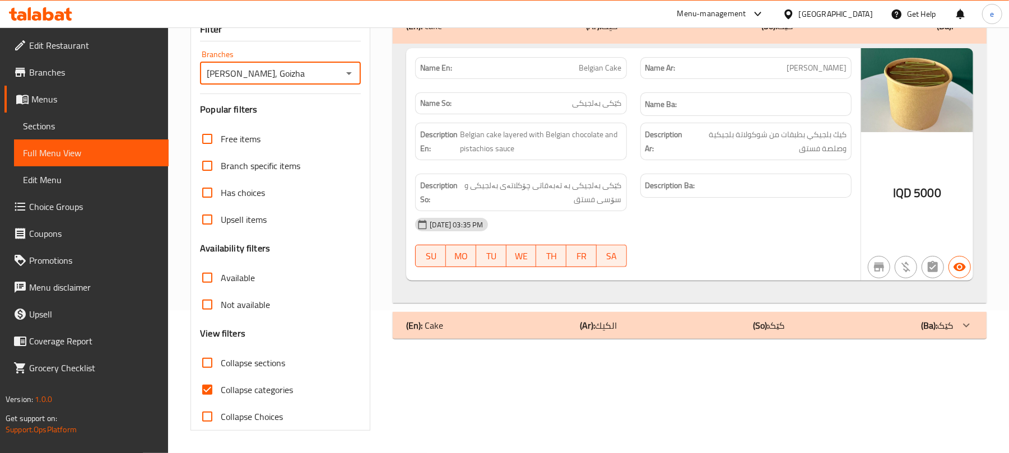
click at [31, 16] on icon at bounding box center [40, 13] width 63 height 13
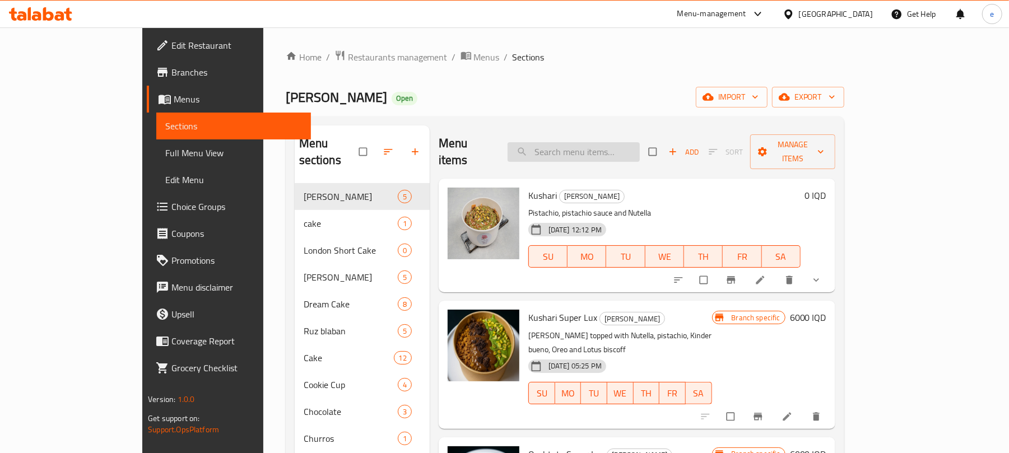
click at [596, 142] on input "search" at bounding box center [574, 152] width 132 height 20
paste input "Belgian Cake"
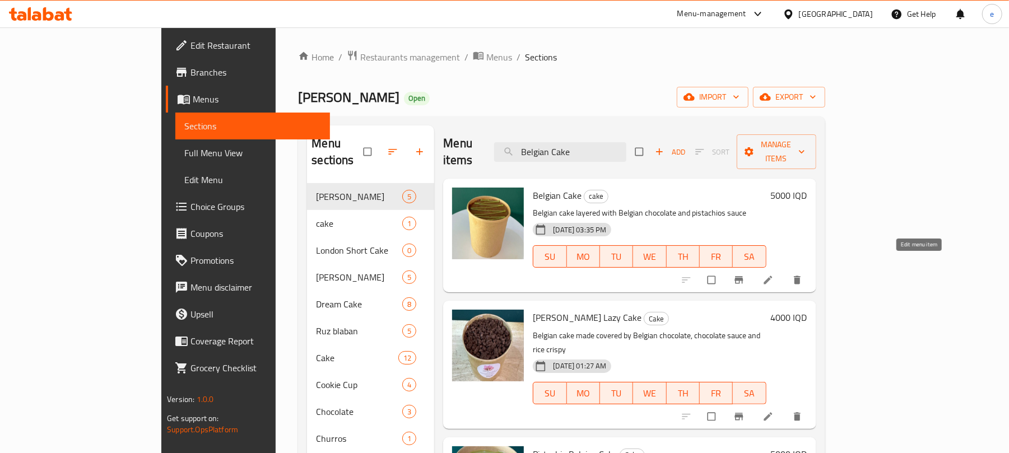
type input "Belgian Cake"
click at [774, 275] on icon at bounding box center [768, 280] width 11 height 11
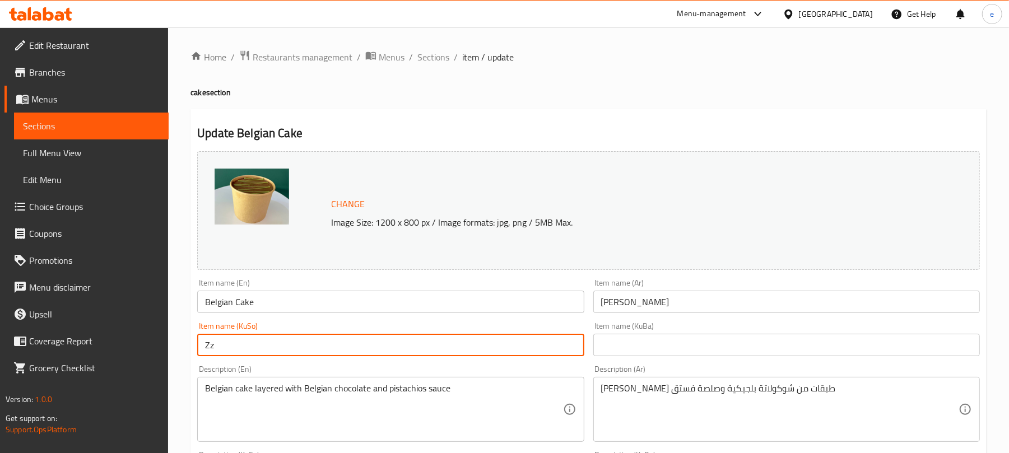
drag, startPoint x: 276, startPoint y: 350, endPoint x: 144, endPoint y: 341, distance: 132.5
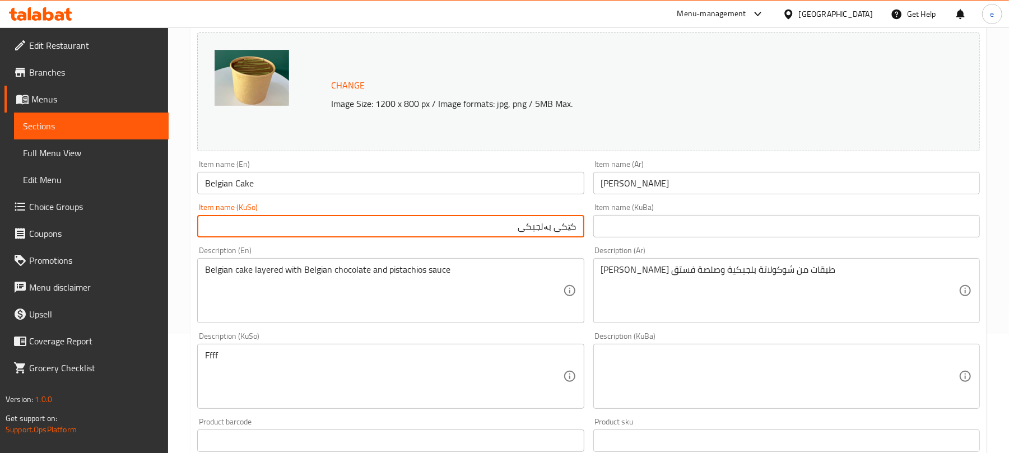
scroll to position [149, 0]
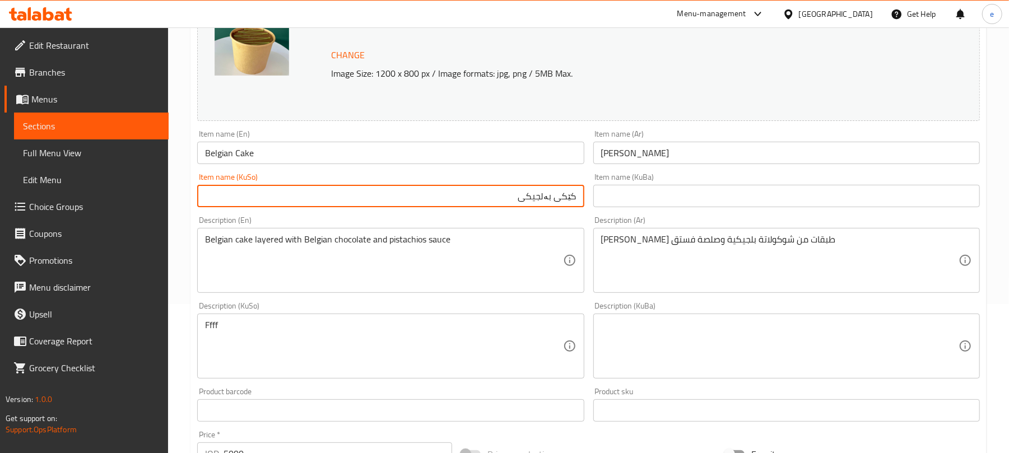
type input "کێکی بەلجیکی"
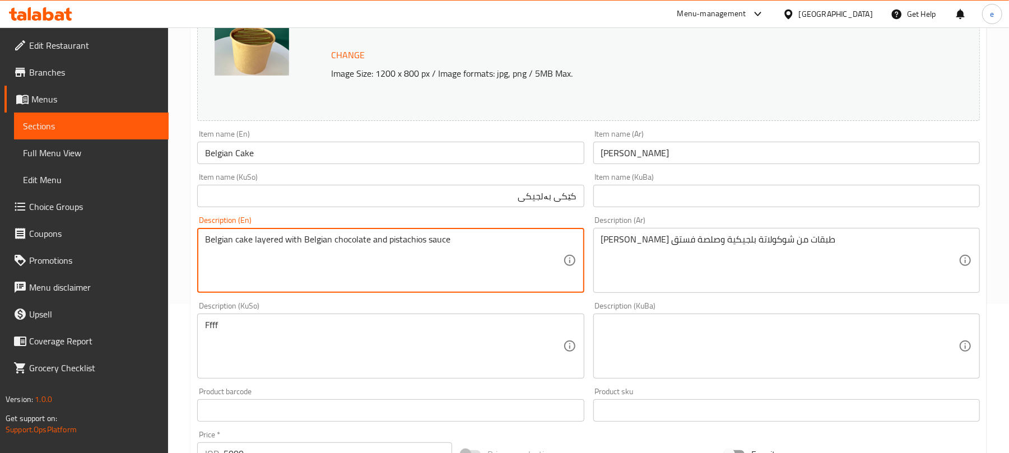
click at [418, 318] on div "Ffff Description (KuSo)" at bounding box center [390, 346] width 387 height 65
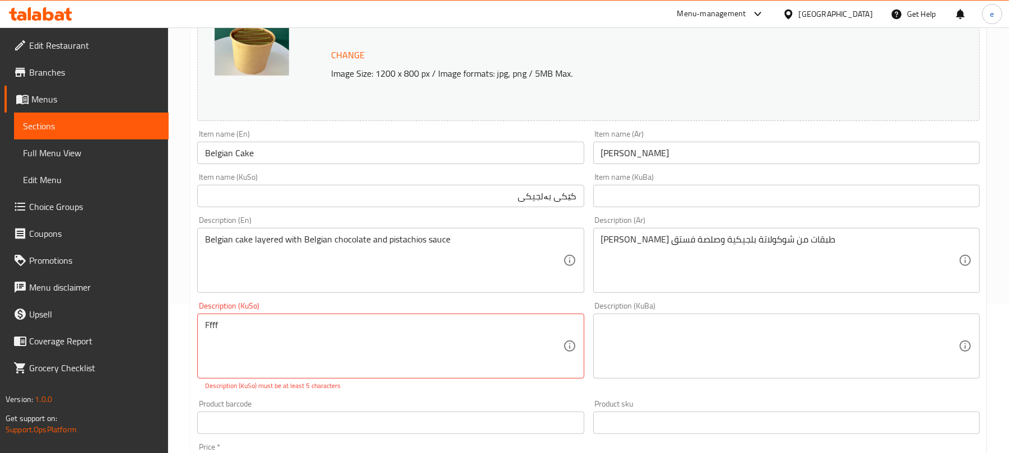
click at [418, 318] on div "Ffff Description (KuSo)" at bounding box center [390, 346] width 387 height 65
click at [391, 335] on textarea "Ffff" at bounding box center [384, 346] width 358 height 53
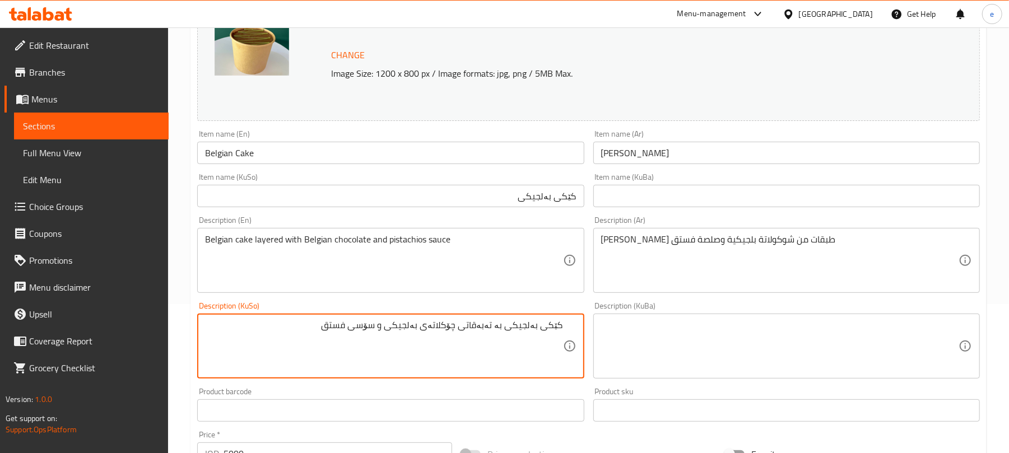
type textarea "کێکی بەلجیکی بە تەبەقاتی چۆکلاتەی بەلجیکی و سۆسی فستق"
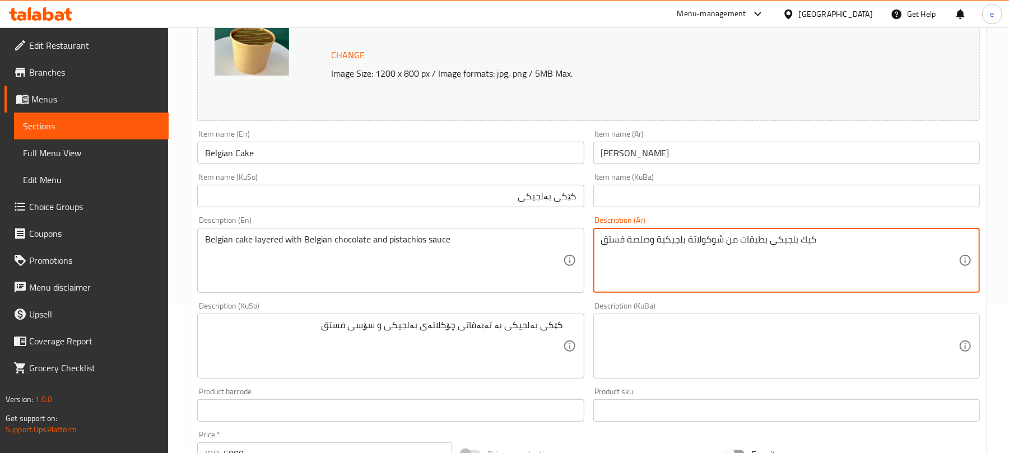
type textarea "كيك بلجيكي بطبقات من شوكولاتة بلجيكية وصلصة فستق"
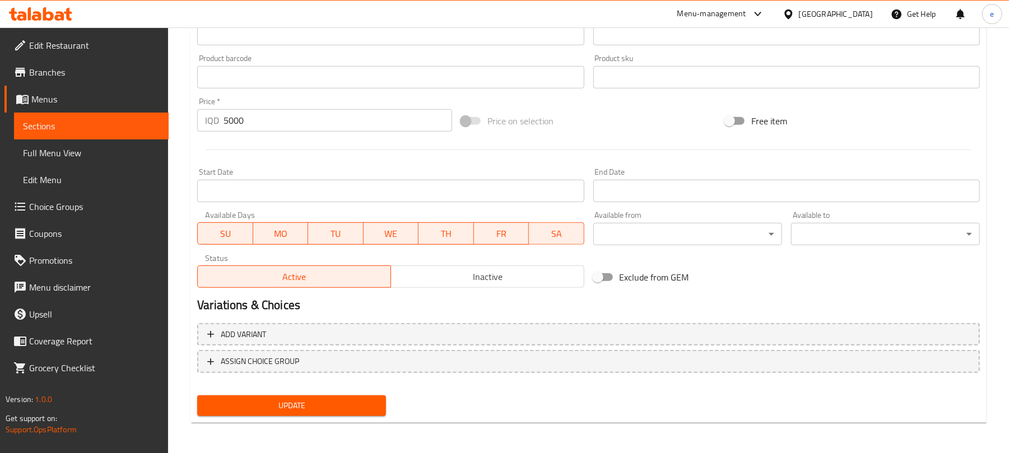
click at [337, 410] on span "Update" at bounding box center [291, 406] width 171 height 14
click at [47, 12] on icon at bounding box center [40, 13] width 63 height 13
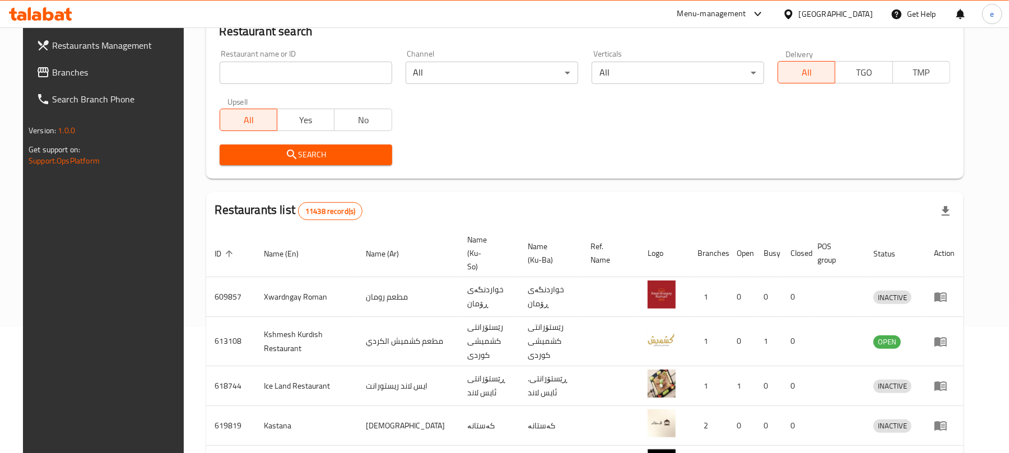
scroll to position [126, 0]
click at [68, 71] on span "Branches" at bounding box center [117, 72] width 131 height 13
